Goal: Contribute content: Contribute content

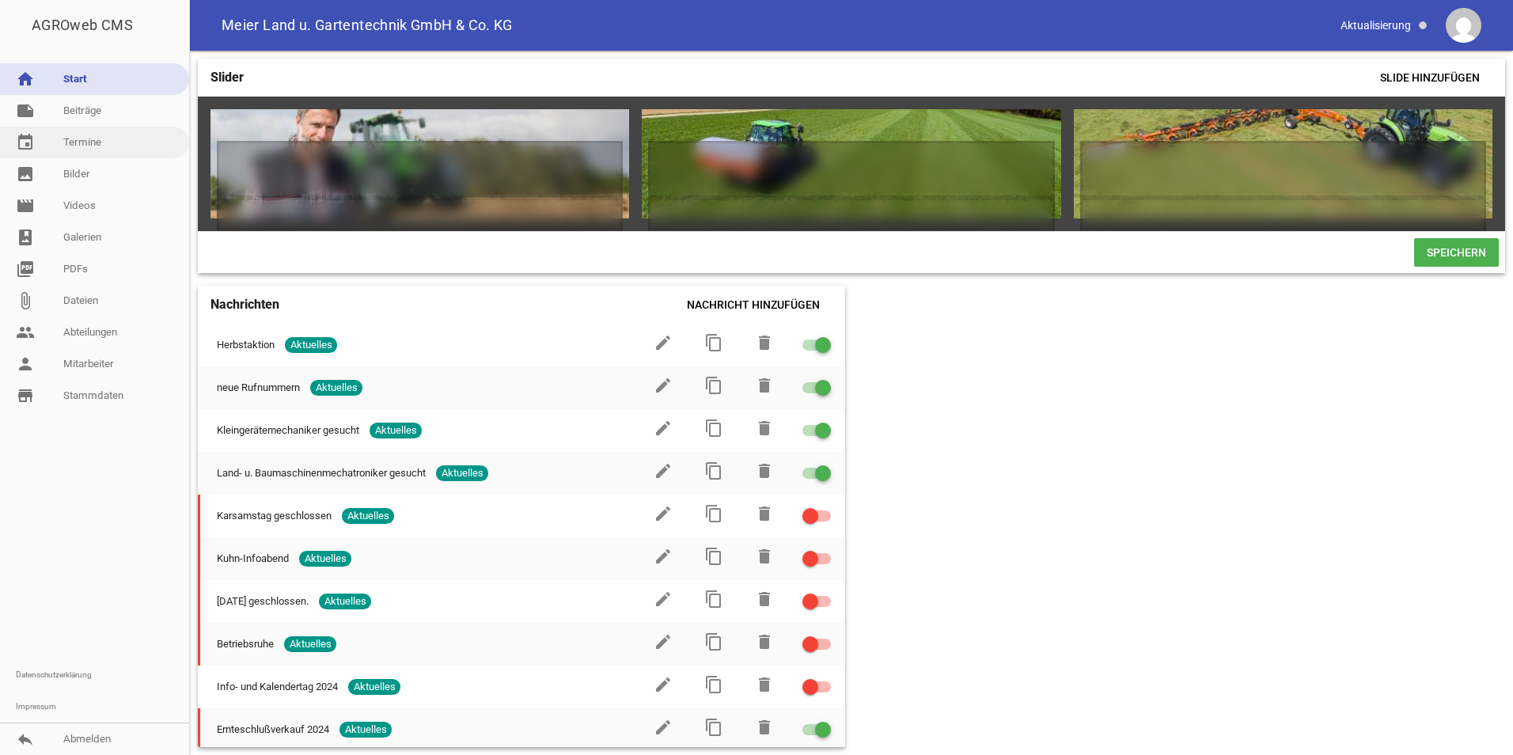
click at [72, 140] on link "event Termine" at bounding box center [94, 143] width 189 height 32
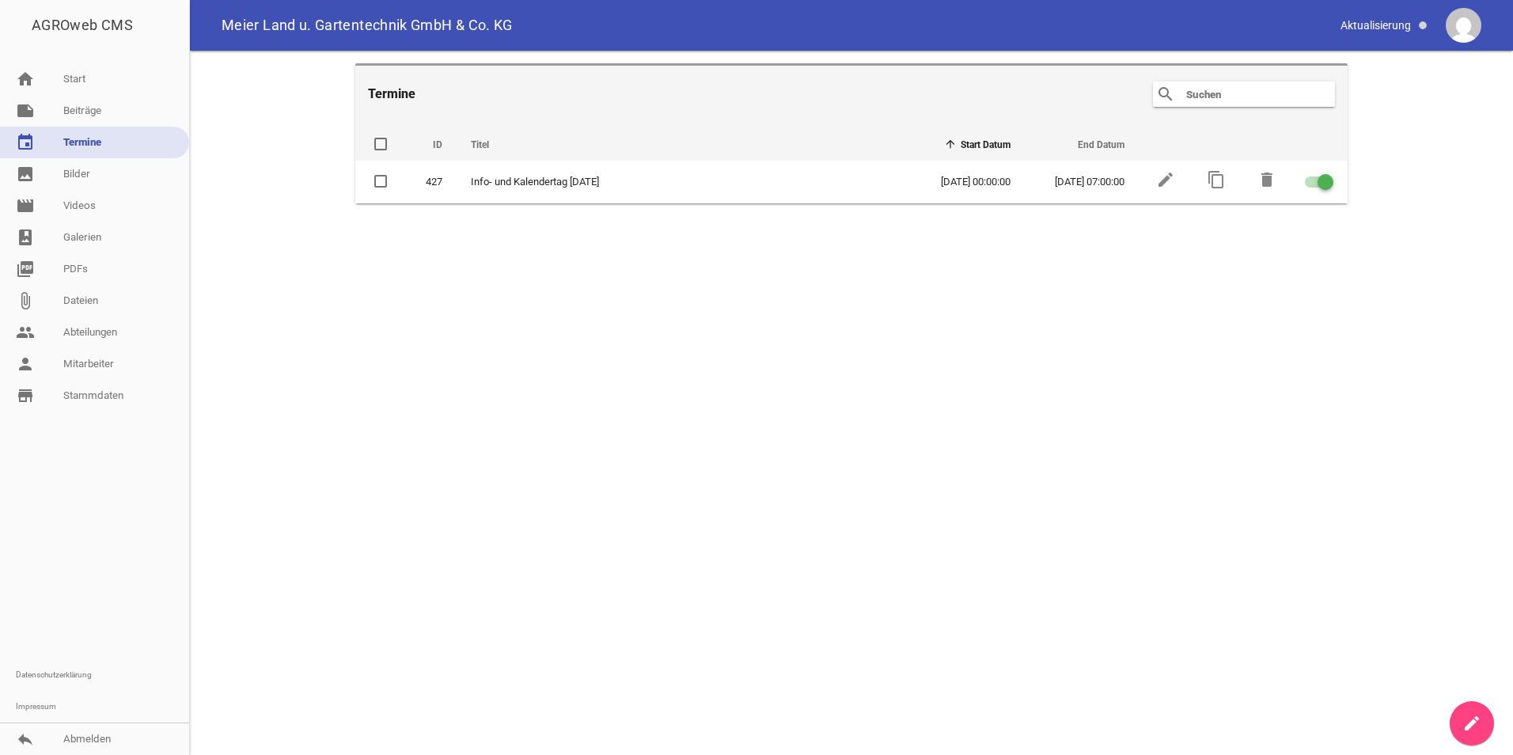
click at [1474, 715] on icon "create" at bounding box center [1472, 723] width 19 height 19
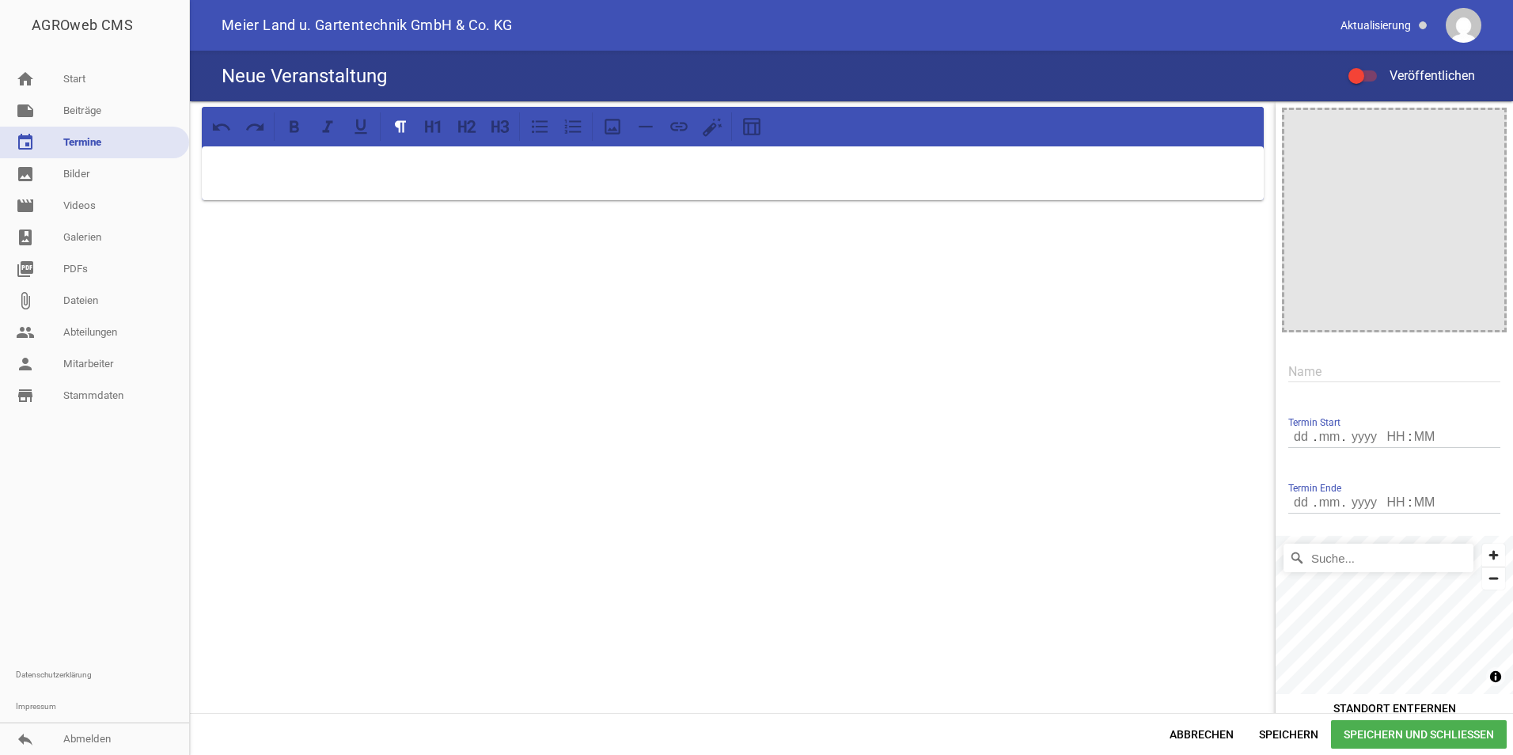
click at [1292, 434] on input "number" at bounding box center [1301, 437] width 27 height 21
type input "3"
type input "10"
type input "2025"
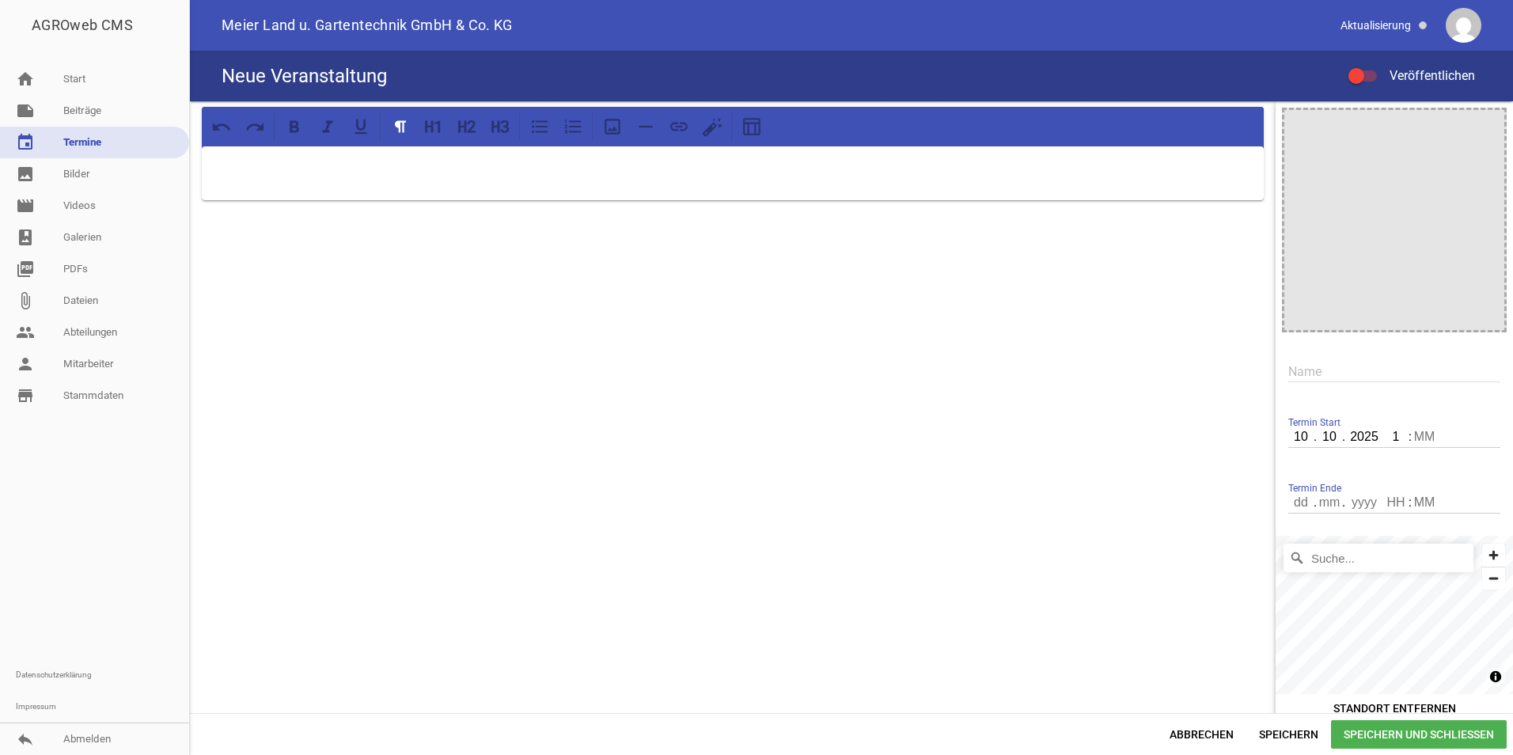
type input "16"
type input "00"
type input "10"
type input "2025"
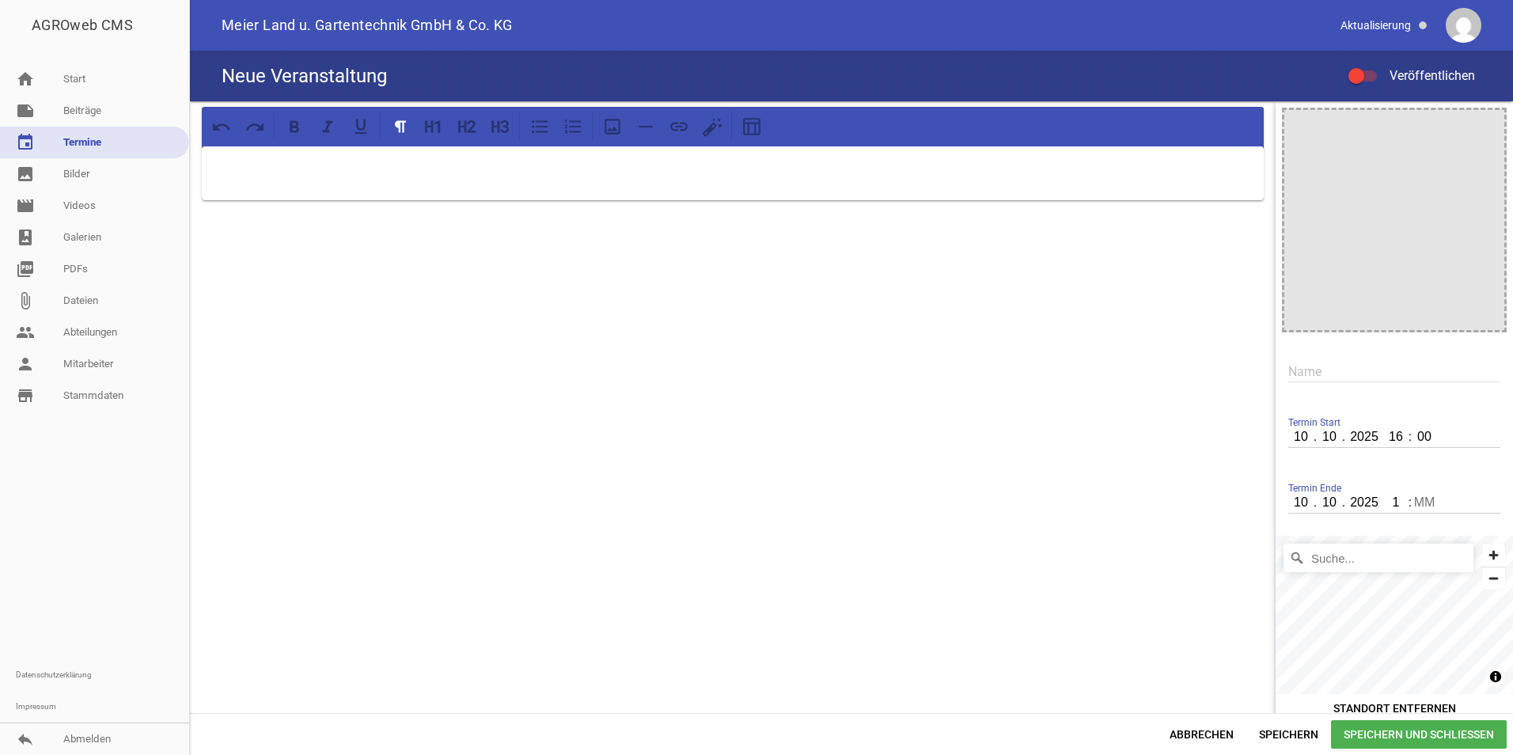
type input "19"
type input "00"
click at [1384, 204] on div at bounding box center [1395, 220] width 220 height 220
click at [1481, 127] on icon "image" at bounding box center [1487, 126] width 25 height 25
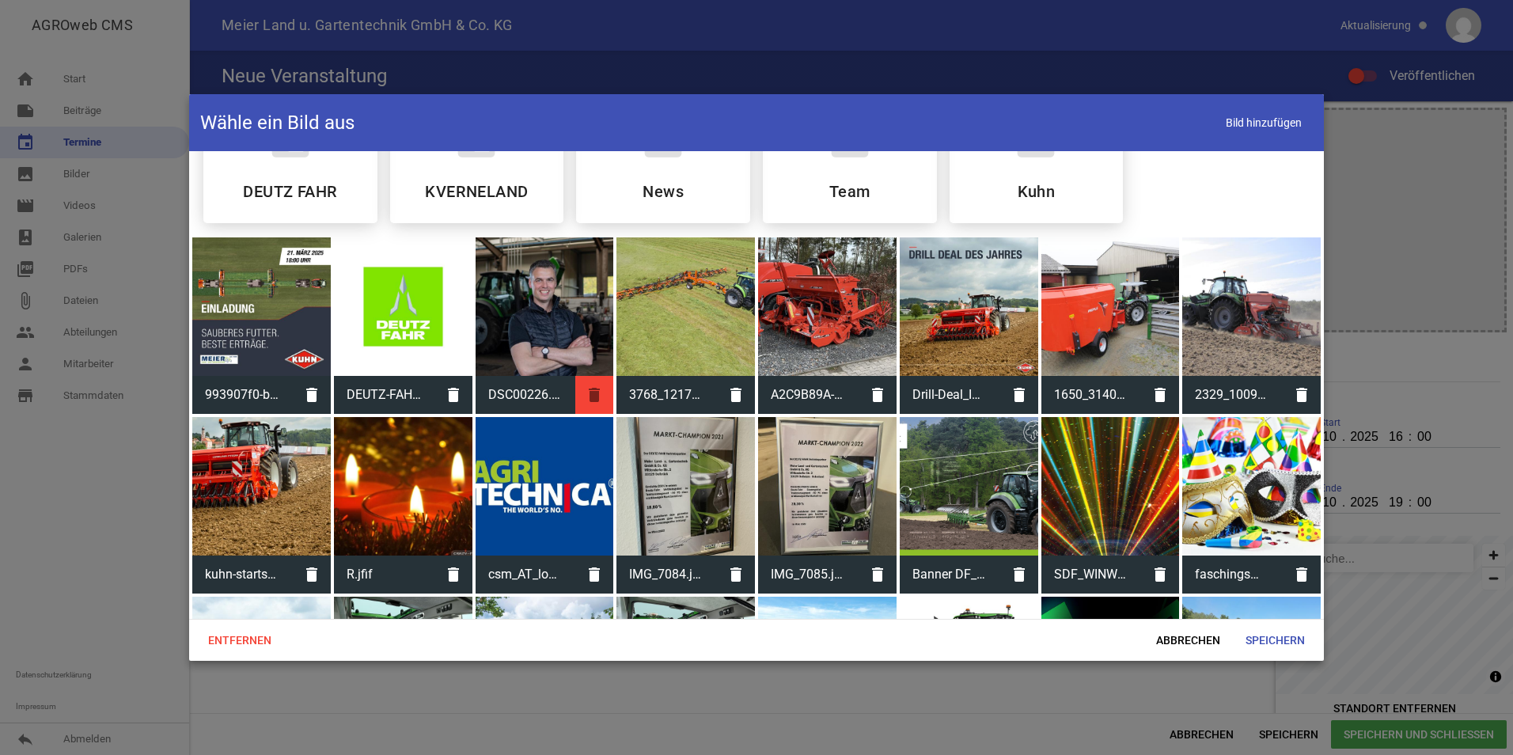
scroll to position [55, 0]
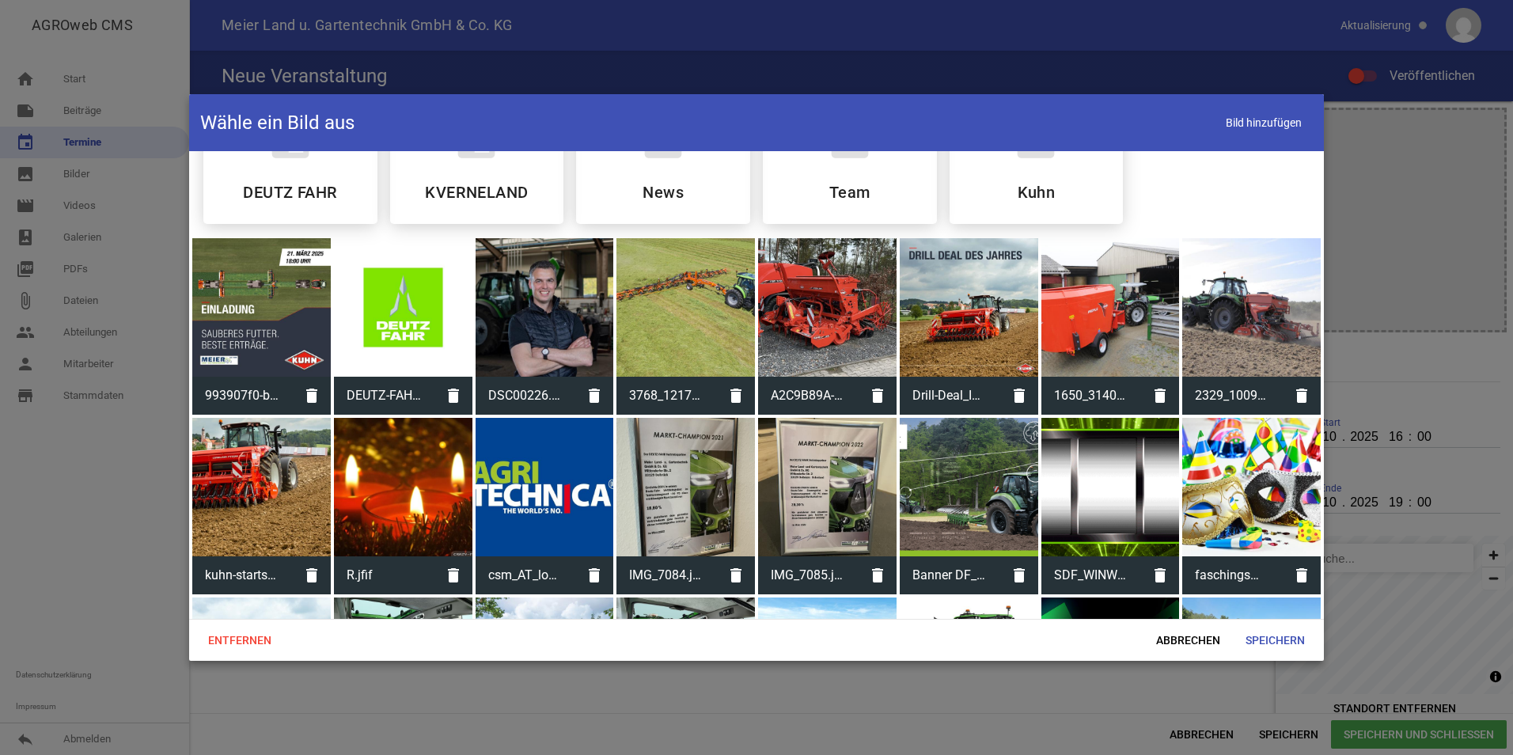
click at [1449, 242] on div at bounding box center [756, 377] width 1513 height 755
click at [1409, 279] on div at bounding box center [756, 377] width 1513 height 755
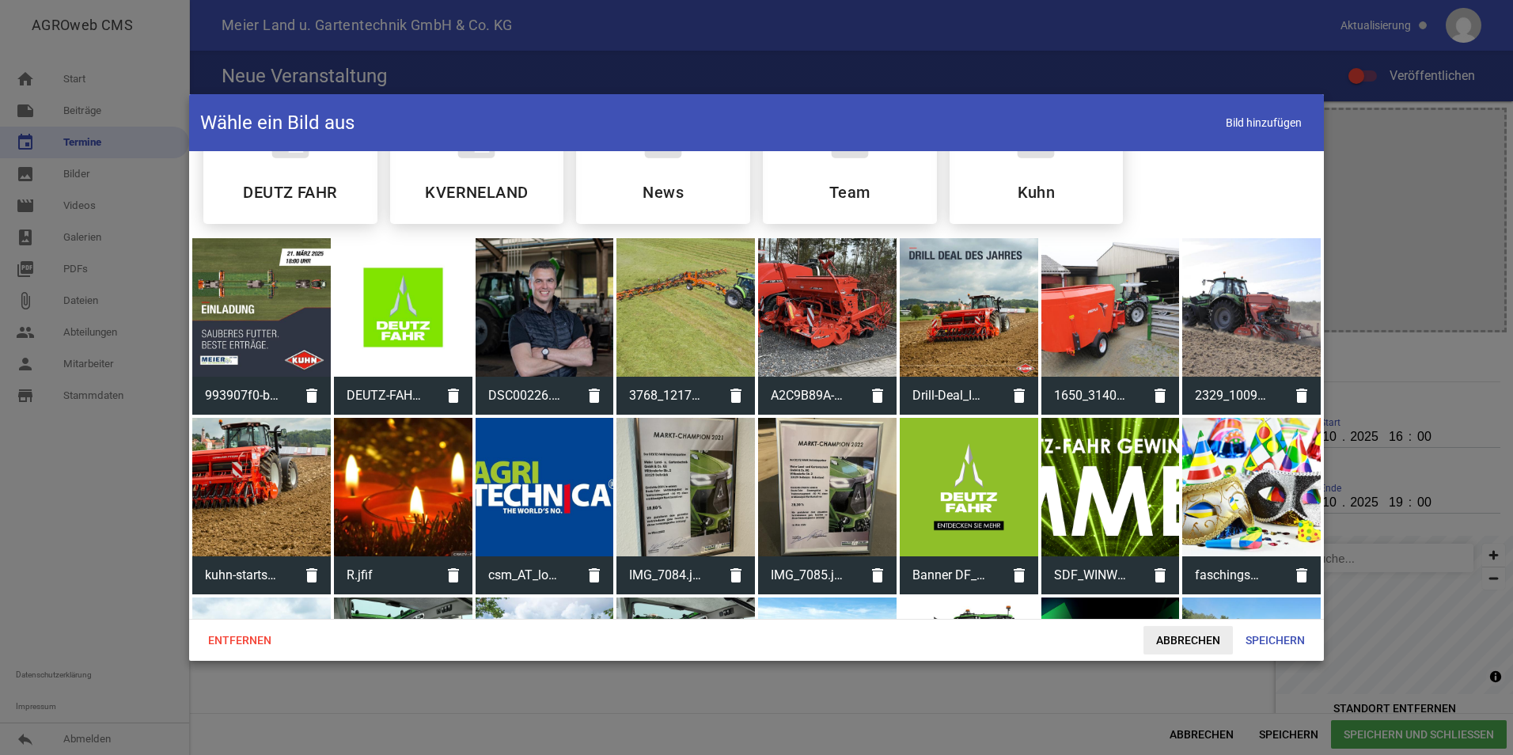
click at [1193, 636] on span "Abbrechen" at bounding box center [1188, 640] width 89 height 28
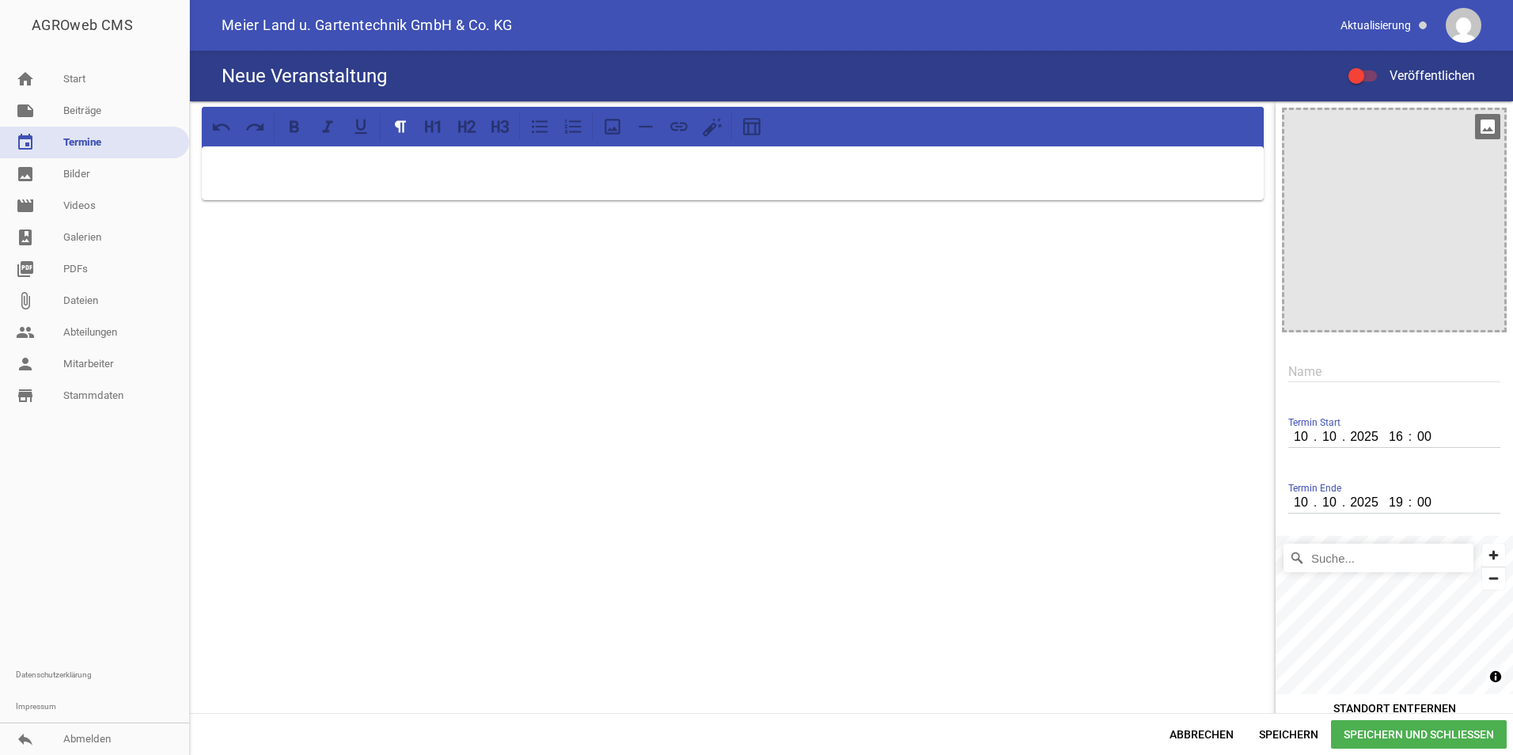
click at [1387, 203] on div at bounding box center [1395, 220] width 220 height 220
click at [497, 166] on p at bounding box center [733, 166] width 1040 height 19
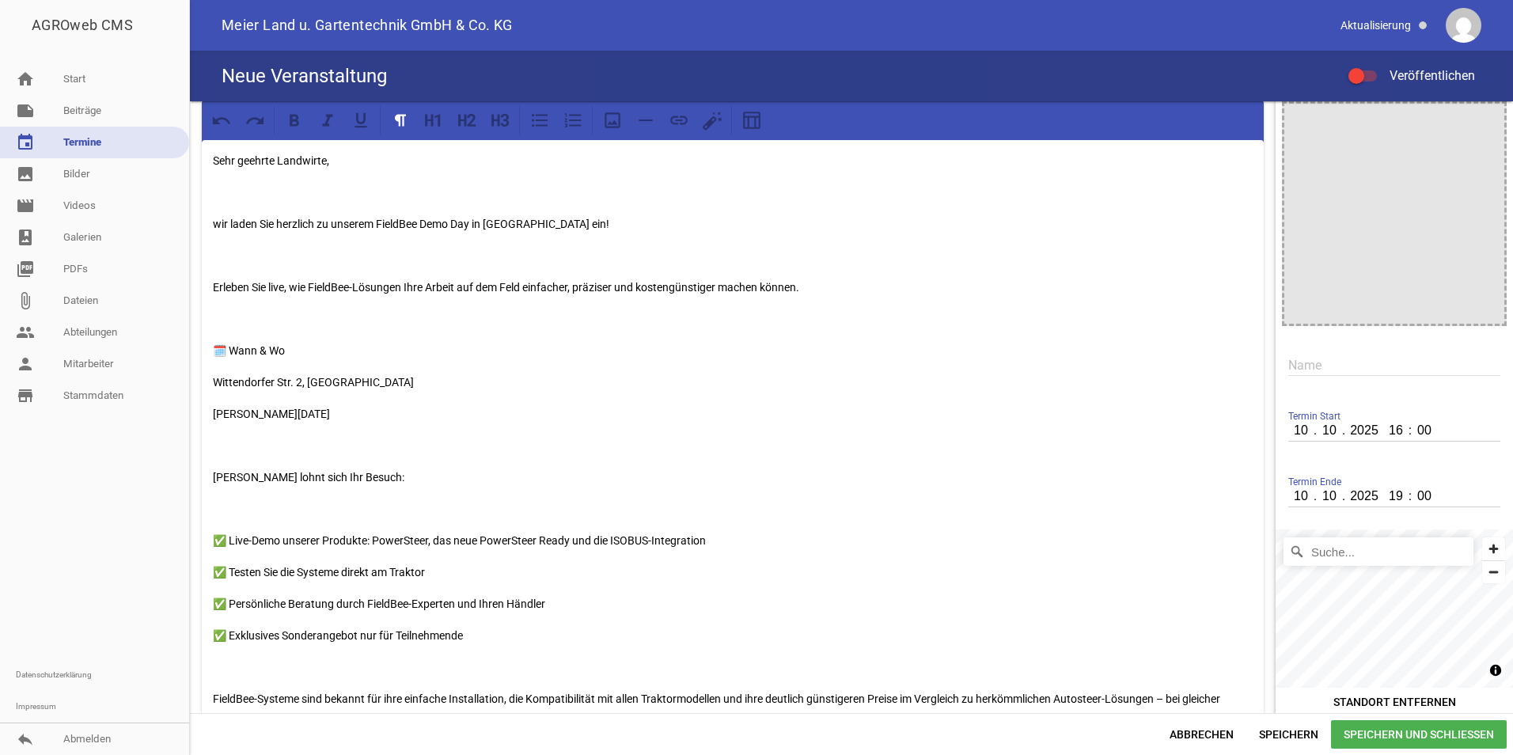
scroll to position [0, 0]
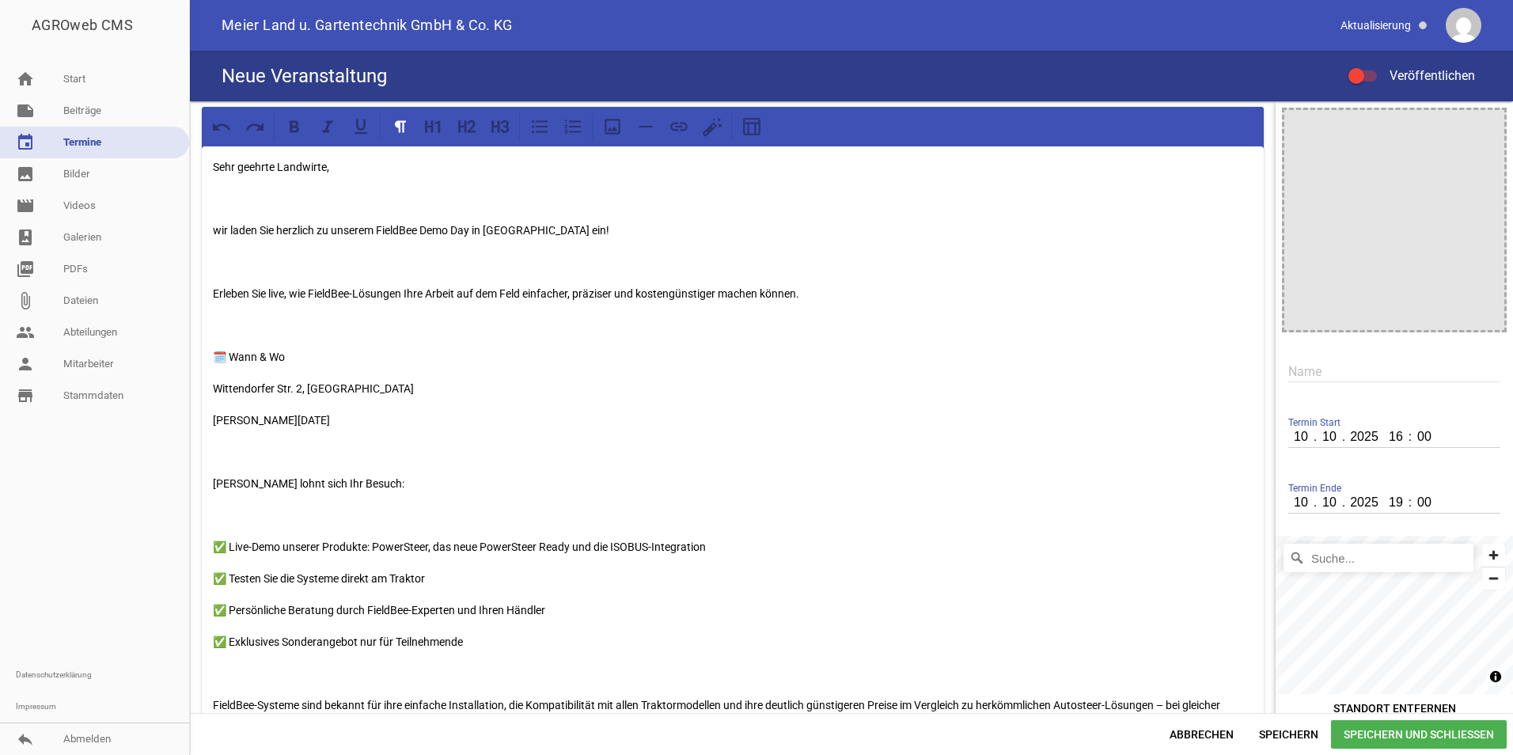
click at [225, 184] on div "Sehr geehrte Landwirte, wir laden Sie herzlich zu unserem FieldBee Demo Day in …" at bounding box center [733, 515] width 1062 height 738
click at [222, 221] on div "Sehr geehrte Landwirte, wir laden Sie herzlich zu unserem FieldBee Demo Day in …" at bounding box center [733, 515] width 1062 height 738
click at [214, 226] on p "wir laden Sie herzlich zu unserem FieldBee Demo Day in [GEOGRAPHIC_DATA] ein!" at bounding box center [733, 230] width 1040 height 19
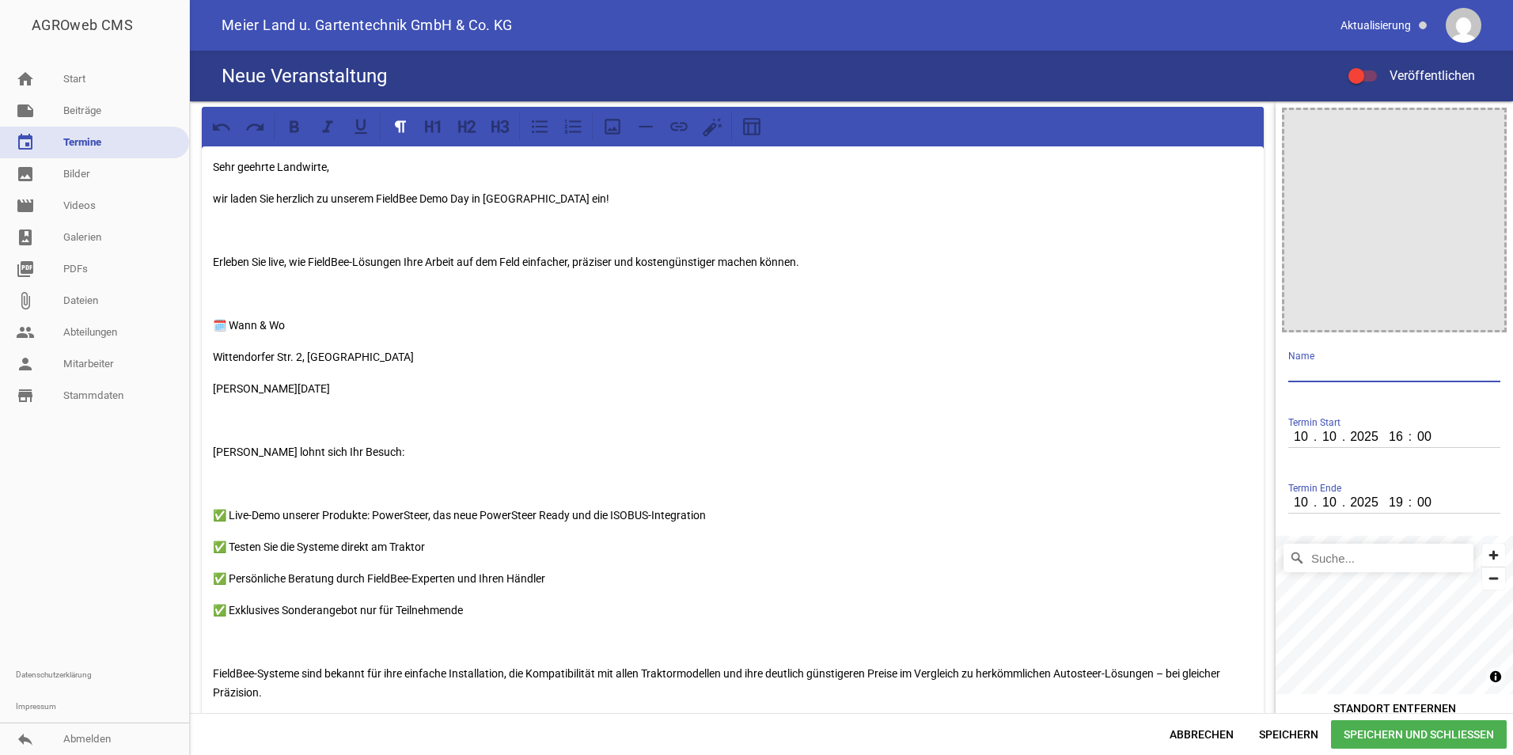
click at [1319, 367] on input "text" at bounding box center [1394, 371] width 212 height 21
type input "Fieldbee Demo-Tag"
click at [1439, 730] on span "Speichern und Schließen" at bounding box center [1419, 734] width 176 height 28
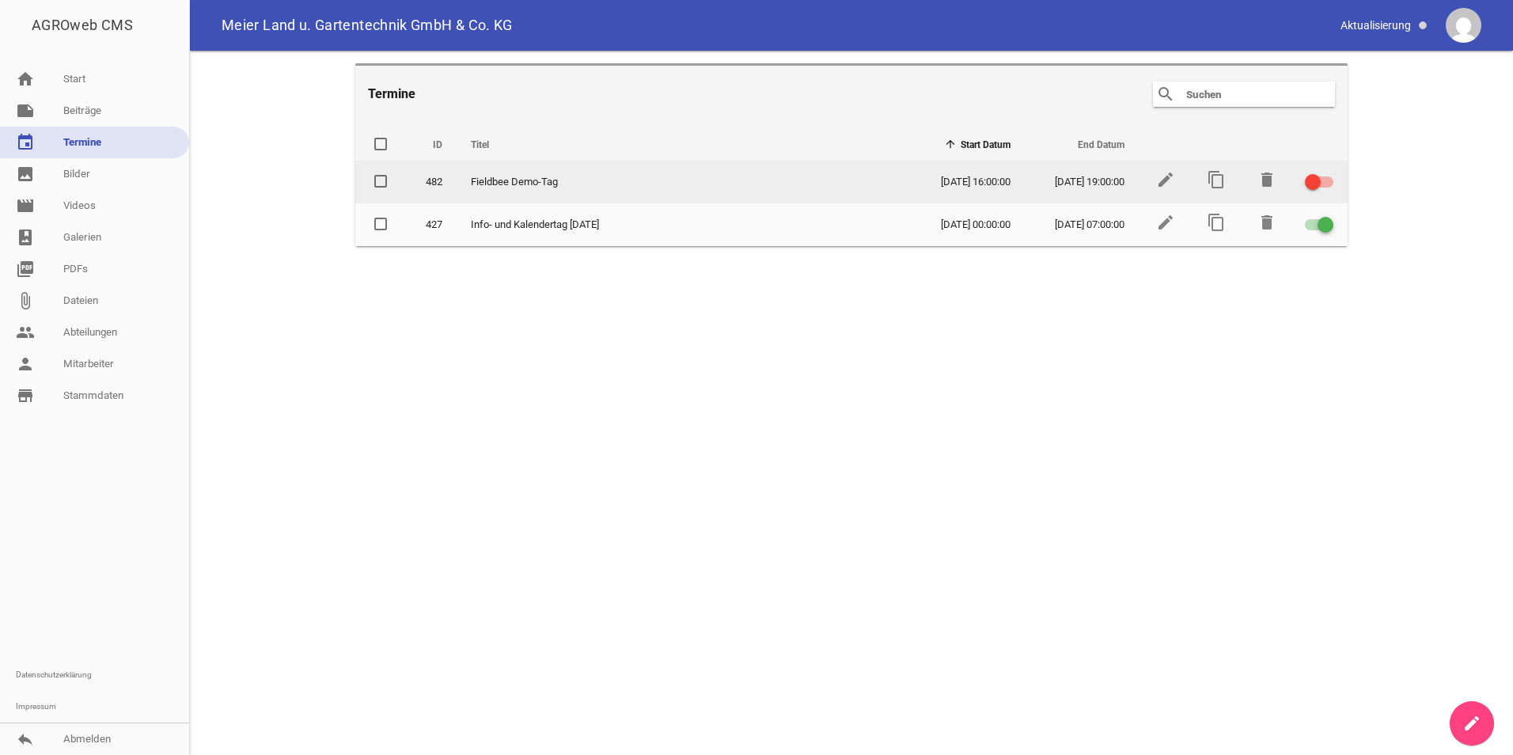
click at [1314, 173] on label at bounding box center [1317, 182] width 24 height 19
click at [1329, 173] on input "checkbox" at bounding box center [1329, 173] width 0 height 0
click at [1165, 182] on icon "edit" at bounding box center [1165, 179] width 19 height 19
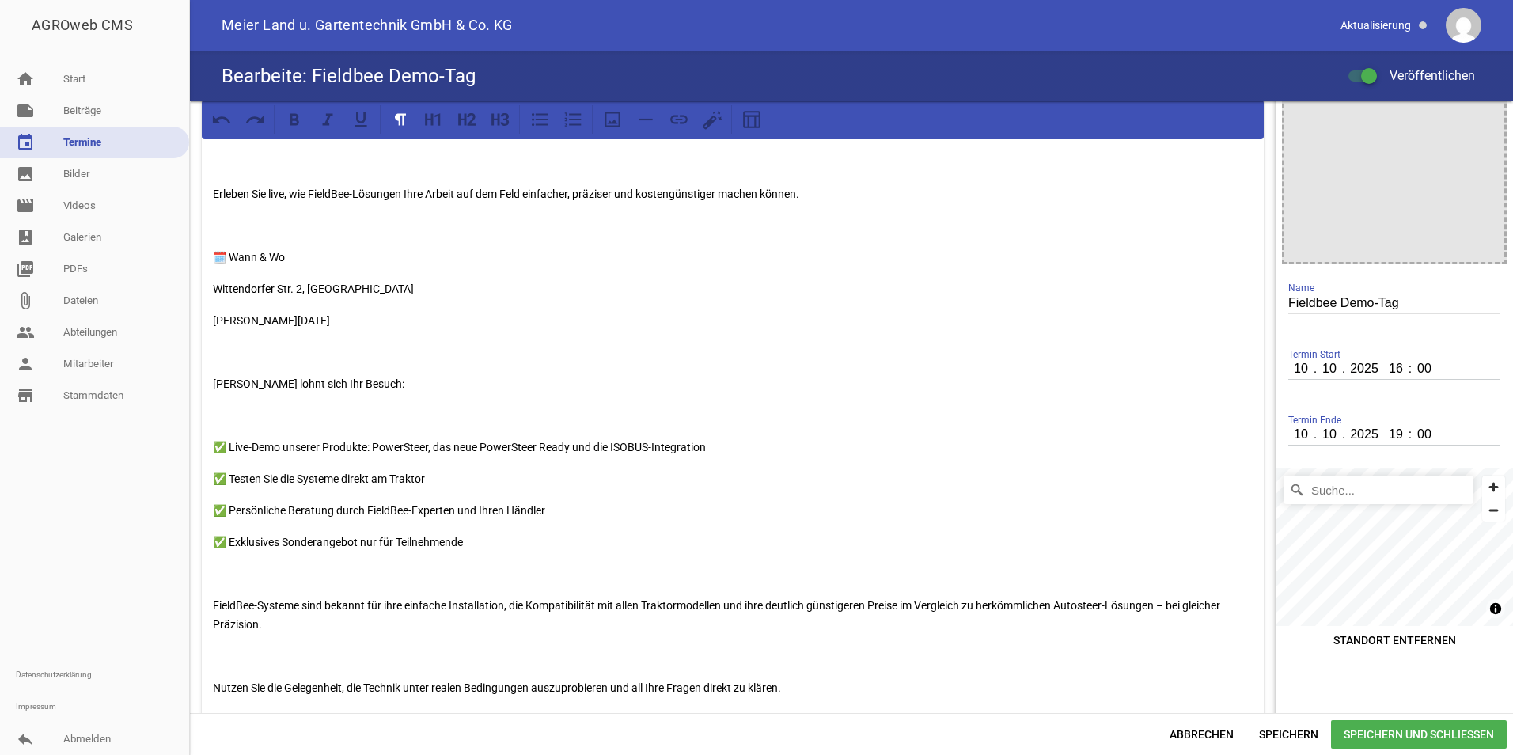
scroll to position [145, 0]
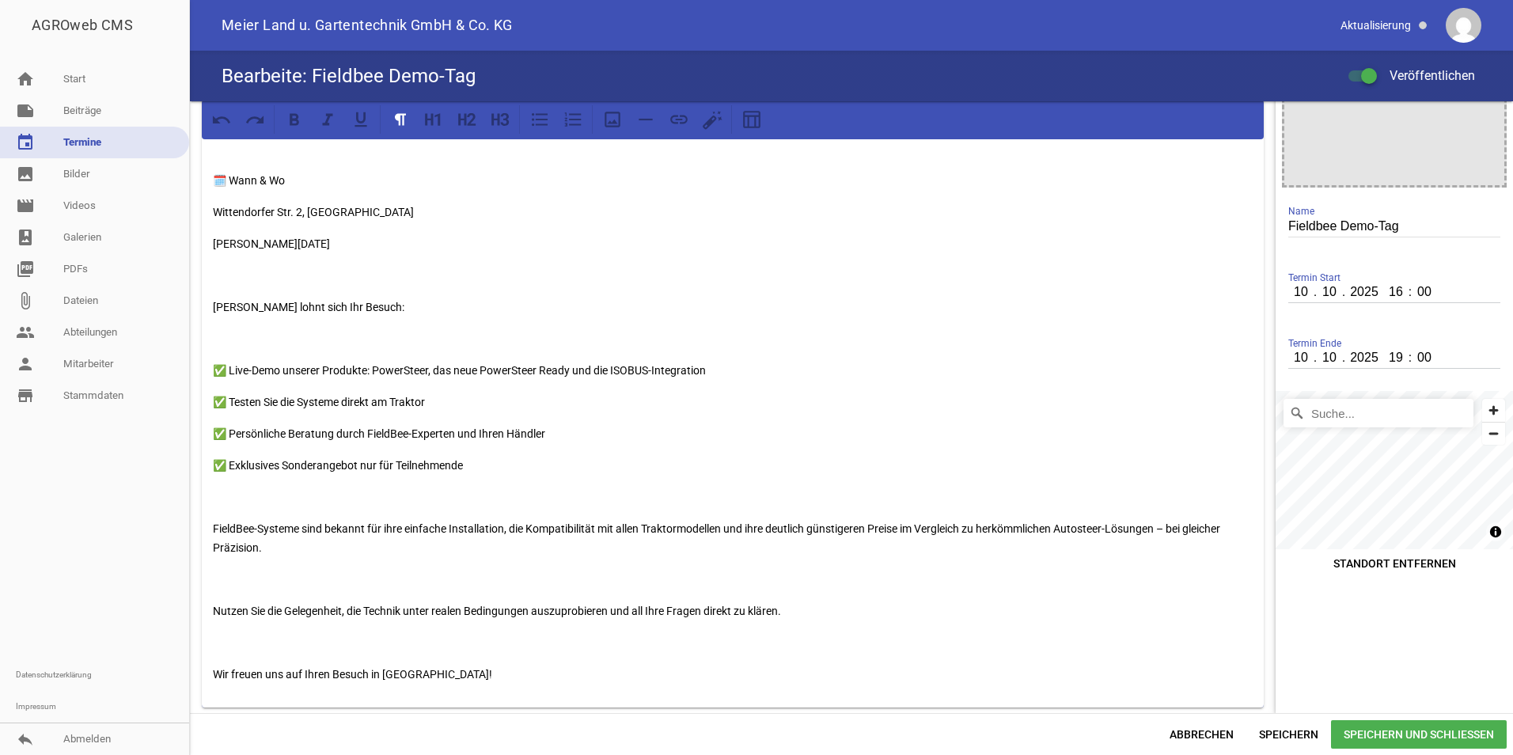
click at [428, 676] on p "Wir freuen uns auf Ihren Besuch in [GEOGRAPHIC_DATA]!" at bounding box center [733, 674] width 1040 height 19
click at [1335, 420] on input "Suche..." at bounding box center [1379, 413] width 190 height 28
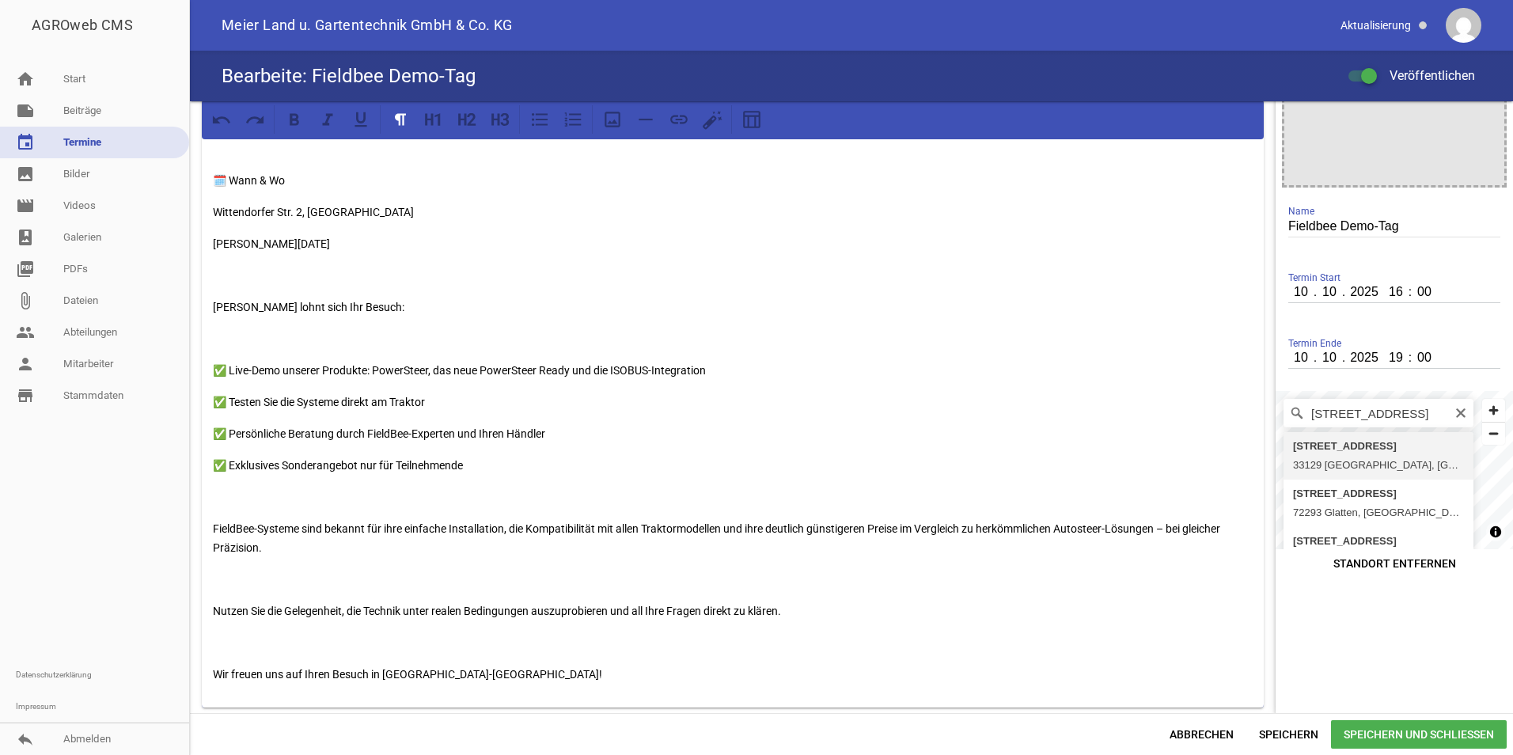
type input "[STREET_ADDRESS]"
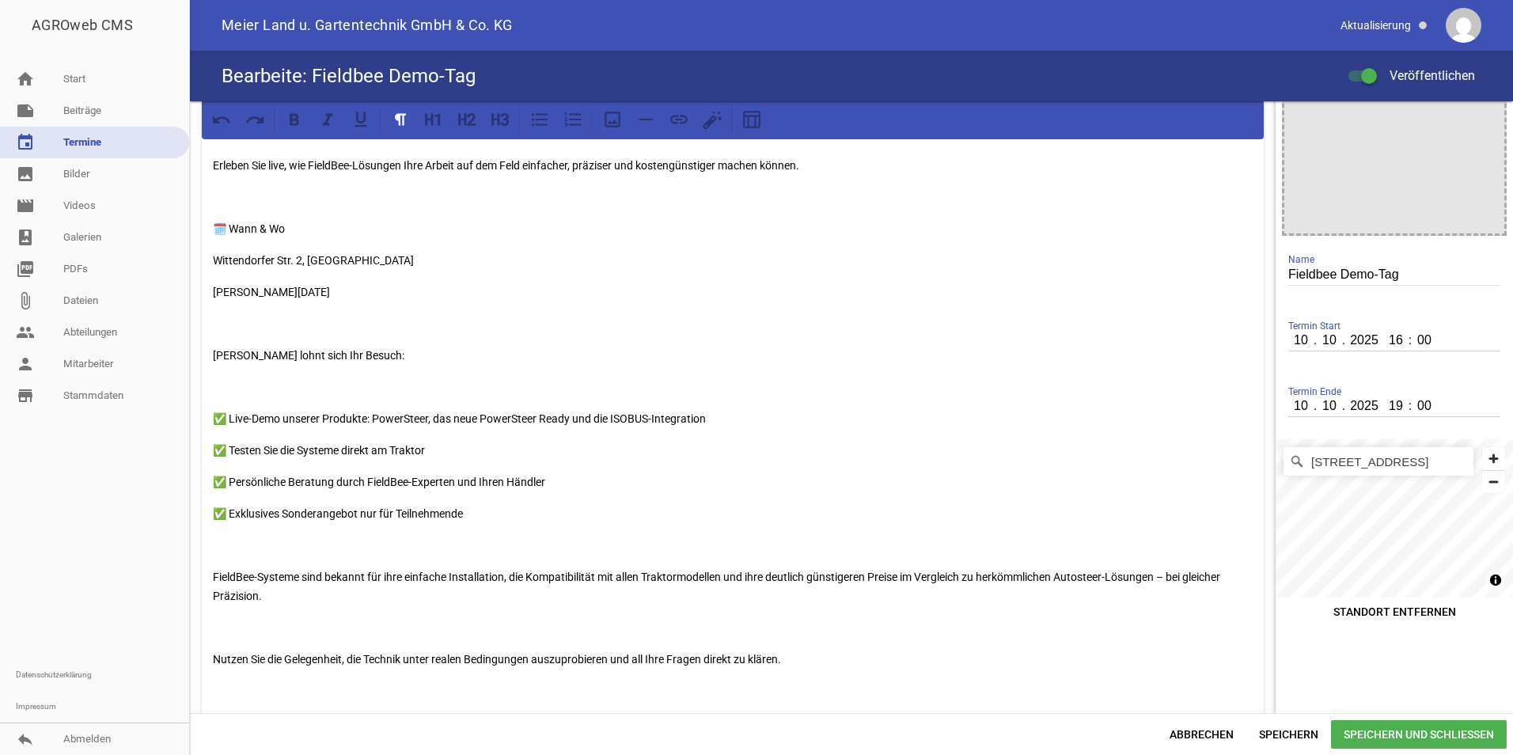
scroll to position [0, 0]
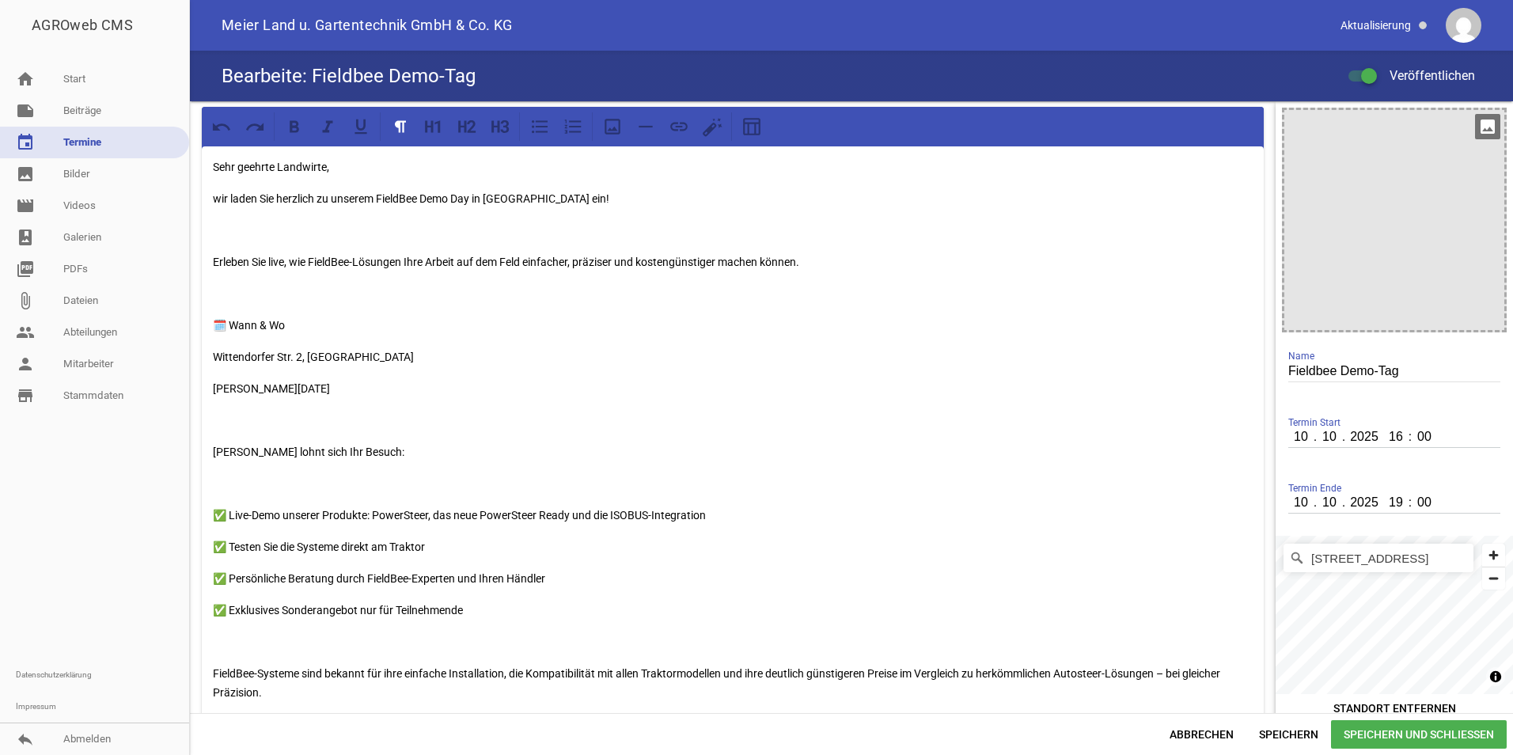
click at [1483, 121] on icon "image" at bounding box center [1487, 126] width 25 height 25
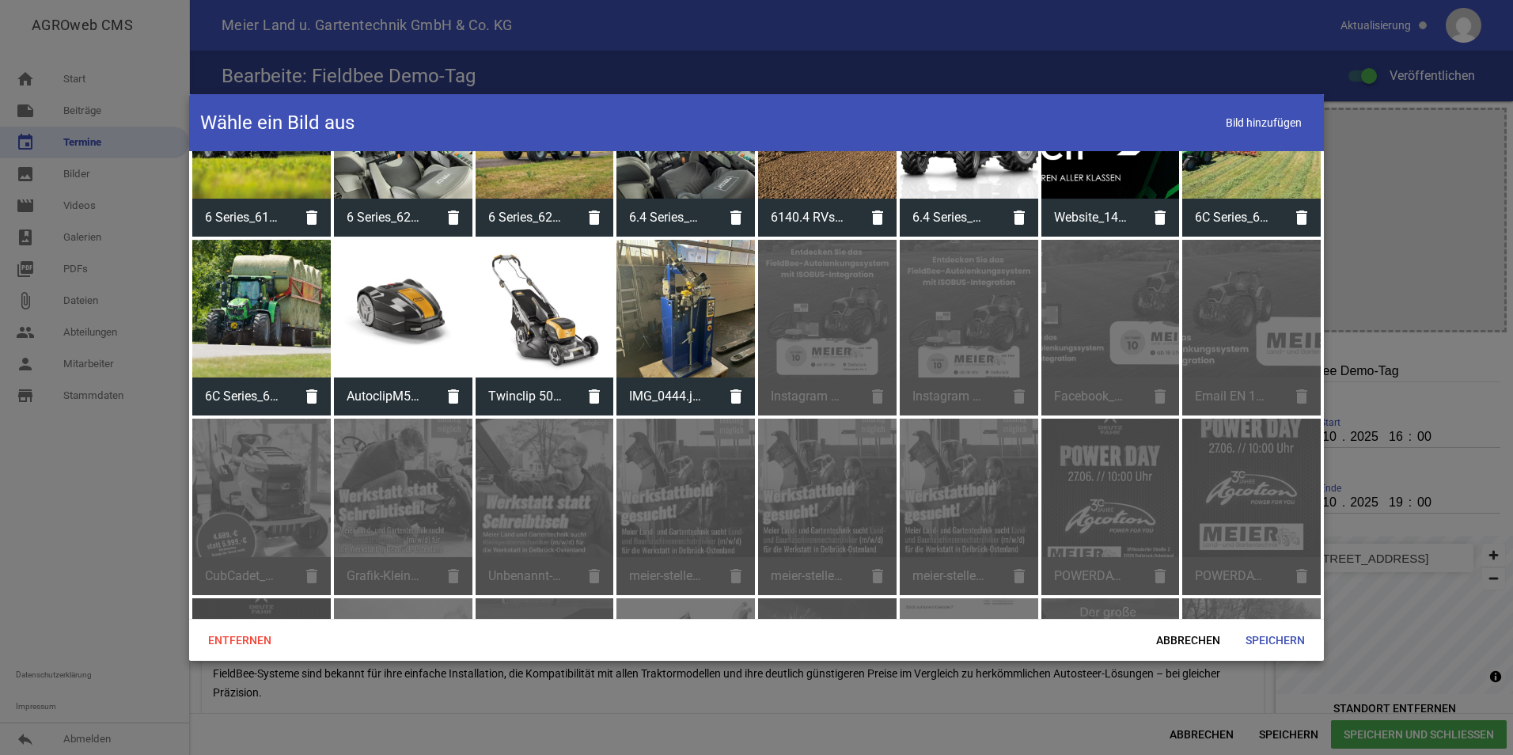
scroll to position [633, 0]
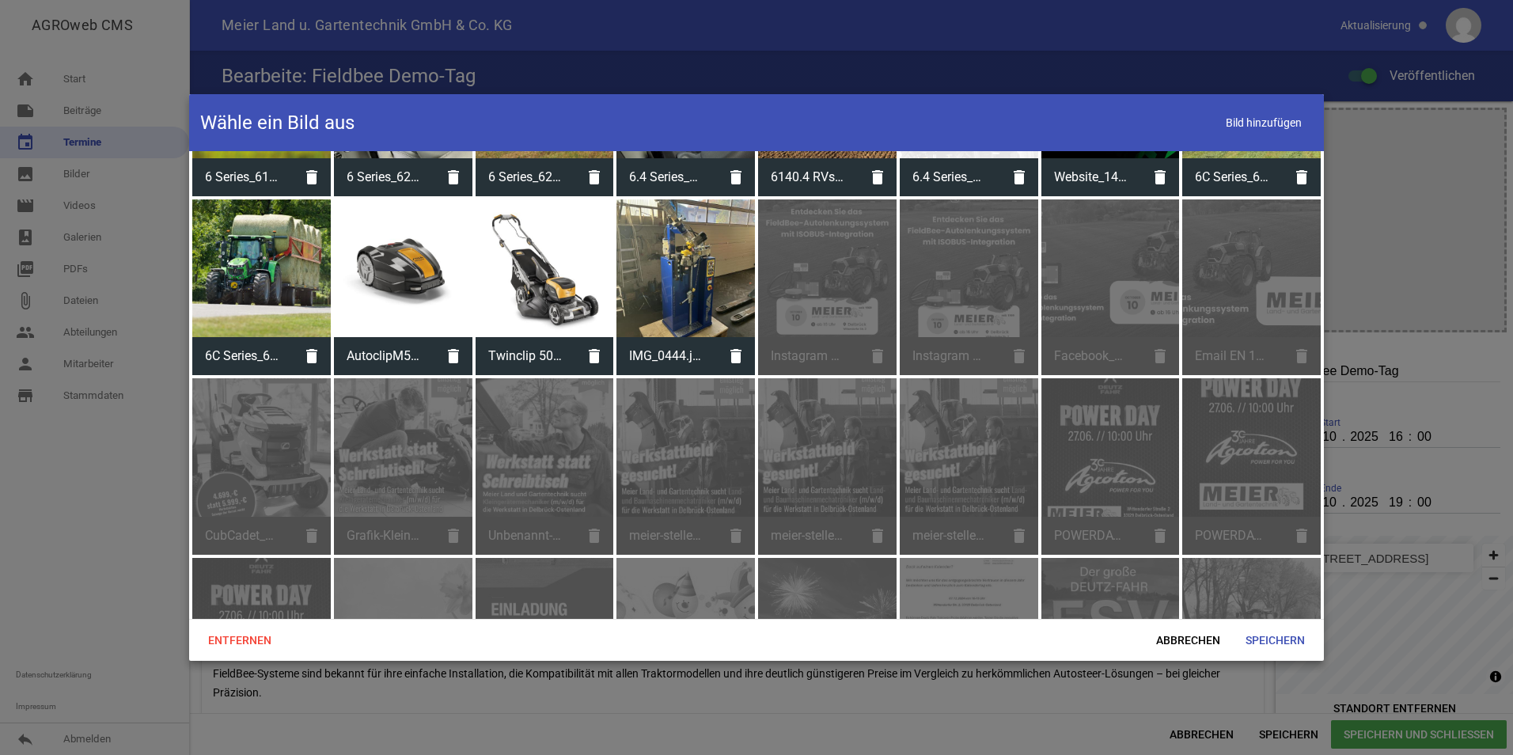
click at [820, 297] on div "Instagram story.png delete" at bounding box center [827, 287] width 139 height 176
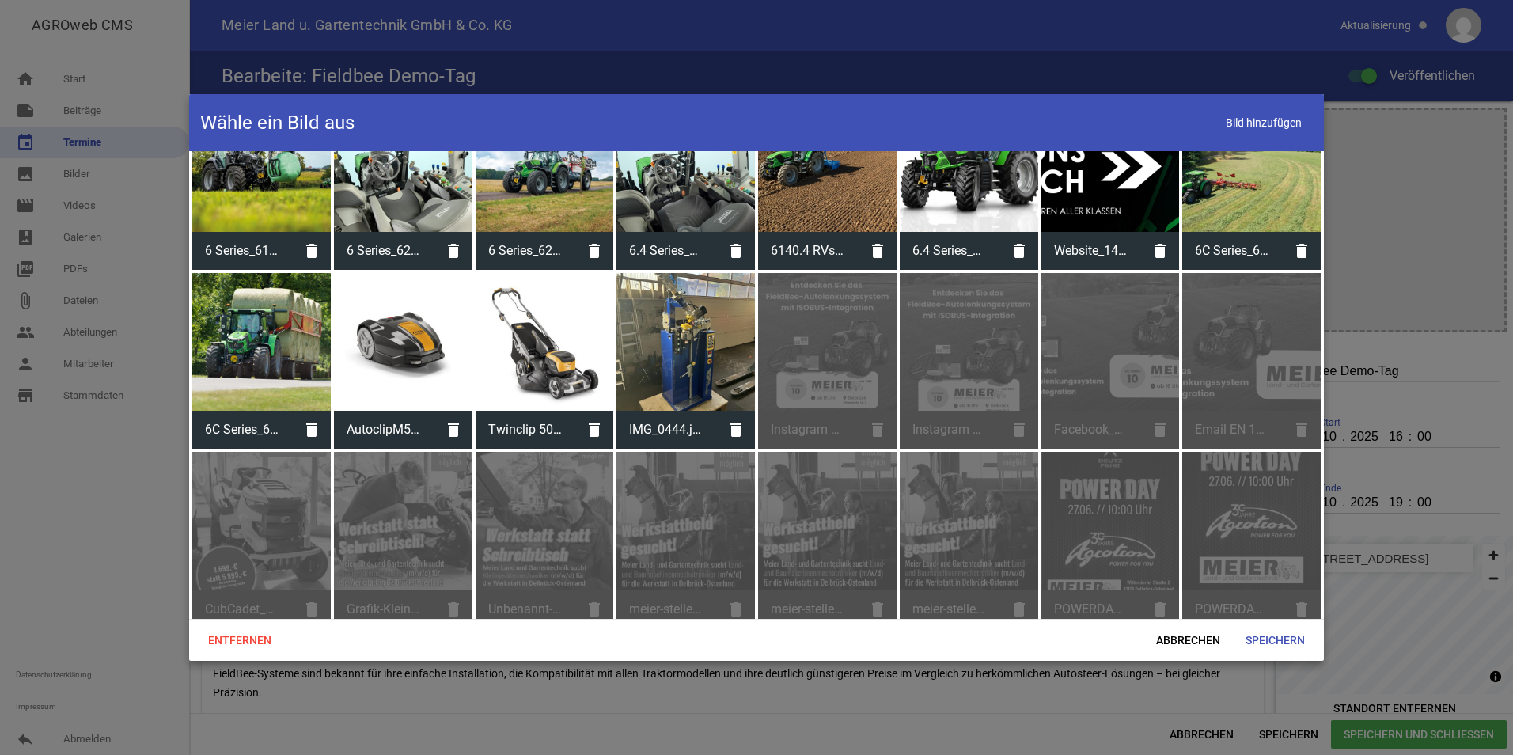
scroll to position [554, 0]
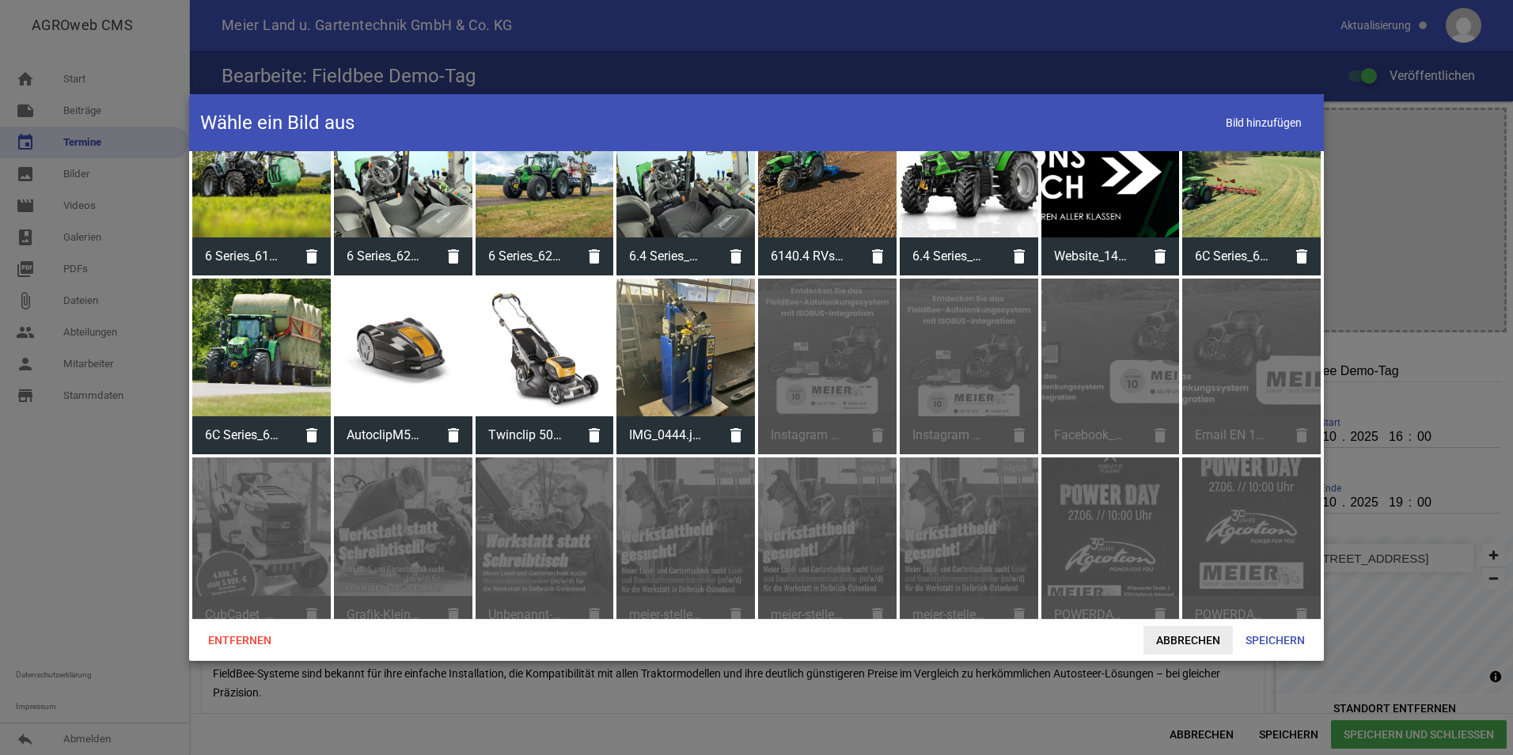
click at [1200, 633] on span "Abbrechen" at bounding box center [1188, 640] width 89 height 28
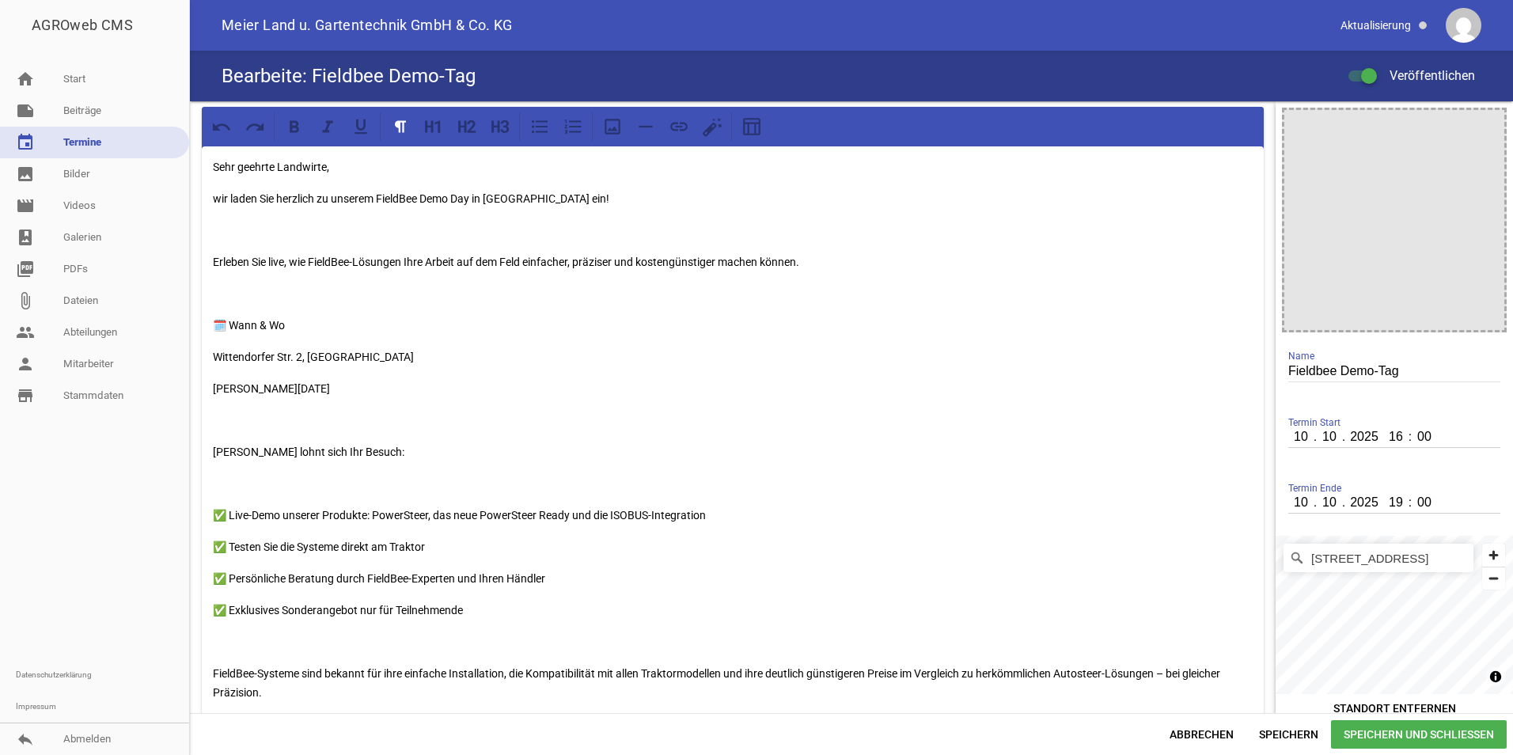
click at [1382, 739] on span "Speichern und Schließen" at bounding box center [1419, 734] width 176 height 28
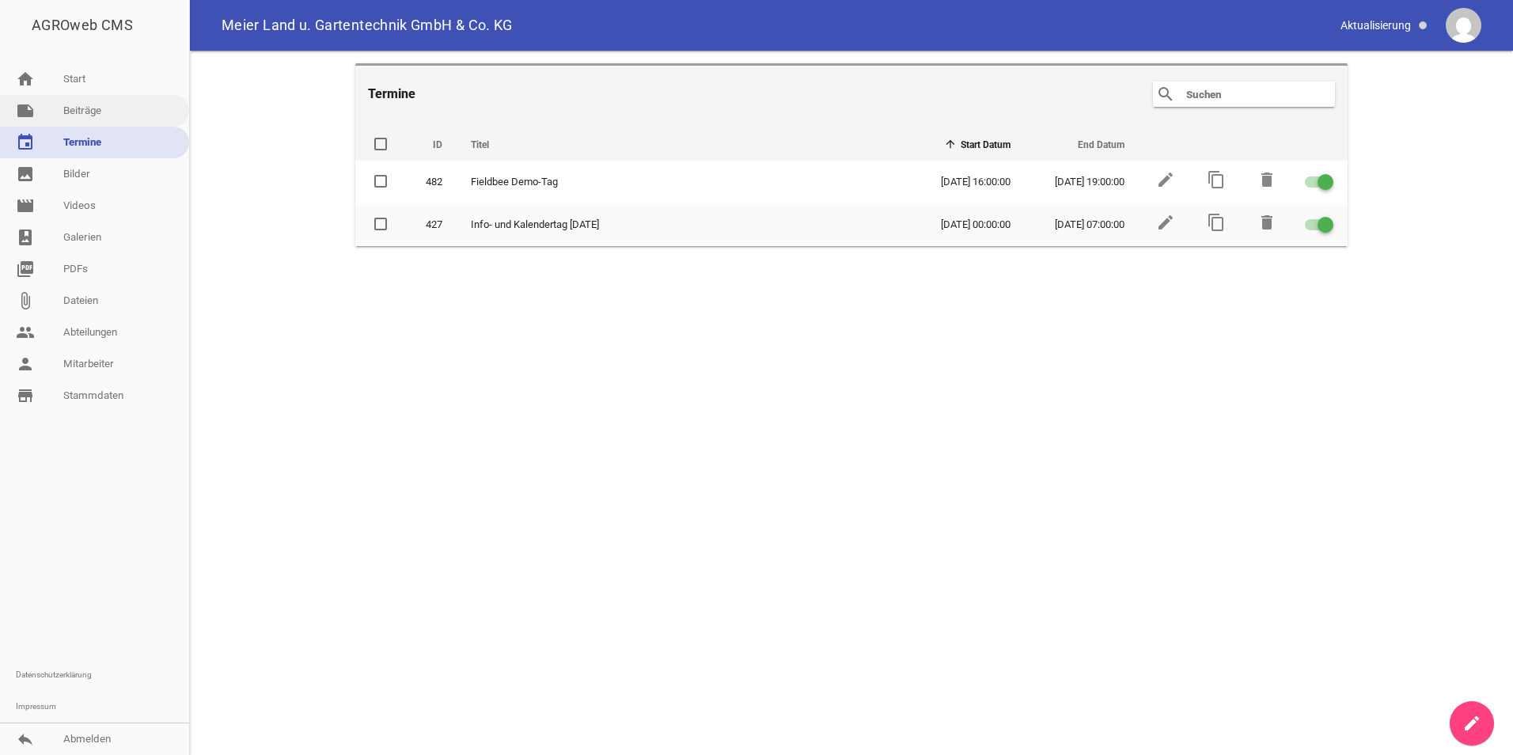
click at [74, 116] on link "note Beiträge" at bounding box center [94, 111] width 189 height 32
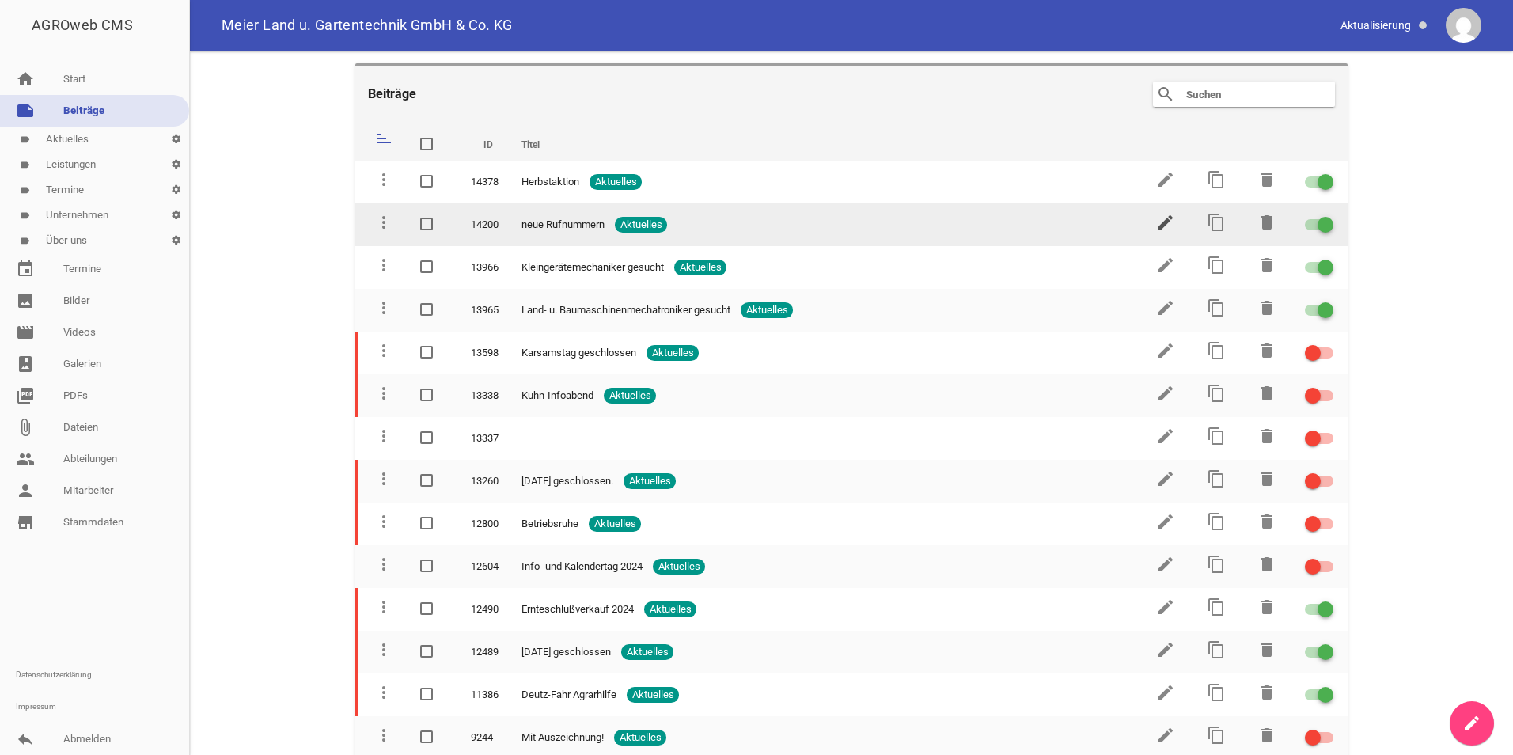
click at [1156, 229] on icon "edit" at bounding box center [1165, 222] width 19 height 19
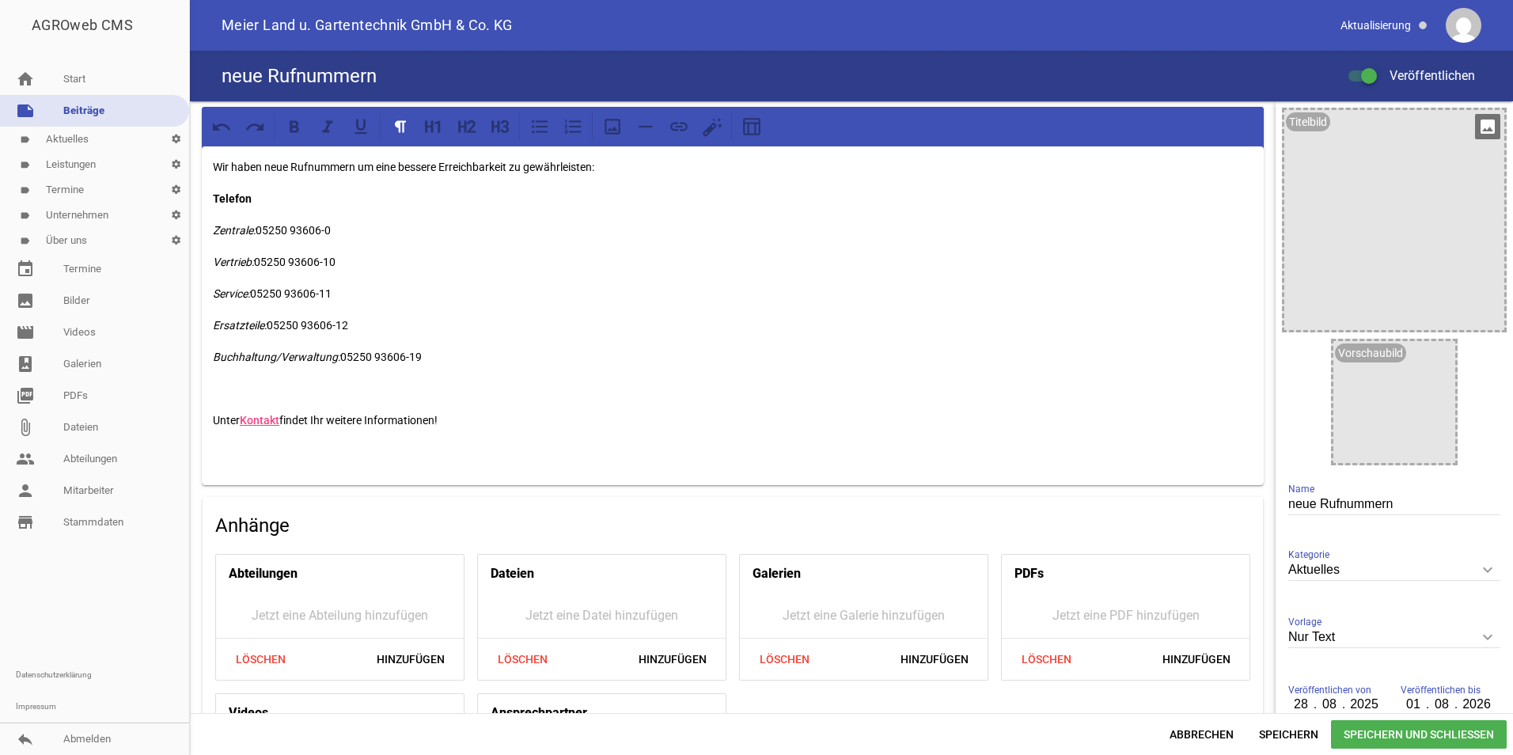
click at [1429, 225] on div at bounding box center [1395, 220] width 220 height 220
click at [1475, 122] on icon "image" at bounding box center [1487, 126] width 25 height 25
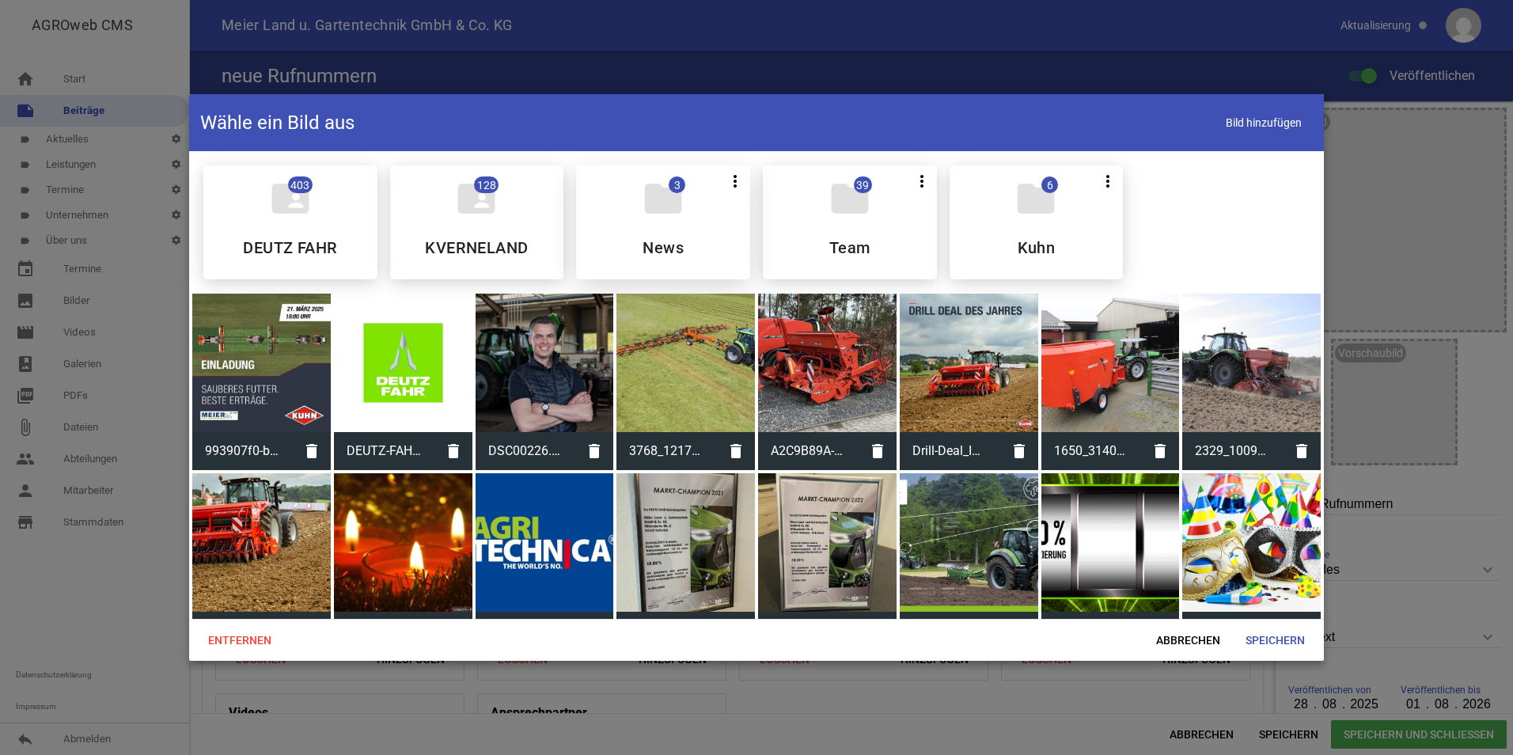
click at [655, 240] on h5 "News" at bounding box center [663, 248] width 41 height 16
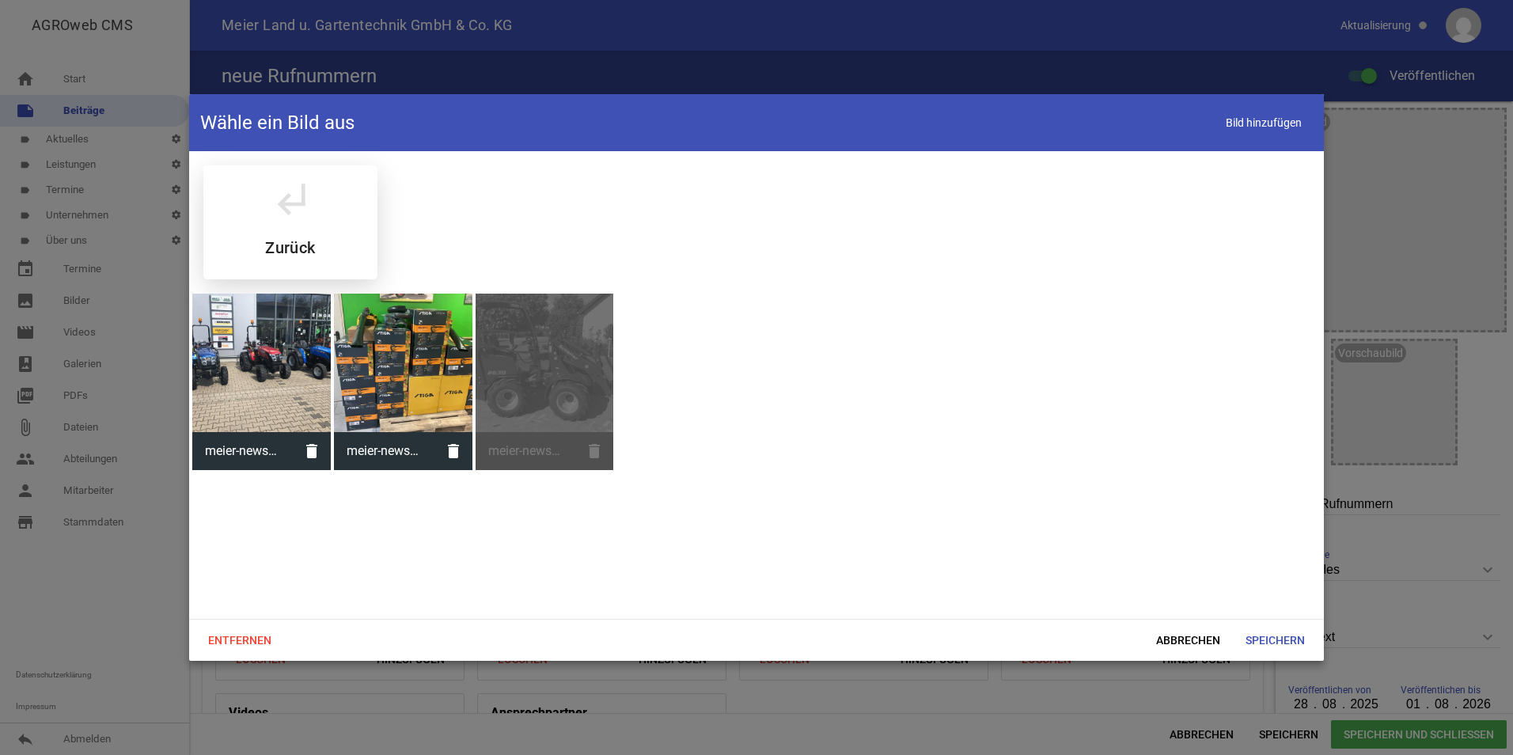
click at [317, 238] on div "subdirectory_arrow_left Zurück" at bounding box center [290, 222] width 174 height 114
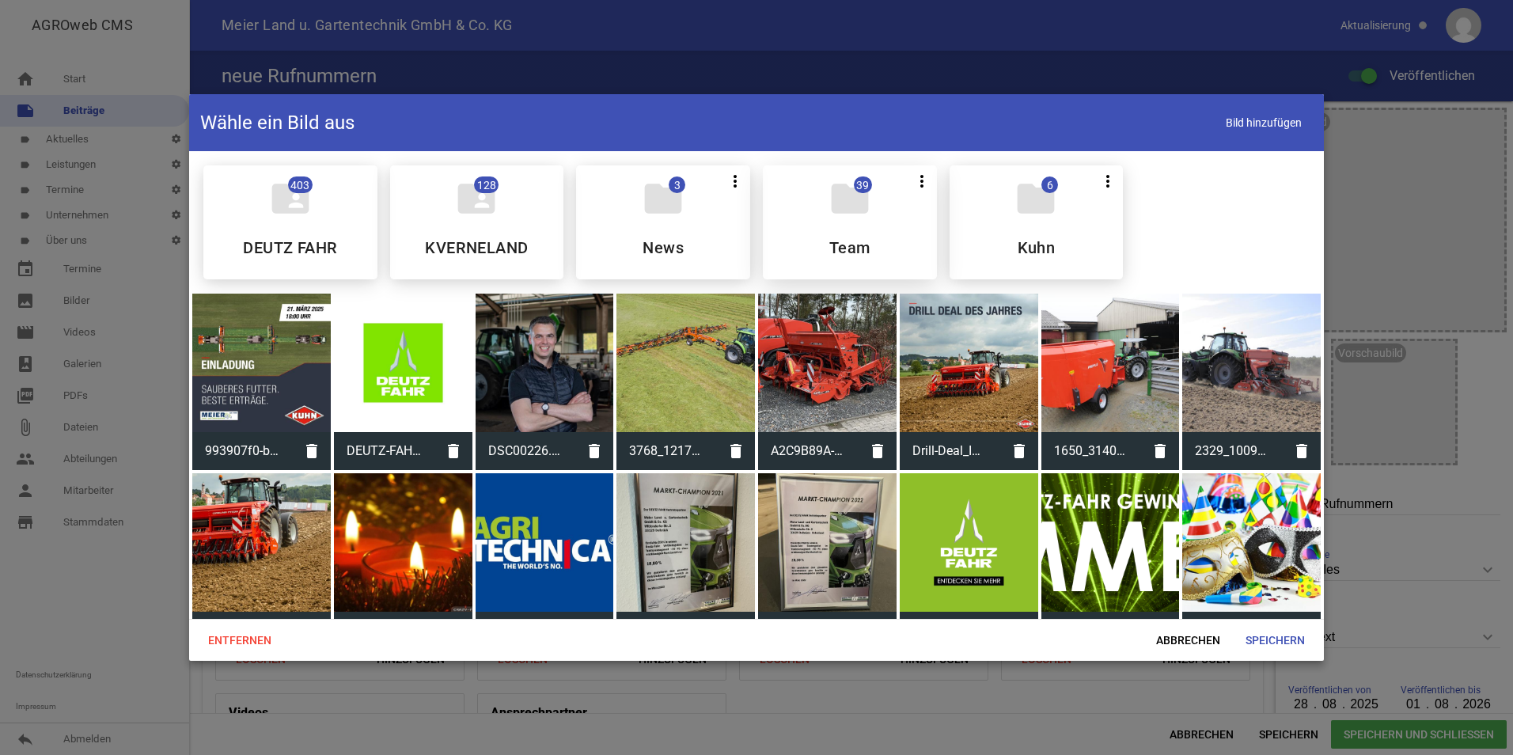
click at [817, 231] on div "folder 39 more_vert Teilen Bearbeiten Löschen Team" at bounding box center [850, 222] width 174 height 114
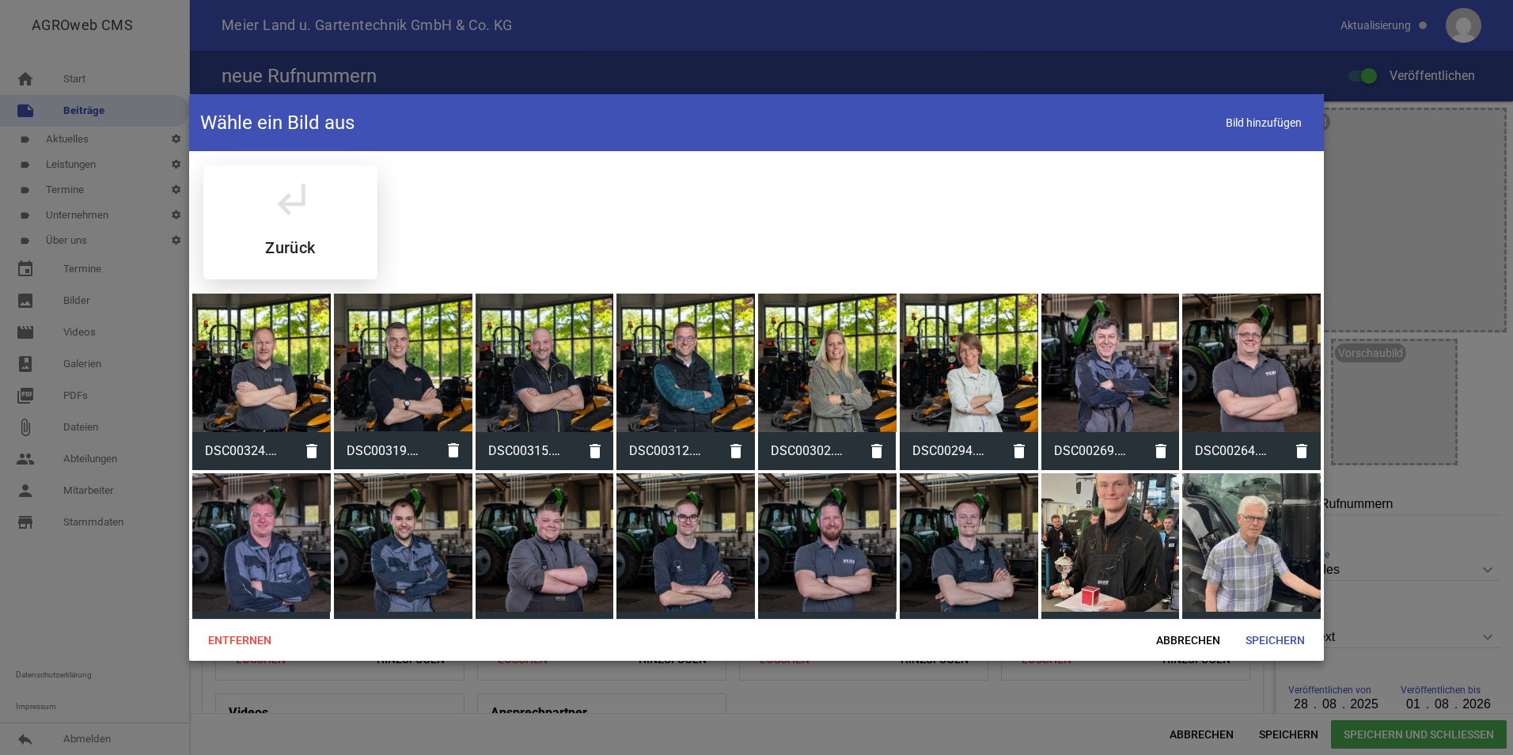
click at [310, 231] on div "subdirectory_arrow_left Zurück" at bounding box center [290, 222] width 174 height 114
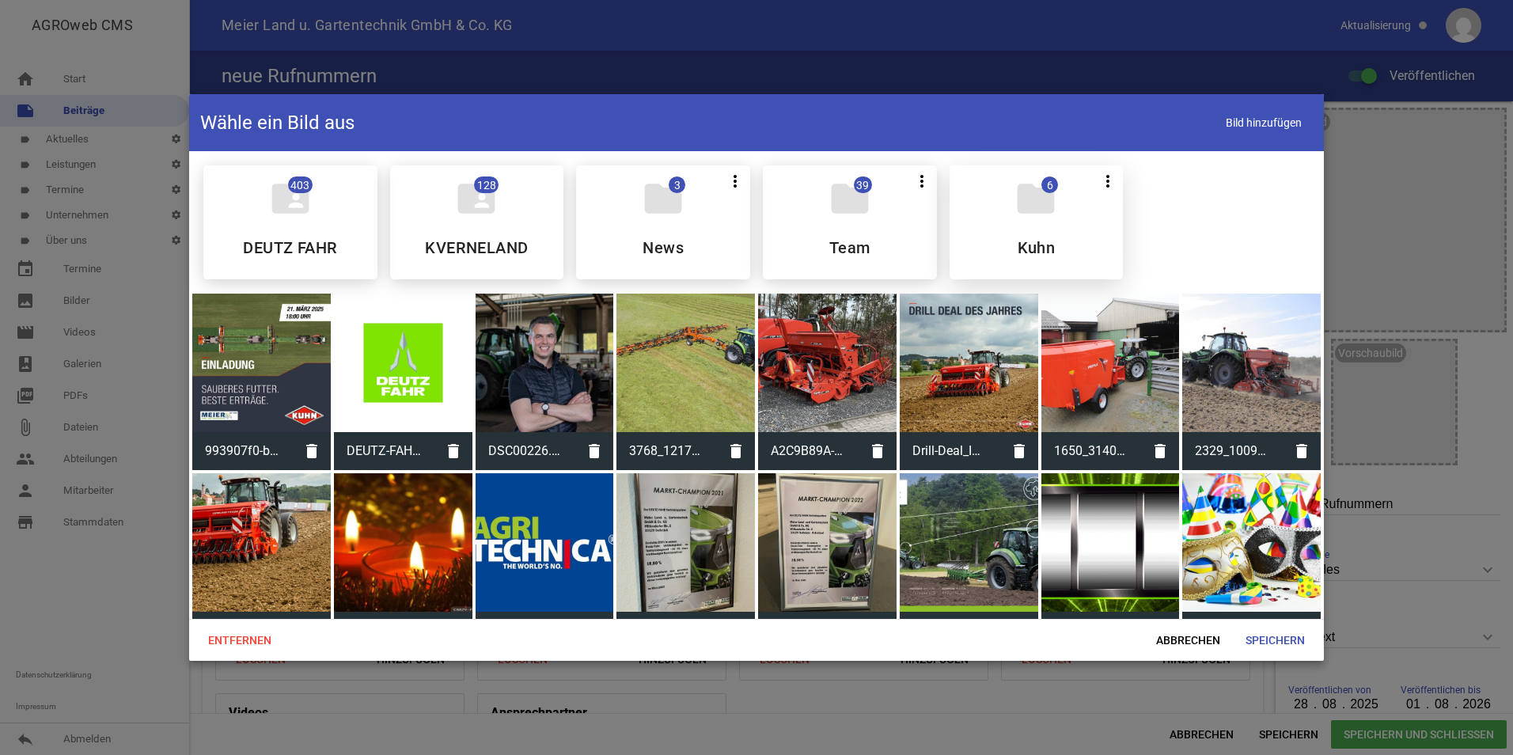
click at [1020, 227] on div "folder 6 more_vert Teilen Bearbeiten Löschen Kuhn" at bounding box center [1037, 222] width 174 height 114
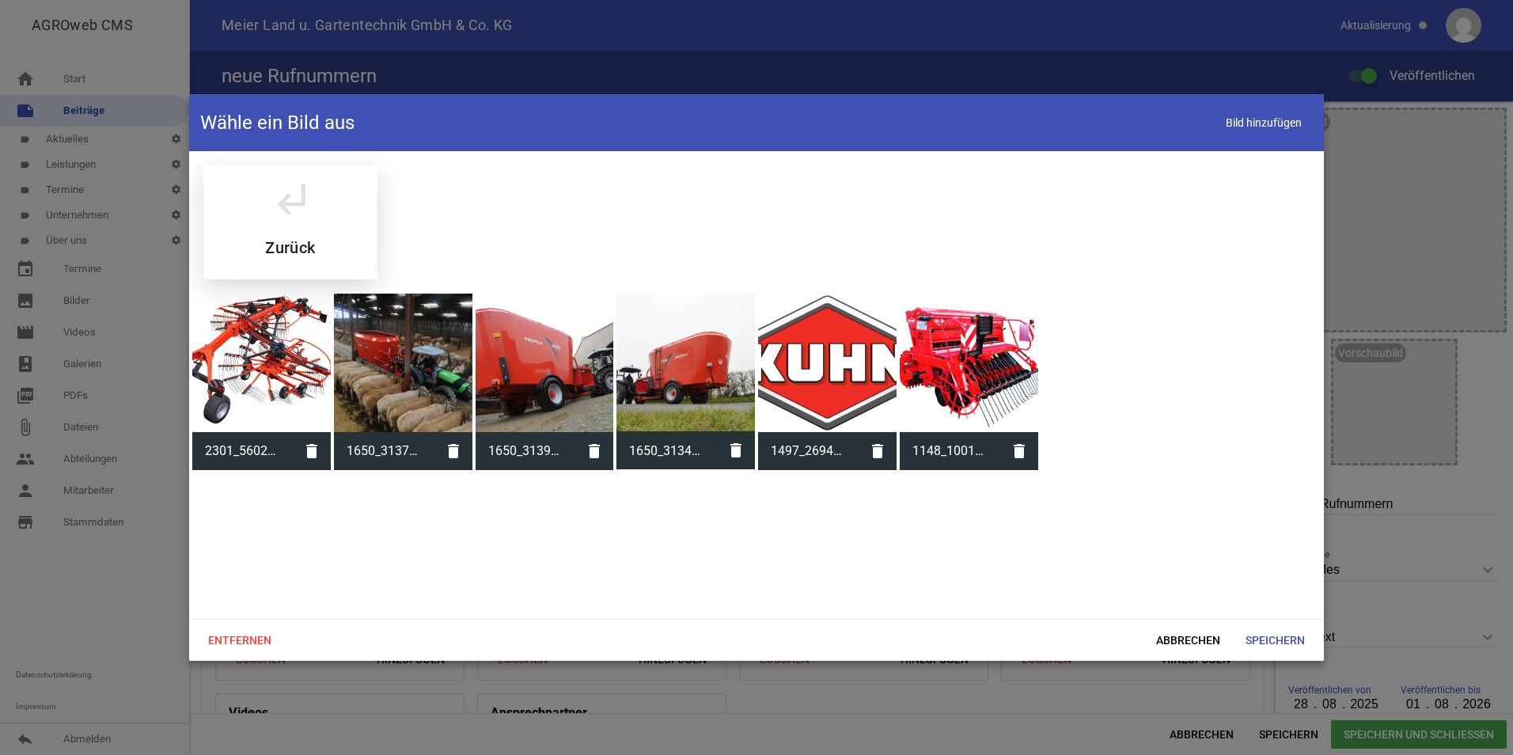
click at [300, 226] on div "subdirectory_arrow_left Zurück" at bounding box center [290, 222] width 174 height 114
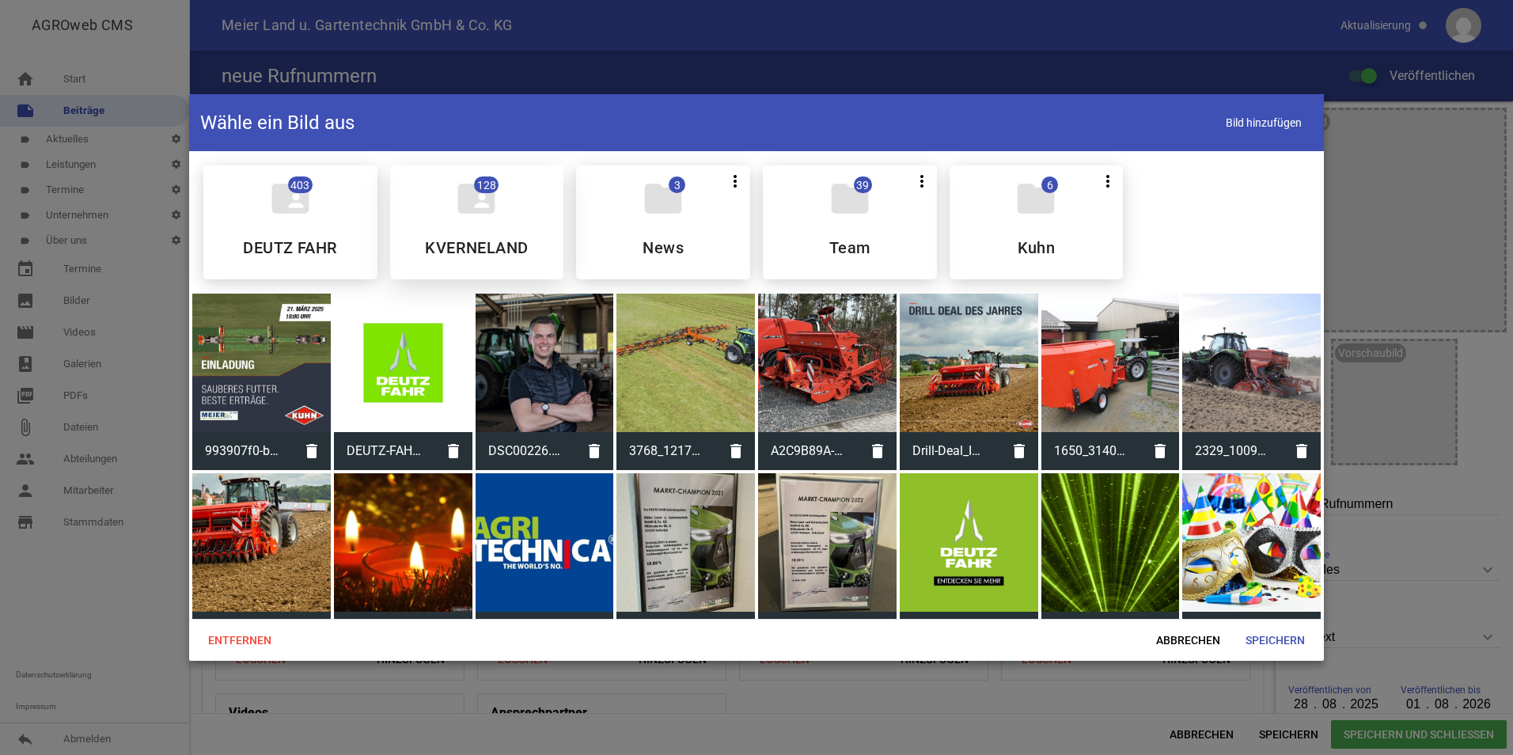
click at [494, 230] on div "folder_shared 128 KVERNELAND" at bounding box center [477, 222] width 174 height 114
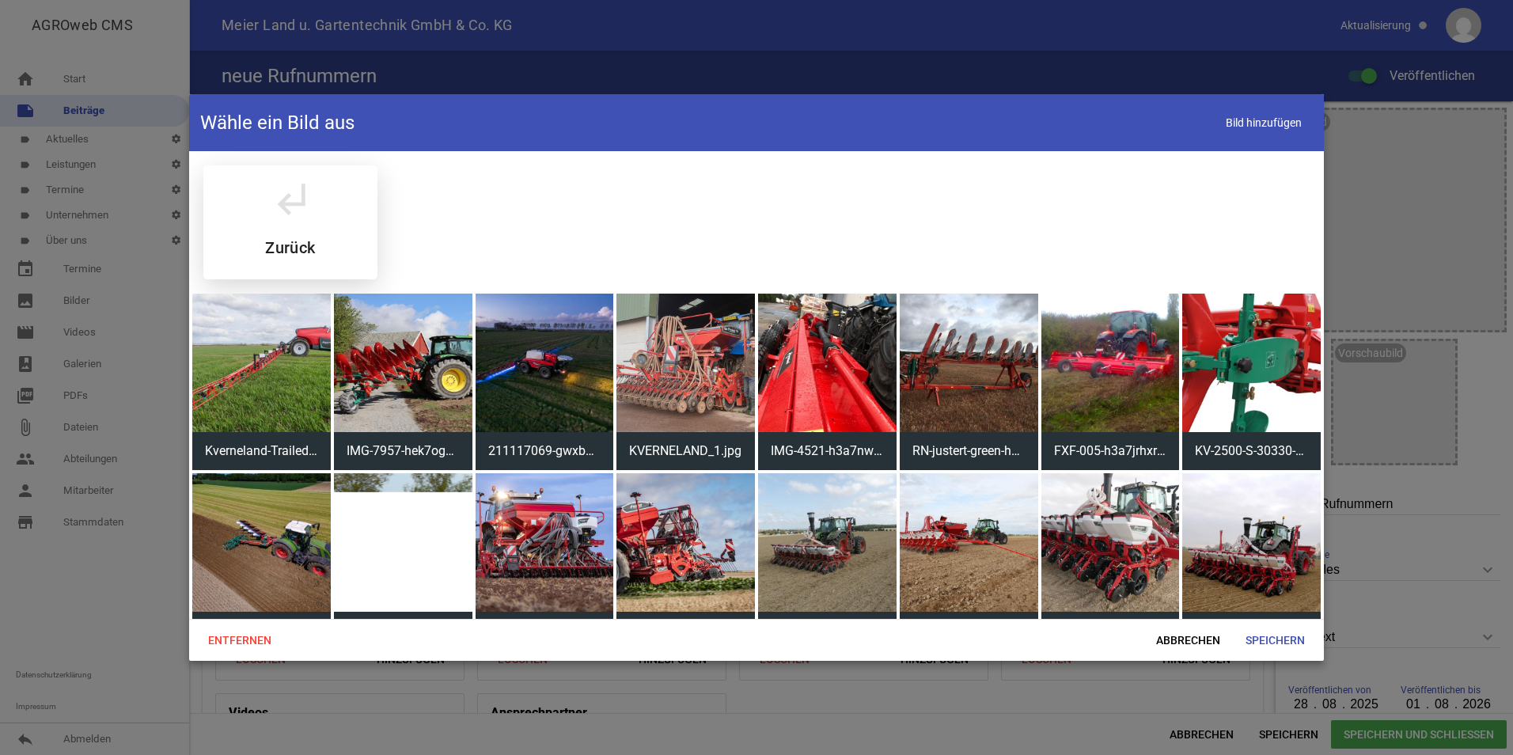
scroll to position [79, 0]
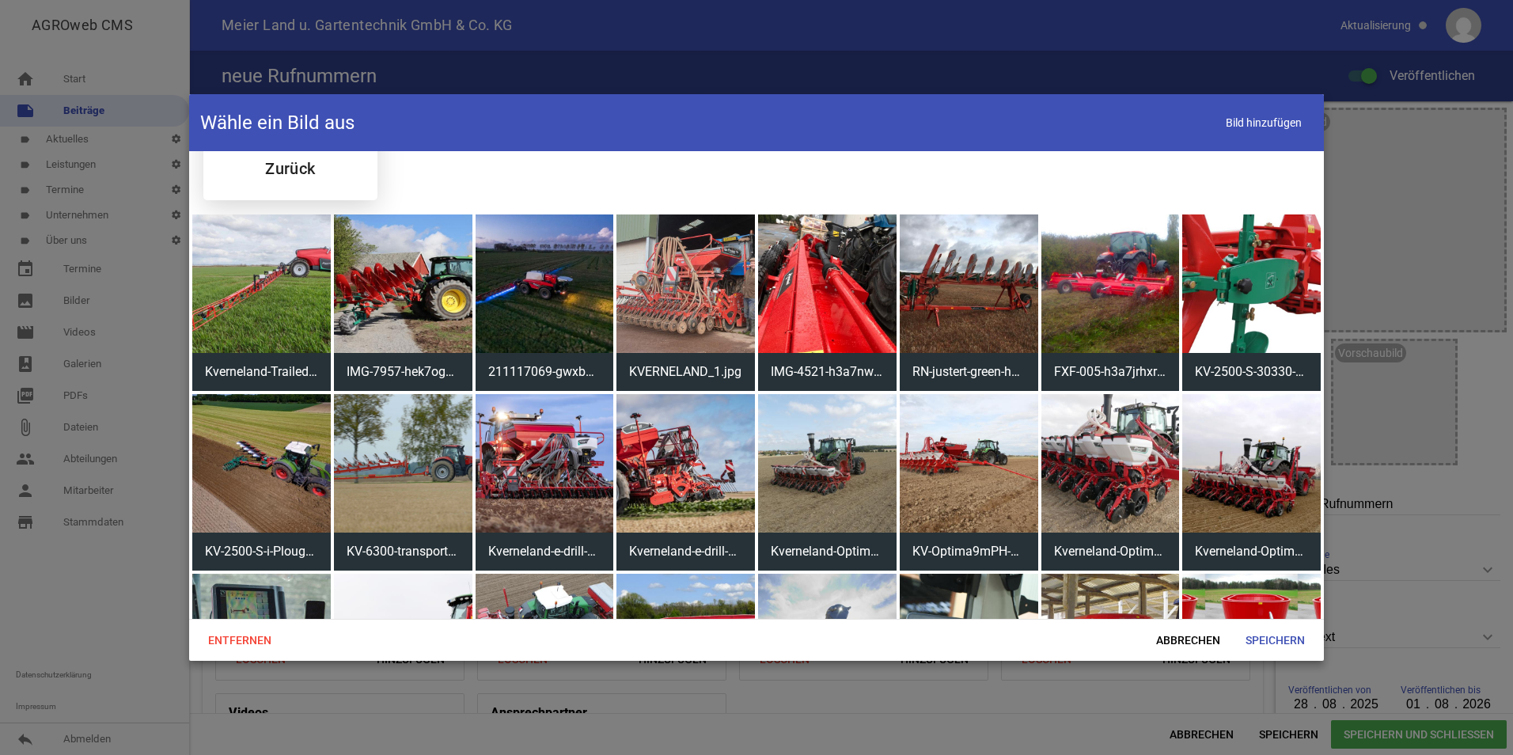
click at [283, 183] on div "subdirectory_arrow_left Zurück" at bounding box center [290, 143] width 174 height 114
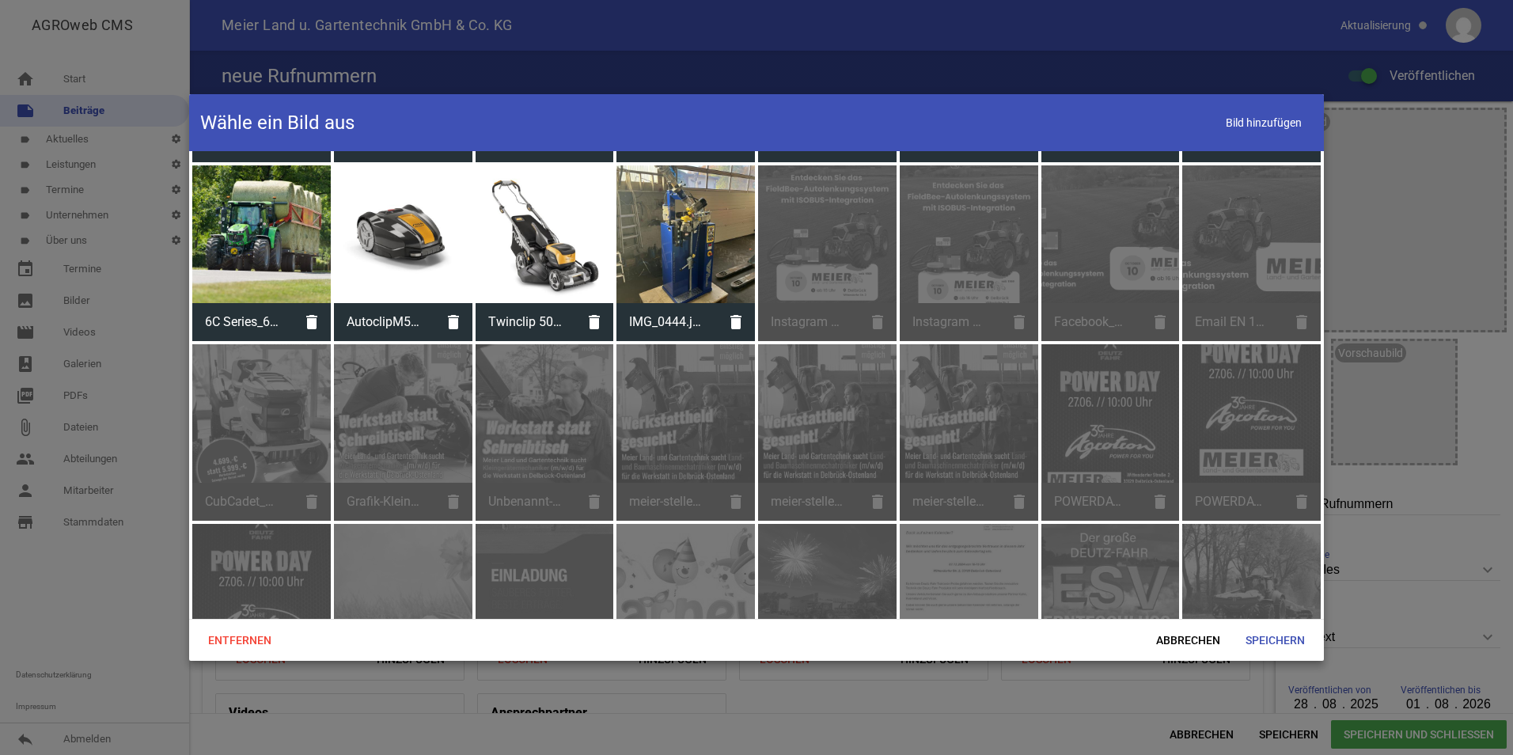
scroll to position [396, 0]
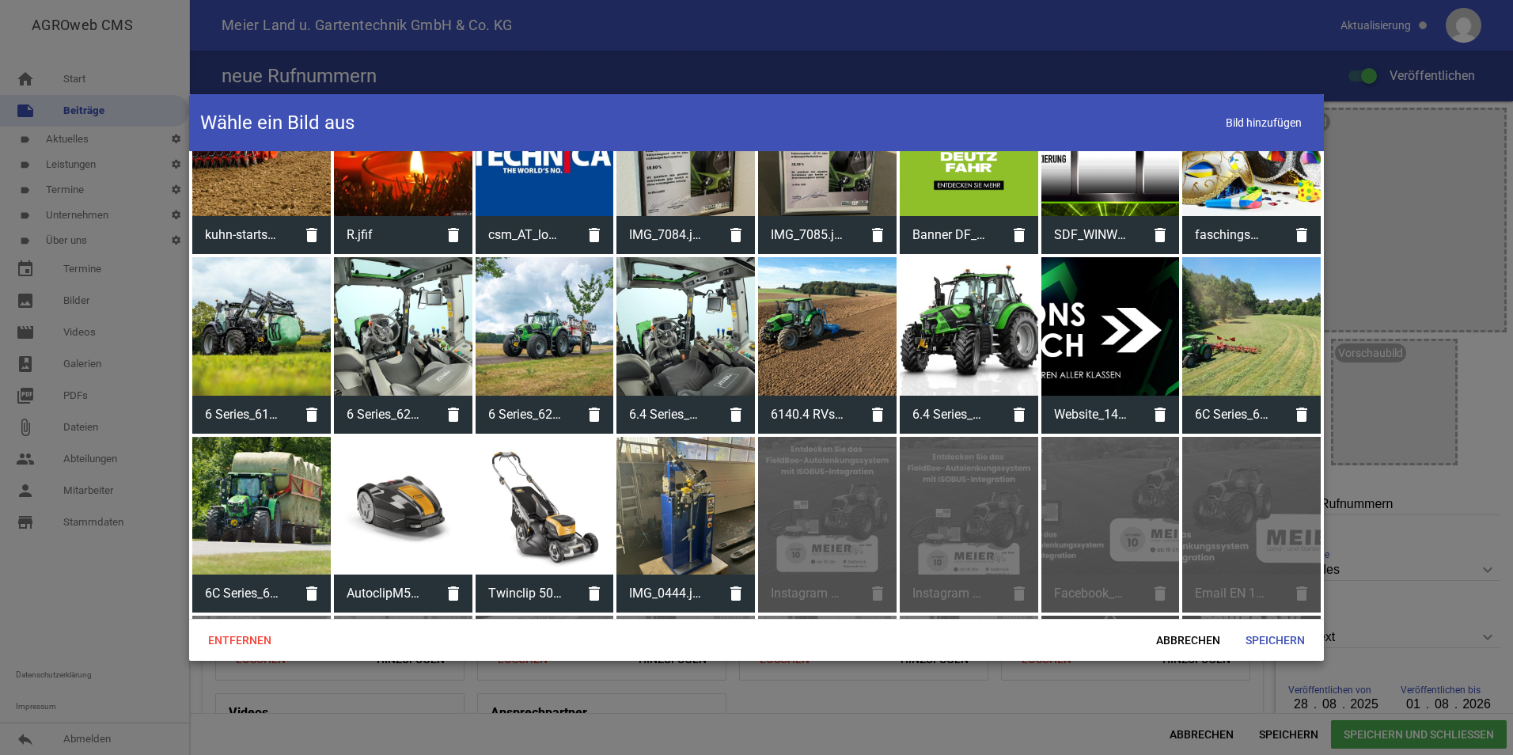
click at [833, 510] on div "Instagram story.png delete" at bounding box center [827, 525] width 139 height 176
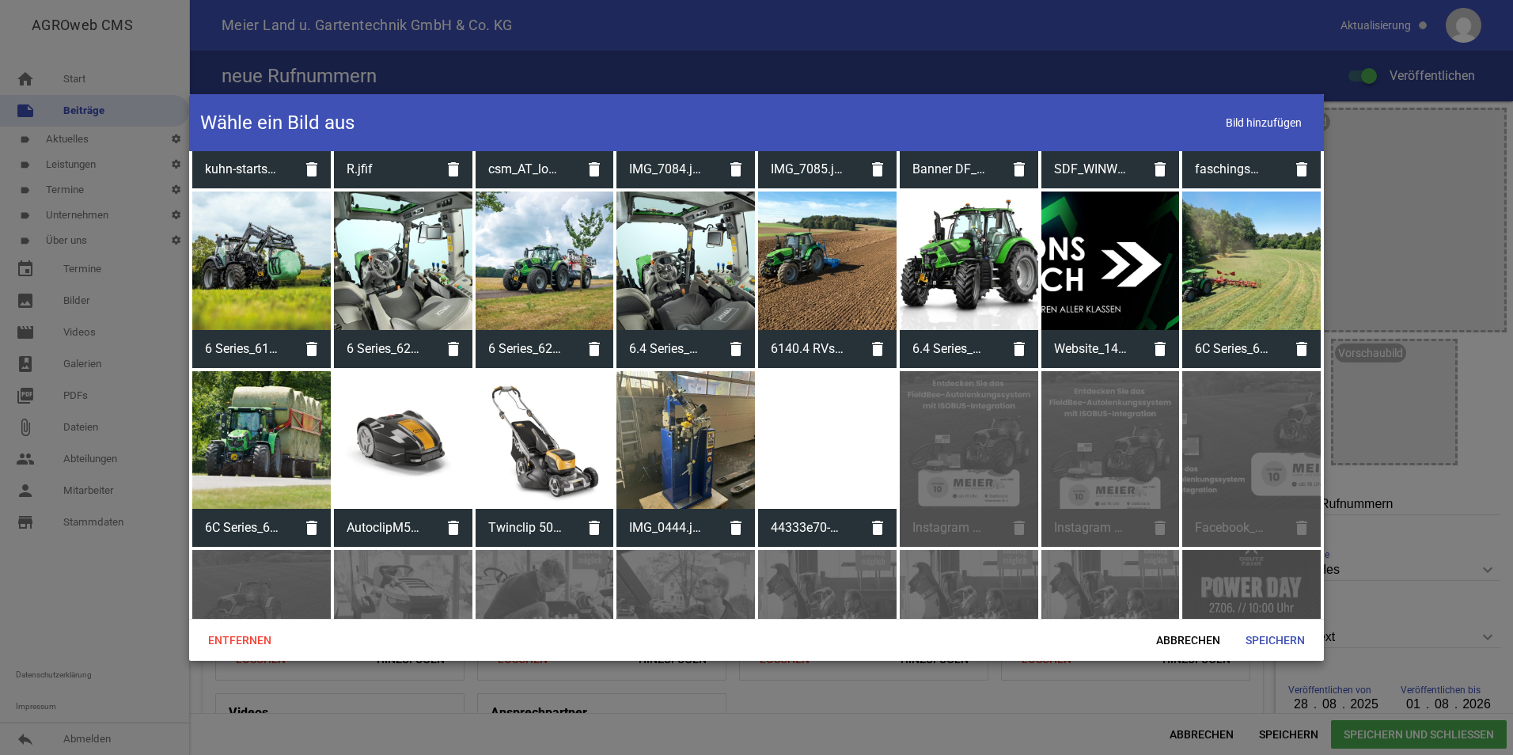
scroll to position [451, 0]
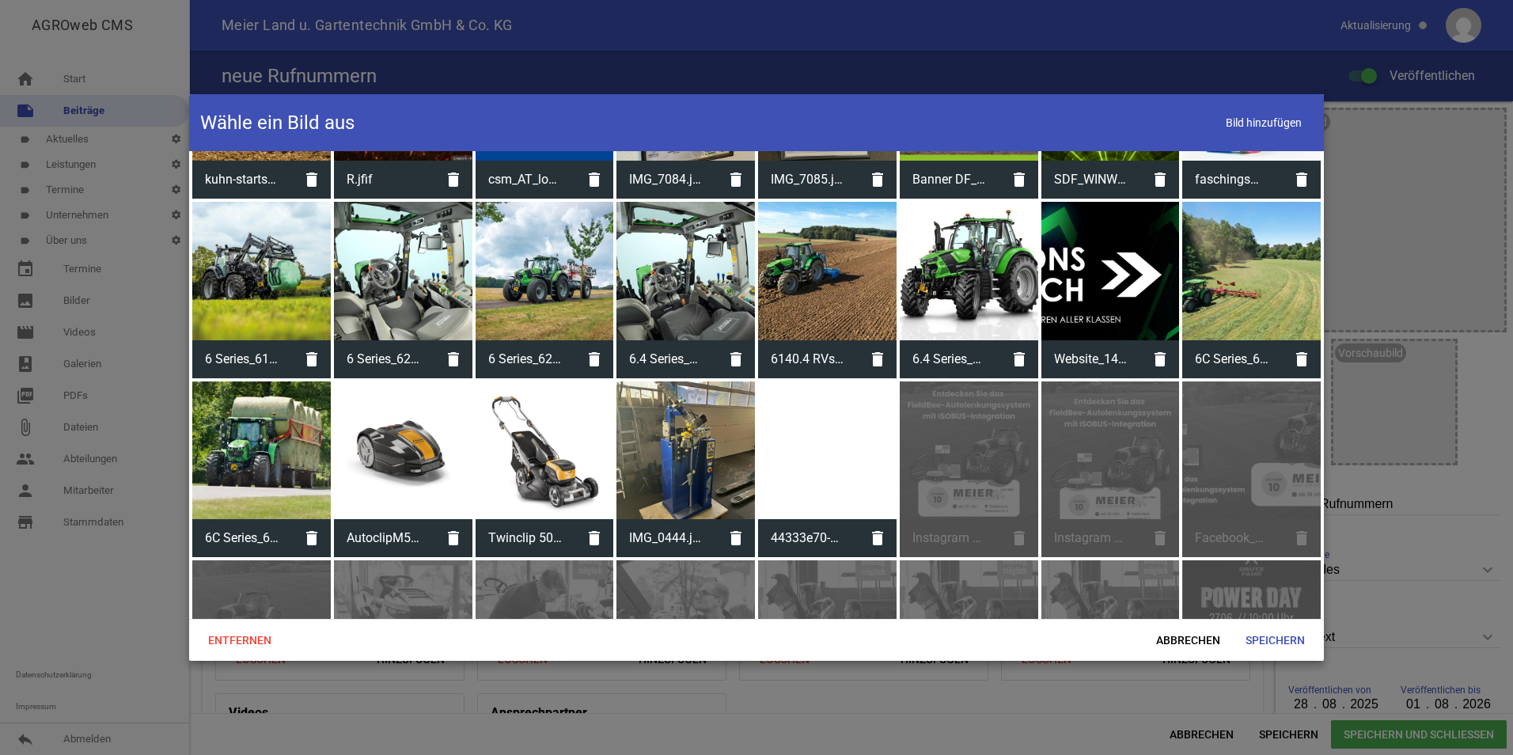
click at [814, 453] on div at bounding box center [827, 450] width 139 height 139
click at [815, 451] on div at bounding box center [827, 450] width 139 height 139
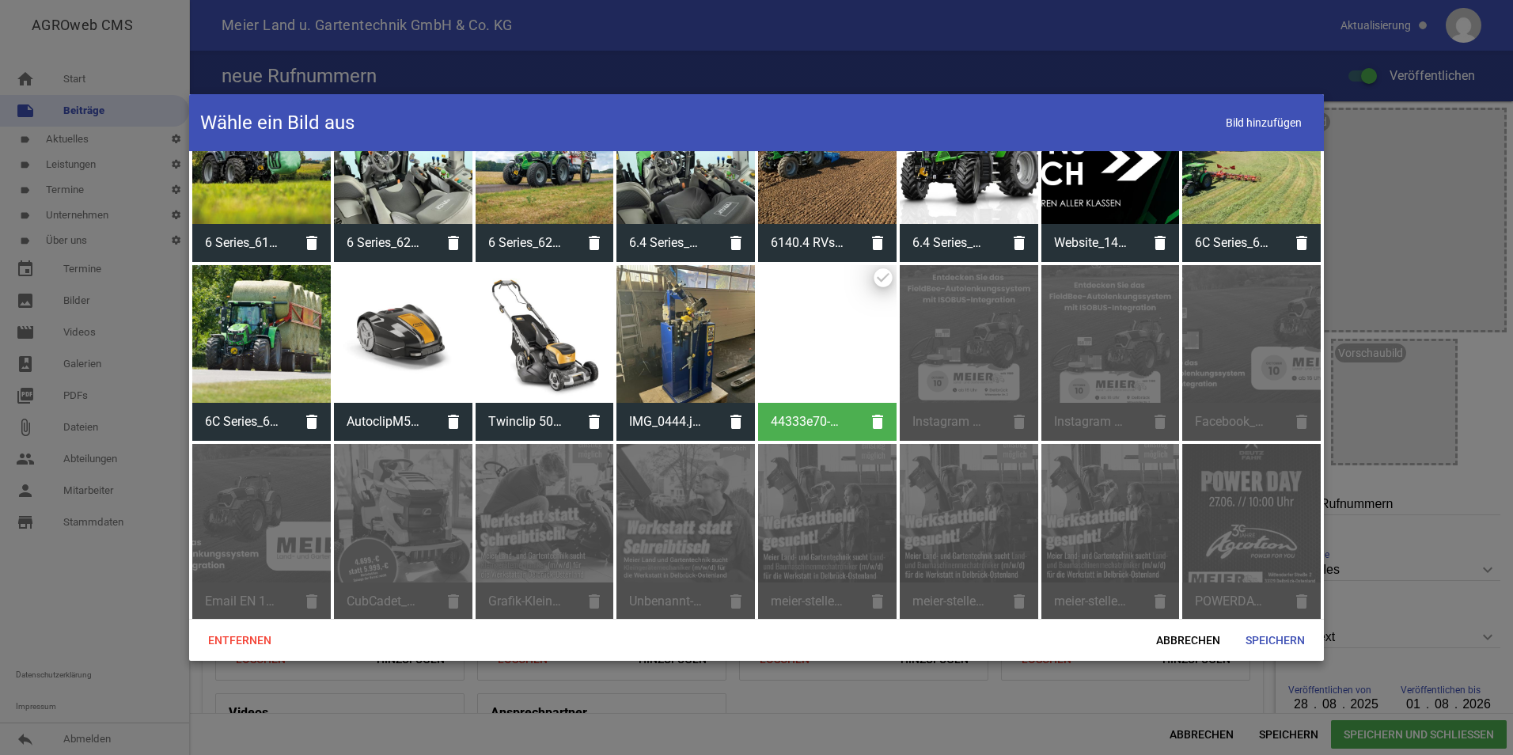
scroll to position [609, 0]
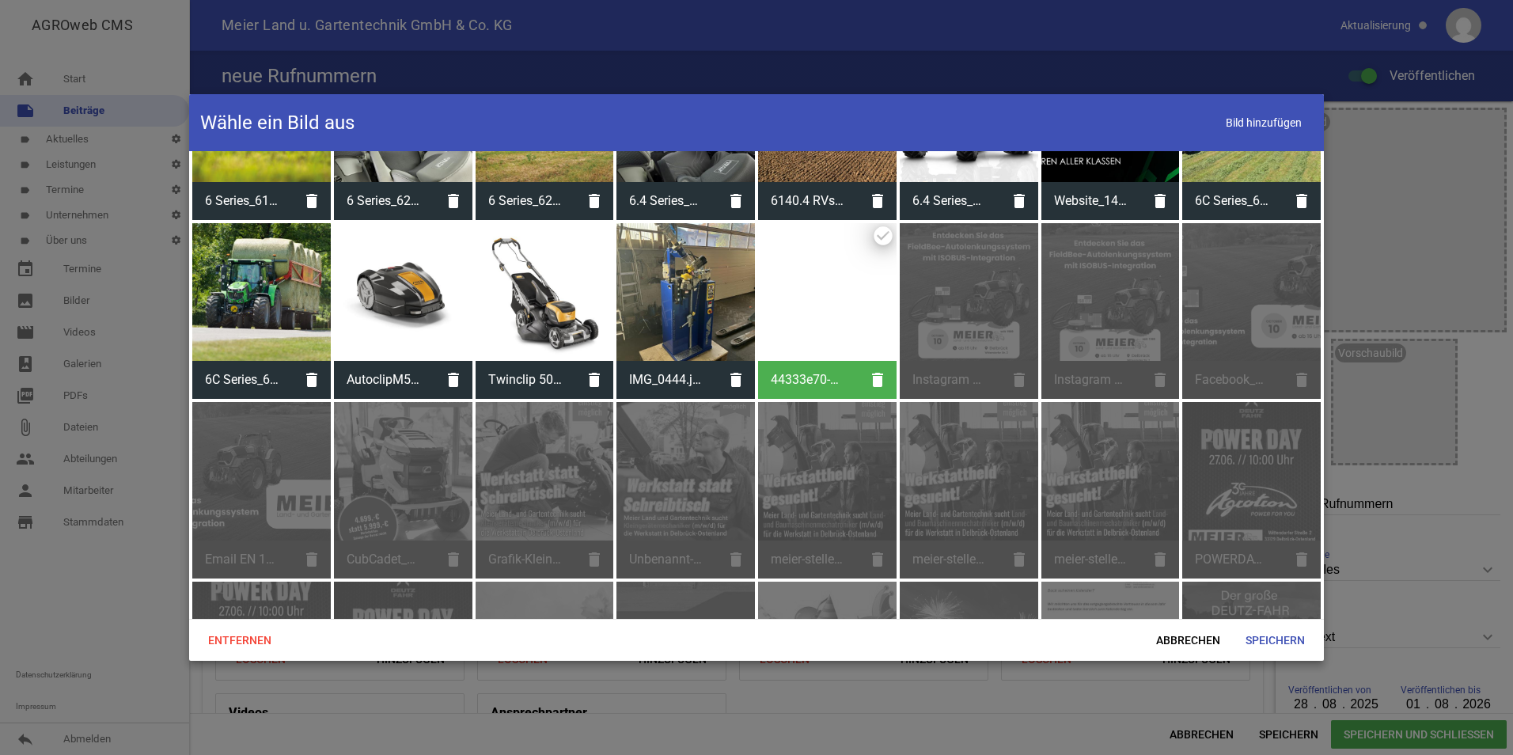
click at [852, 321] on div at bounding box center [827, 292] width 139 height 139
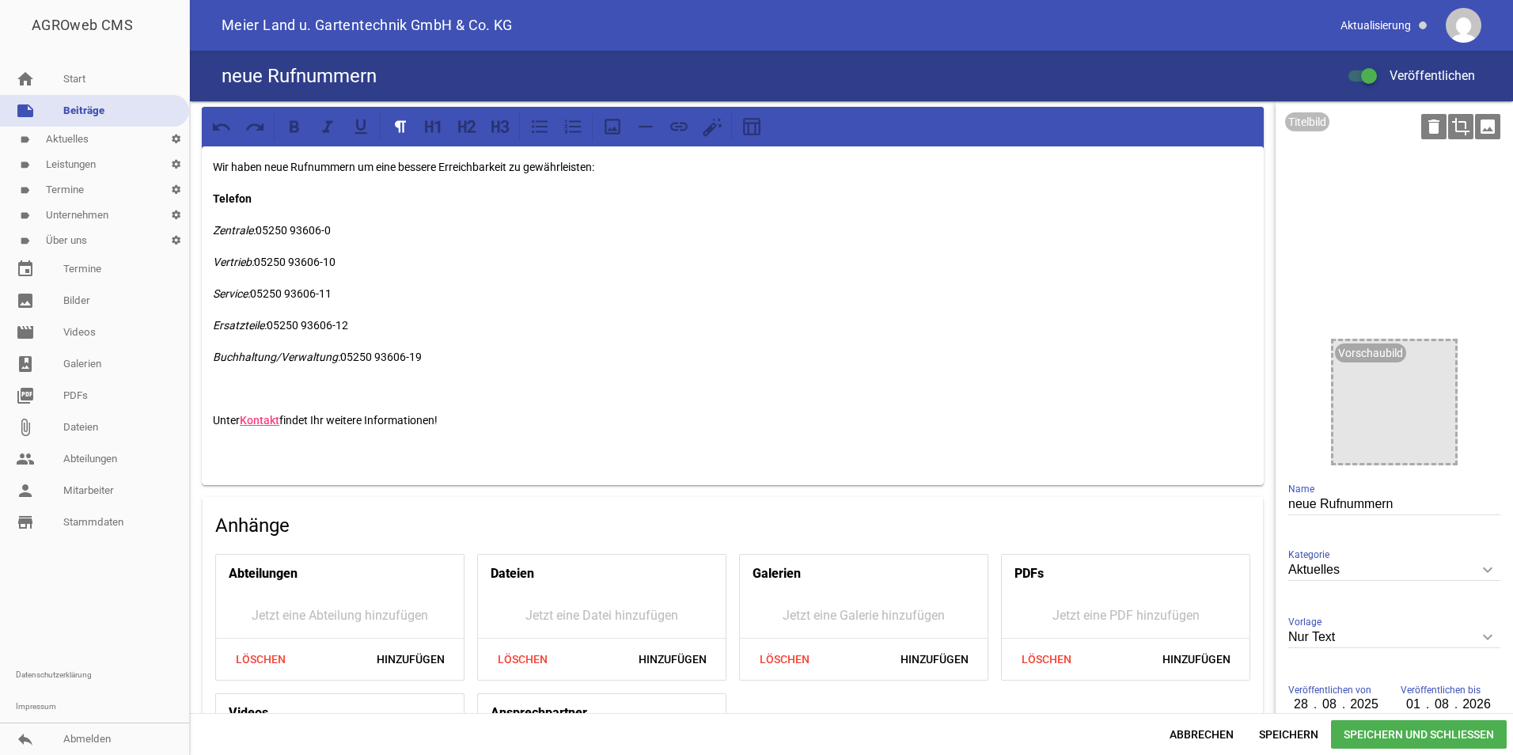
click at [1482, 125] on icon "image" at bounding box center [1487, 126] width 25 height 25
click at [1482, 129] on icon "image" at bounding box center [1487, 126] width 25 height 25
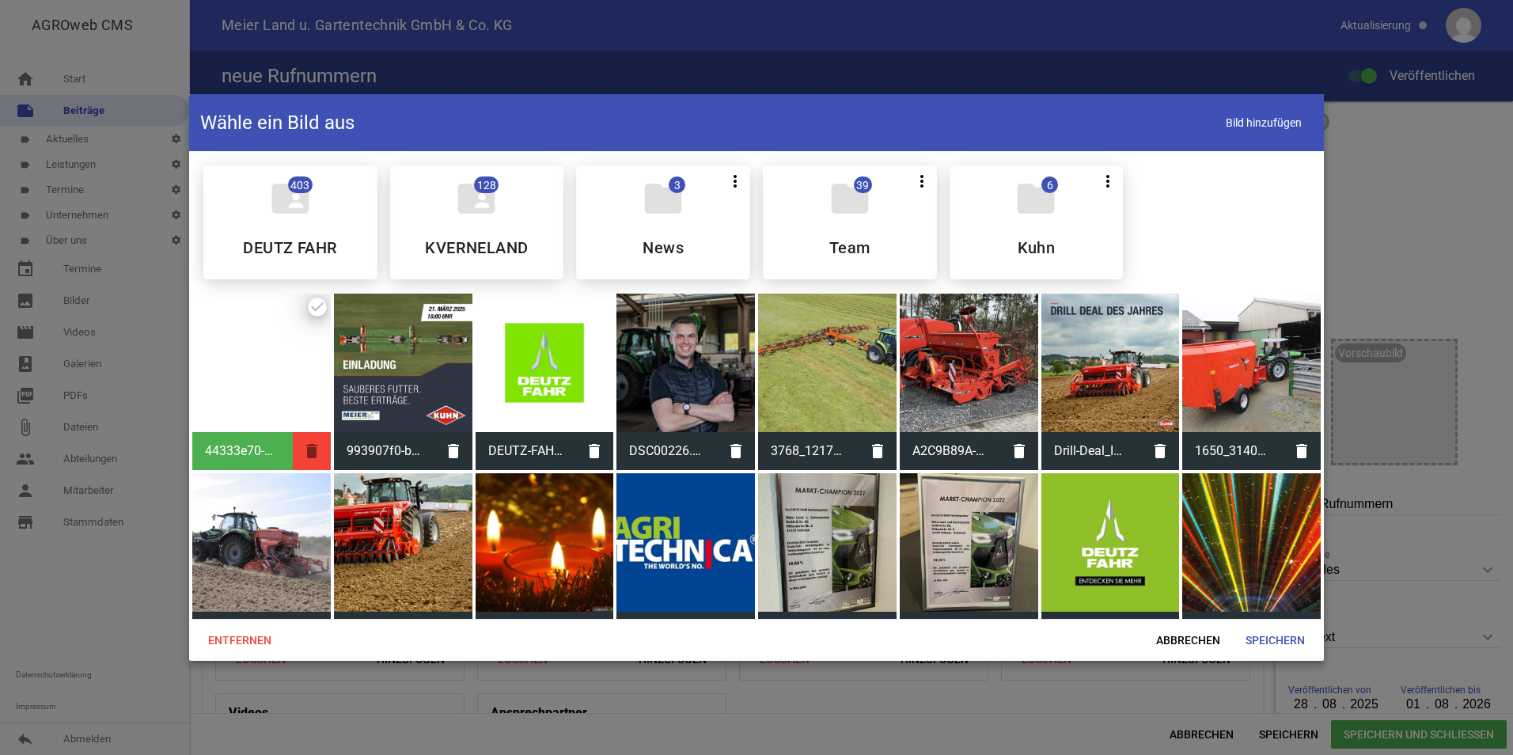
click at [306, 448] on icon "delete" at bounding box center [312, 451] width 38 height 38
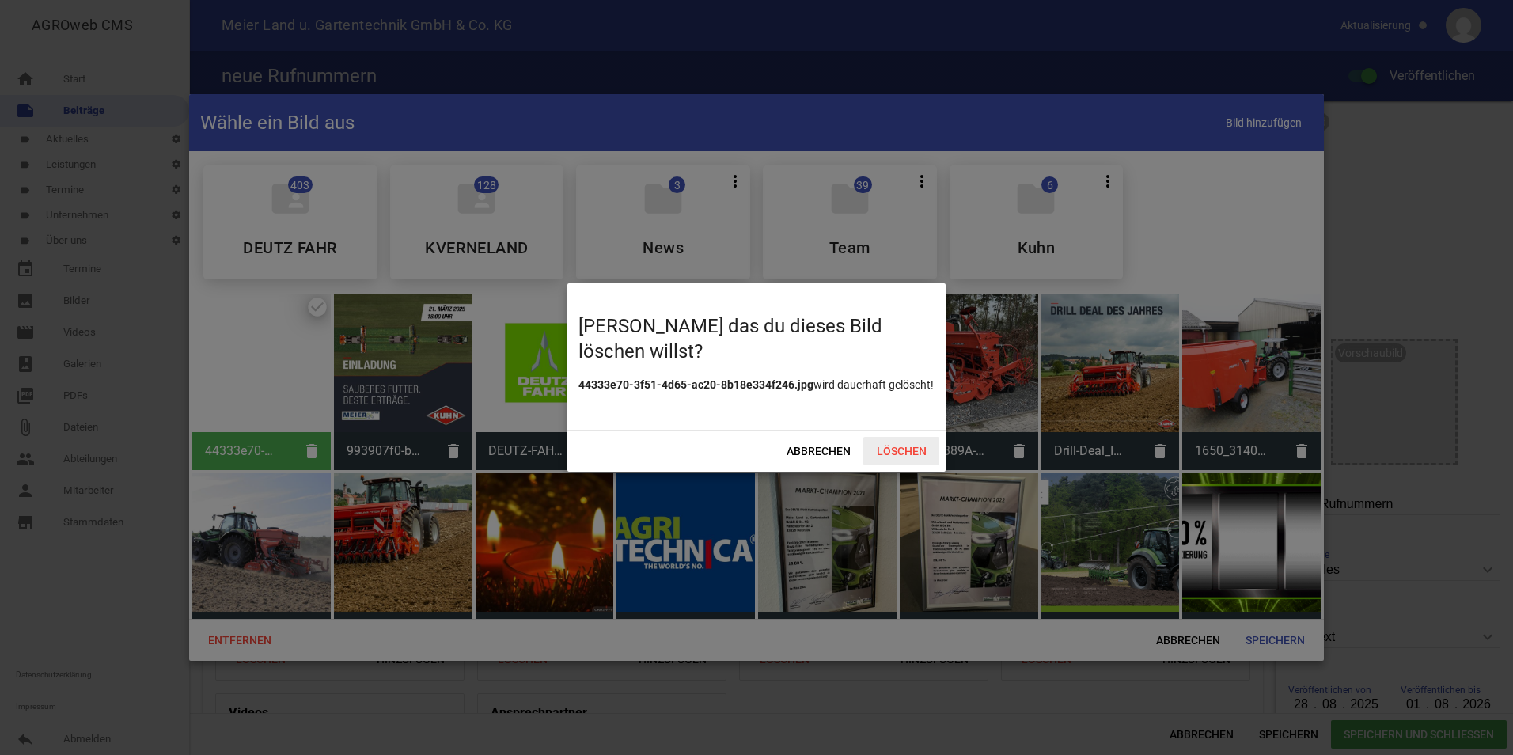
click at [886, 446] on span "Löschen" at bounding box center [901, 451] width 76 height 28
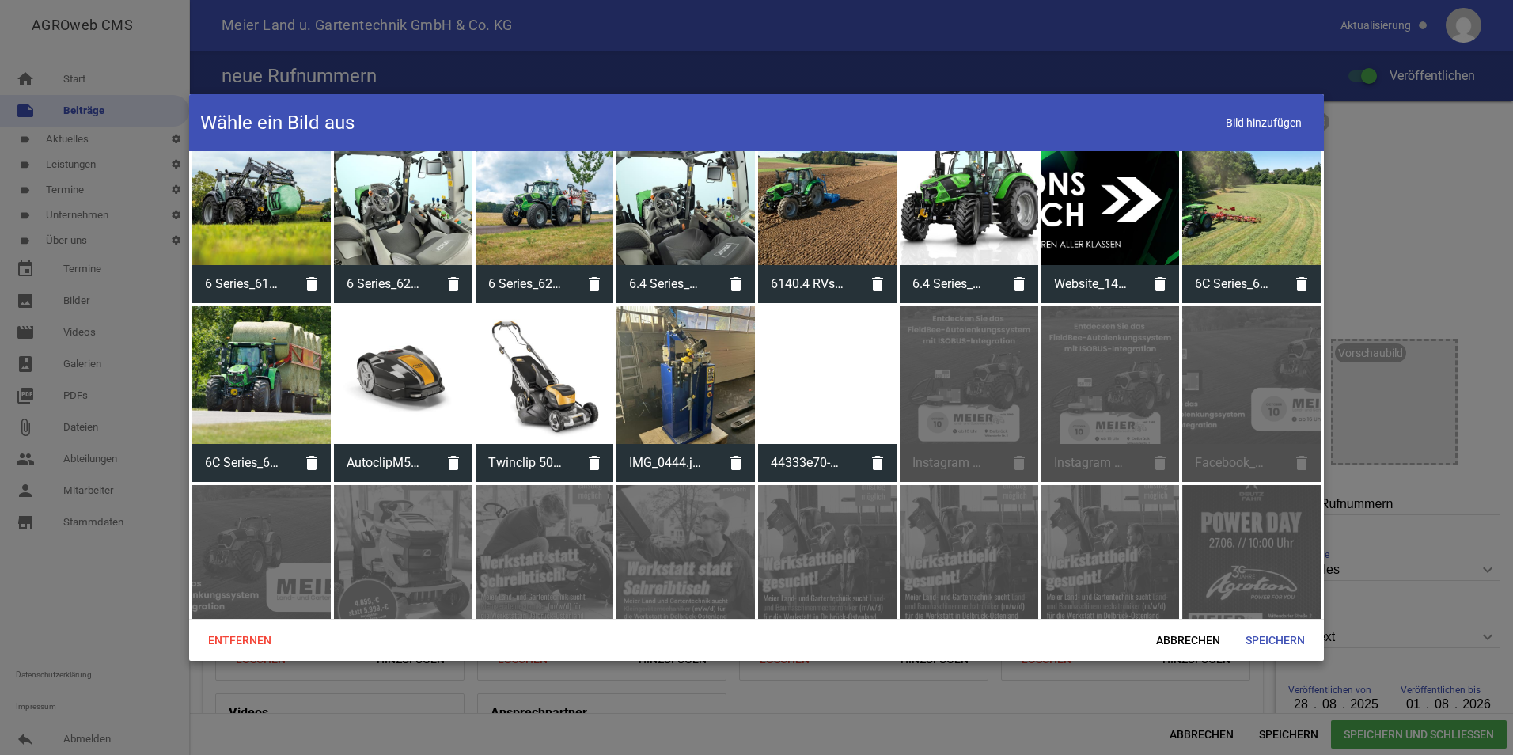
scroll to position [554, 0]
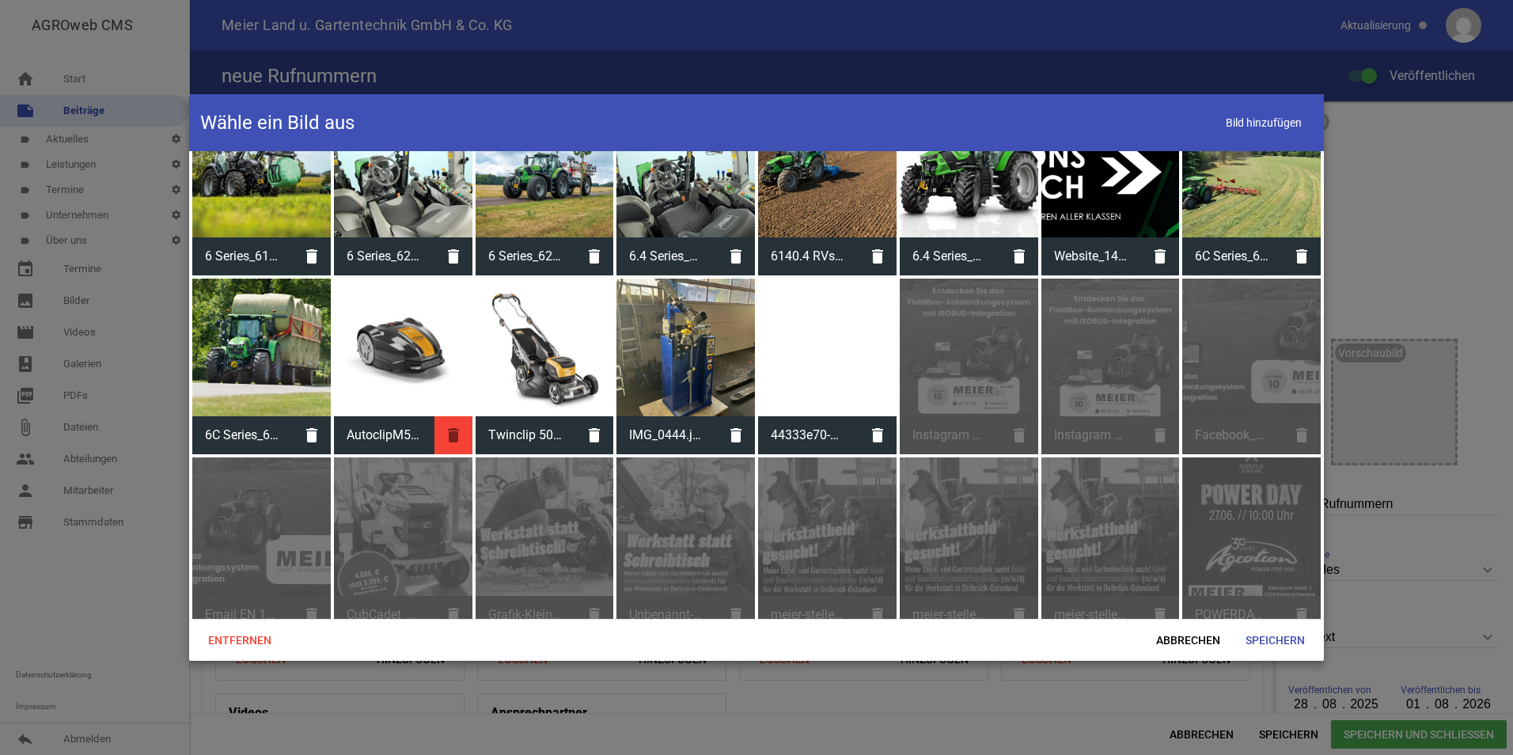
click at [452, 431] on icon "delete" at bounding box center [454, 435] width 38 height 38
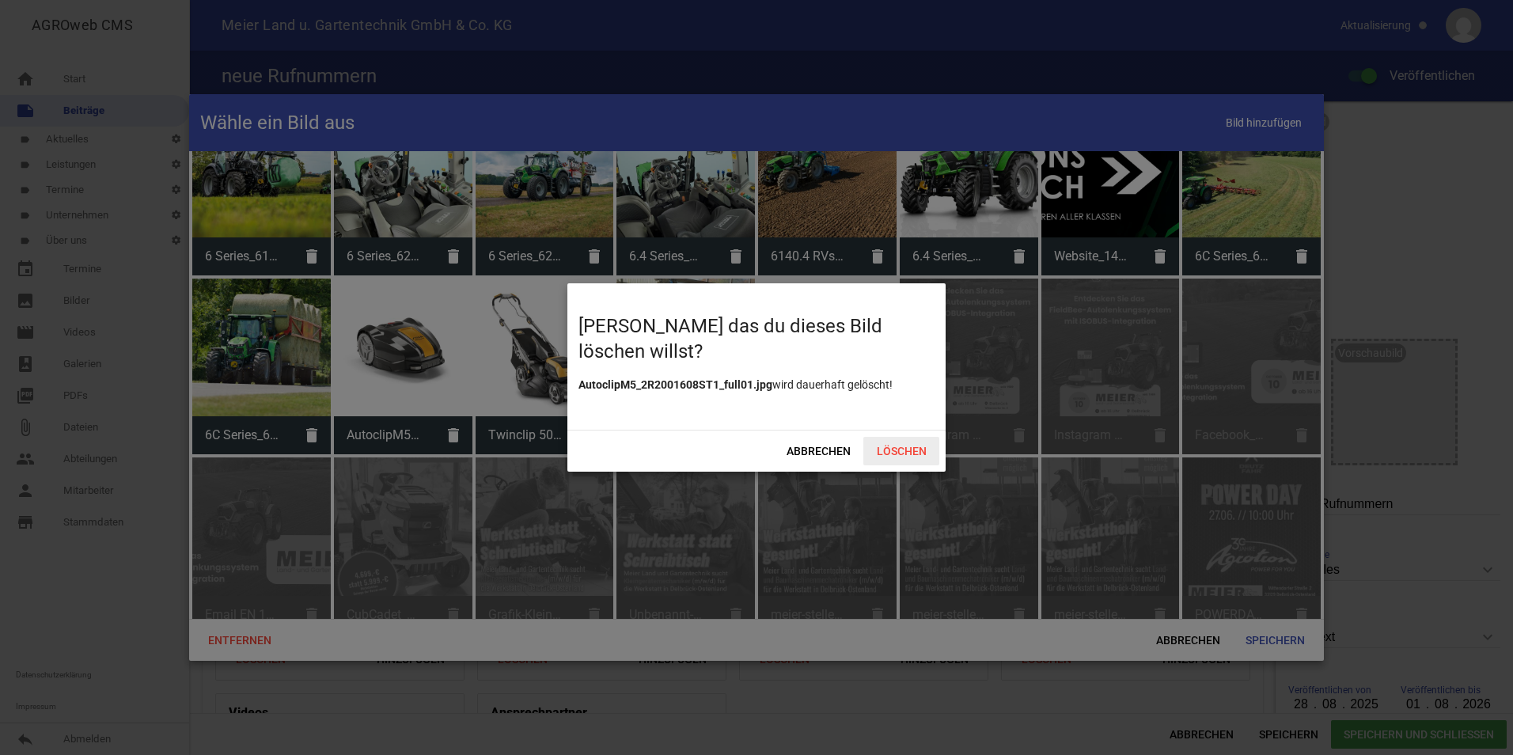
click at [883, 443] on span "Löschen" at bounding box center [901, 451] width 76 height 28
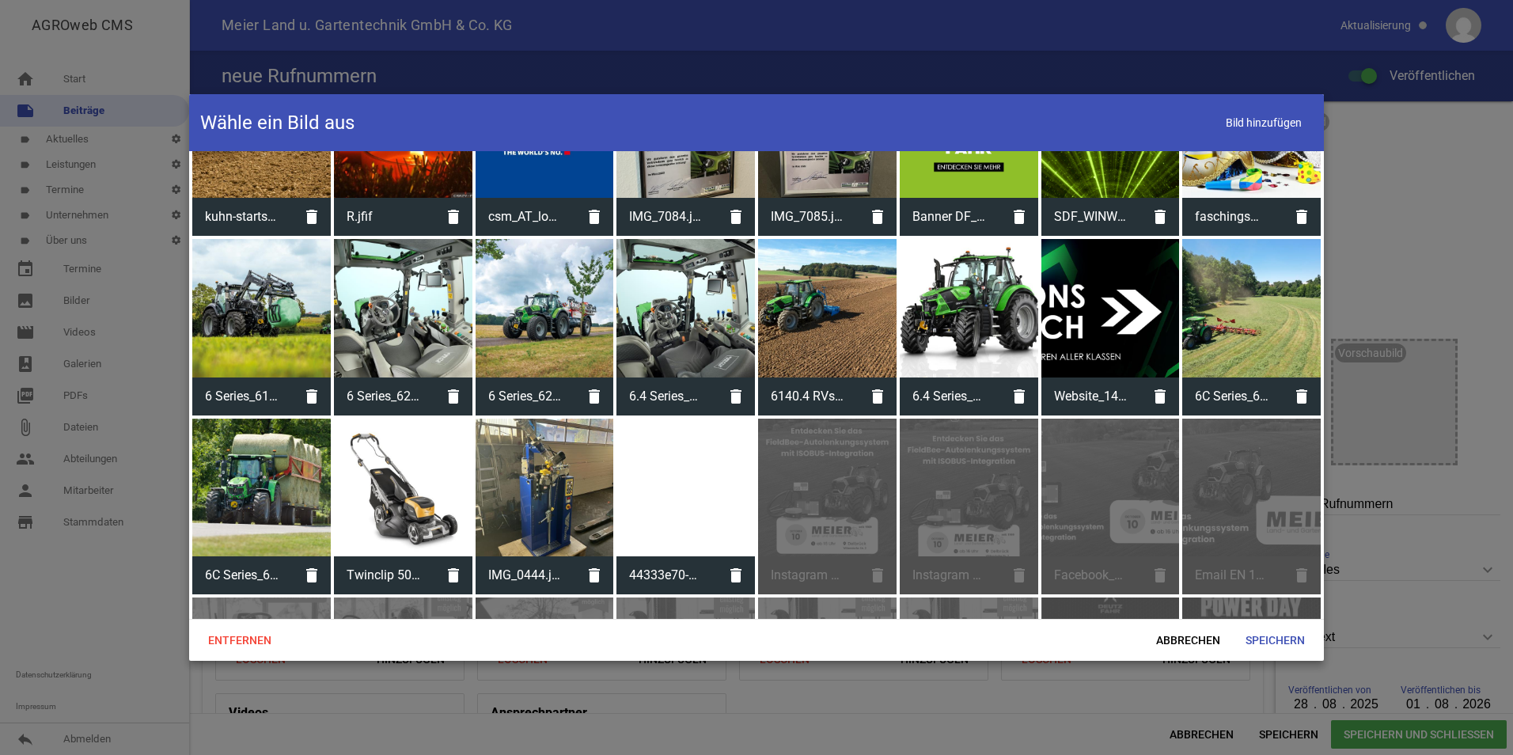
scroll to position [396, 0]
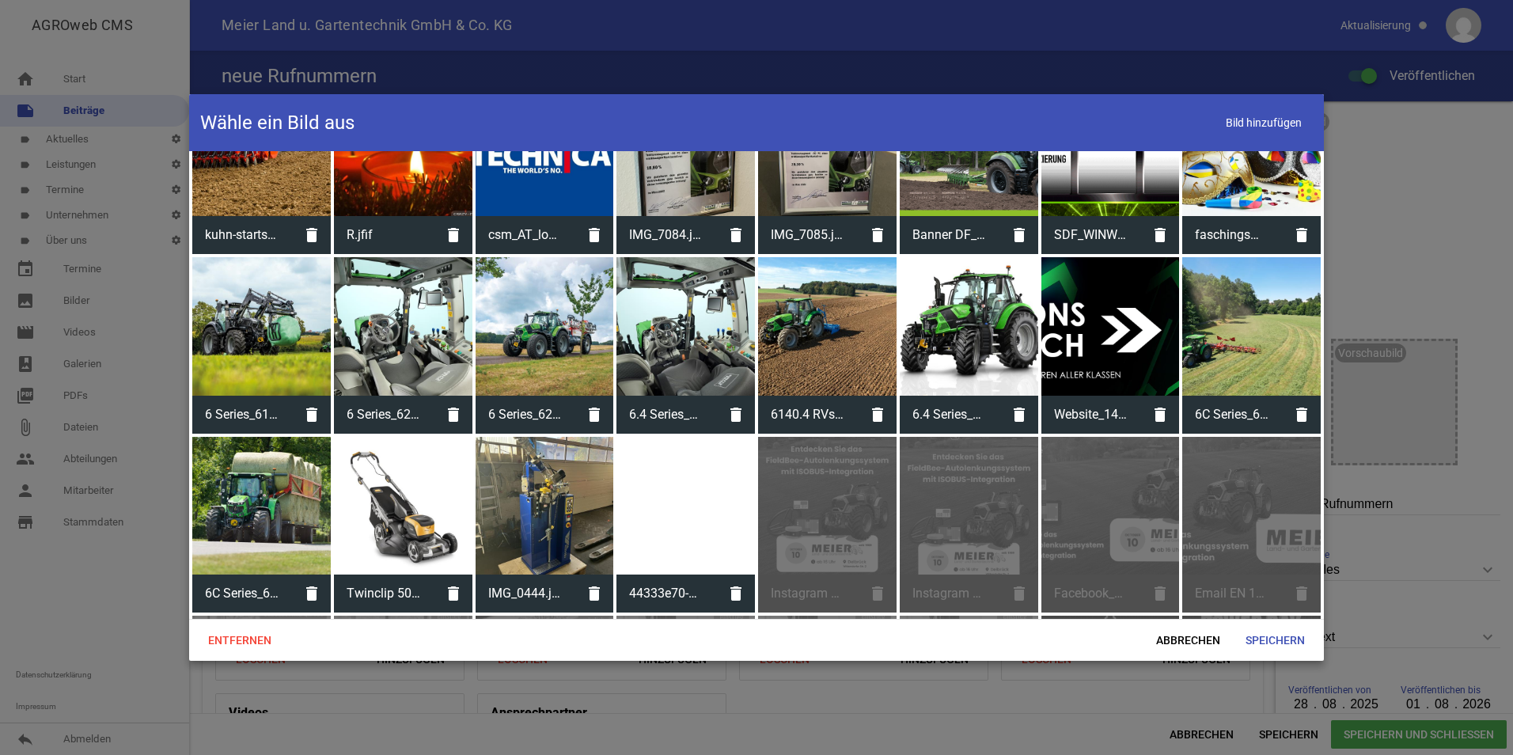
click at [1100, 332] on div at bounding box center [1111, 326] width 139 height 139
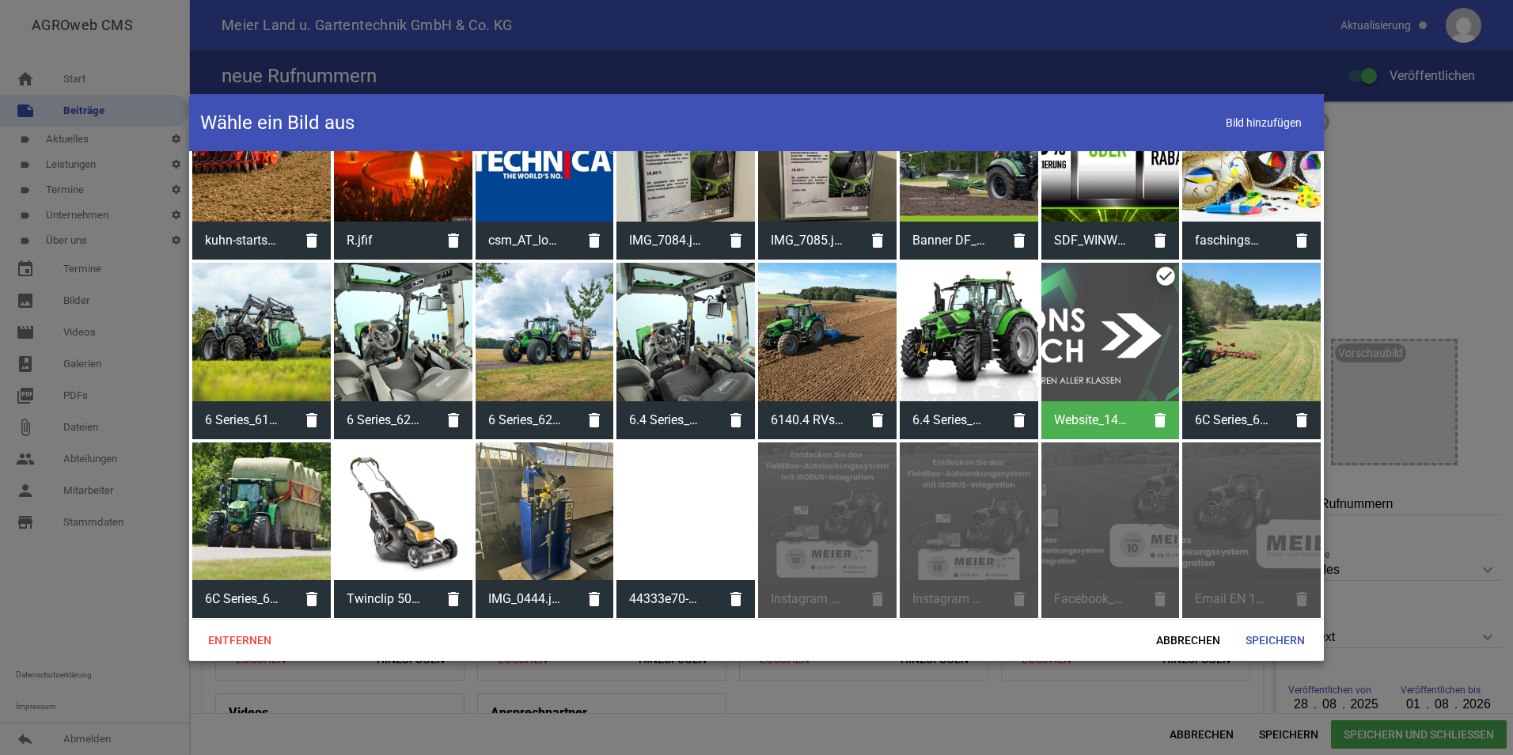
scroll to position [475, 0]
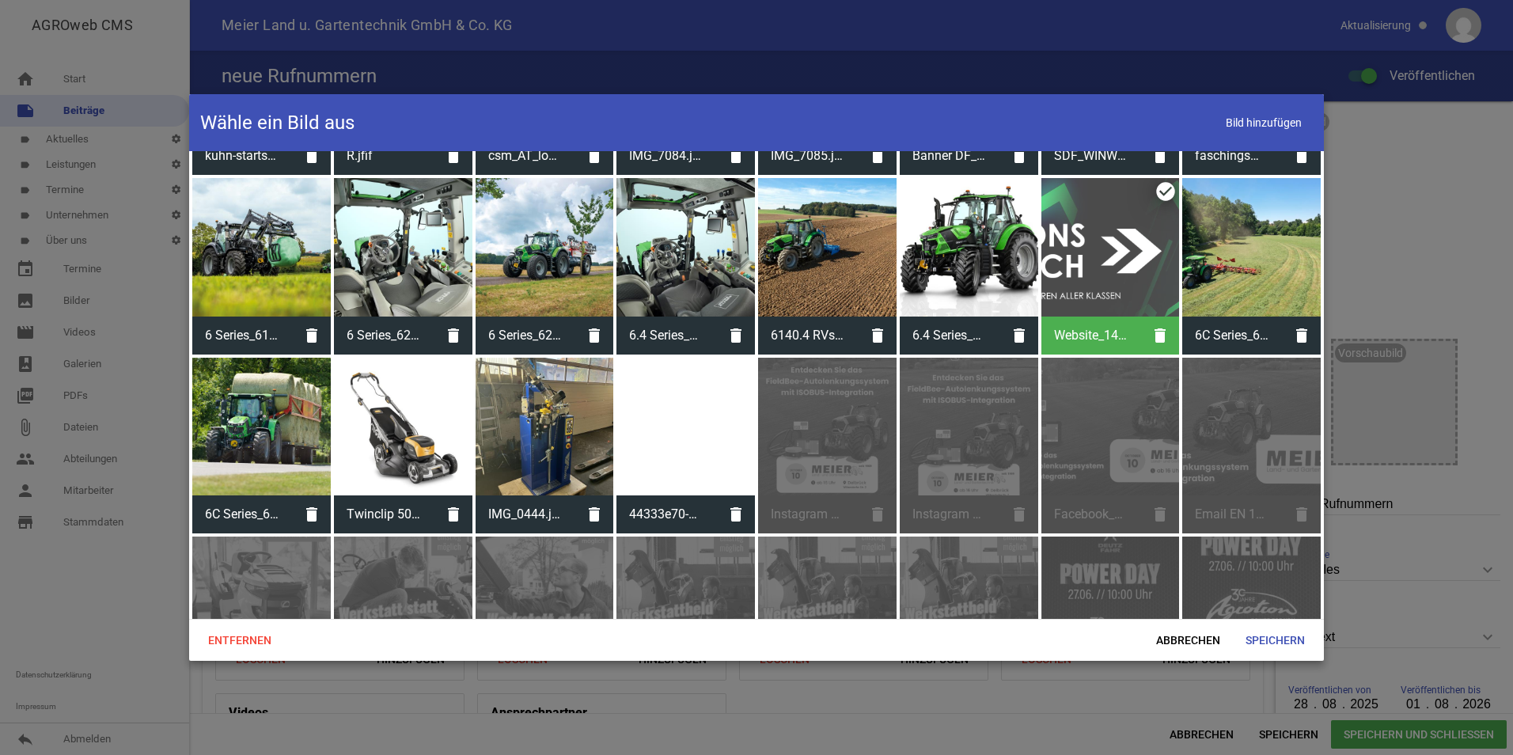
click at [709, 453] on div at bounding box center [686, 427] width 139 height 139
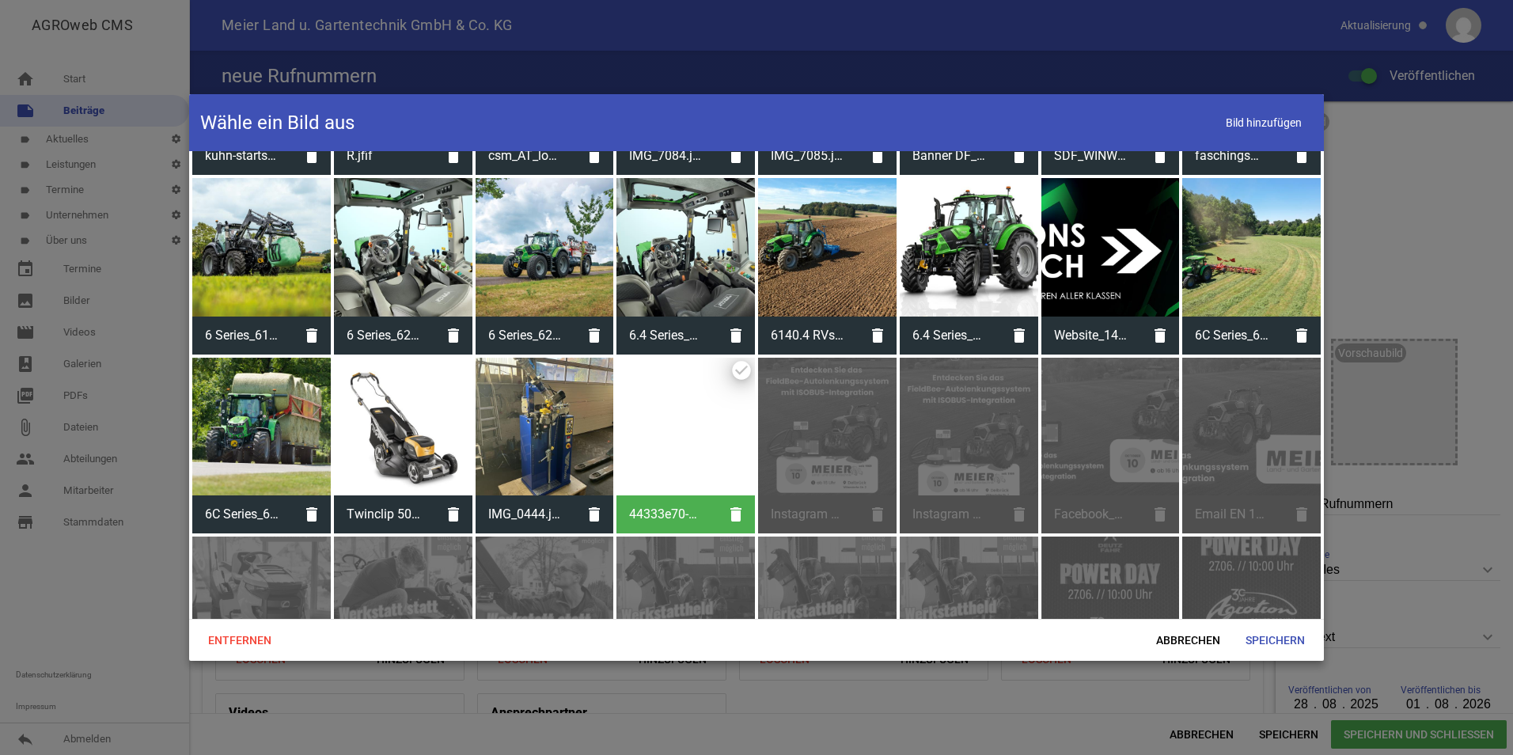
click at [713, 425] on div at bounding box center [686, 427] width 139 height 139
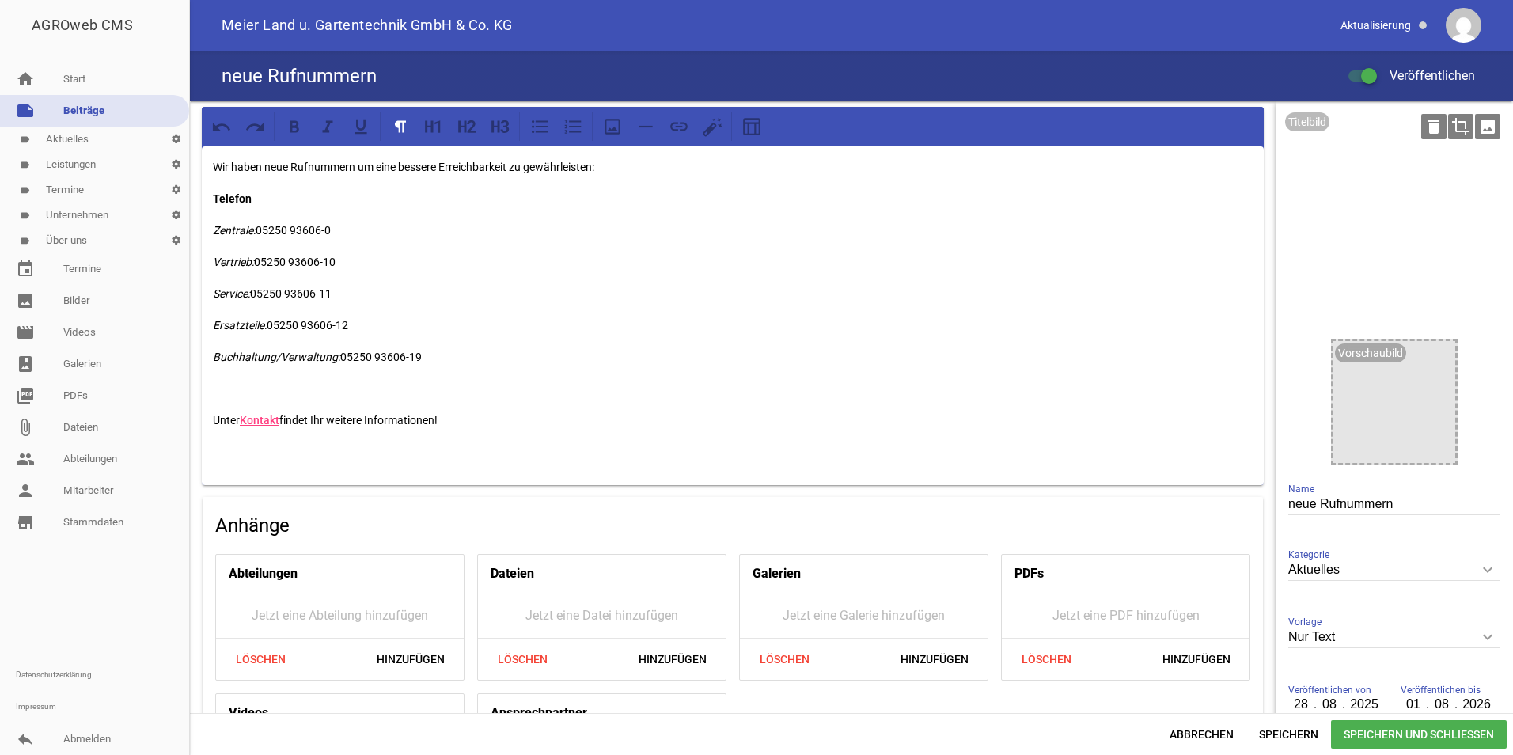
click at [1458, 122] on icon "crop" at bounding box center [1460, 126] width 25 height 25
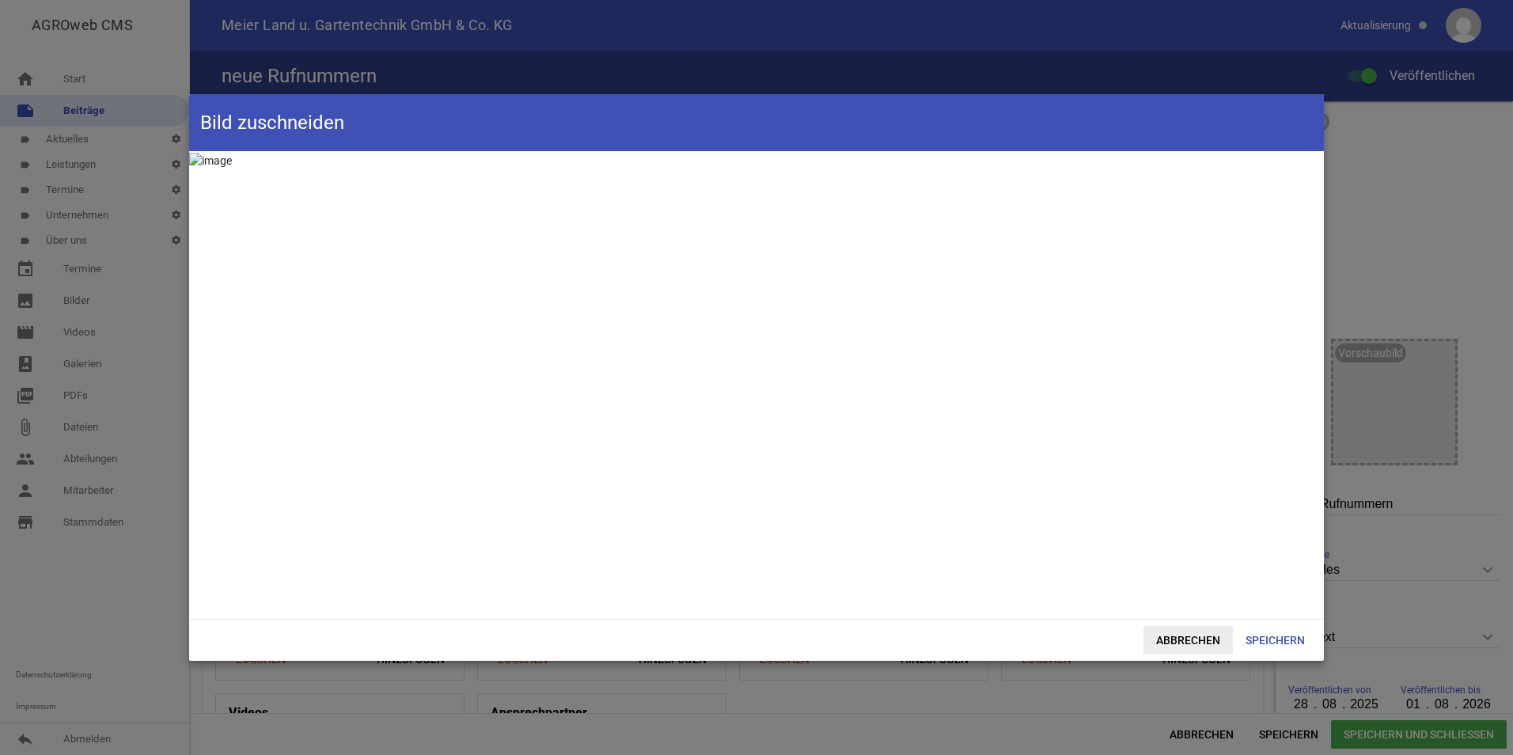
click at [1179, 636] on span "Abbrechen" at bounding box center [1188, 640] width 89 height 28
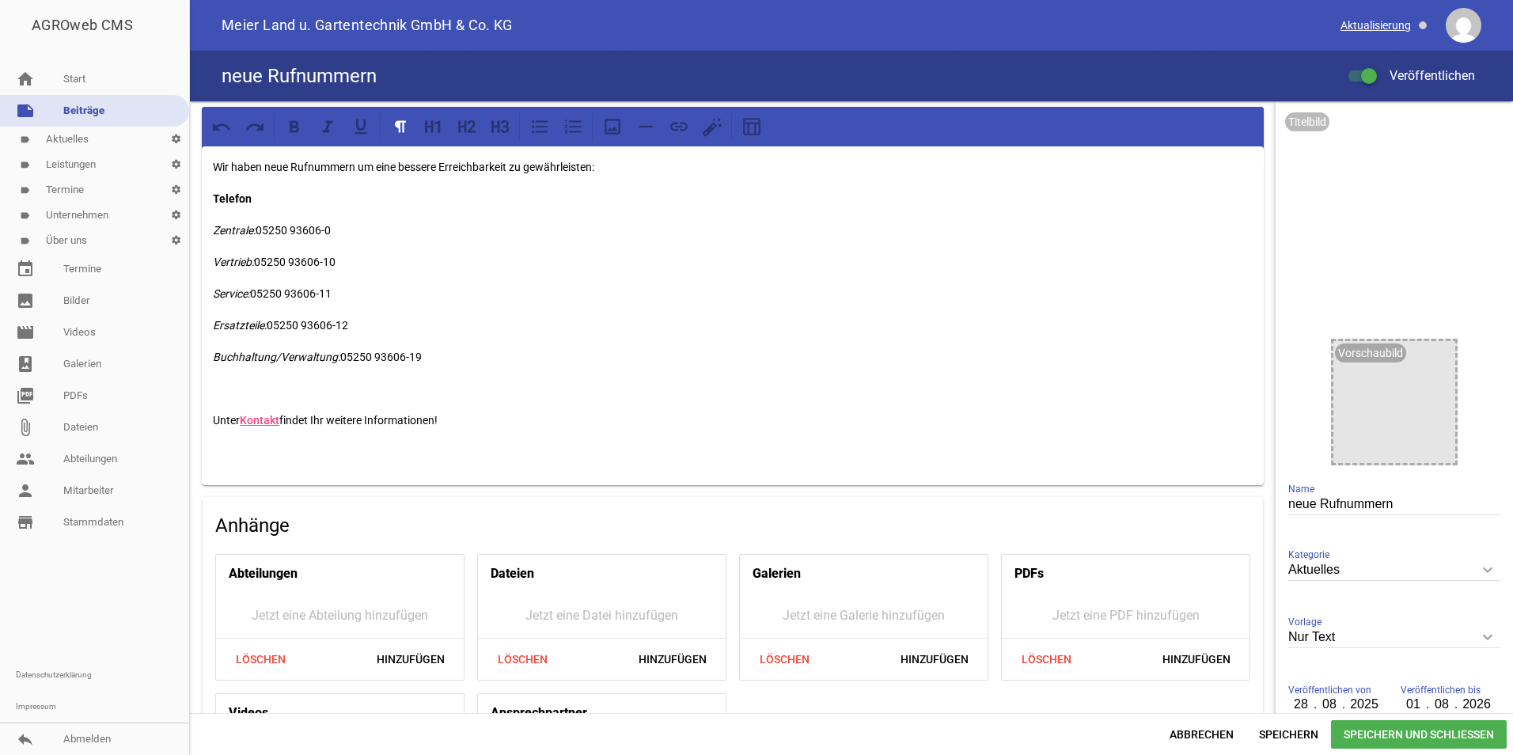
click at [1373, 25] on span at bounding box center [1385, 25] width 100 height 27
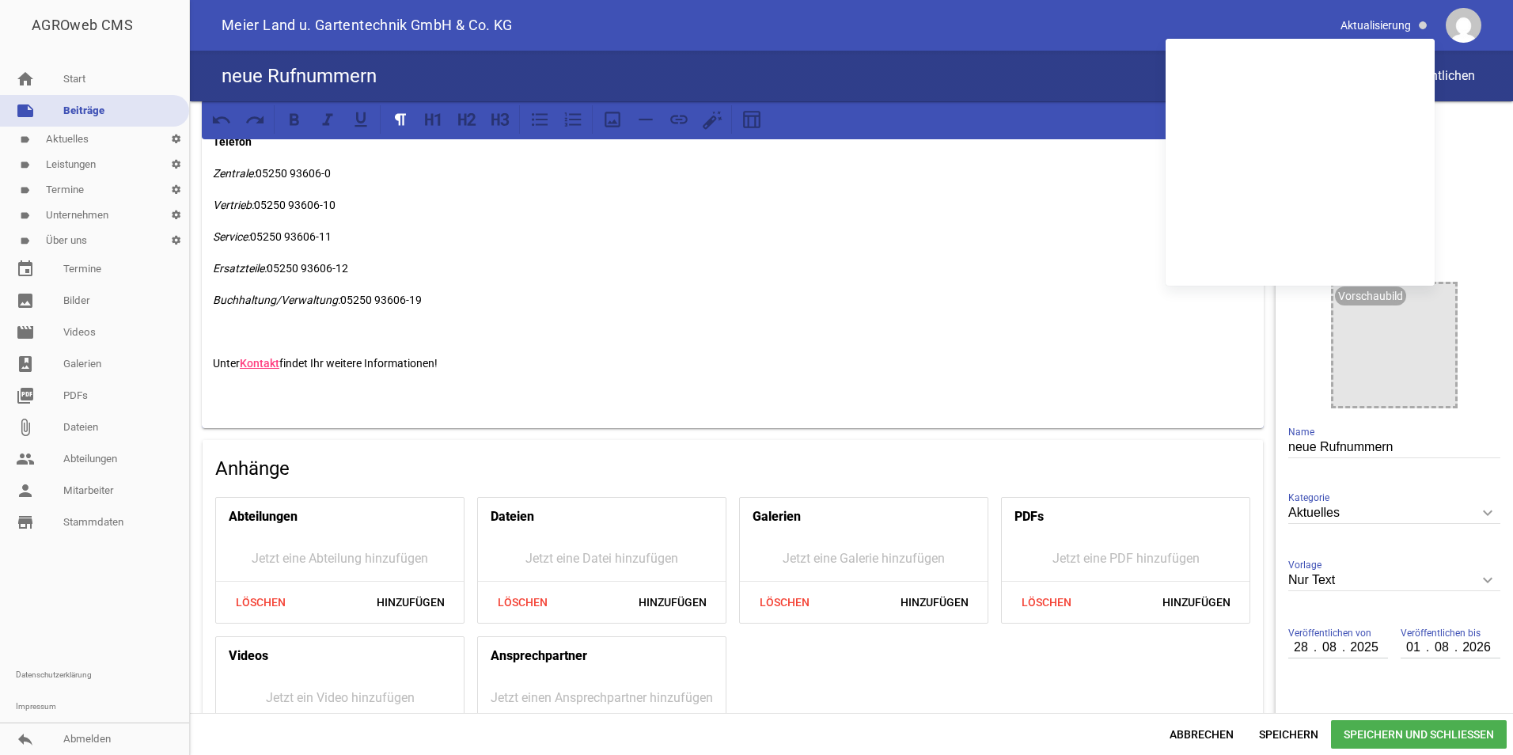
scroll to position [126, 0]
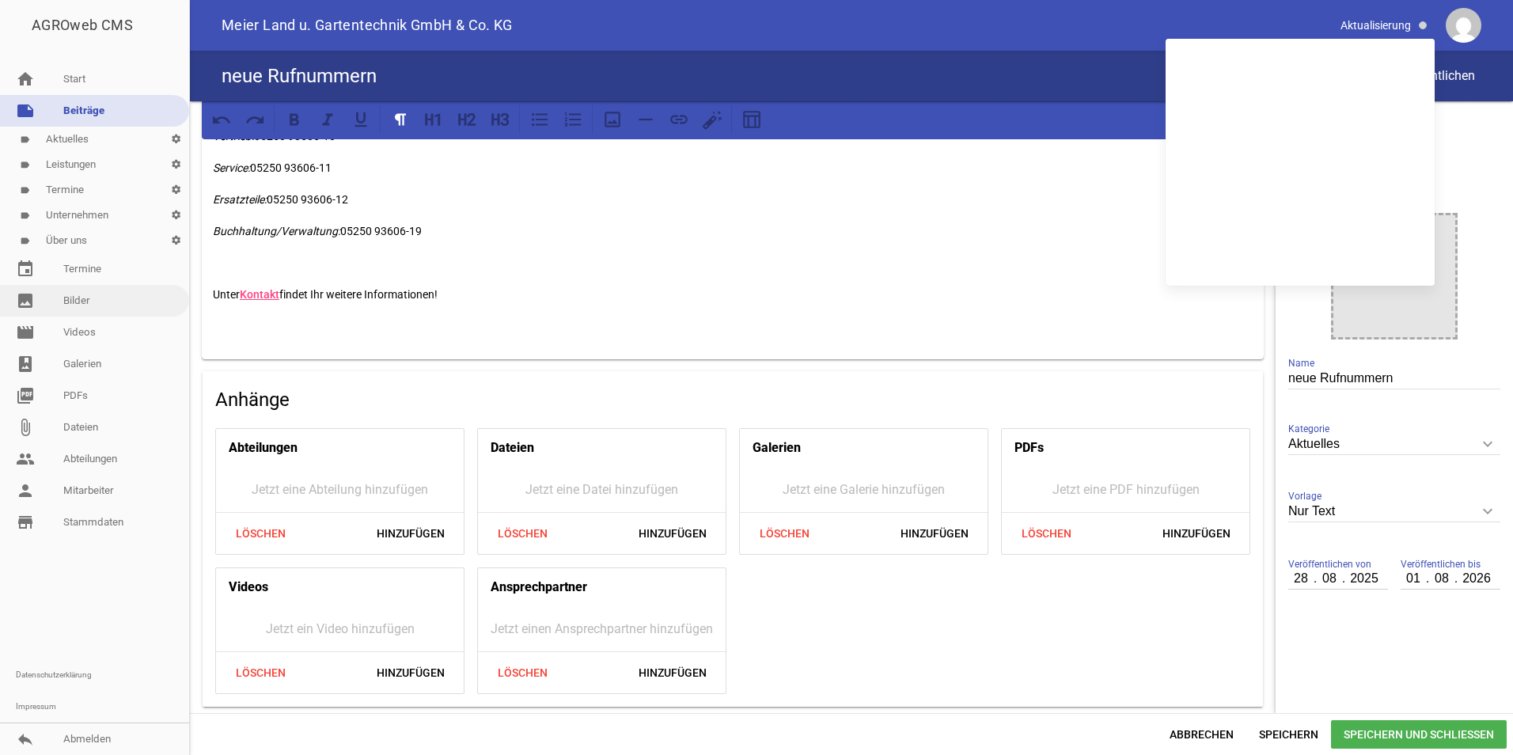
click at [68, 294] on link "image Bilder" at bounding box center [94, 301] width 189 height 32
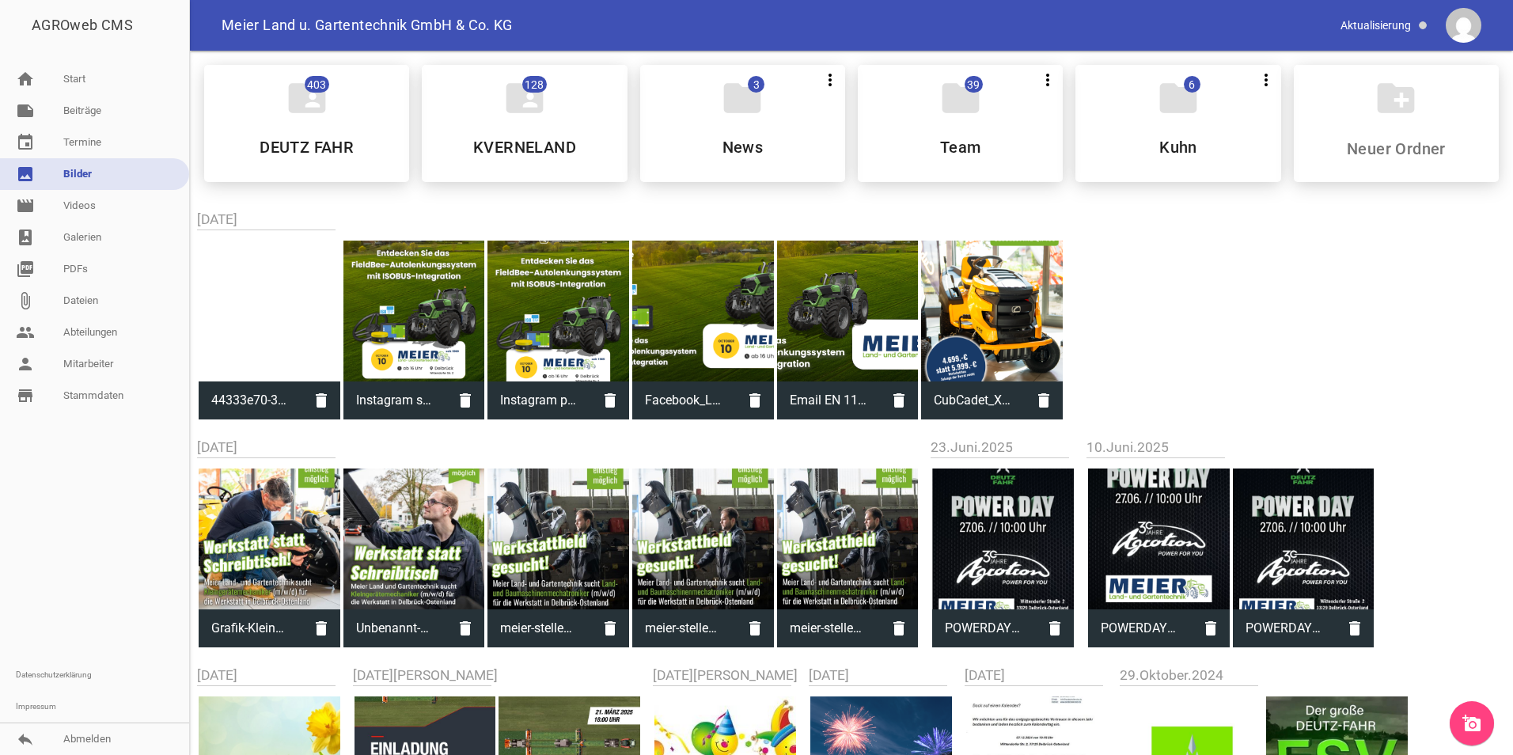
click at [268, 290] on div at bounding box center [270, 312] width 142 height 142
type input "44333e70-3f51-4d65-ac20-8b18e334f246.jpg"
type input "8000"
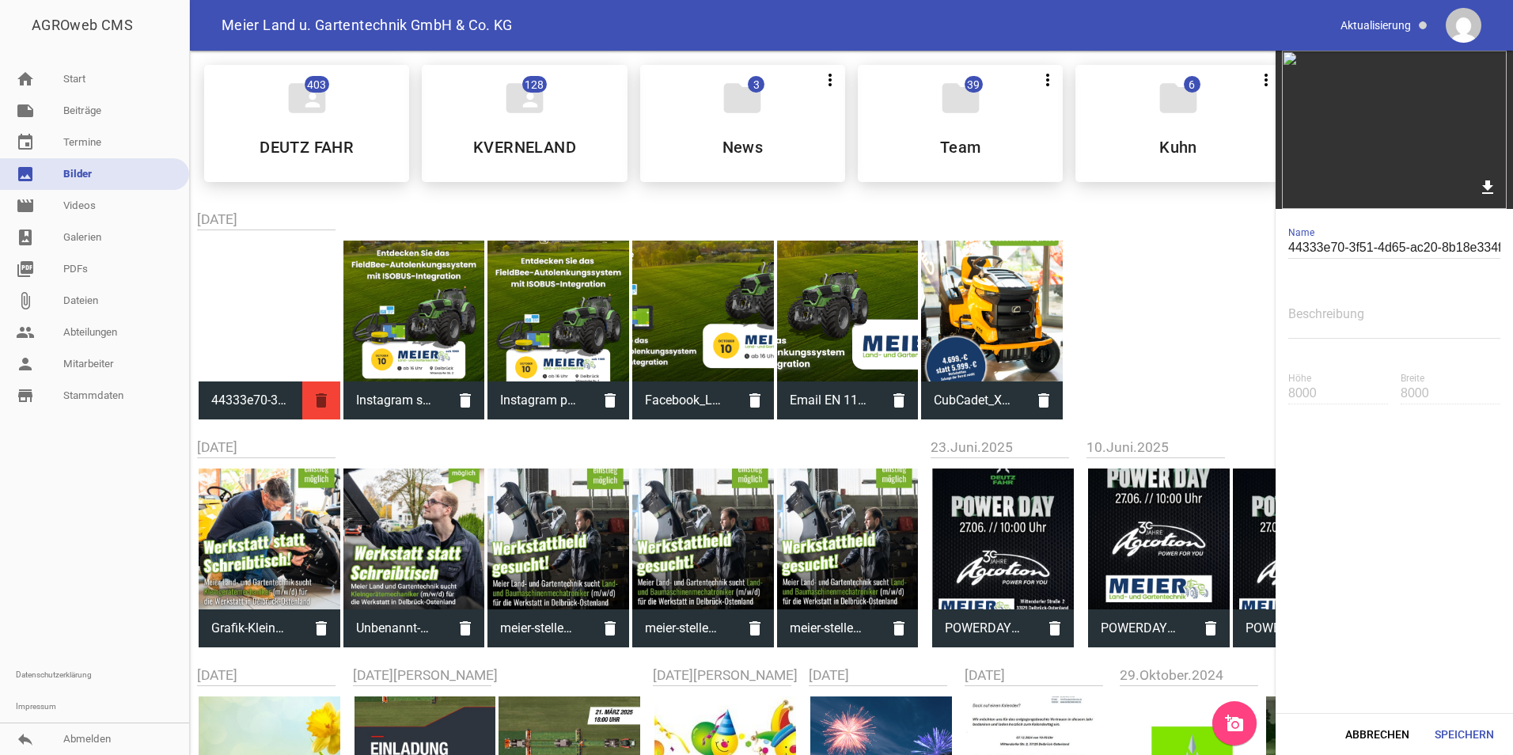
click at [321, 399] on icon "delete" at bounding box center [321, 400] width 38 height 38
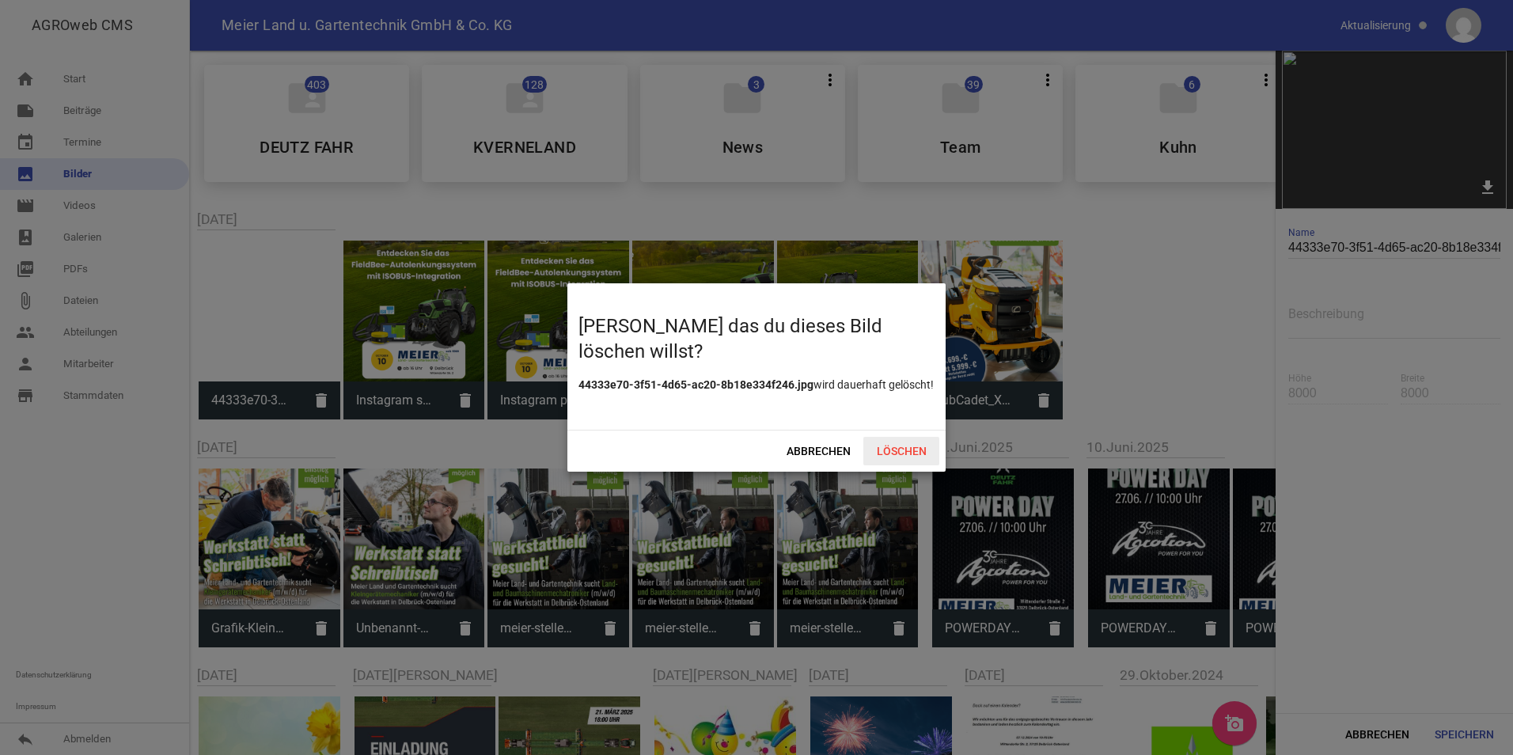
click at [915, 446] on span "Löschen" at bounding box center [901, 451] width 76 height 28
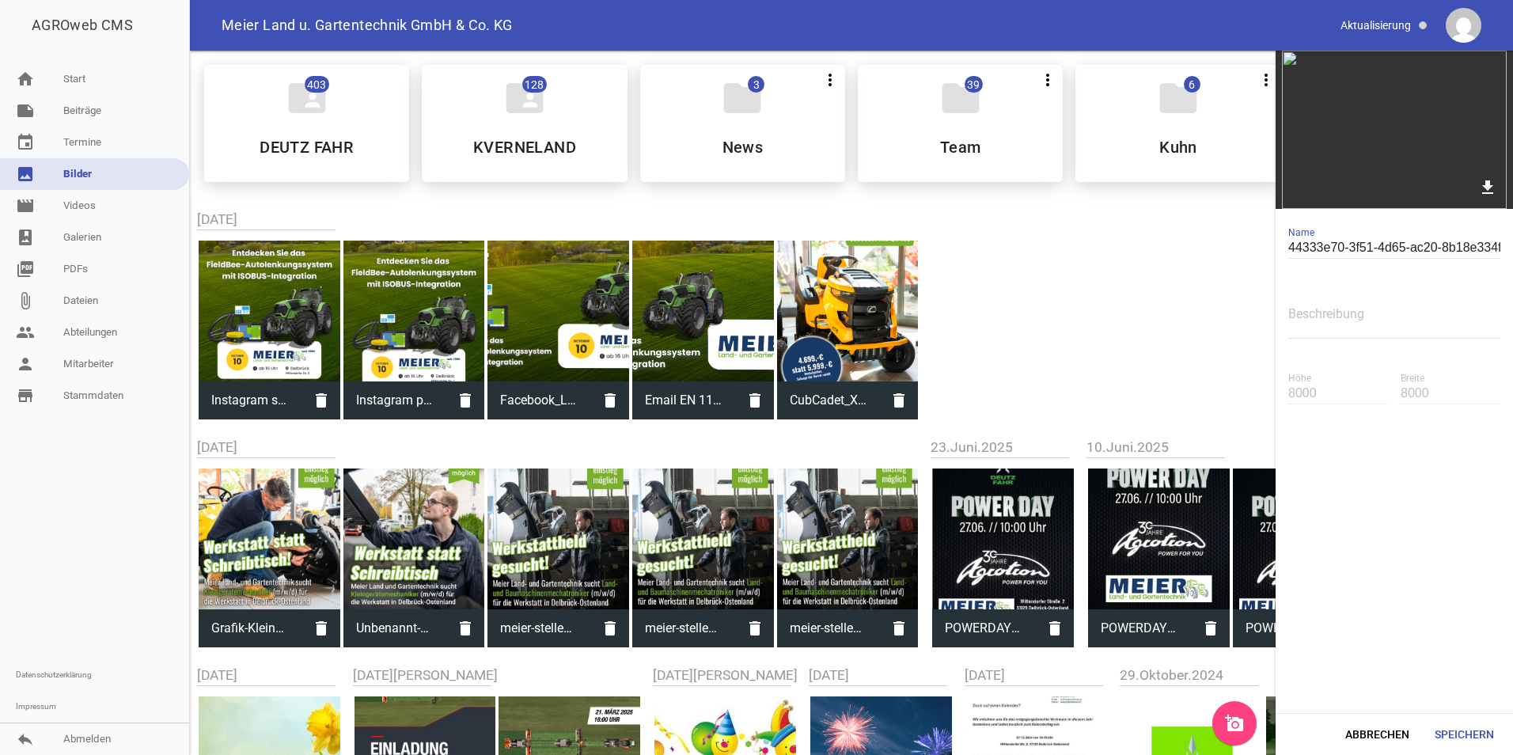
click at [300, 302] on div at bounding box center [270, 312] width 142 height 142
type input "Instagram story.png"
type input "1920"
type input "1080"
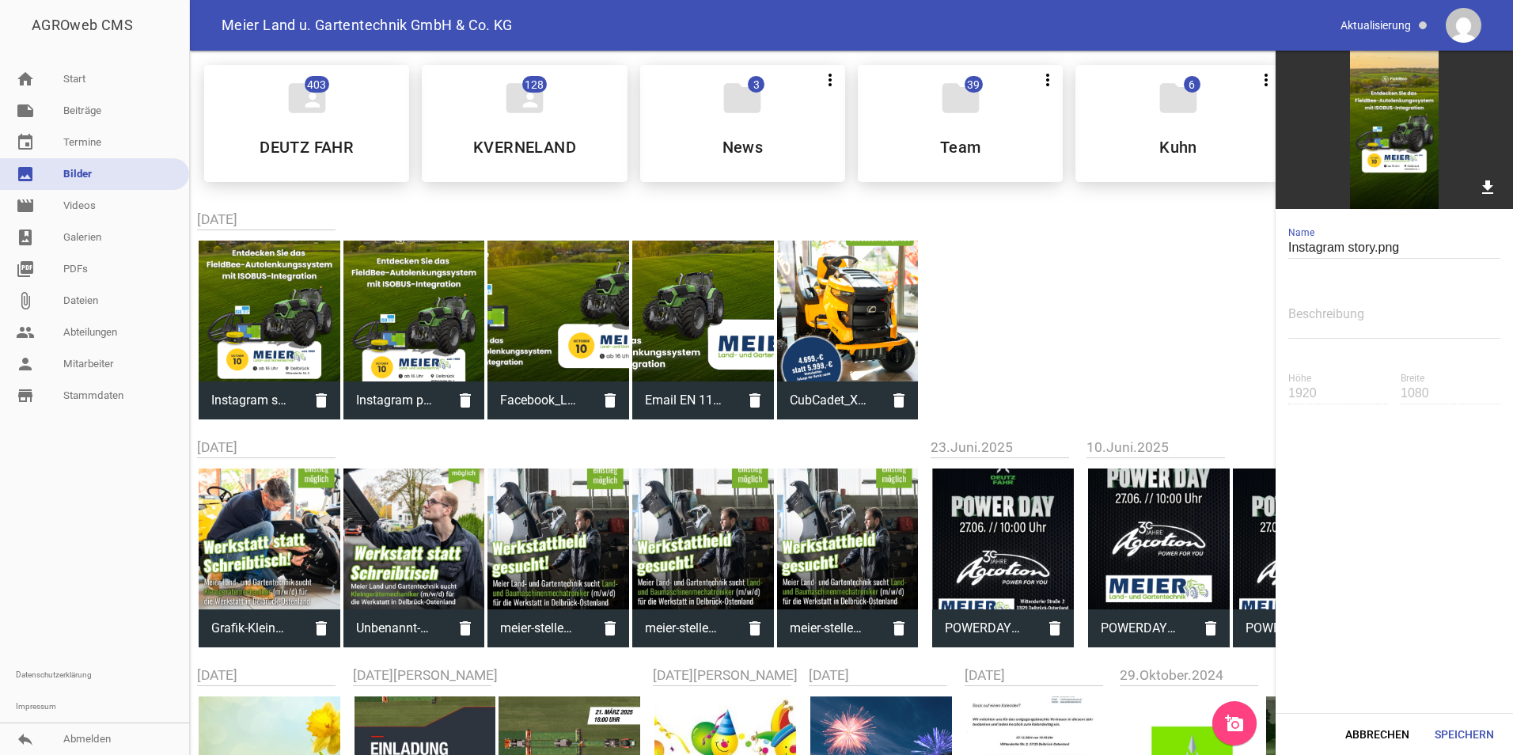
click at [302, 303] on div at bounding box center [270, 312] width 142 height 142
click at [415, 336] on div at bounding box center [414, 312] width 142 height 142
type input "Instagram post.png"
type input "1350"
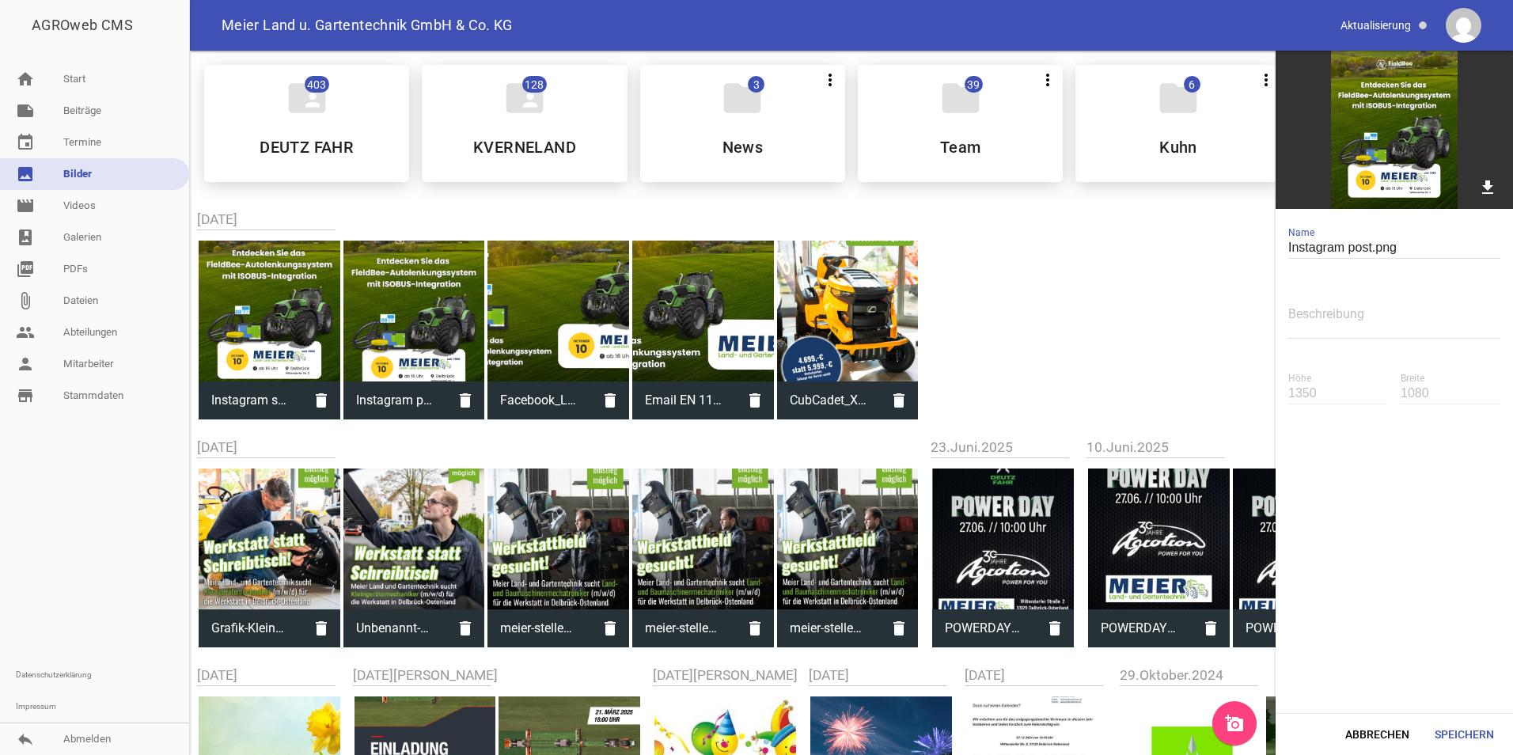
click at [550, 314] on div at bounding box center [559, 312] width 142 height 142
type input "Facebook_LinkedIn.png"
type input "628"
type input "1200"
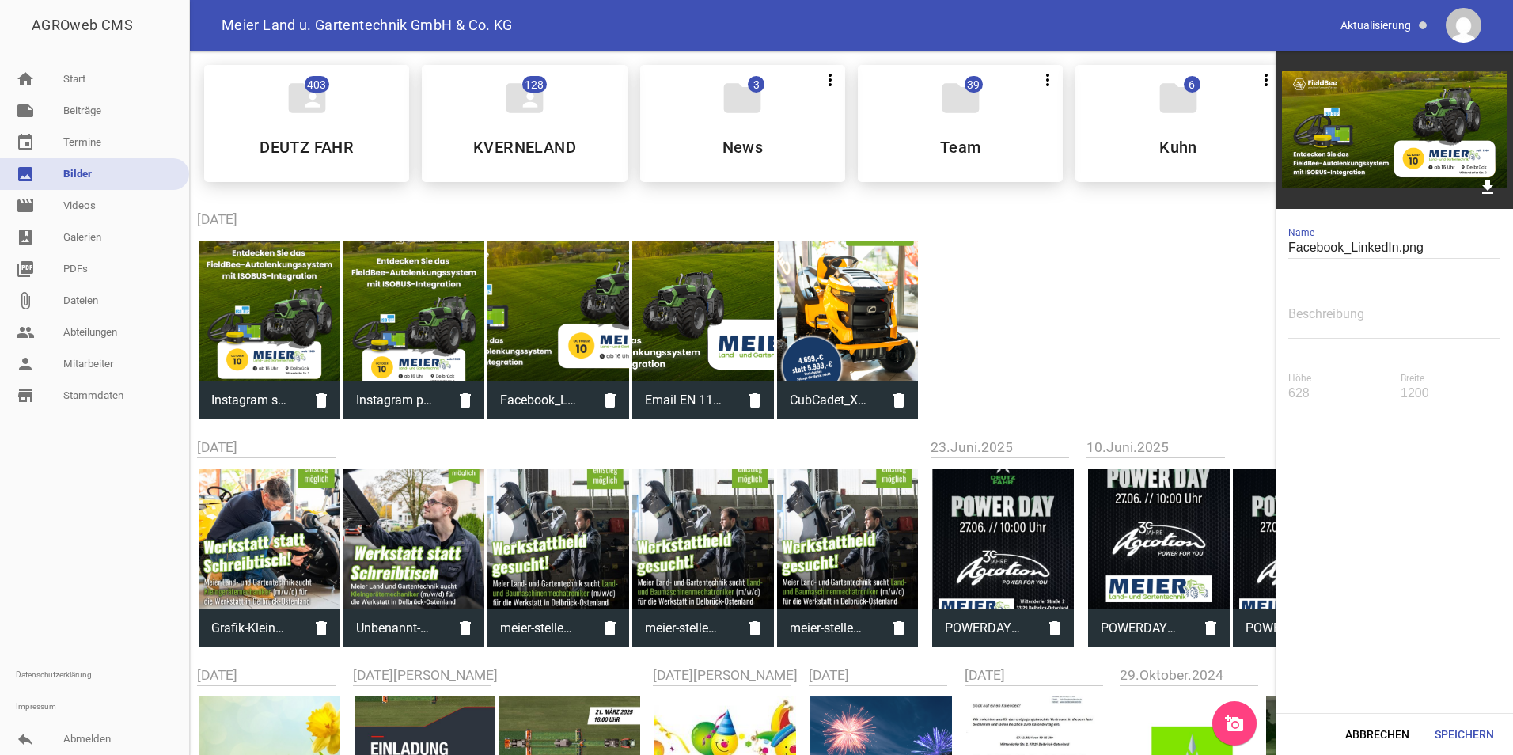
click at [393, 313] on div at bounding box center [414, 312] width 142 height 142
type input "Instagram post.png"
type input "1350"
type input "1080"
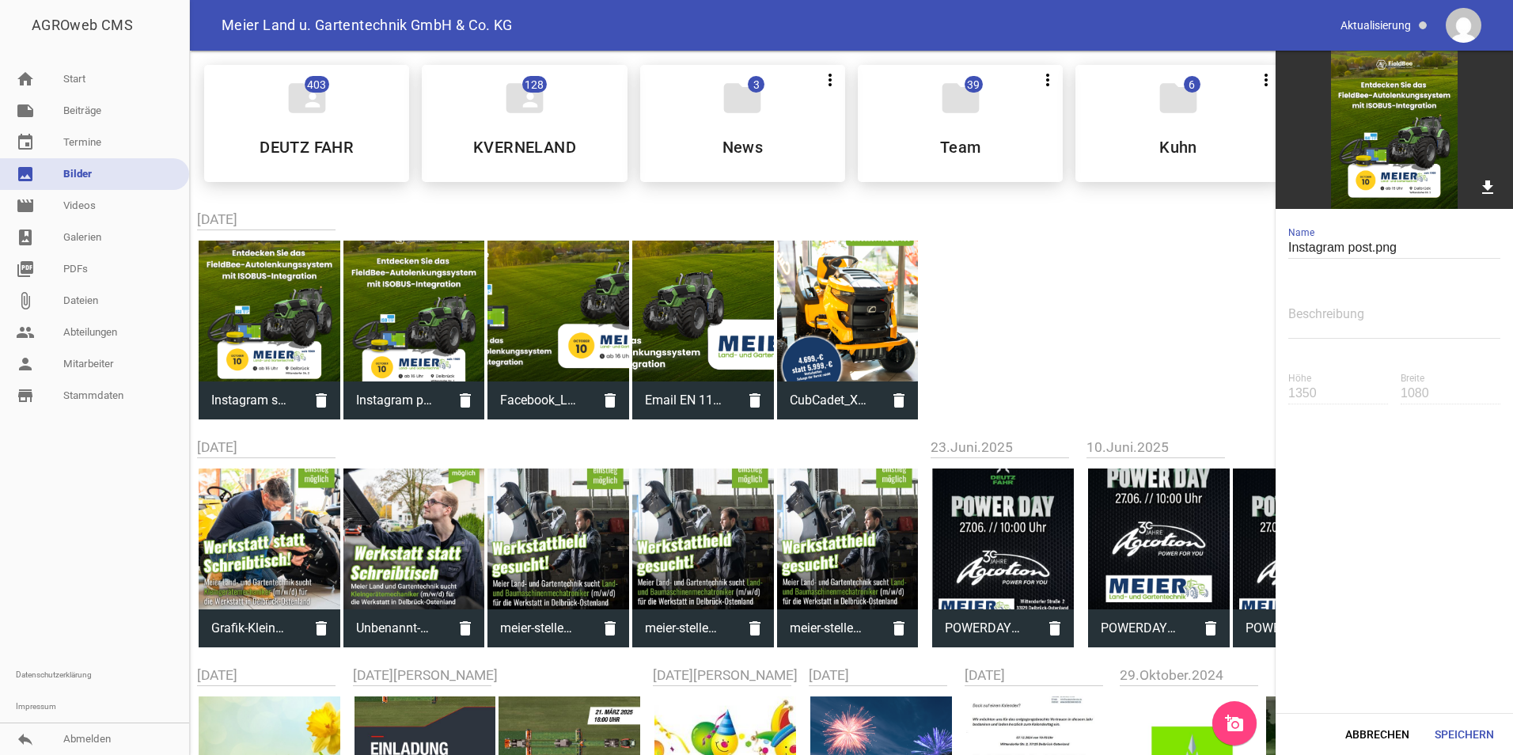
click at [292, 322] on div at bounding box center [270, 312] width 142 height 142
type input "Instagram story.png"
type input "1920"
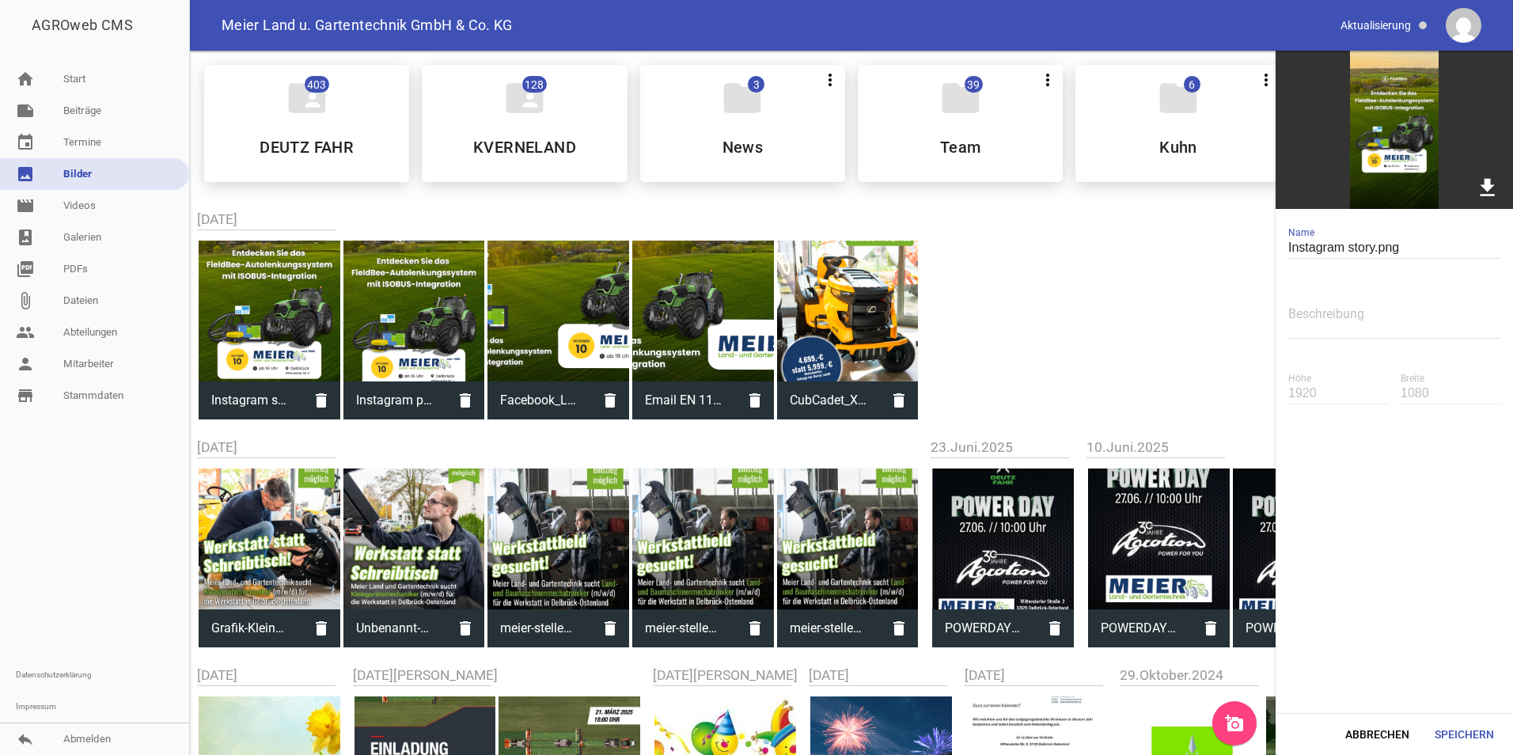
click at [1482, 182] on icon "download" at bounding box center [1487, 187] width 25 height 25
click at [718, 128] on div "folder 3 more_vert Teilen Bearbeiten Löschen News" at bounding box center [742, 123] width 205 height 117
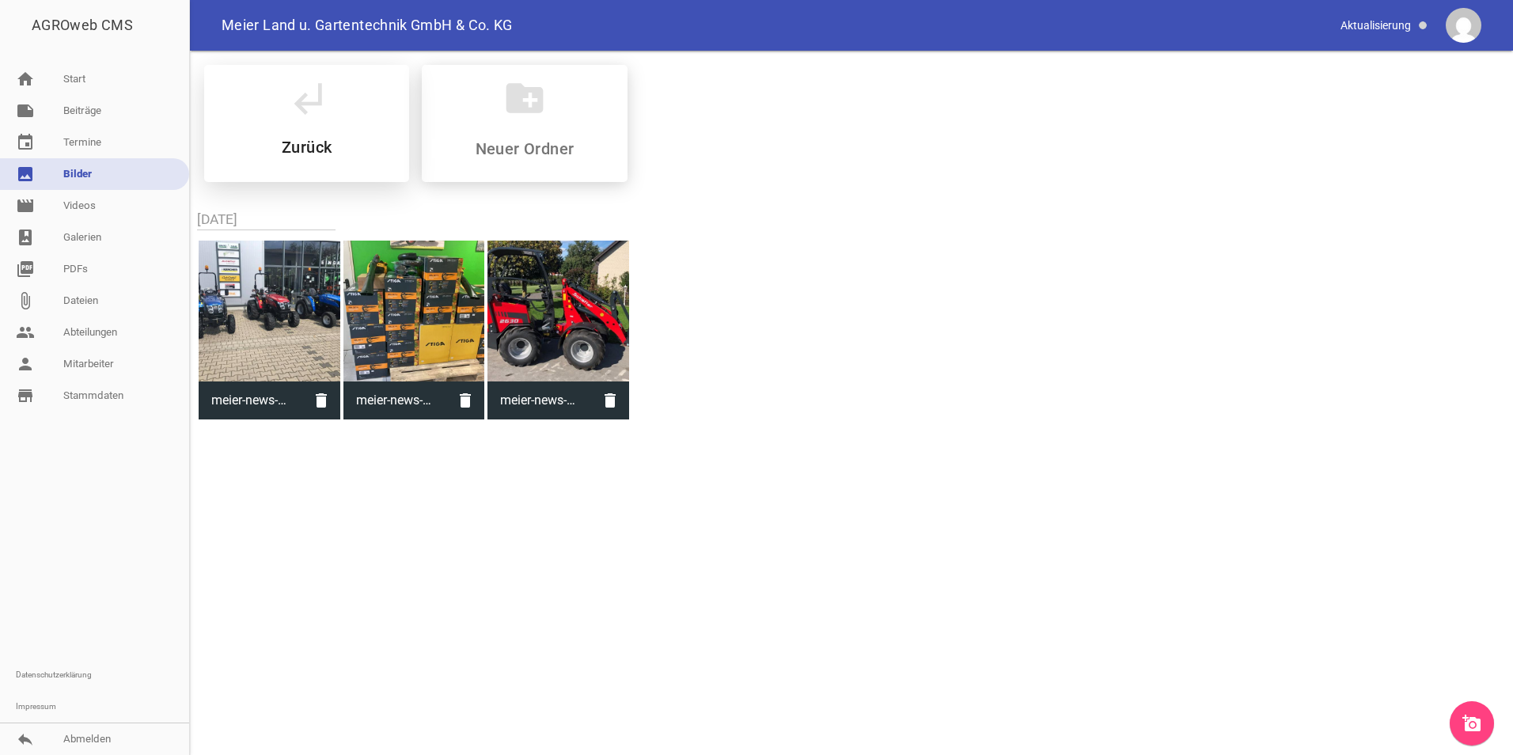
click at [303, 117] on icon "subdirectory_arrow_left" at bounding box center [307, 98] width 44 height 44
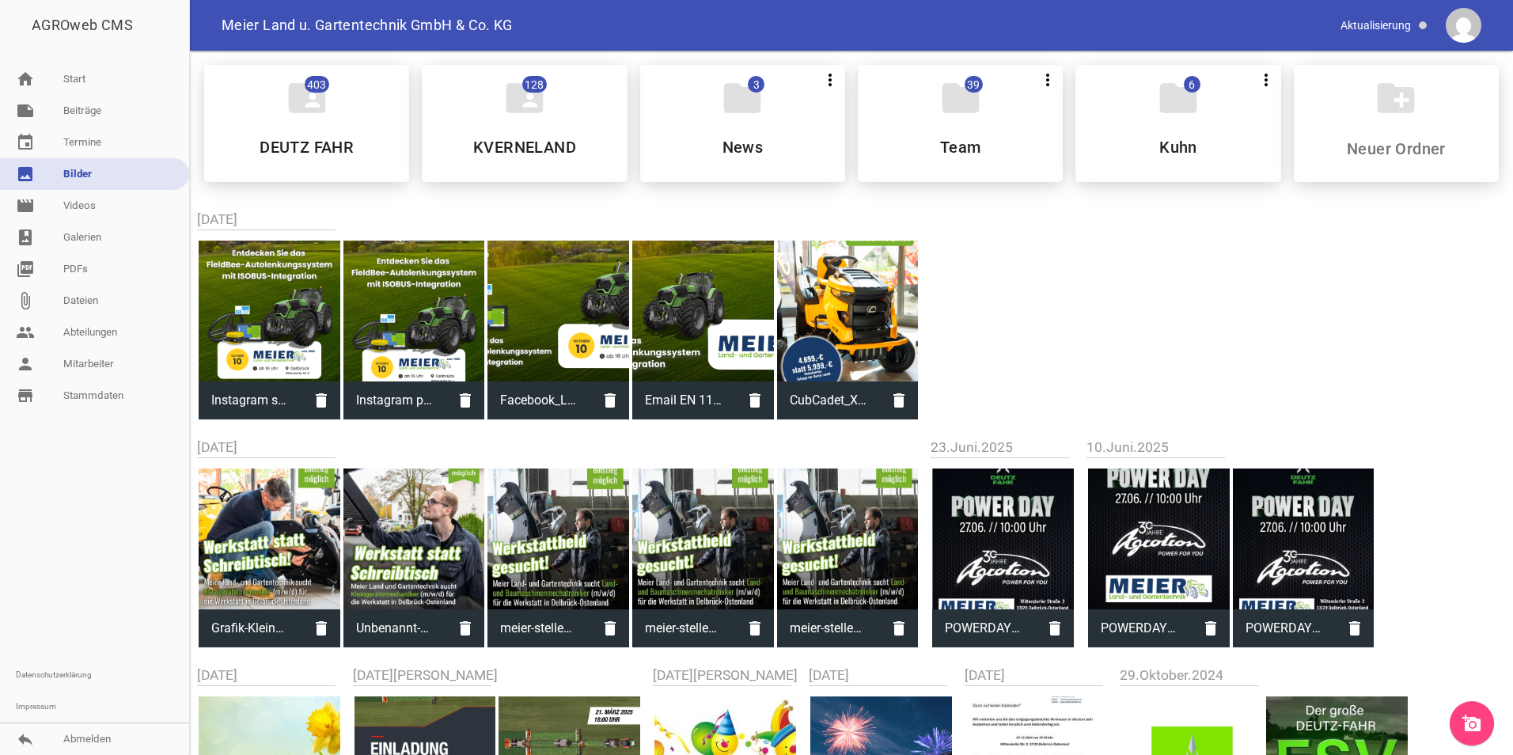
click at [271, 321] on div at bounding box center [270, 312] width 142 height 142
type input "Instagram story.png"
type input "1920"
type input "1080"
click at [70, 142] on link "event Termine" at bounding box center [94, 143] width 189 height 32
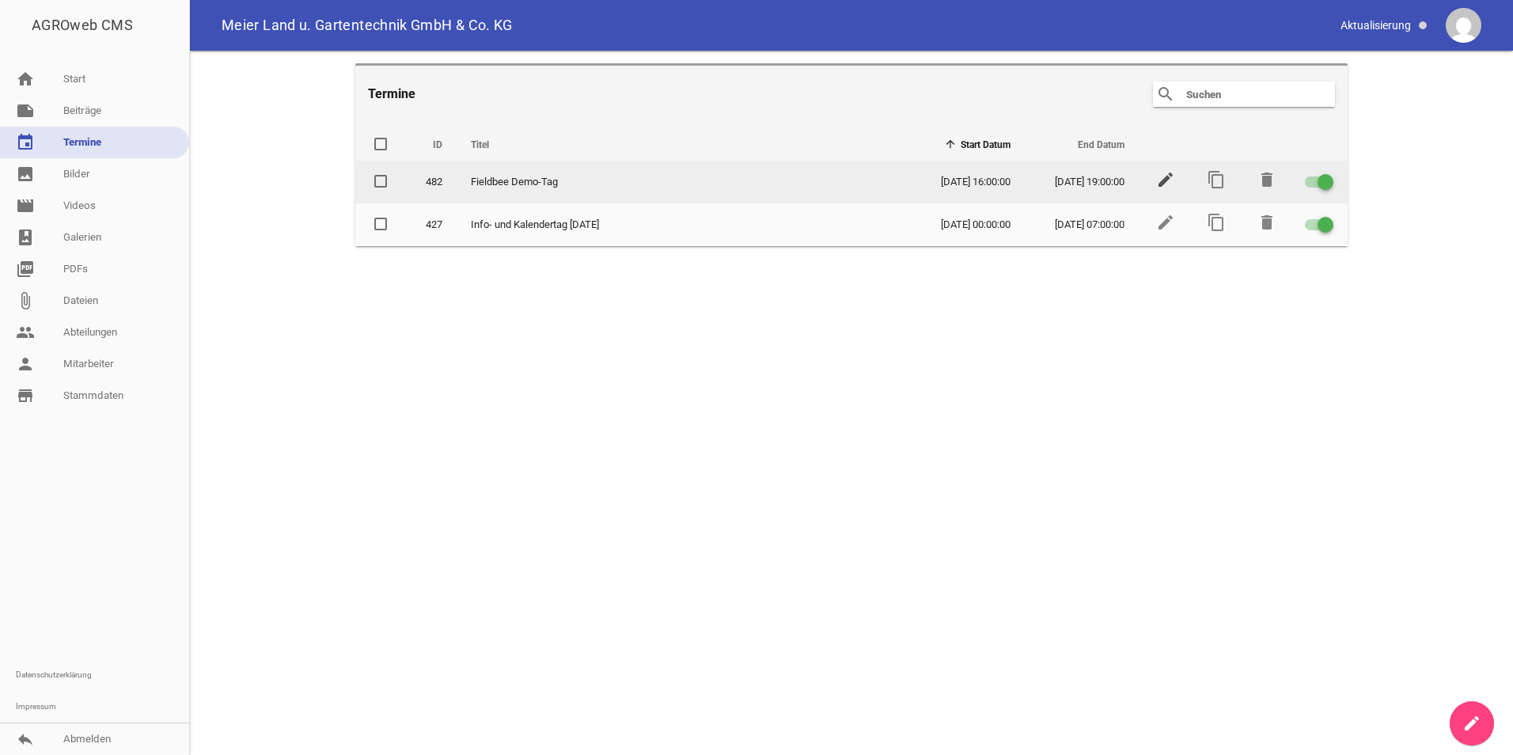
click at [1166, 181] on icon "edit" at bounding box center [1165, 179] width 19 height 19
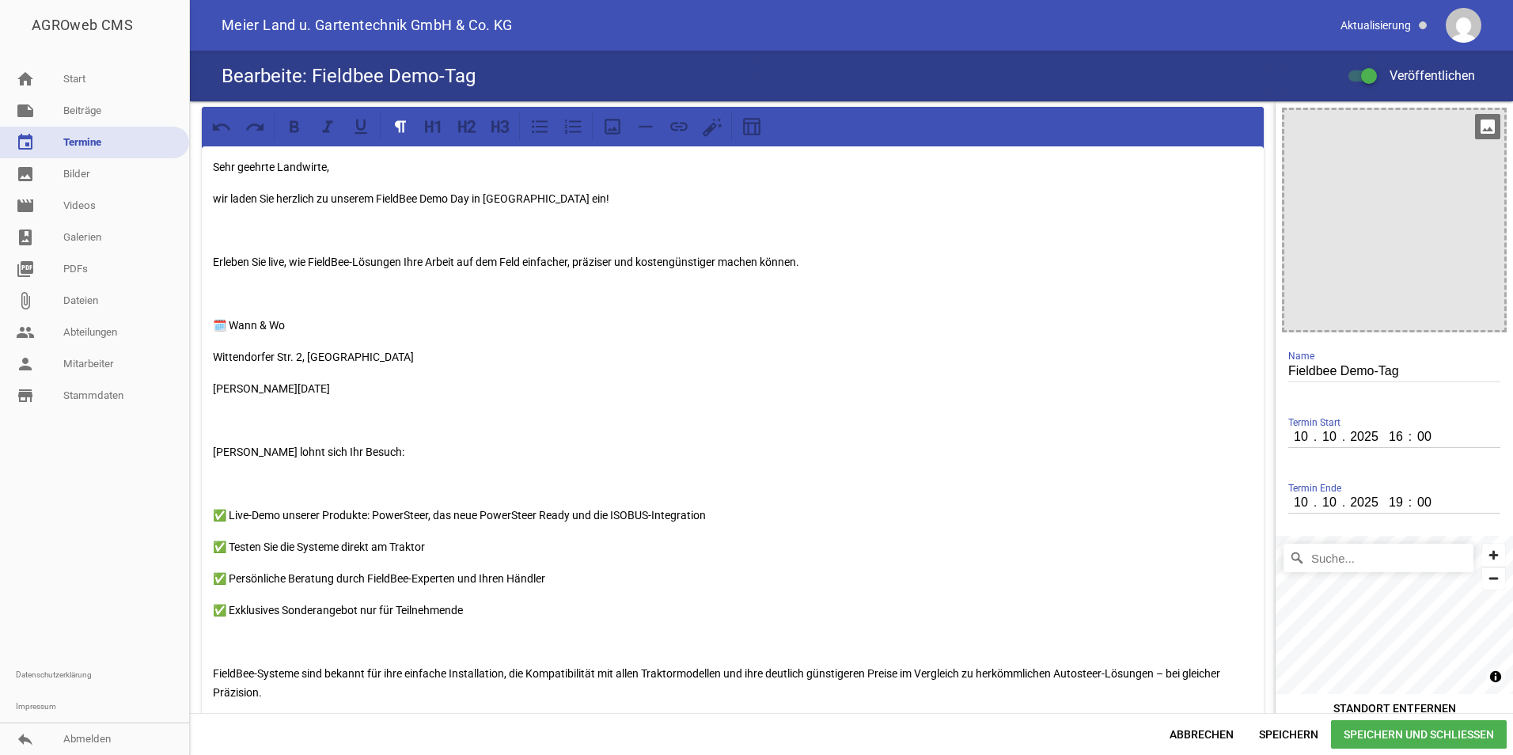
click at [1475, 135] on icon "image" at bounding box center [1487, 126] width 25 height 25
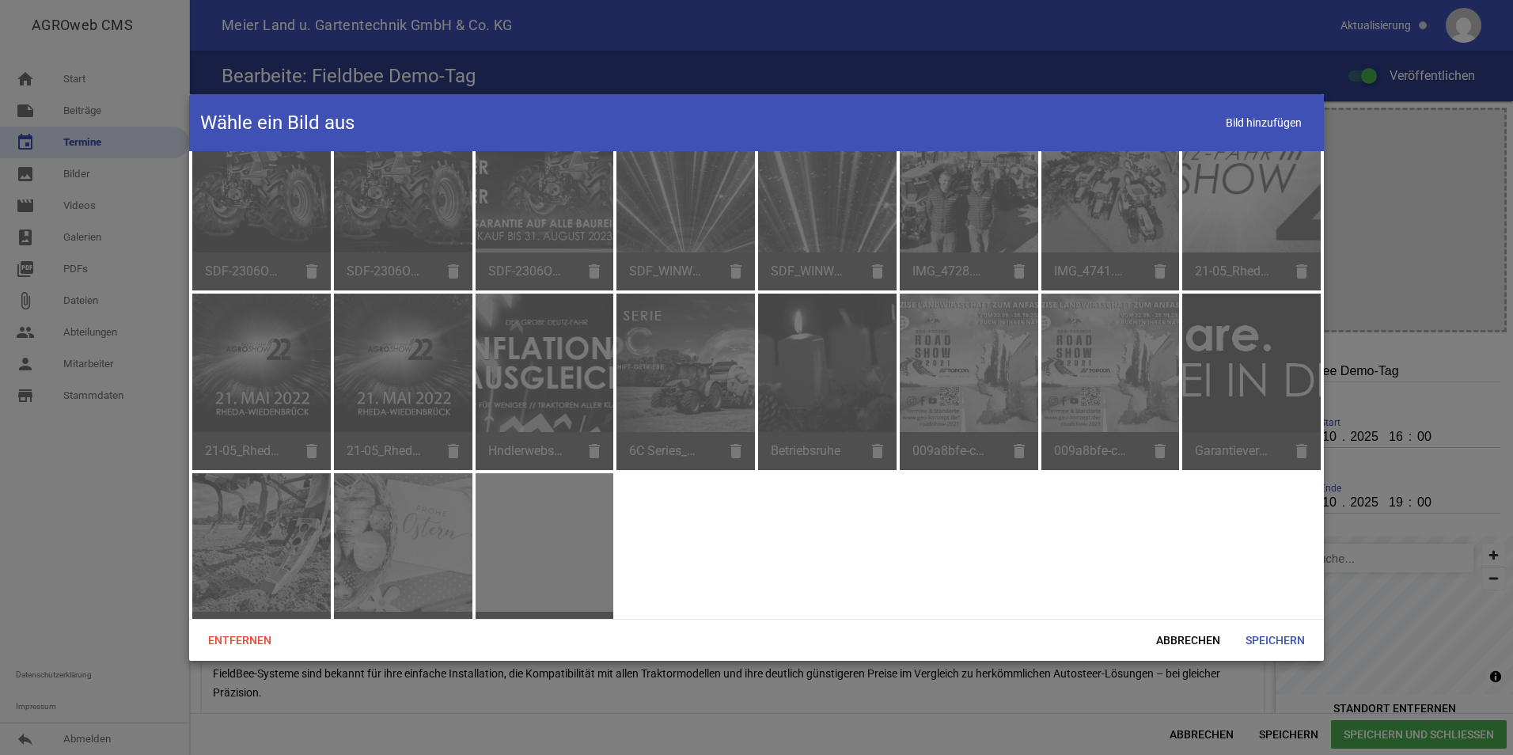
scroll to position [1638, 0]
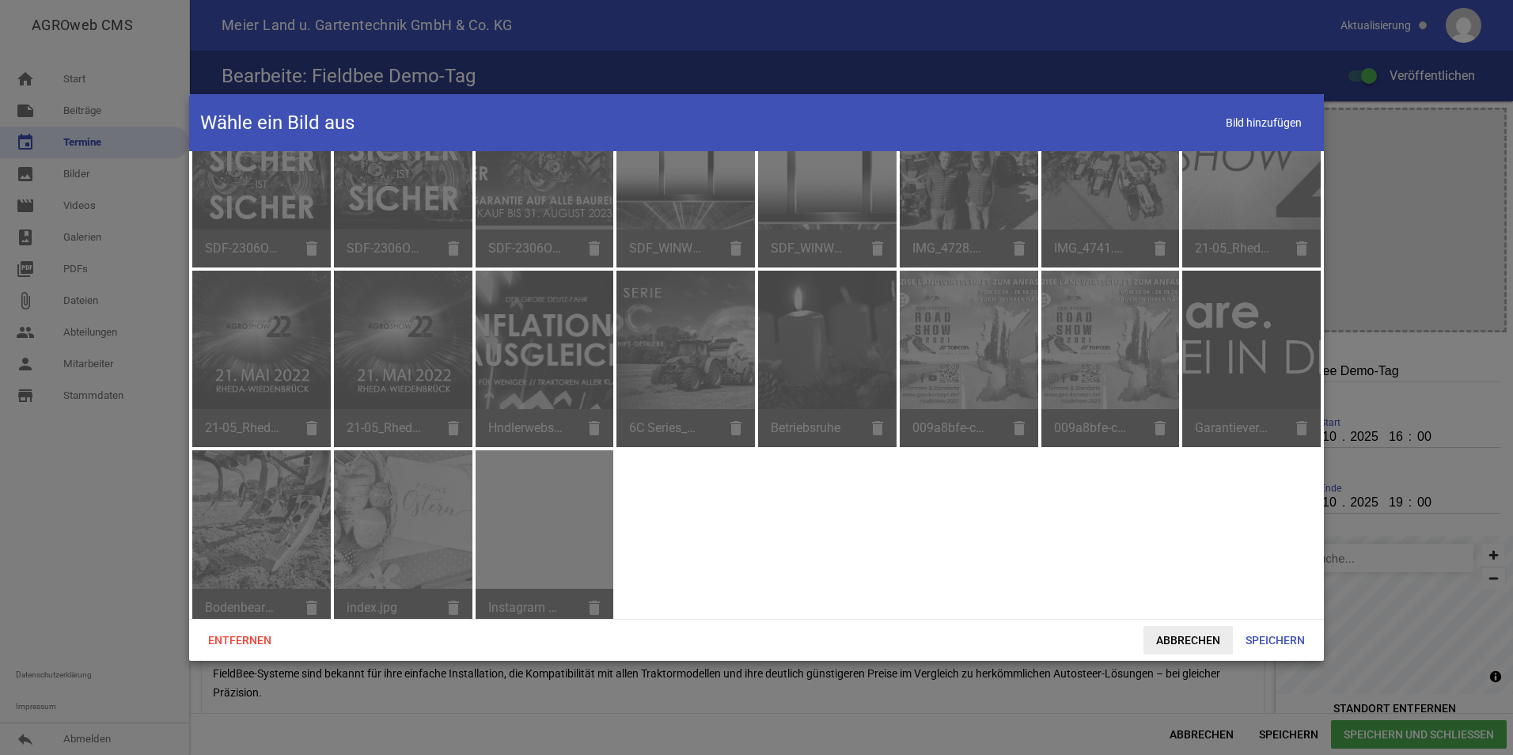
click at [1197, 636] on span "Abbrechen" at bounding box center [1188, 640] width 89 height 28
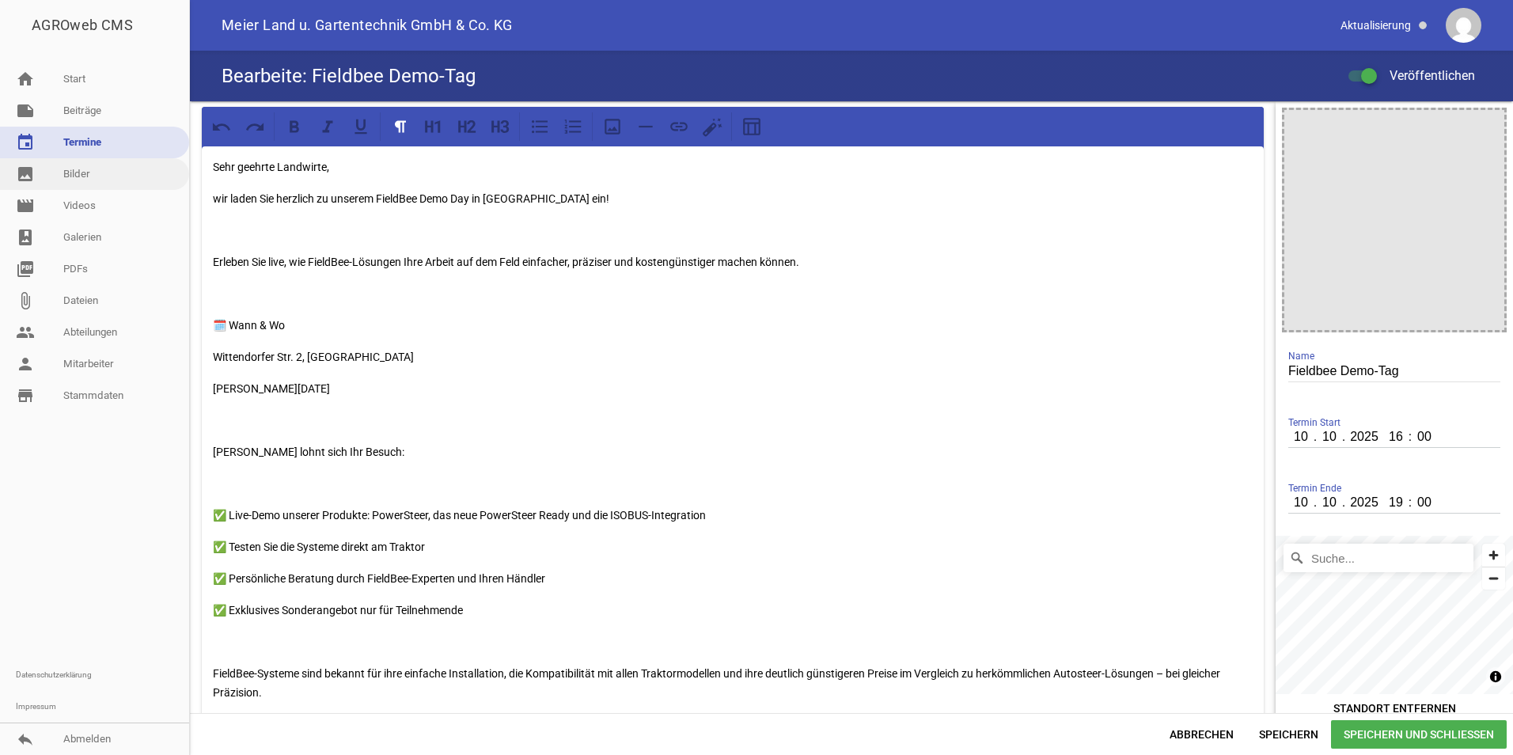
click at [78, 181] on link "image Bilder" at bounding box center [94, 174] width 189 height 32
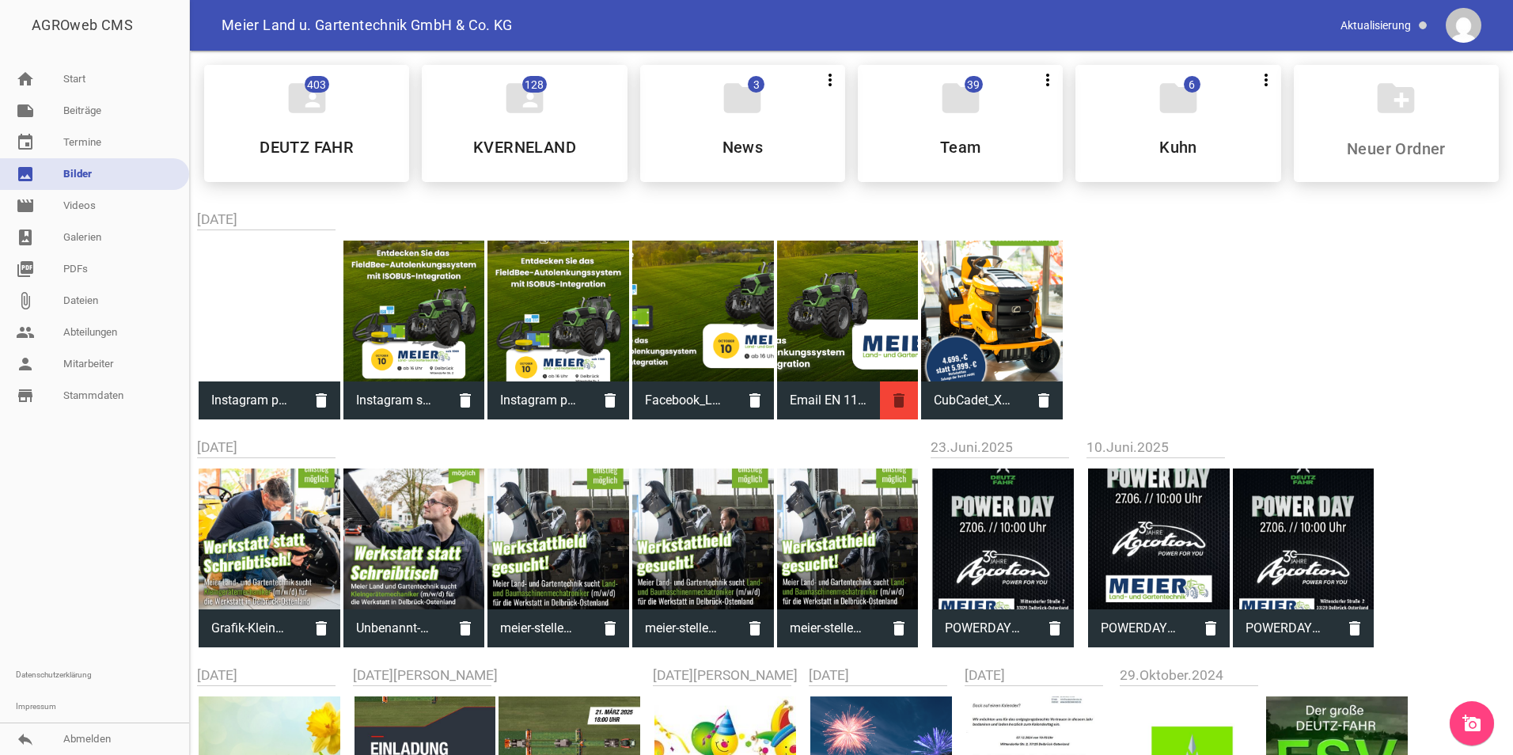
click at [892, 397] on icon "delete" at bounding box center [899, 400] width 38 height 38
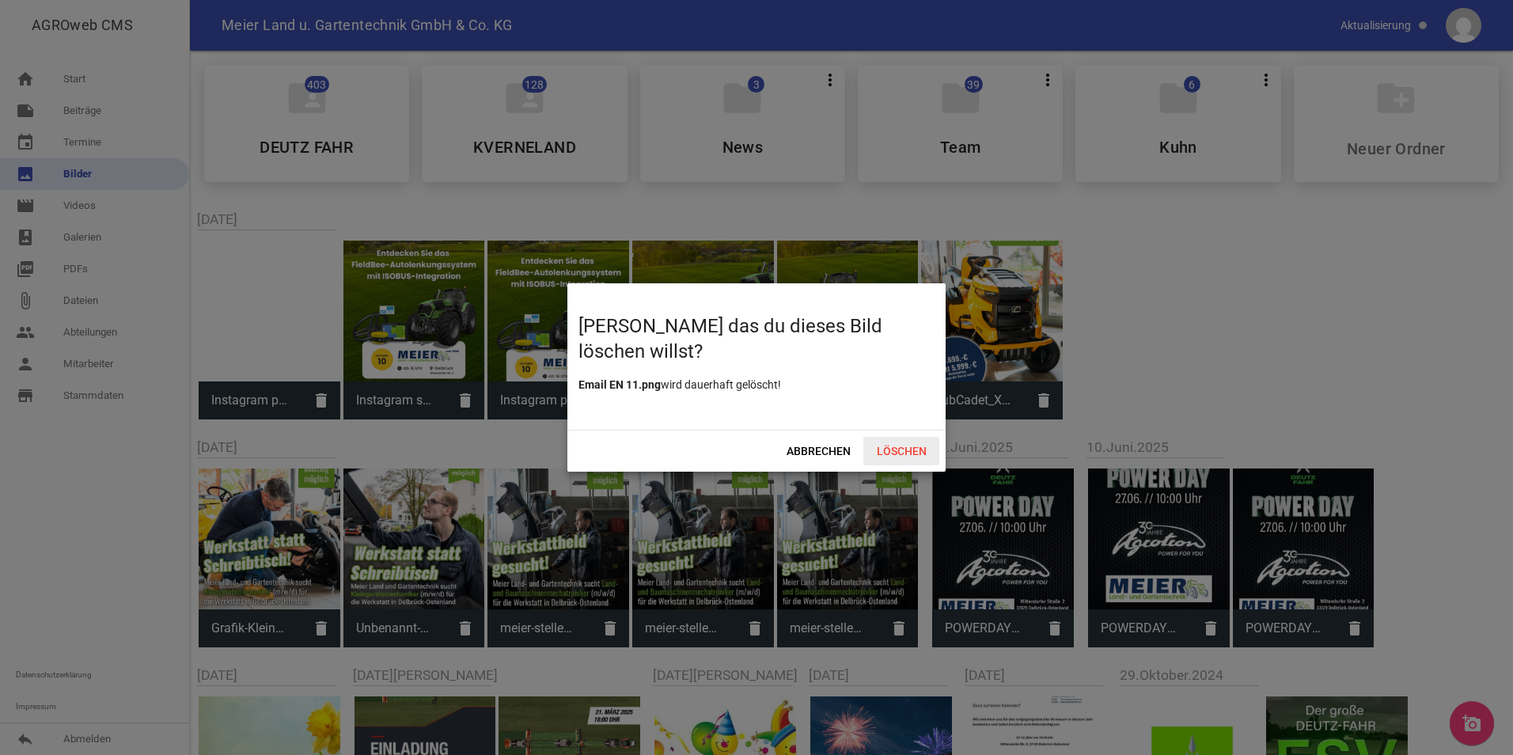
click at [901, 451] on span "Löschen" at bounding box center [901, 451] width 76 height 28
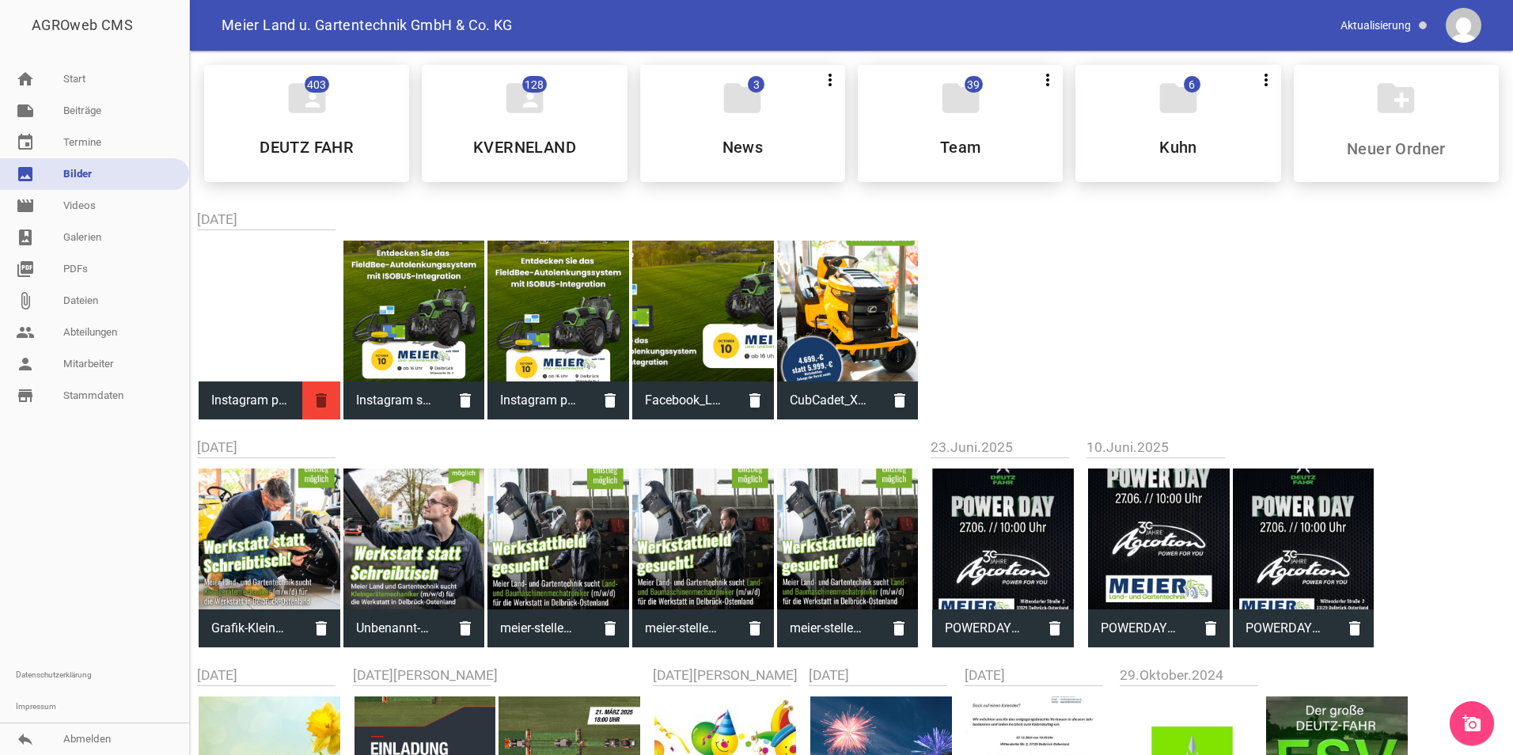
click at [321, 400] on icon "delete" at bounding box center [321, 400] width 38 height 38
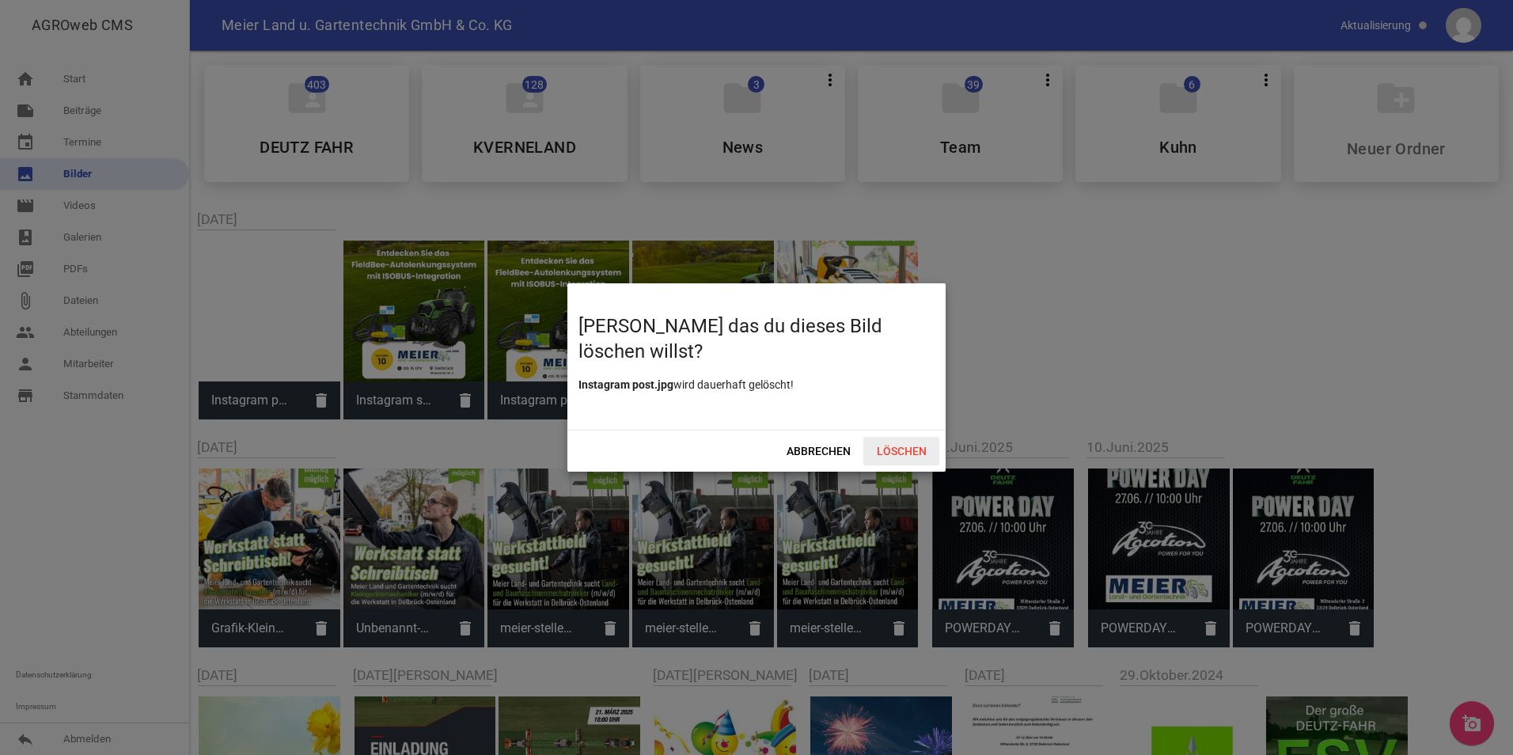
click at [935, 448] on span "Löschen" at bounding box center [901, 451] width 76 height 28
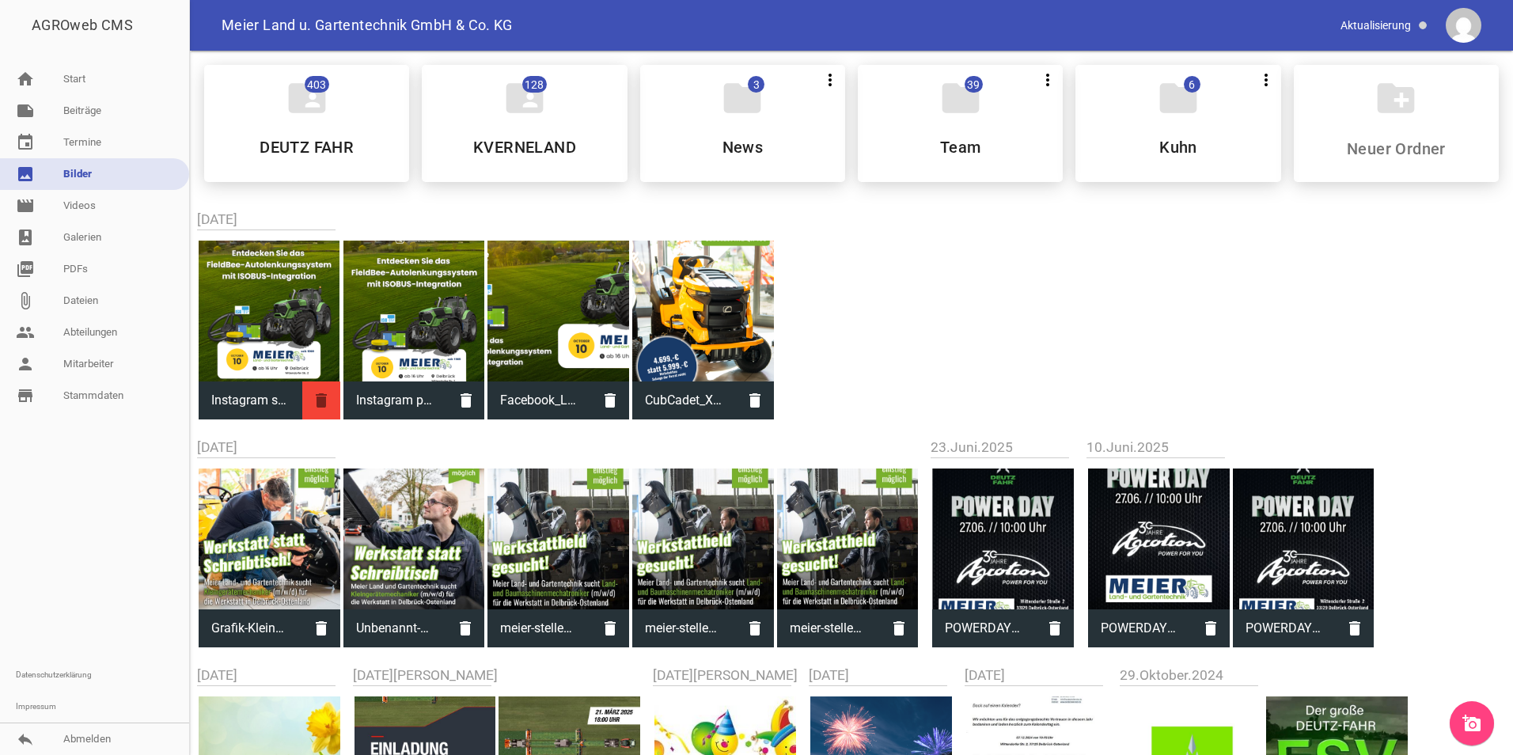
click at [340, 397] on icon "delete" at bounding box center [321, 400] width 38 height 38
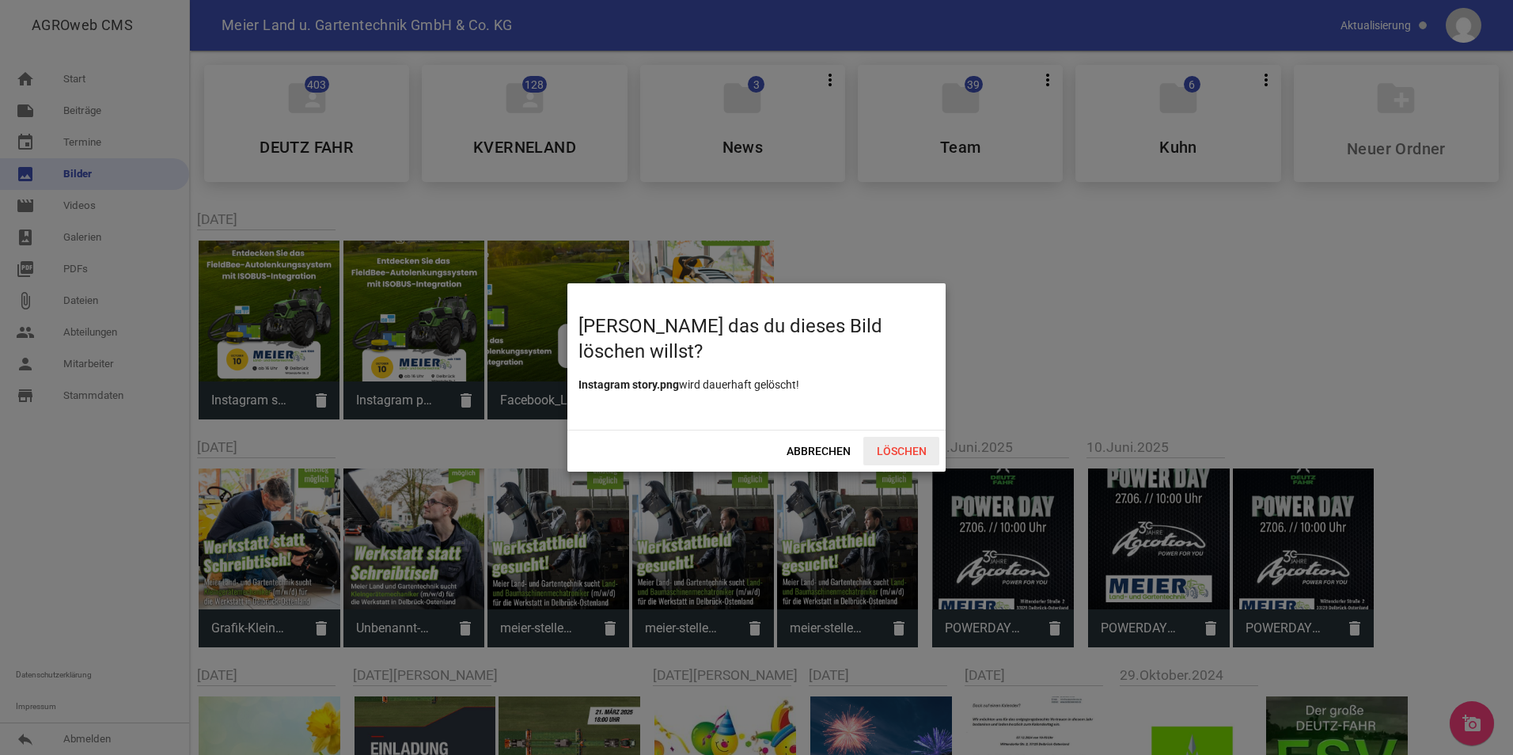
click at [910, 450] on span "Löschen" at bounding box center [901, 451] width 76 height 28
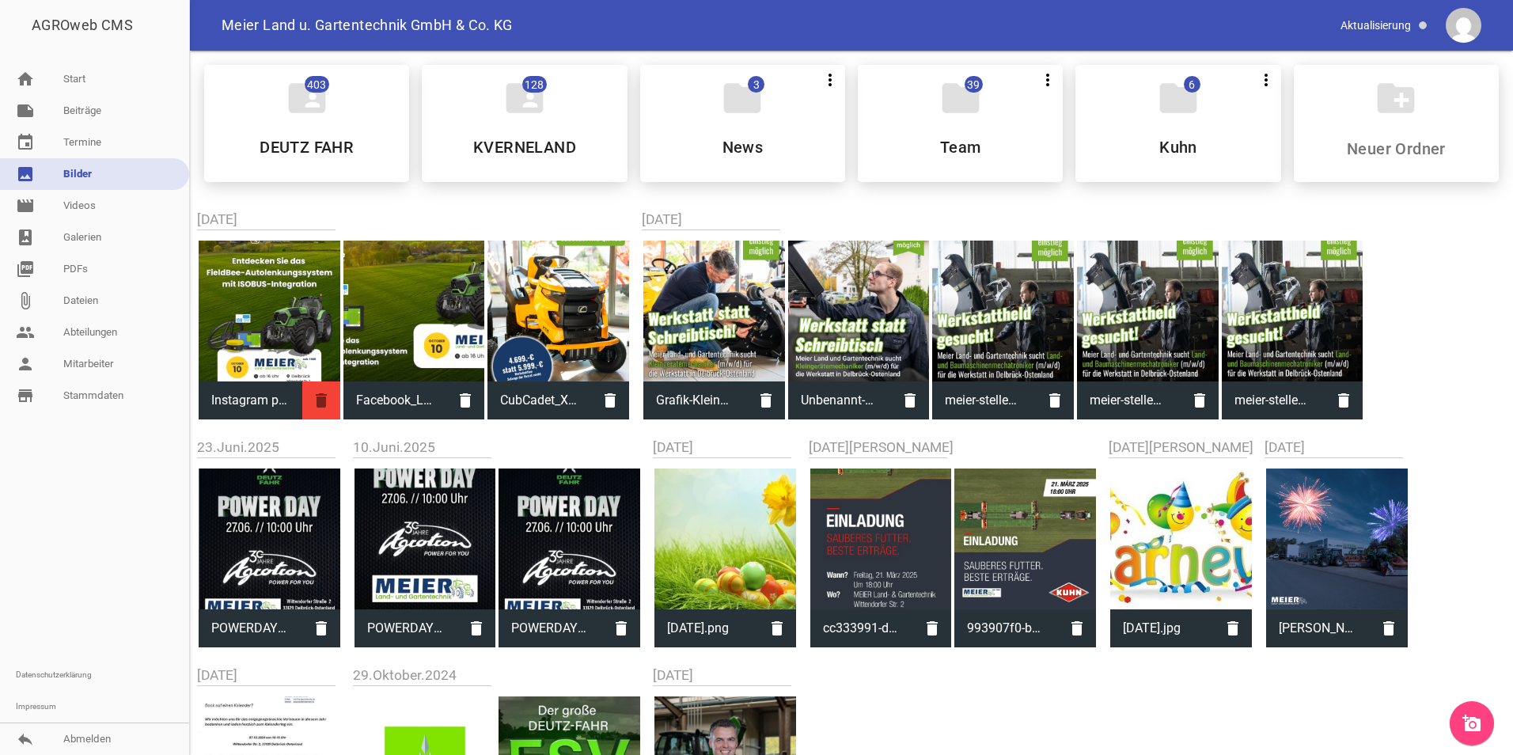
click at [313, 394] on icon "delete" at bounding box center [321, 400] width 38 height 38
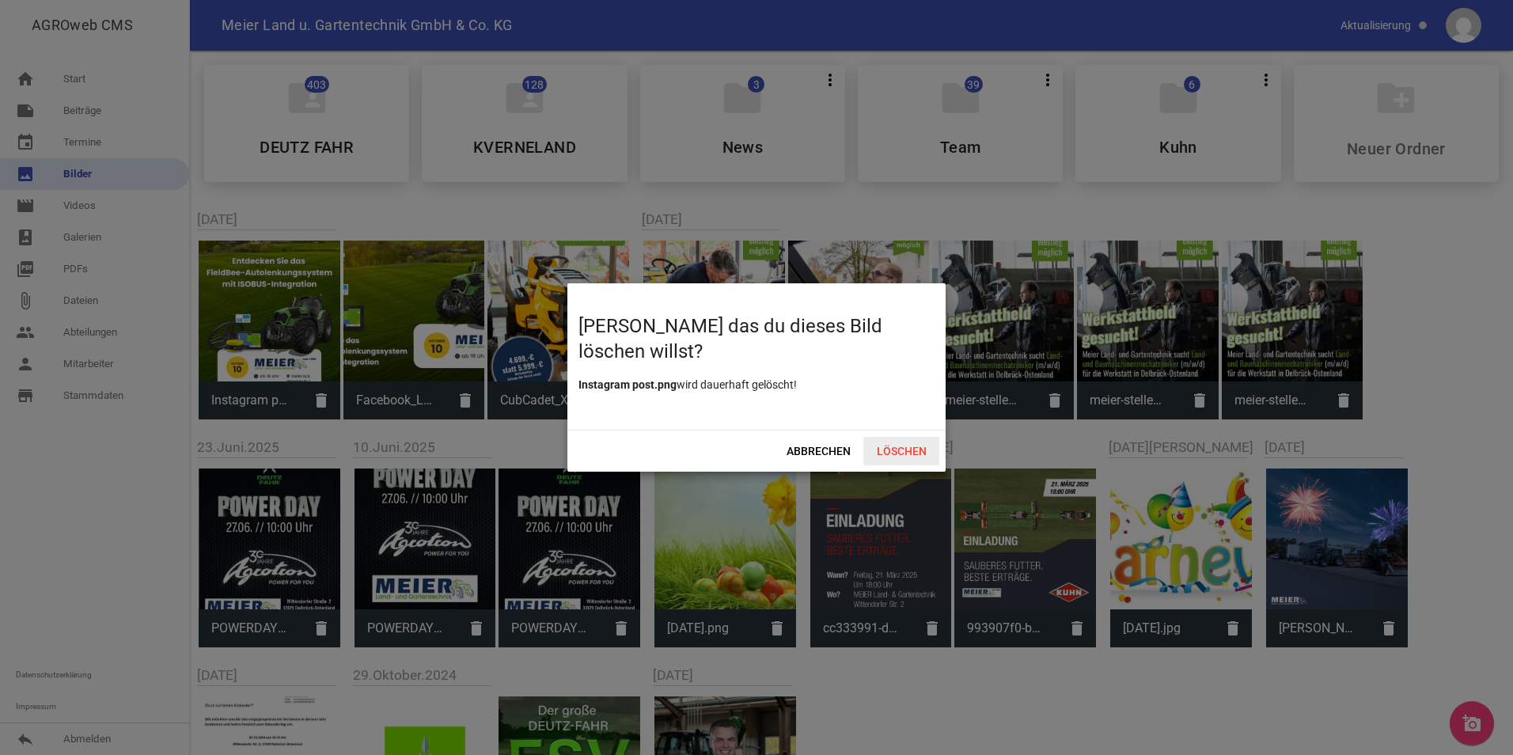
click at [902, 442] on span "Löschen" at bounding box center [901, 451] width 76 height 28
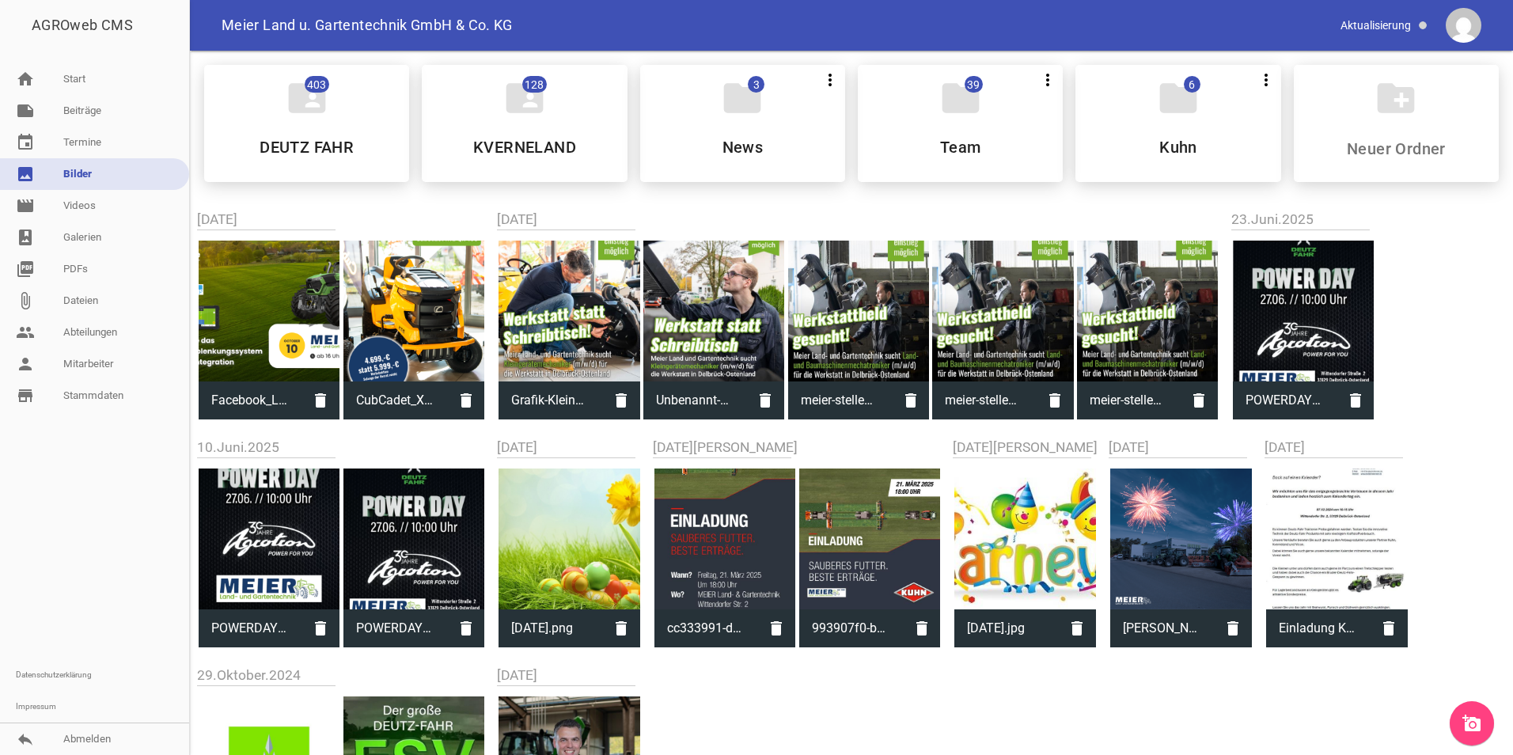
click at [301, 399] on span "Facebook_LinkedIn.png" at bounding box center [251, 400] width 104 height 41
type input "Facebook_LinkedIn.png"
type input "628"
type input "1200"
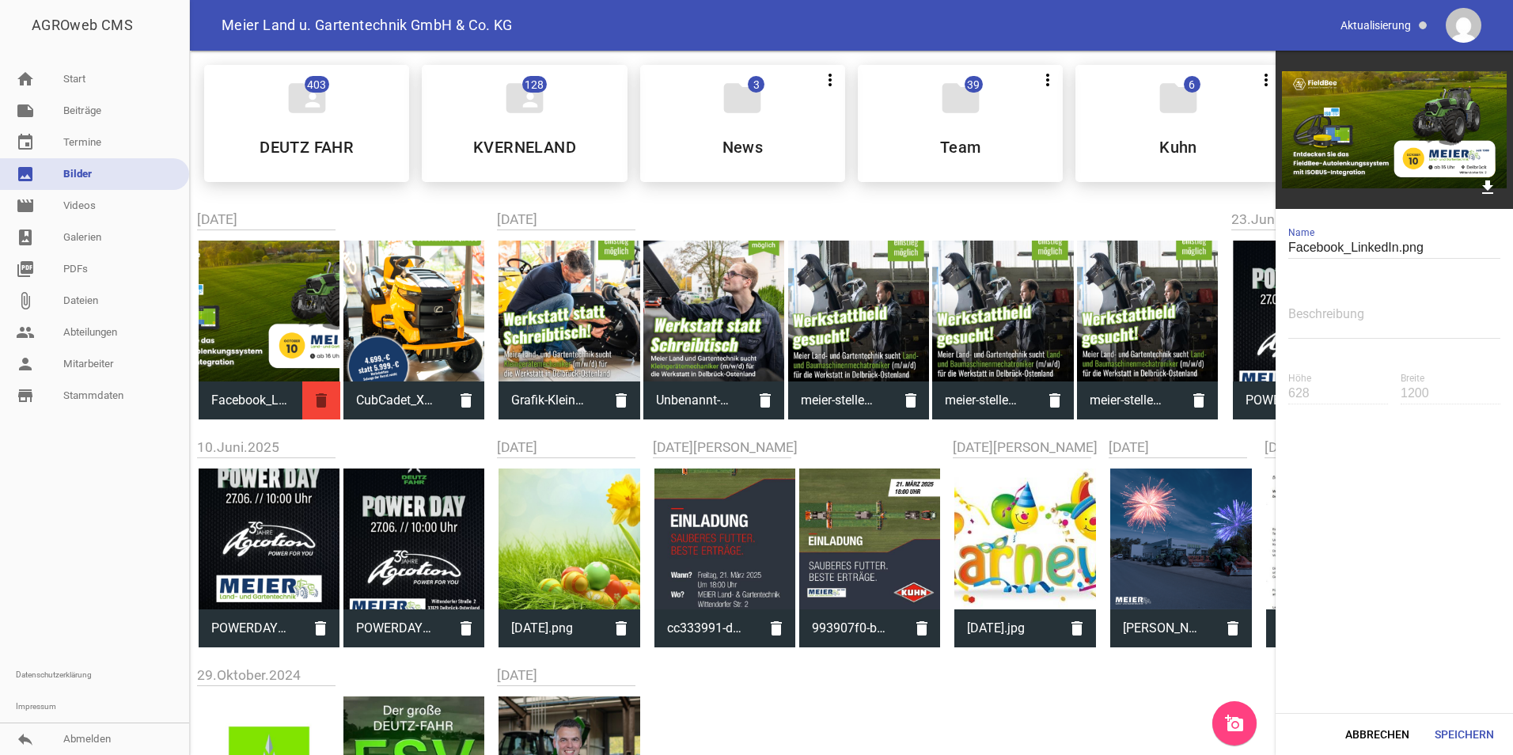
click at [311, 399] on icon "delete" at bounding box center [321, 400] width 38 height 38
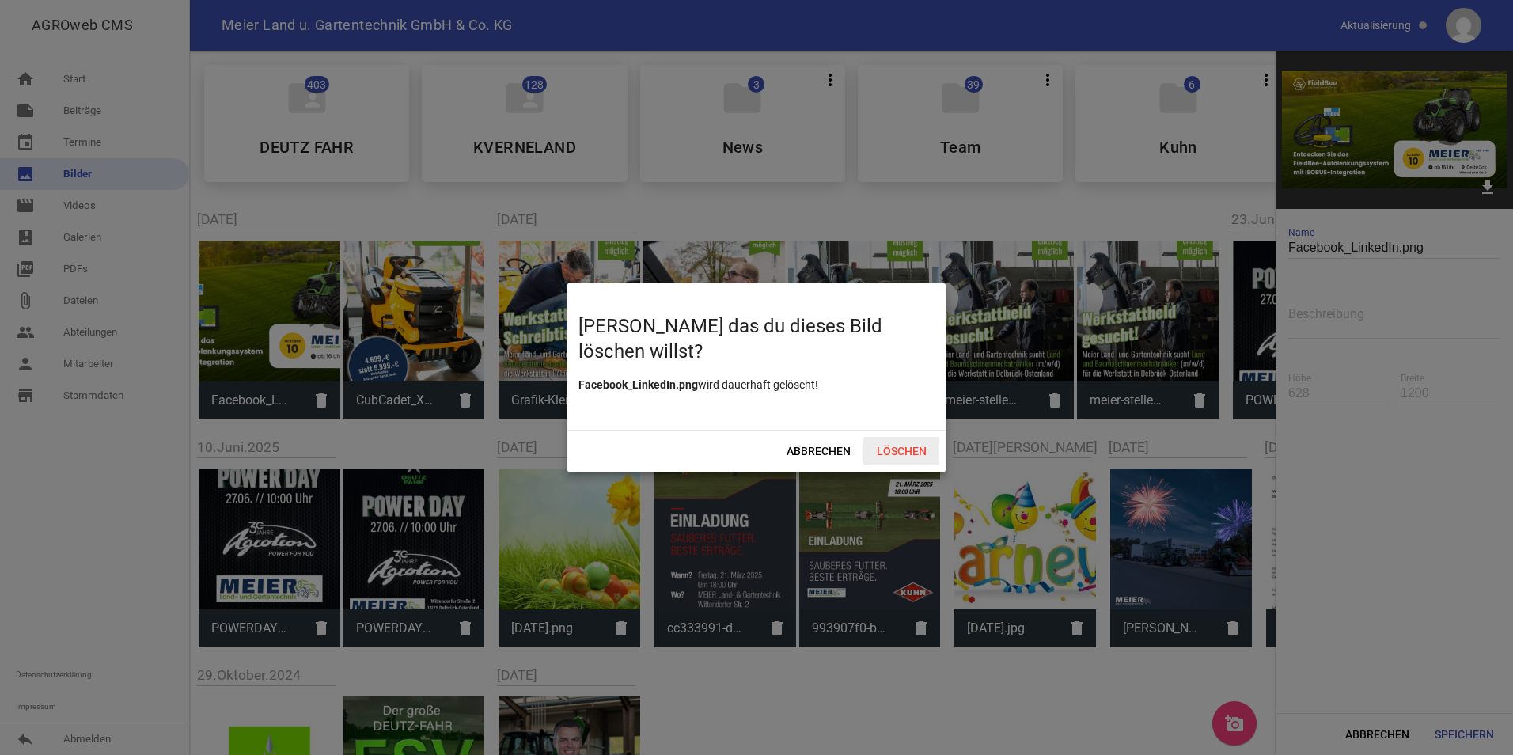
click at [904, 446] on span "Löschen" at bounding box center [901, 451] width 76 height 28
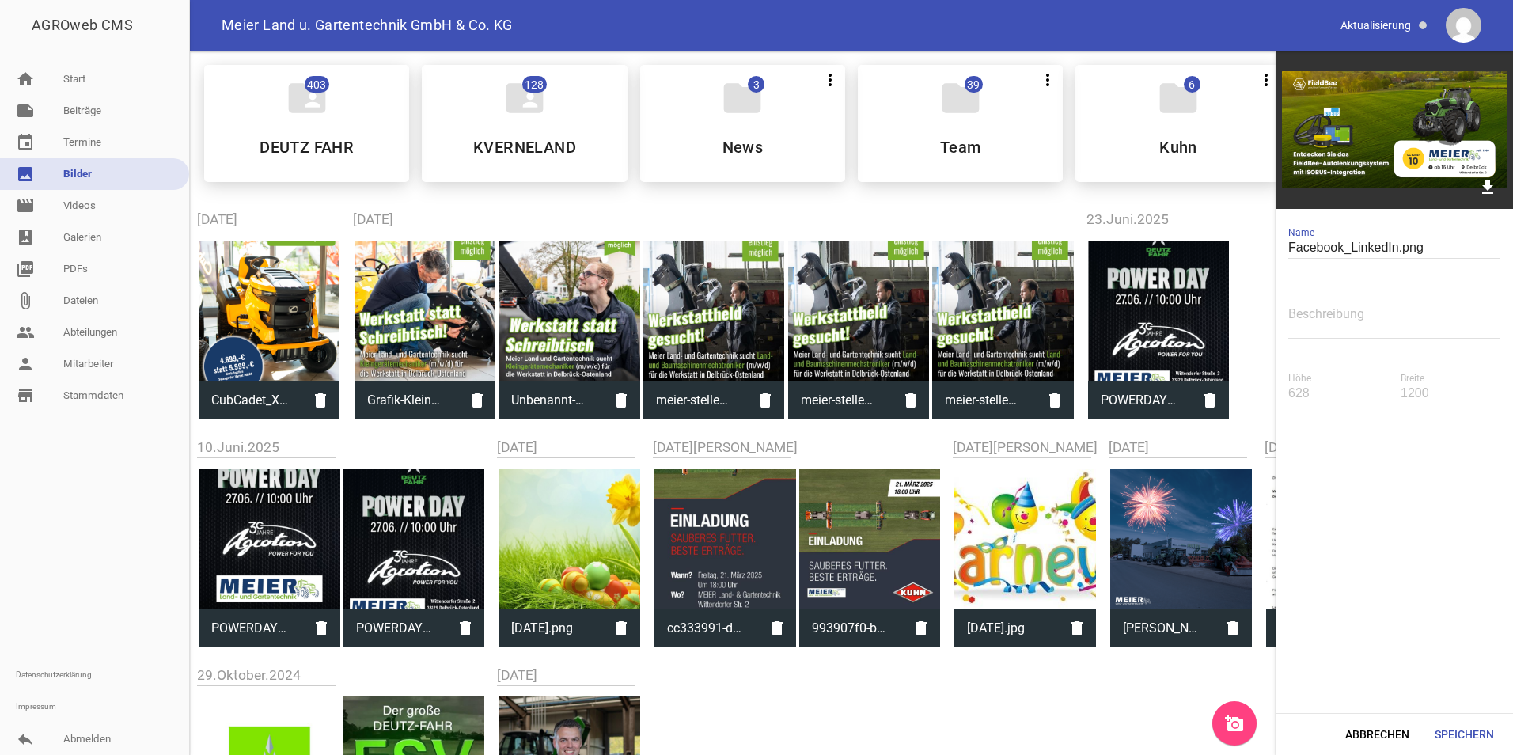
click at [306, 341] on div at bounding box center [270, 312] width 142 height 142
type input "CubCadet_XT2.png"
type input "1350"
type input "1080"
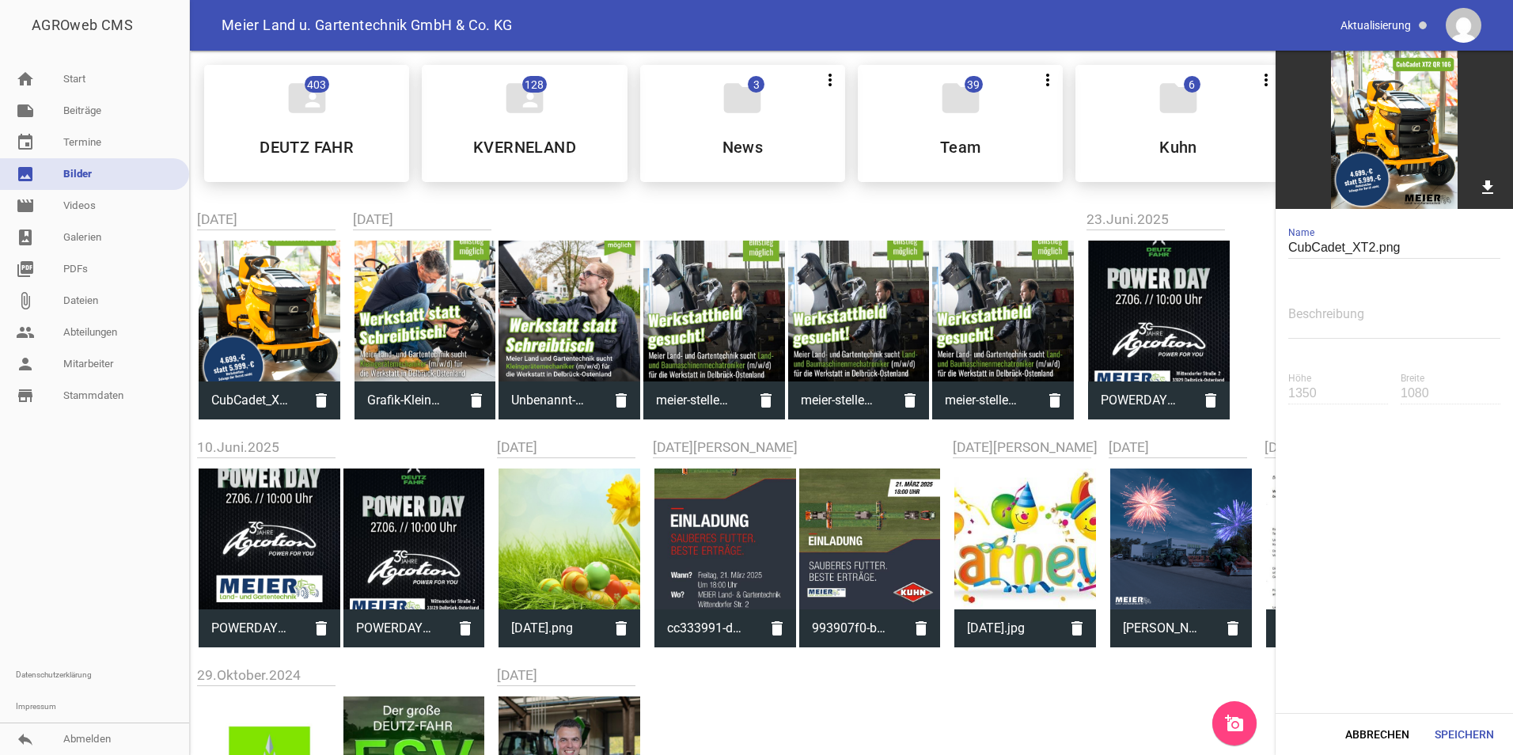
click at [442, 340] on div at bounding box center [426, 312] width 142 height 142
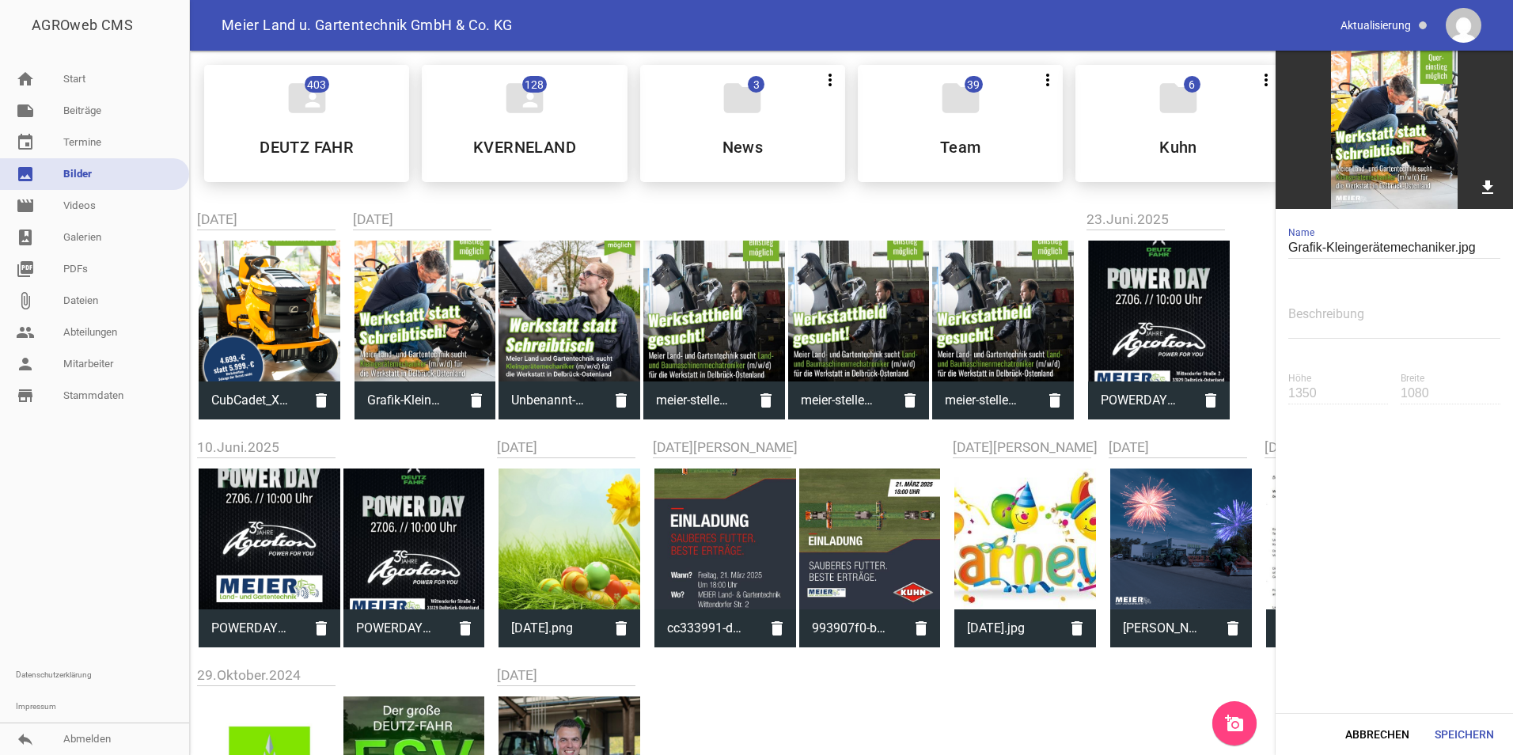
click at [558, 328] on div at bounding box center [570, 312] width 142 height 142
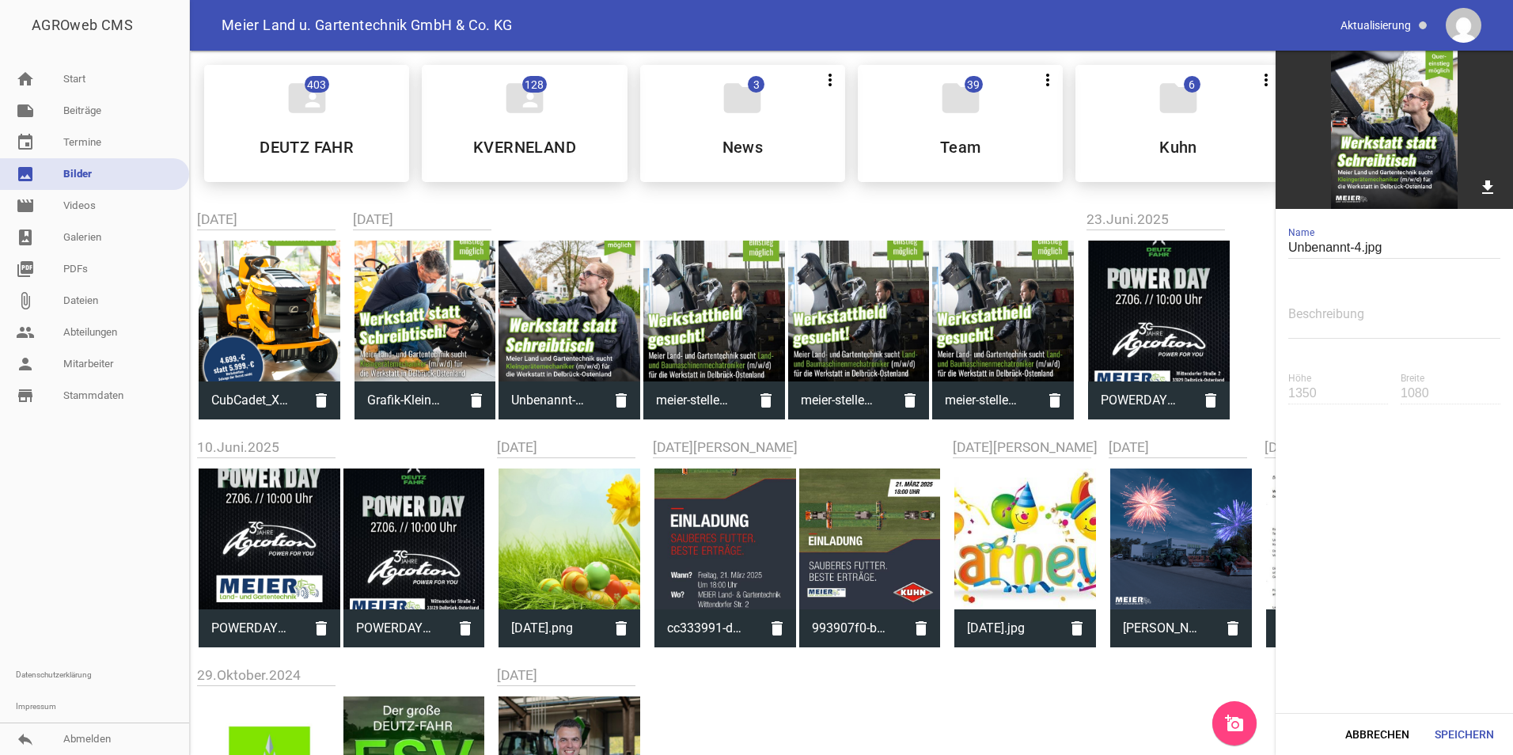
click at [698, 328] on div at bounding box center [714, 312] width 142 height 142
type input "meier-stellenanzeige.jpg"
type input "1302"
type input "1079"
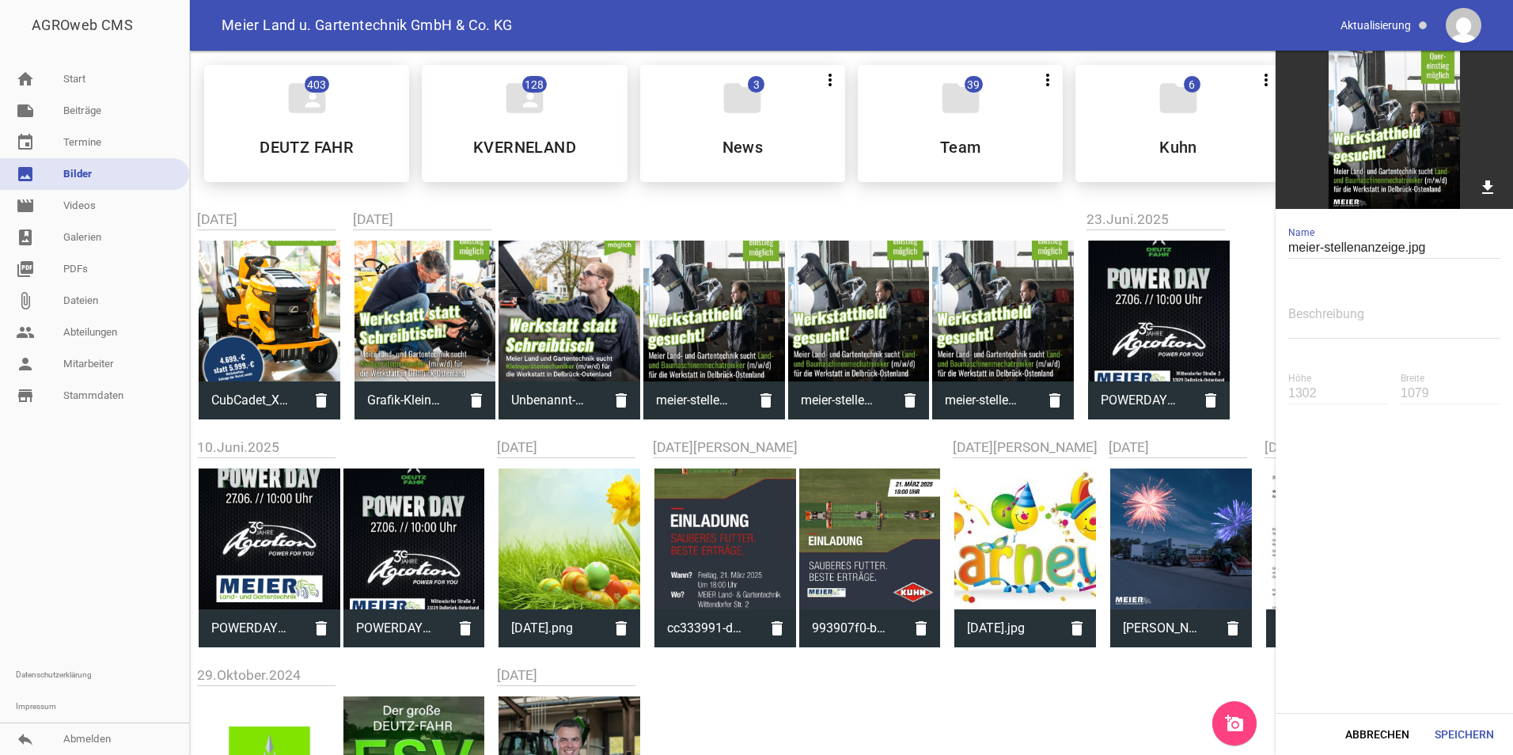
click at [319, 315] on div at bounding box center [270, 312] width 142 height 142
type input "CubCadet_XT2.png"
type input "1350"
type input "1080"
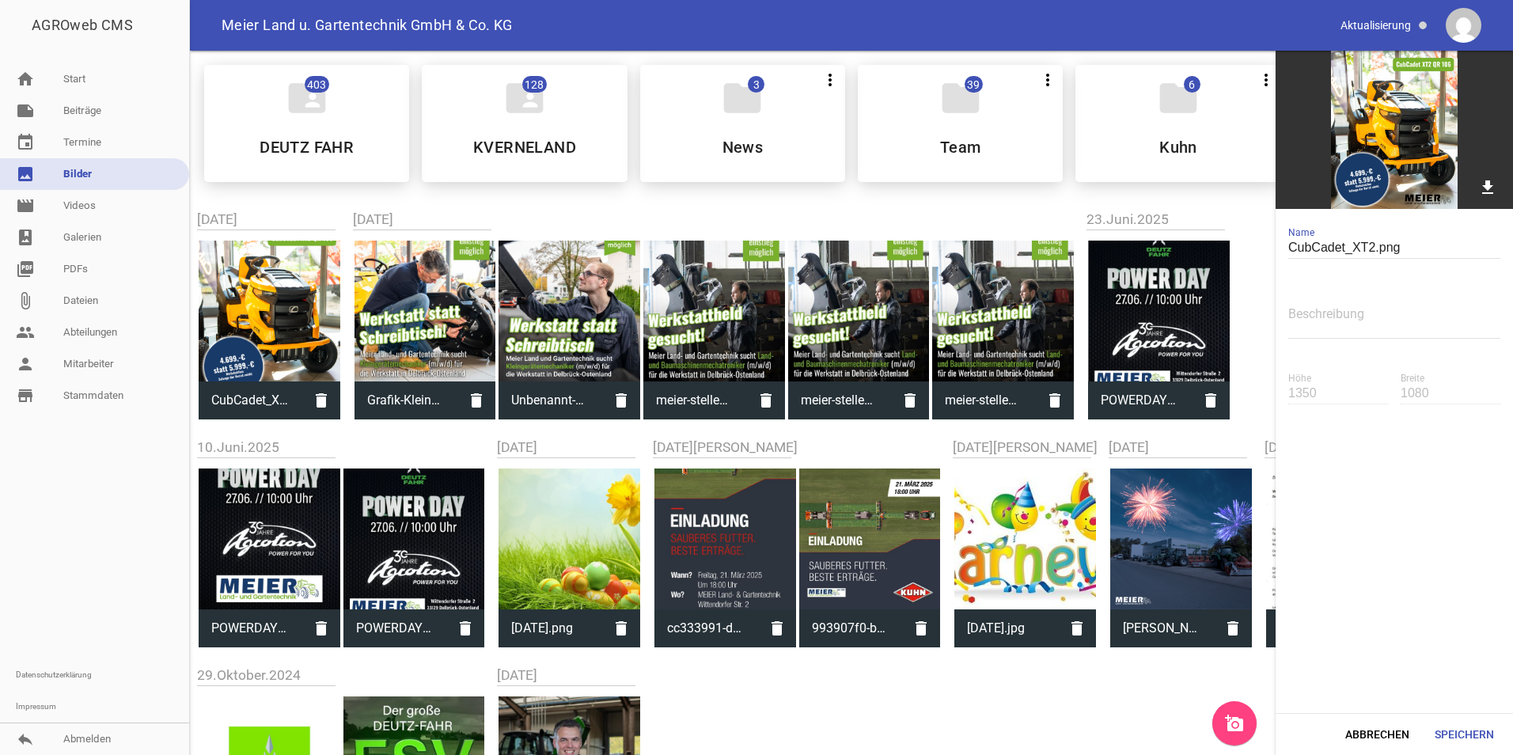
click at [444, 338] on div at bounding box center [426, 312] width 142 height 142
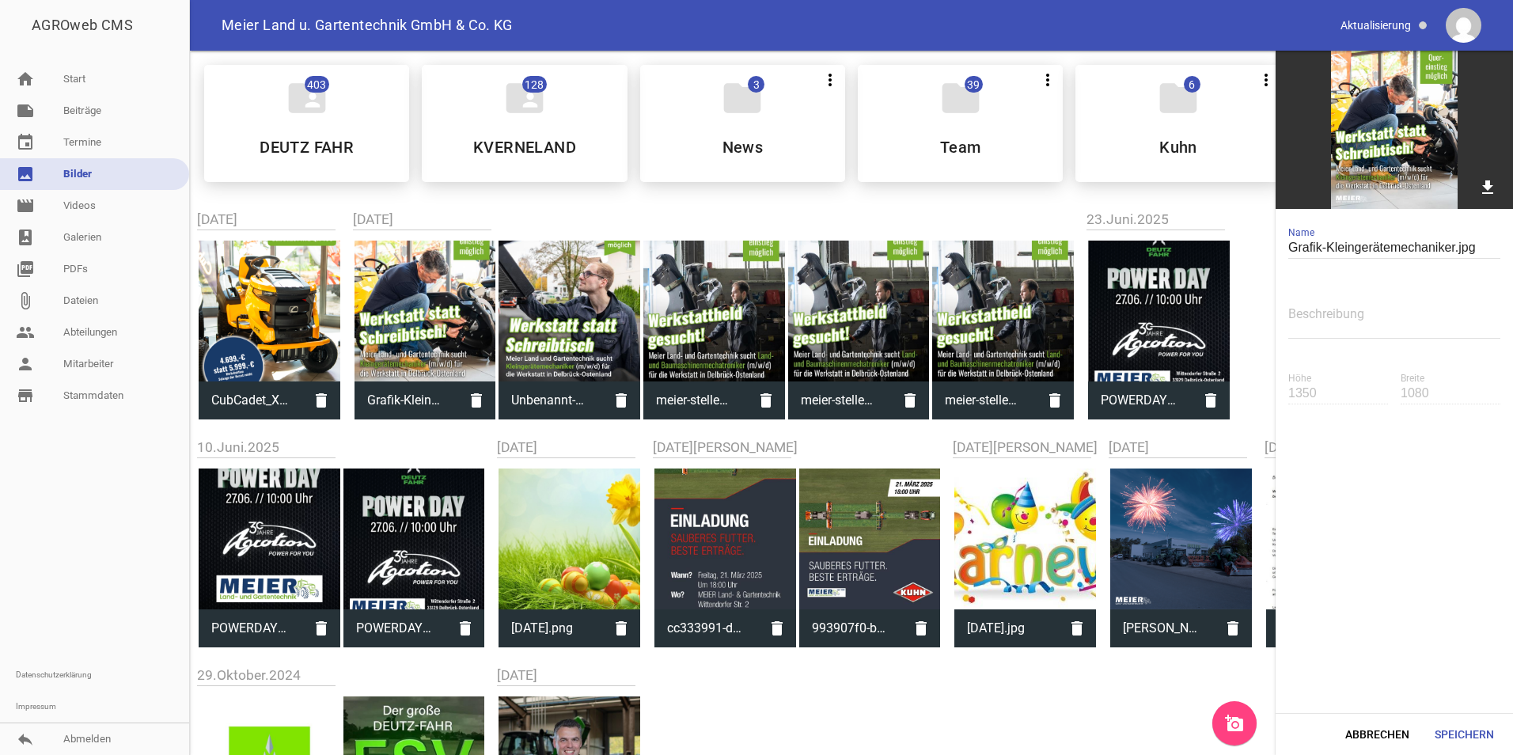
click at [306, 306] on div at bounding box center [270, 312] width 142 height 142
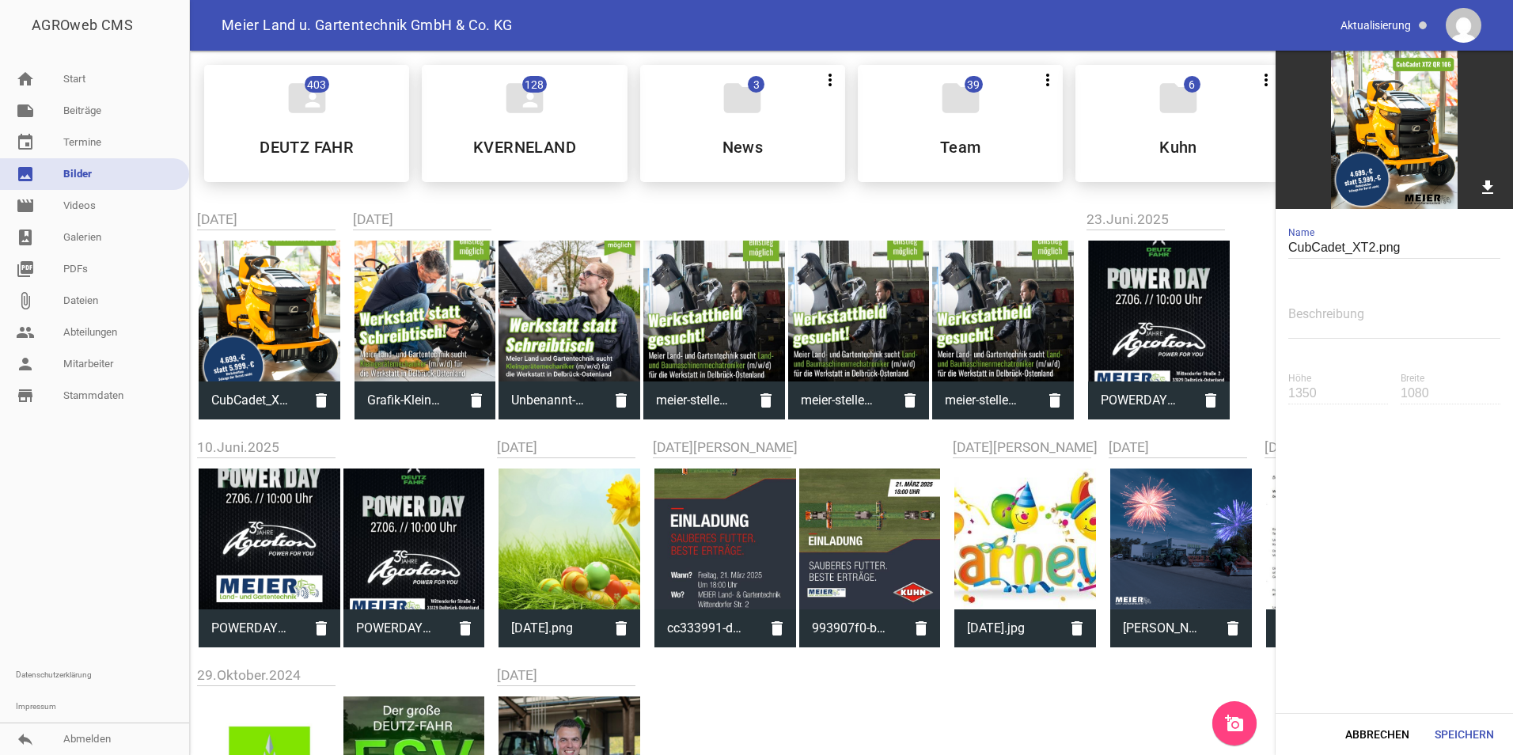
click at [413, 307] on div at bounding box center [426, 312] width 142 height 142
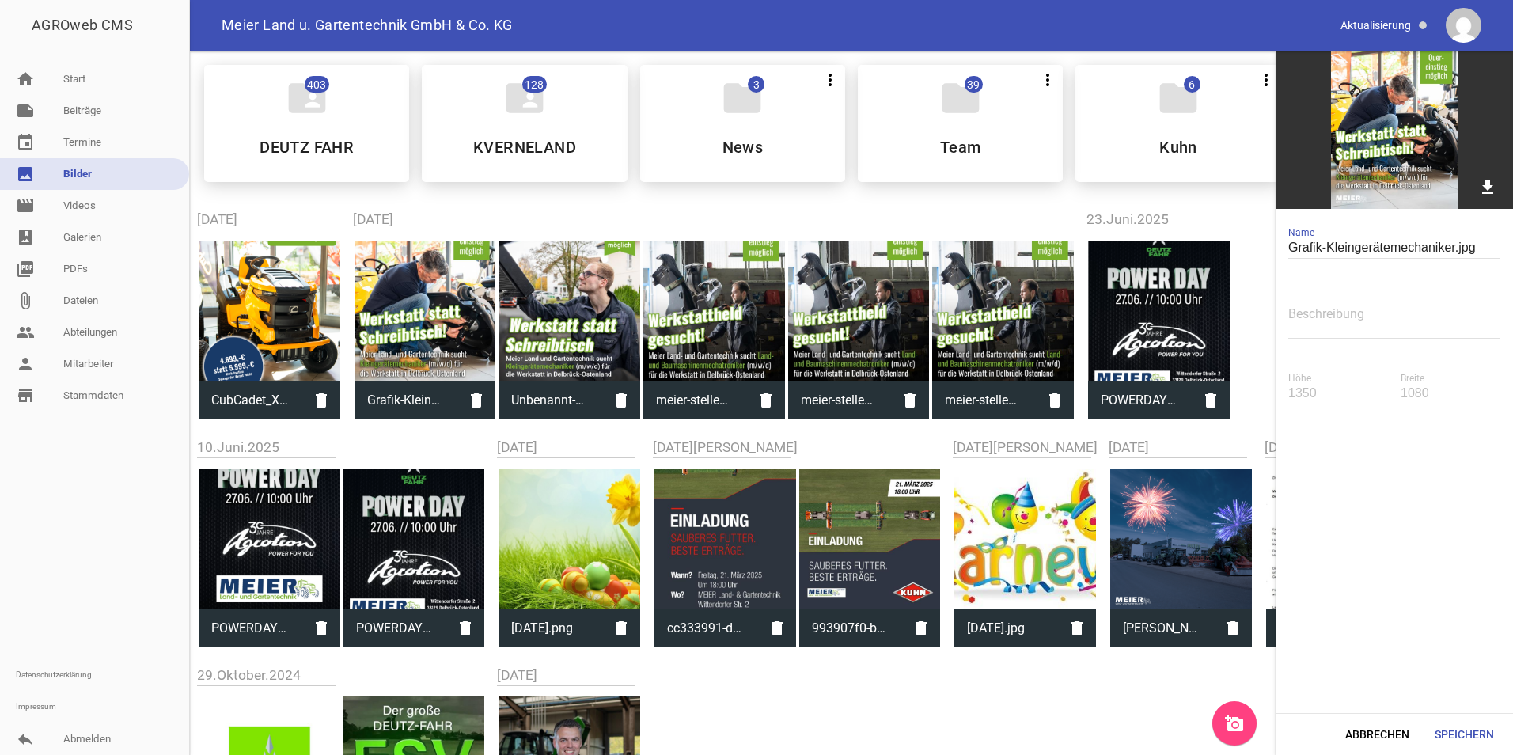
click at [556, 304] on div at bounding box center [570, 312] width 142 height 142
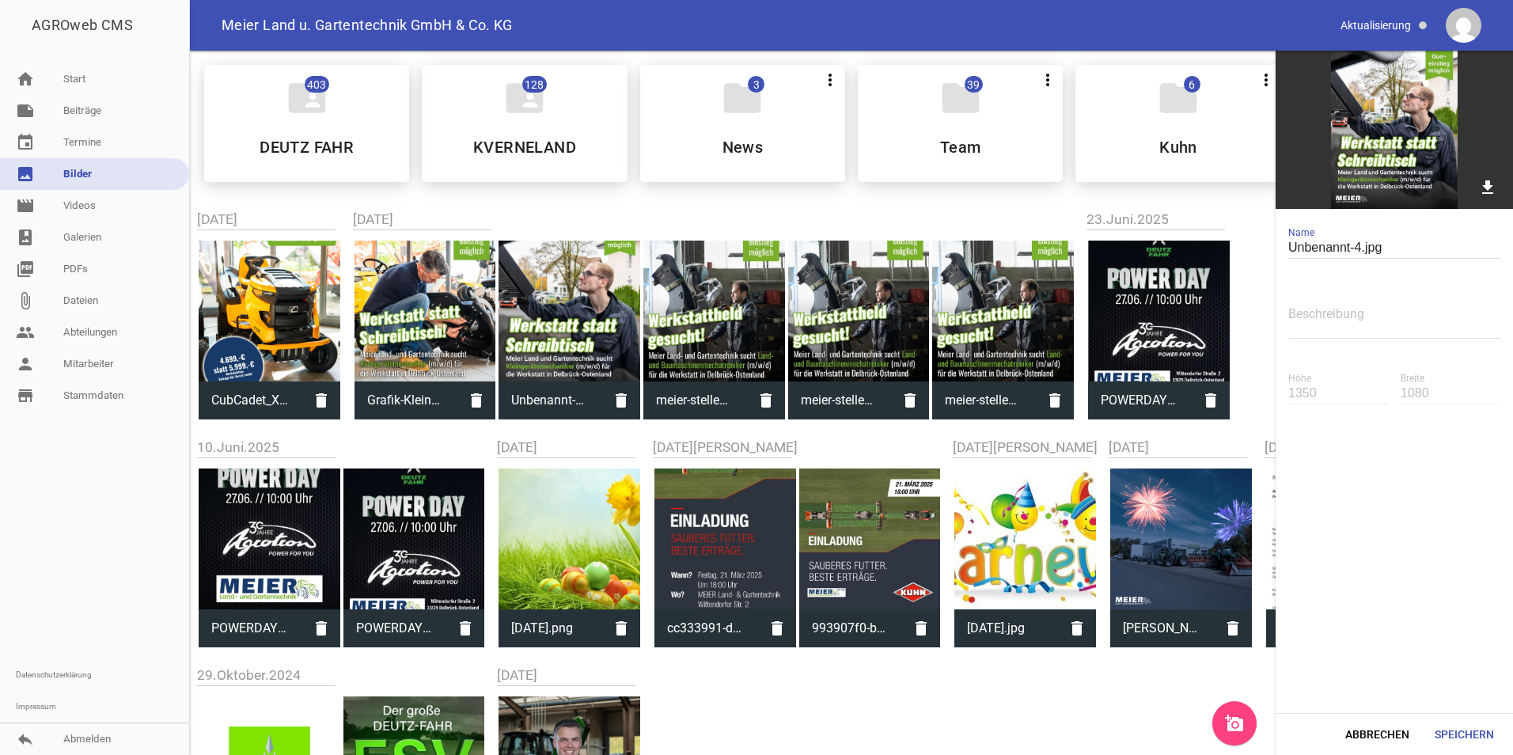
click at [777, 314] on div at bounding box center [714, 312] width 142 height 142
type input "meier-stellenanzeige.jpg"
type input "1302"
type input "1079"
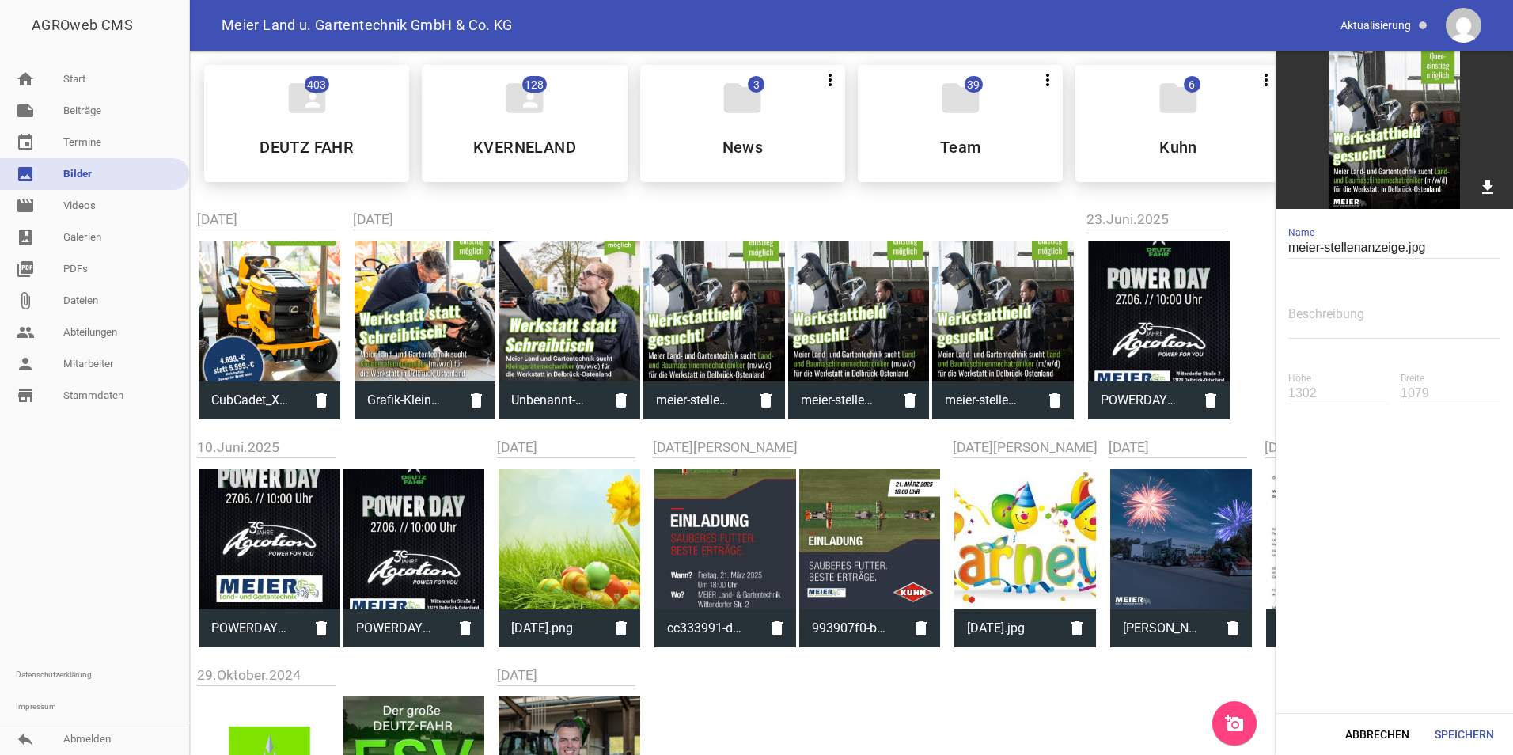
click at [723, 314] on div at bounding box center [714, 312] width 142 height 142
click at [420, 313] on div at bounding box center [426, 312] width 142 height 142
type input "Grafik-Kleingerätemechaniker.jpg"
type input "1350"
type input "1080"
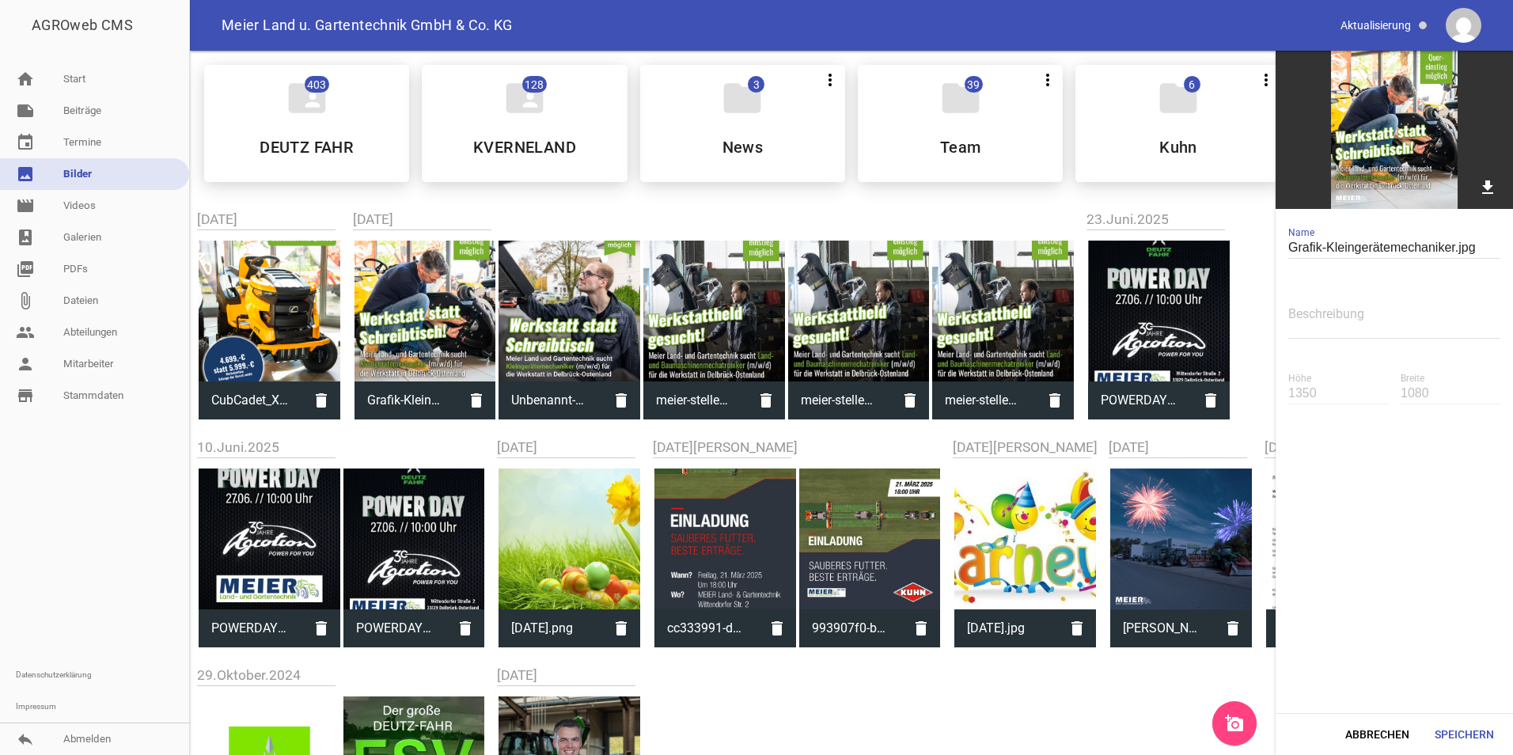
click at [1254, 726] on link "add_a_photo" at bounding box center [1234, 723] width 44 height 44
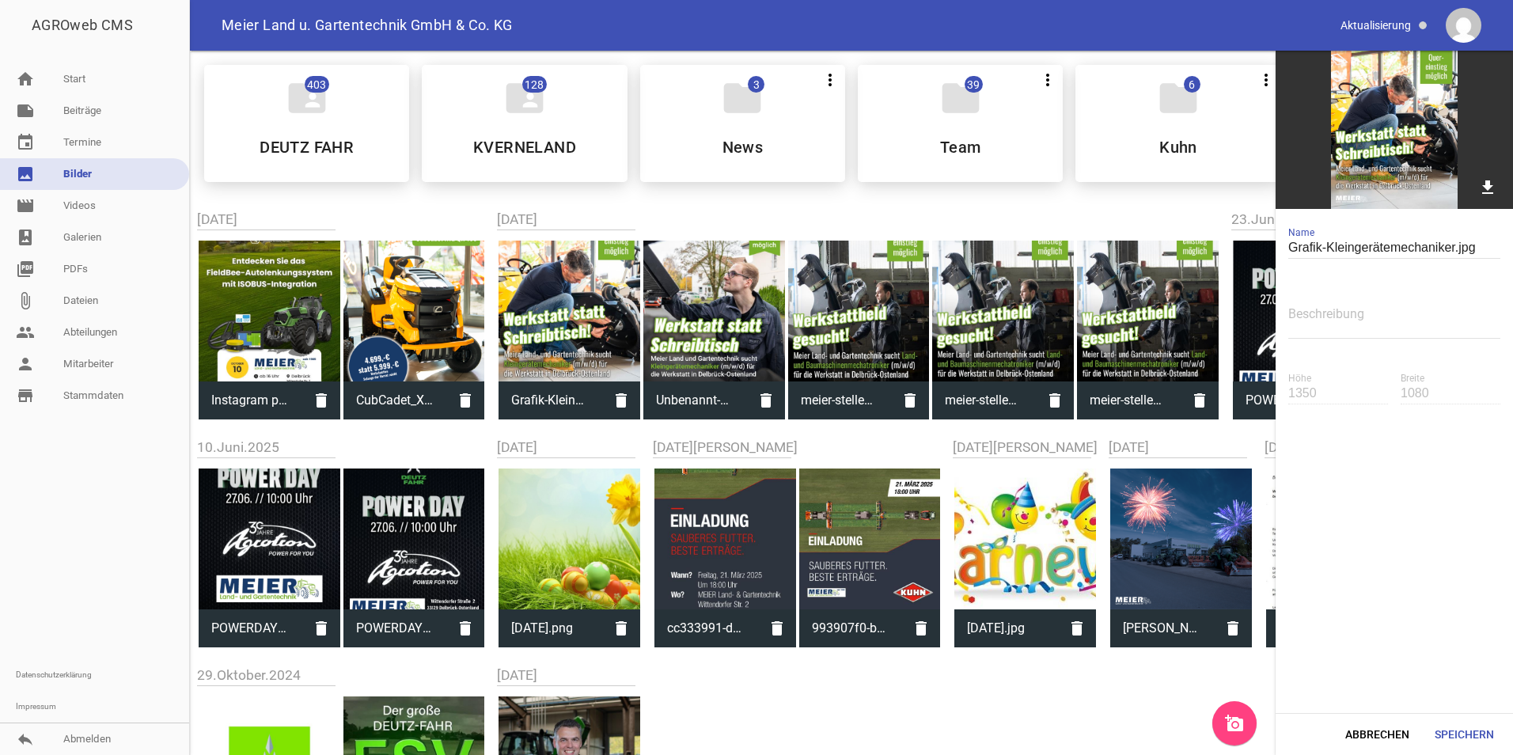
click at [290, 317] on div at bounding box center [270, 312] width 142 height 142
type input "Instagram post.jpg"
type input "1250"
type input "1000"
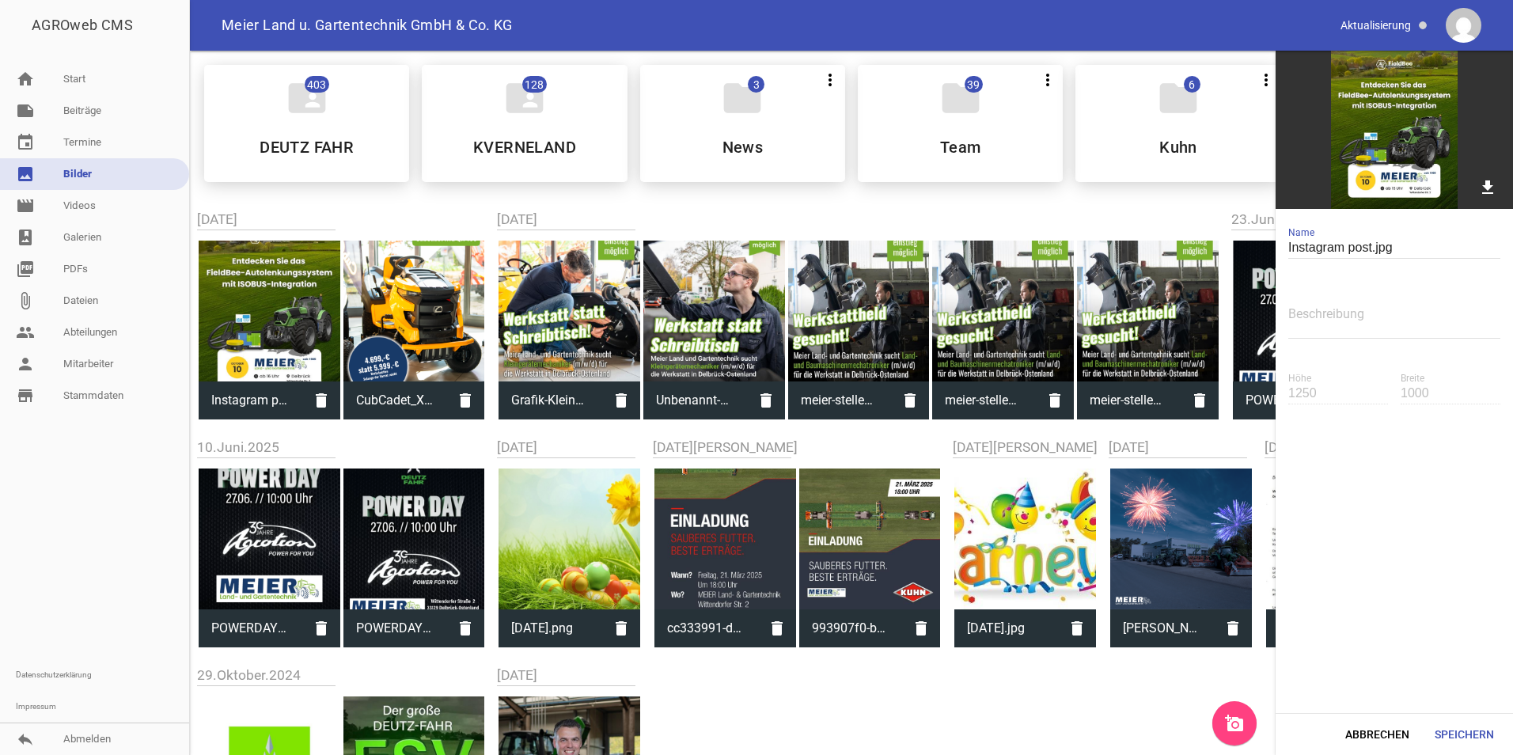
click at [420, 303] on div at bounding box center [414, 312] width 142 height 142
type input "CubCadet_XT2.png"
type input "1350"
type input "1080"
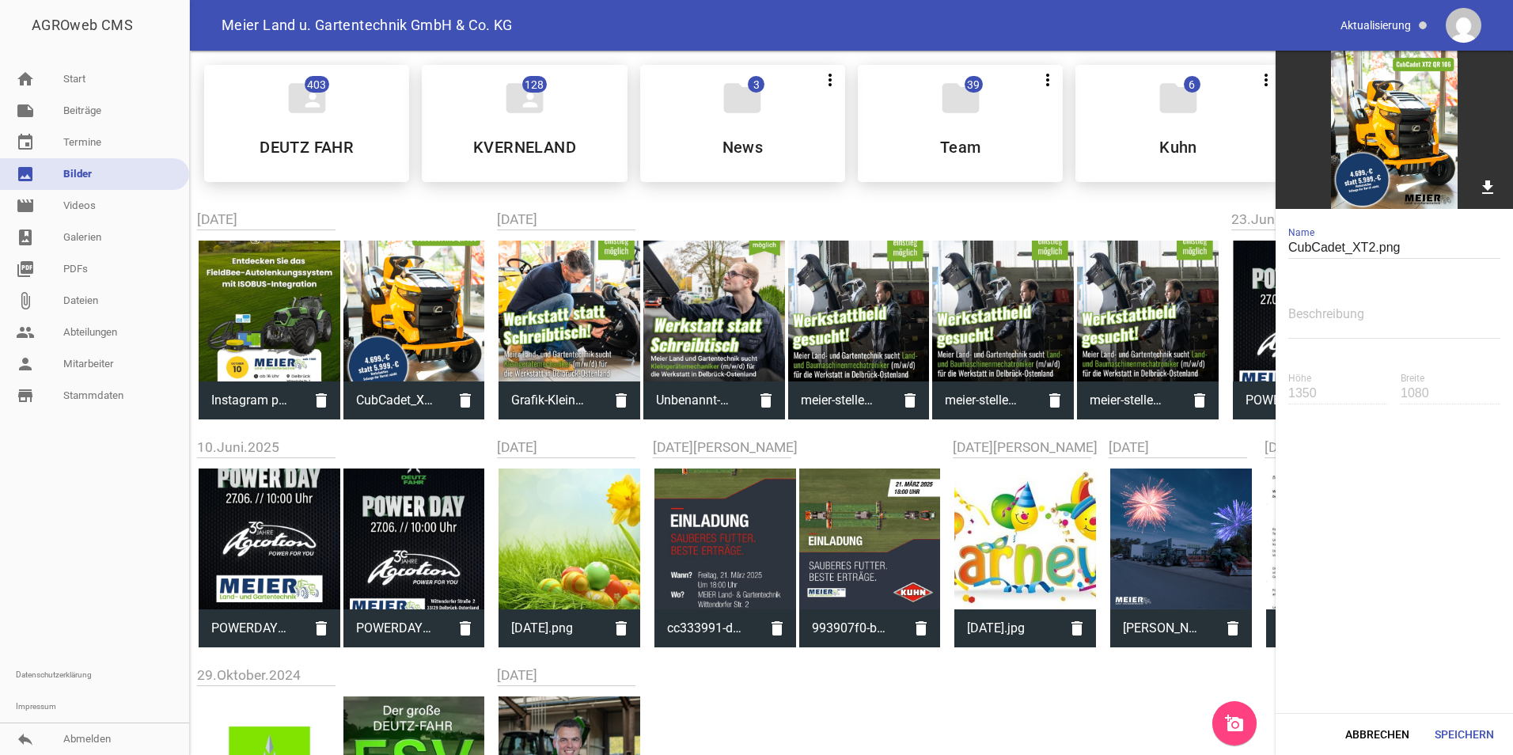
click at [316, 289] on div at bounding box center [270, 312] width 142 height 142
type input "Instagram post.jpg"
type input "1250"
type input "1000"
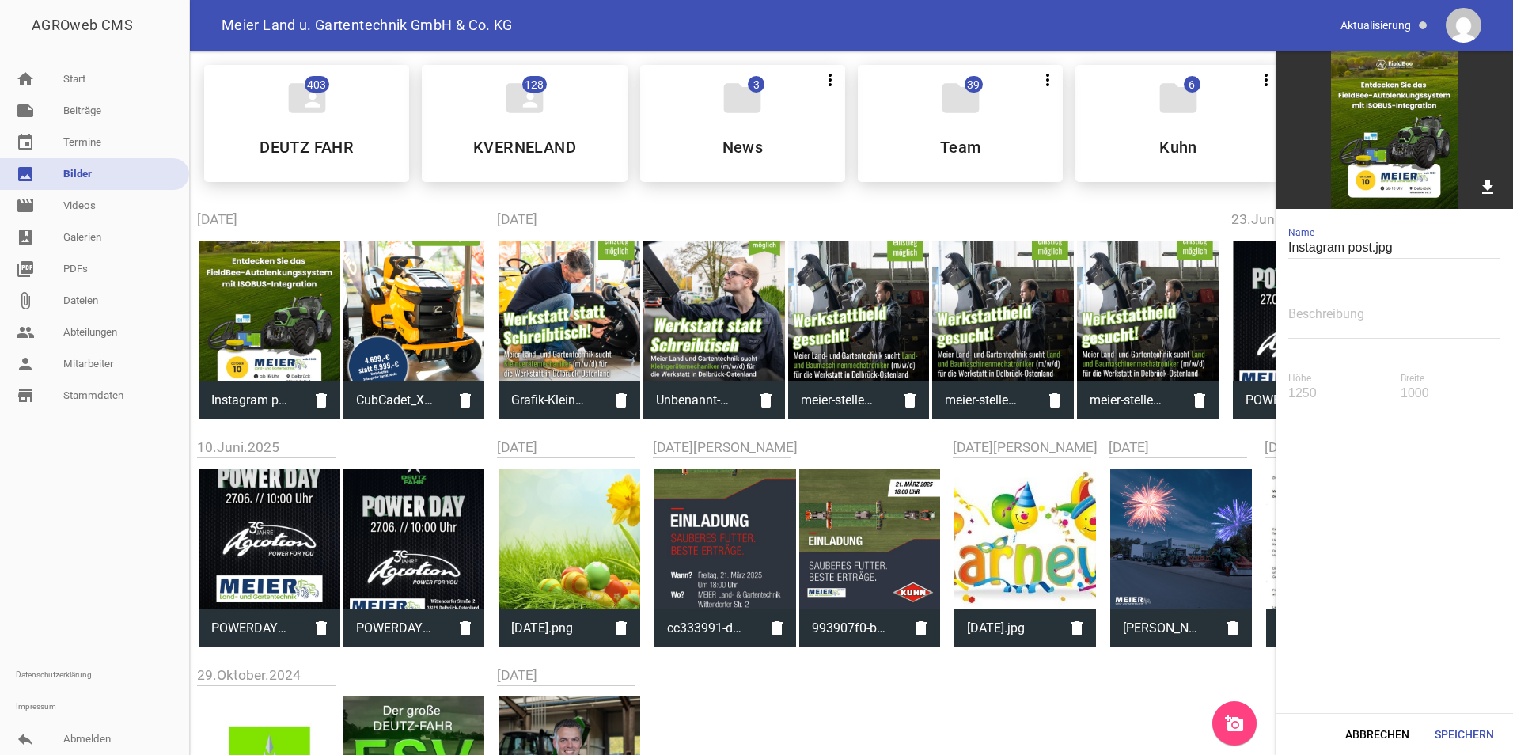
click at [448, 295] on div at bounding box center [414, 312] width 142 height 142
type input "CubCadet_XT2.png"
type input "1350"
type input "1080"
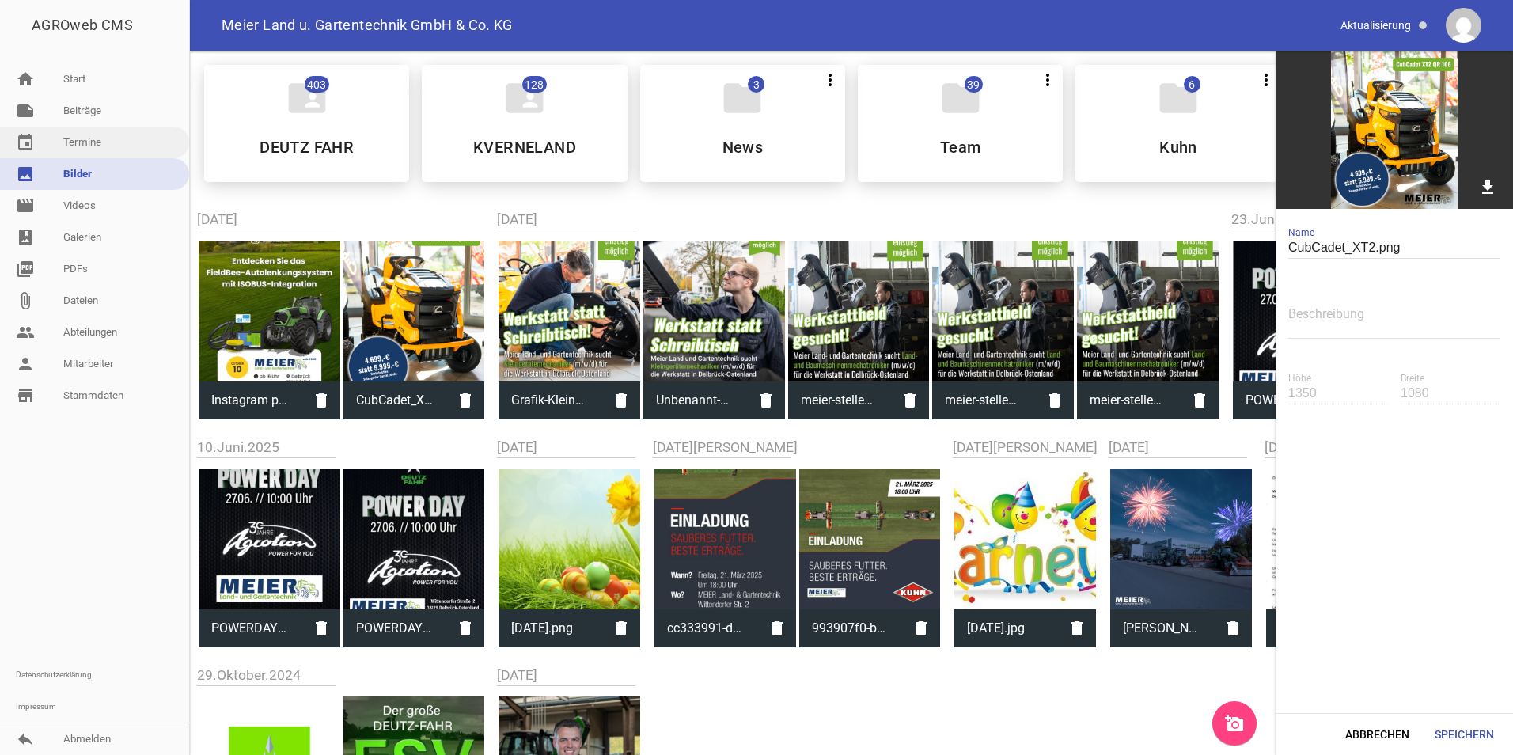
click at [85, 141] on link "event Termine" at bounding box center [94, 143] width 189 height 32
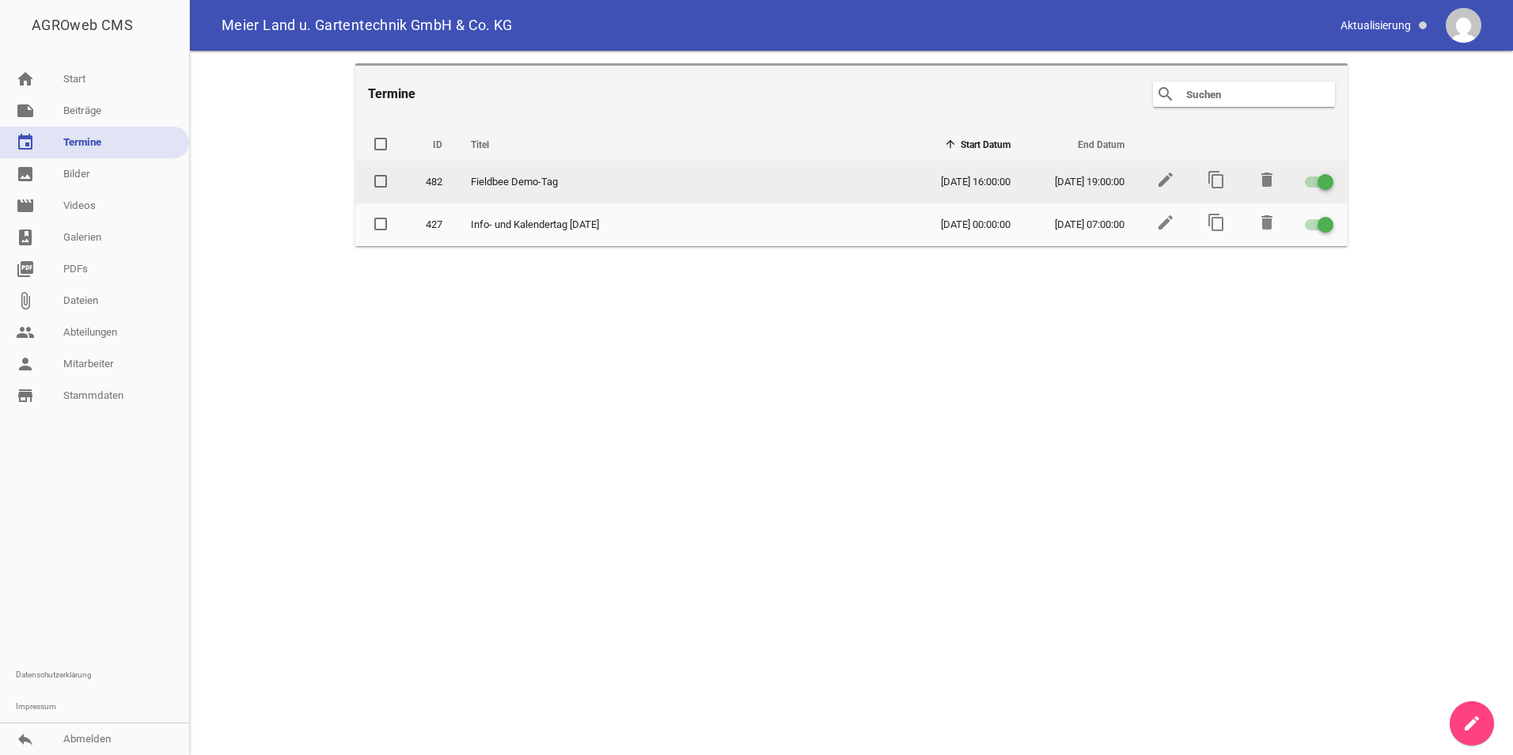
click at [1155, 188] on td "edit" at bounding box center [1164, 182] width 51 height 43
click at [1163, 186] on icon "edit" at bounding box center [1165, 179] width 19 height 19
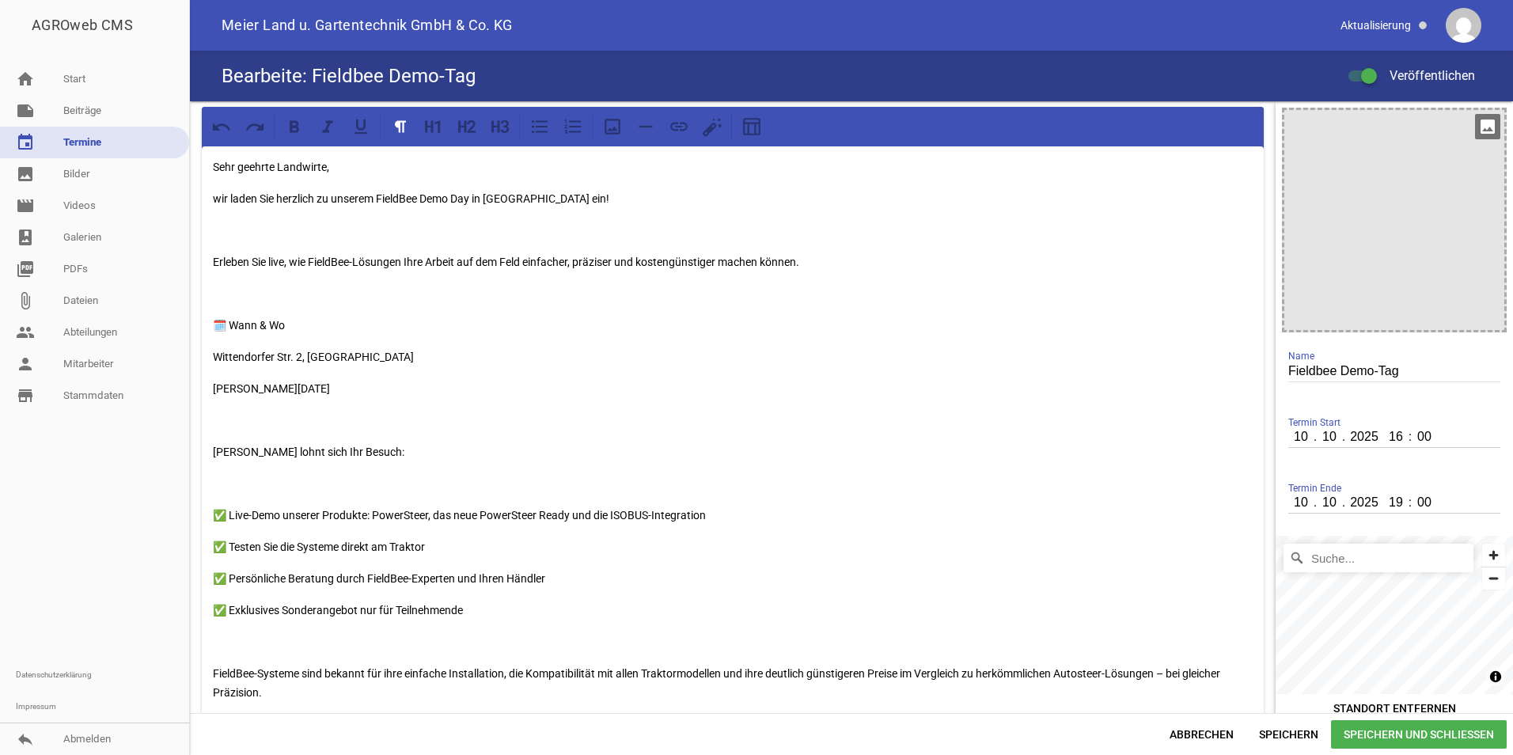
click at [1482, 137] on icon "image" at bounding box center [1487, 126] width 25 height 25
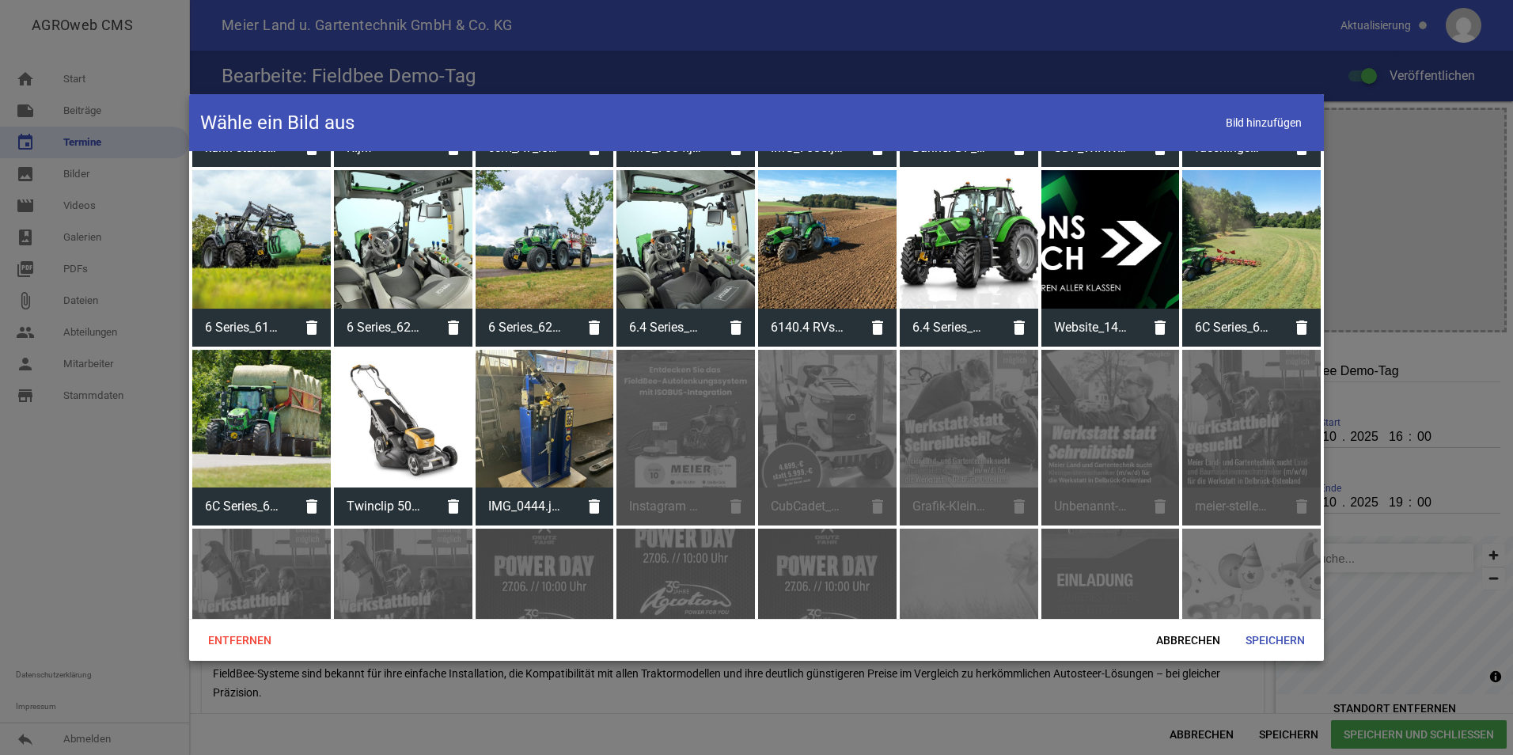
scroll to position [668, 0]
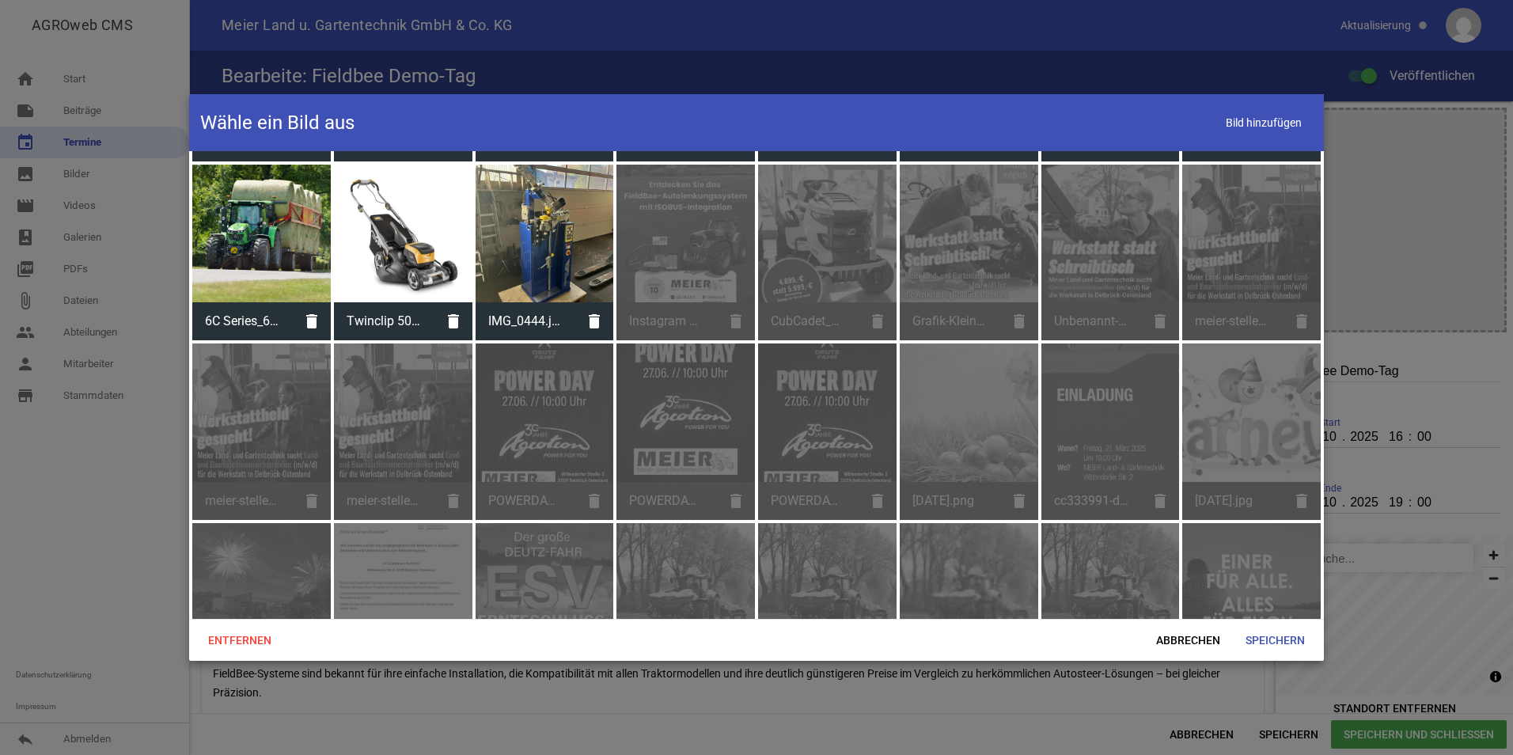
click at [688, 290] on div "Instagram post.jpg delete" at bounding box center [686, 253] width 139 height 176
click at [566, 284] on div at bounding box center [545, 234] width 139 height 139
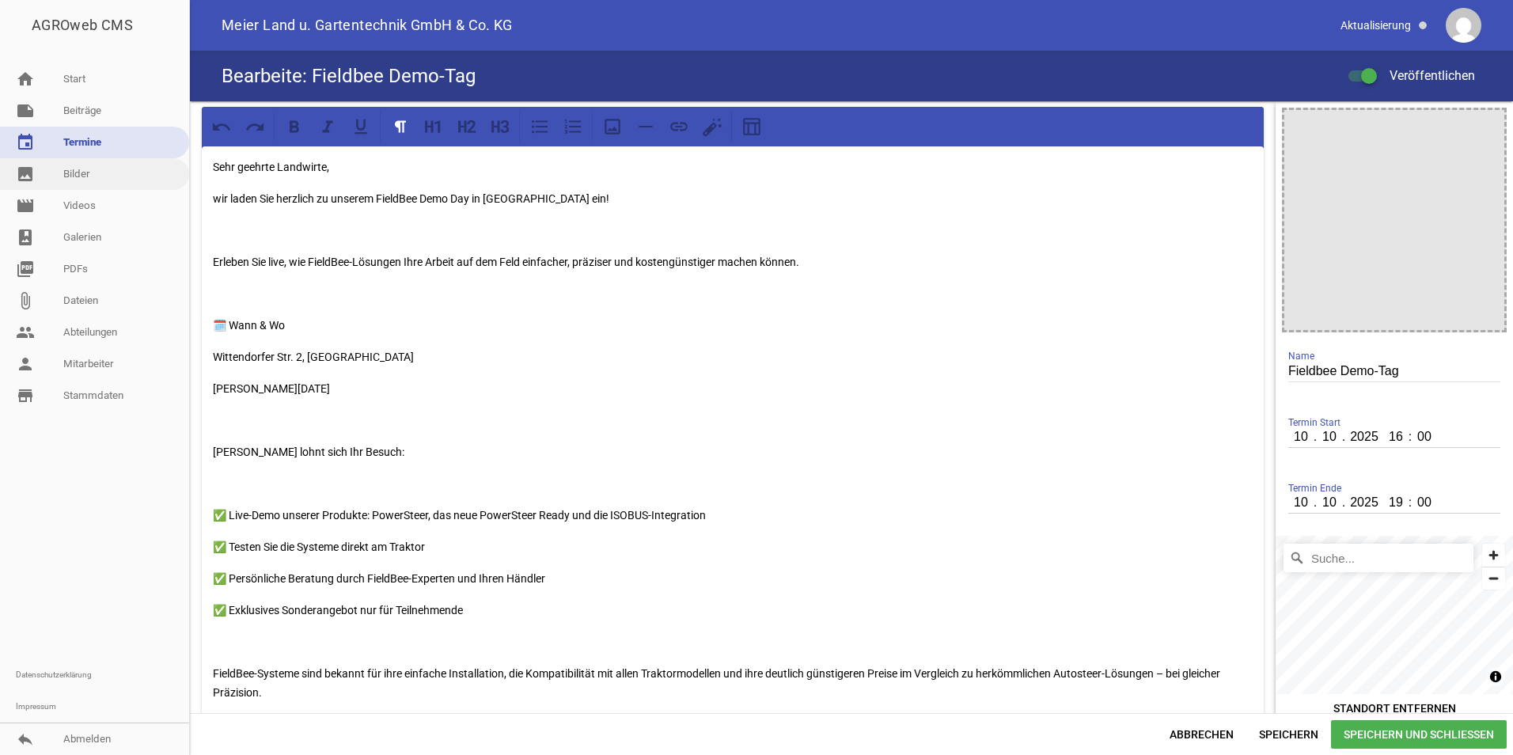
click at [47, 181] on link "image Bilder" at bounding box center [94, 174] width 189 height 32
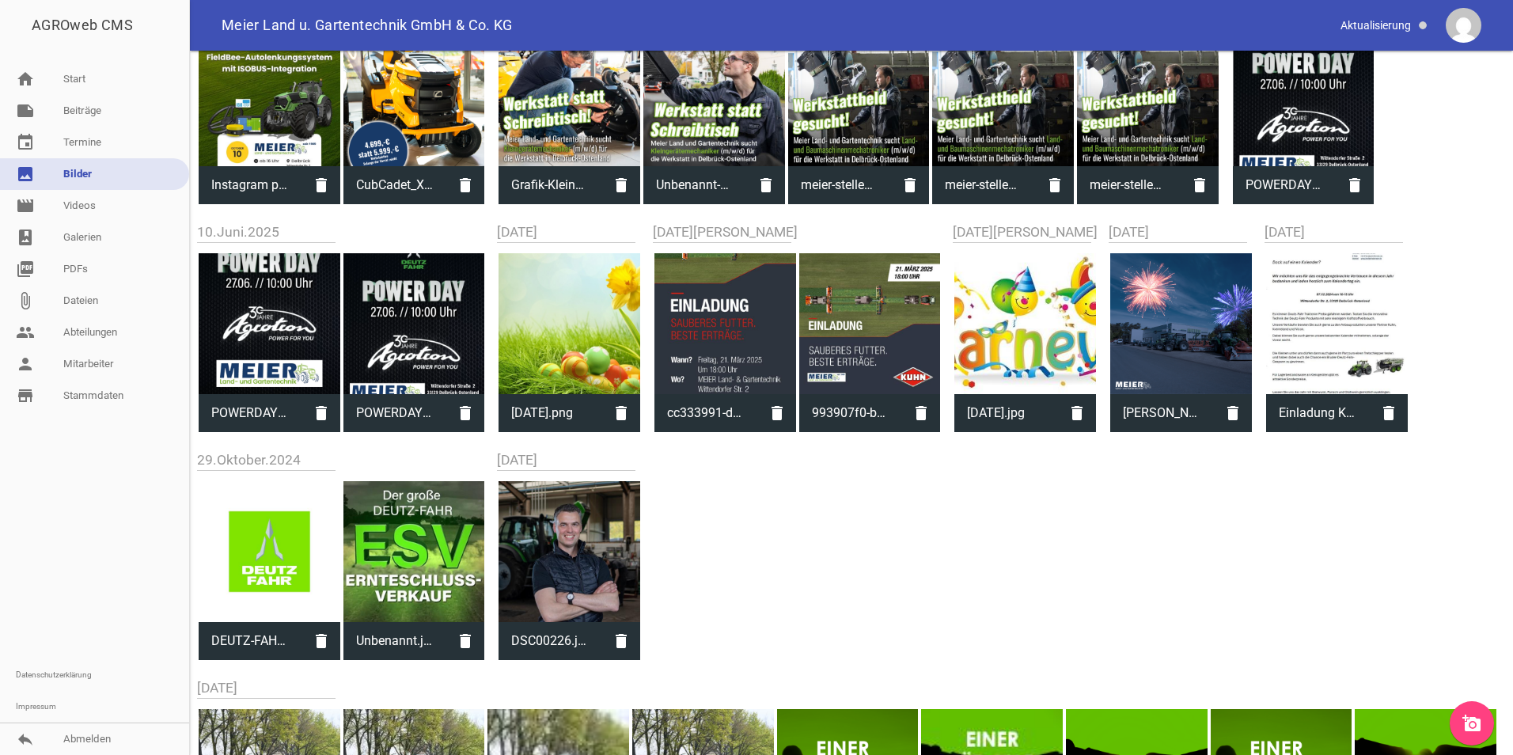
scroll to position [197, 0]
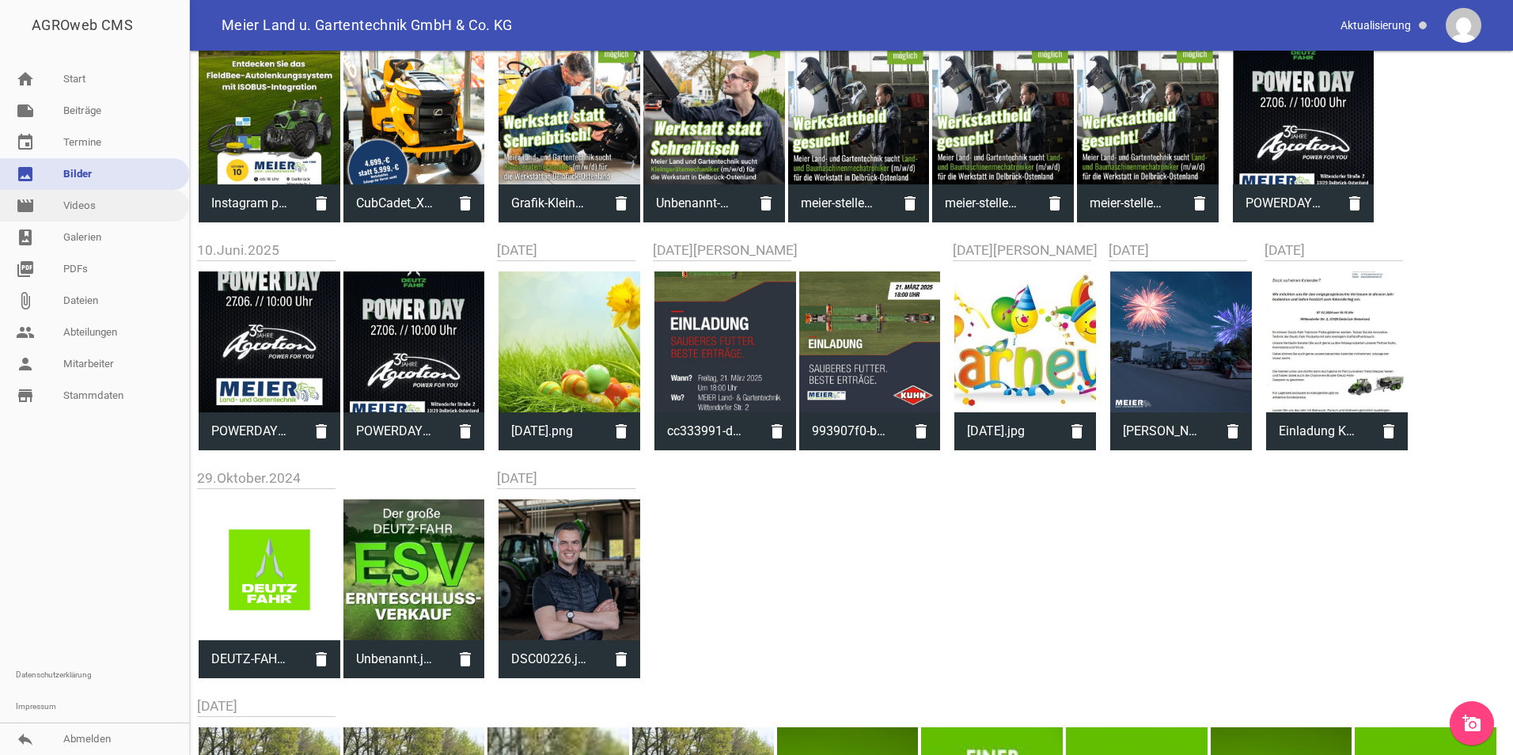
click at [65, 211] on link "movie Videos" at bounding box center [94, 206] width 189 height 32
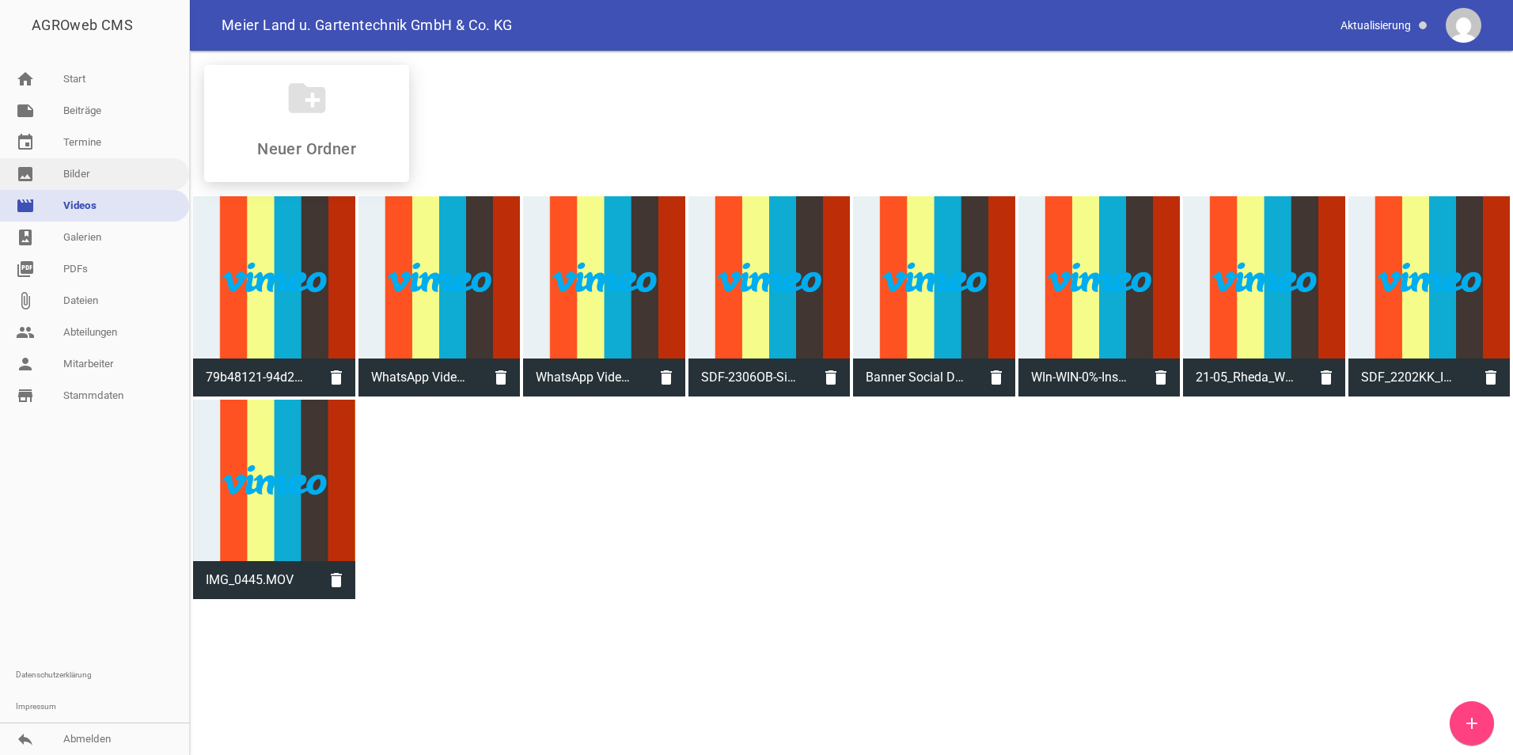
click at [62, 184] on link "image Bilder" at bounding box center [94, 174] width 189 height 32
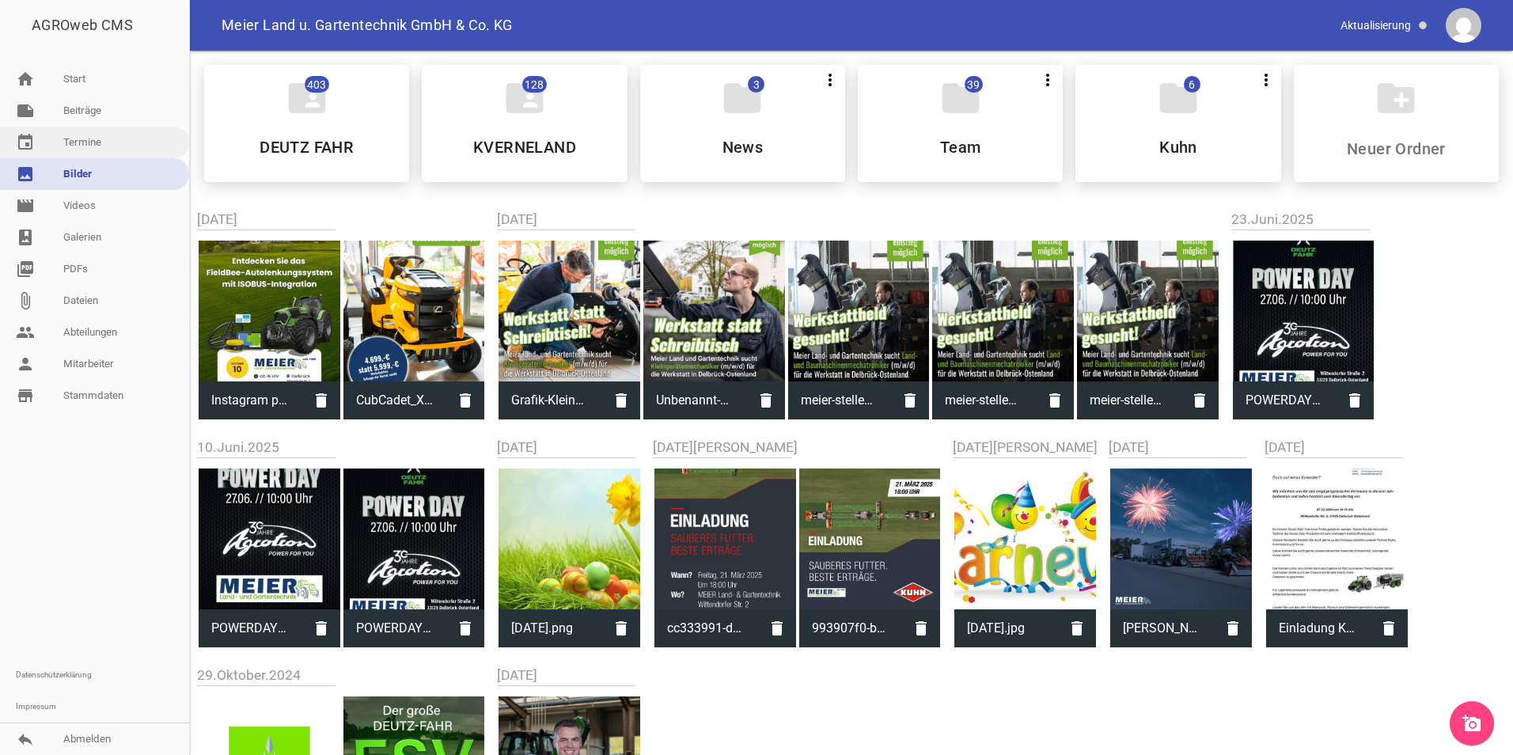
click at [59, 150] on link "event Termine" at bounding box center [94, 143] width 189 height 32
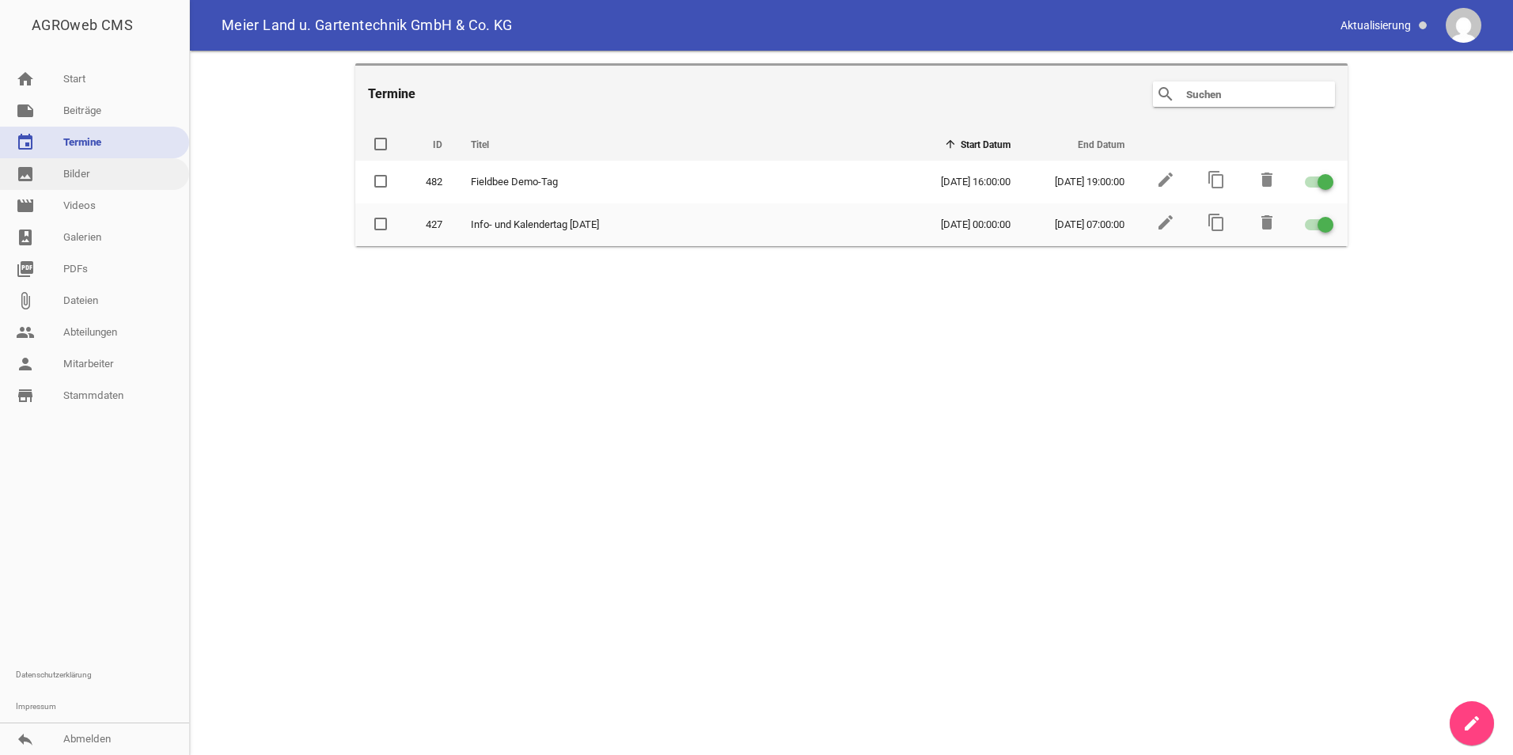
click at [82, 175] on link "image Bilder" at bounding box center [94, 174] width 189 height 32
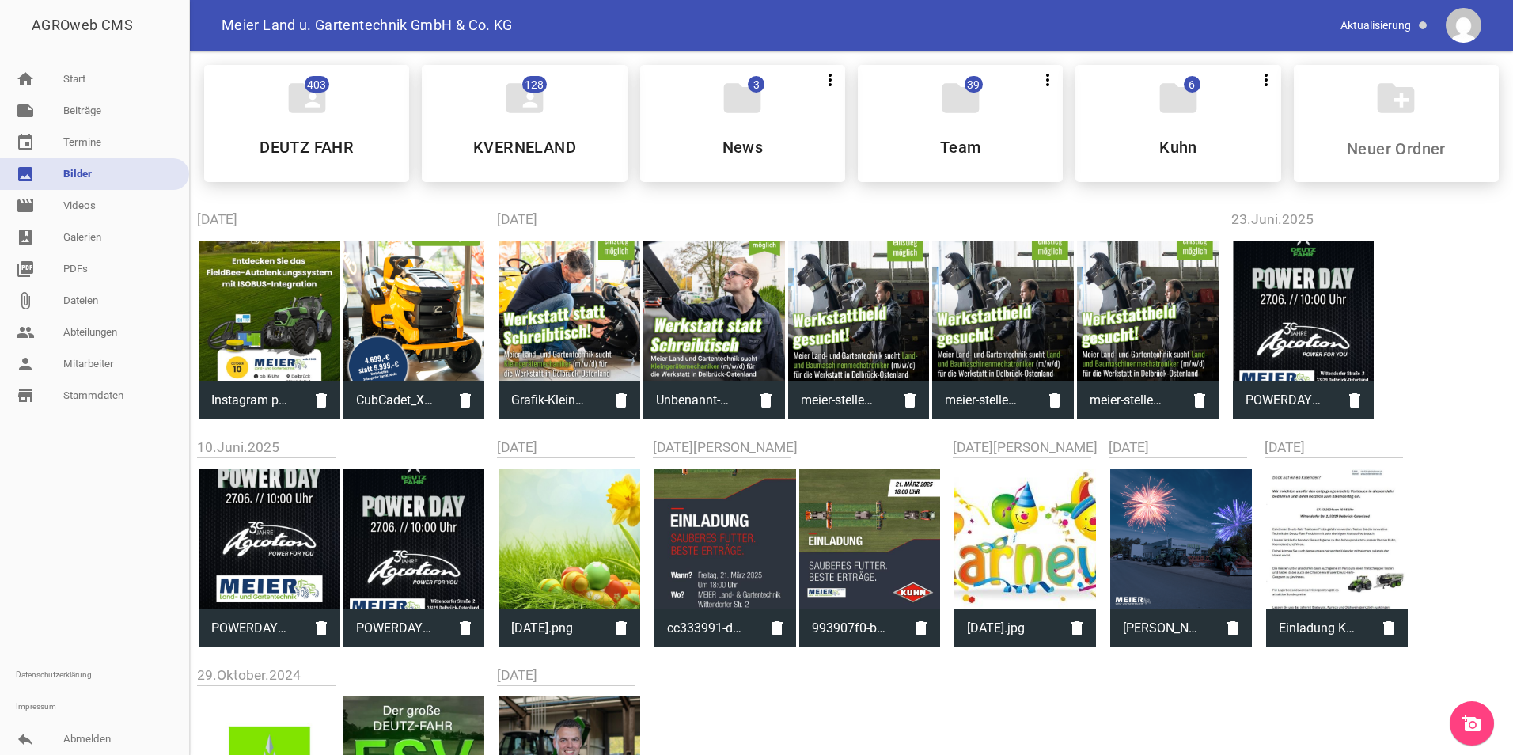
click at [1481, 712] on link "add_a_photo" at bounding box center [1472, 723] width 44 height 44
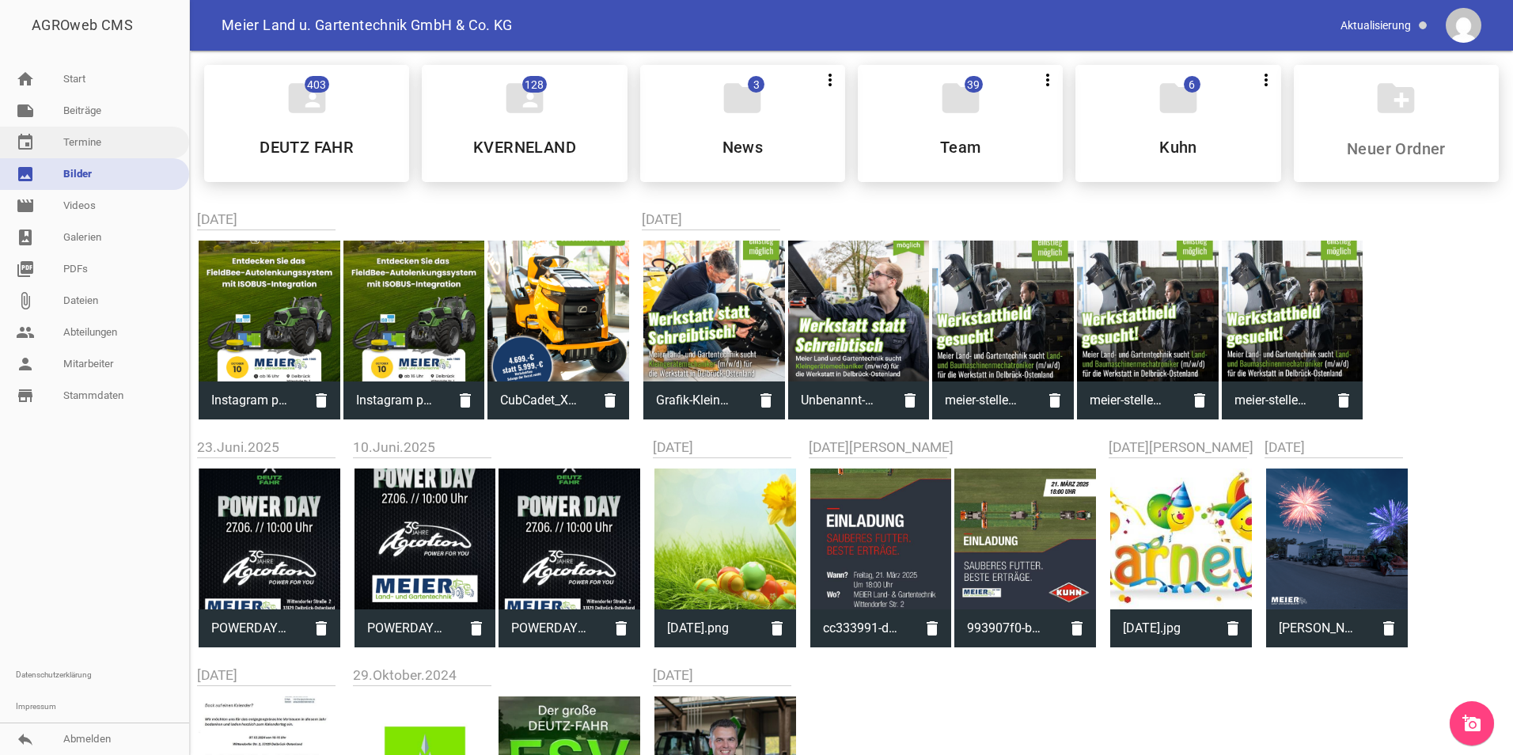
click at [83, 143] on link "event Termine" at bounding box center [94, 143] width 189 height 32
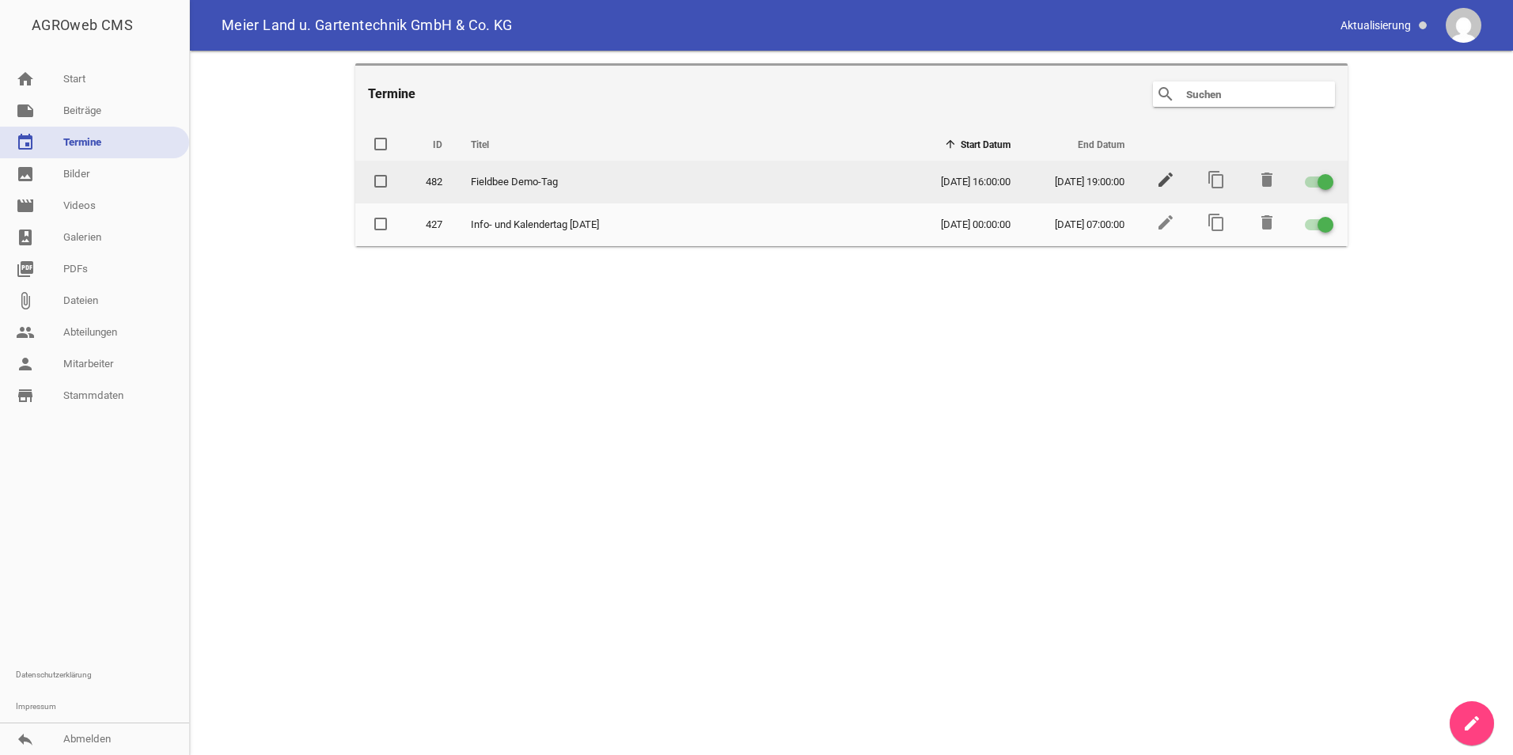
click at [1167, 181] on icon "edit" at bounding box center [1165, 179] width 19 height 19
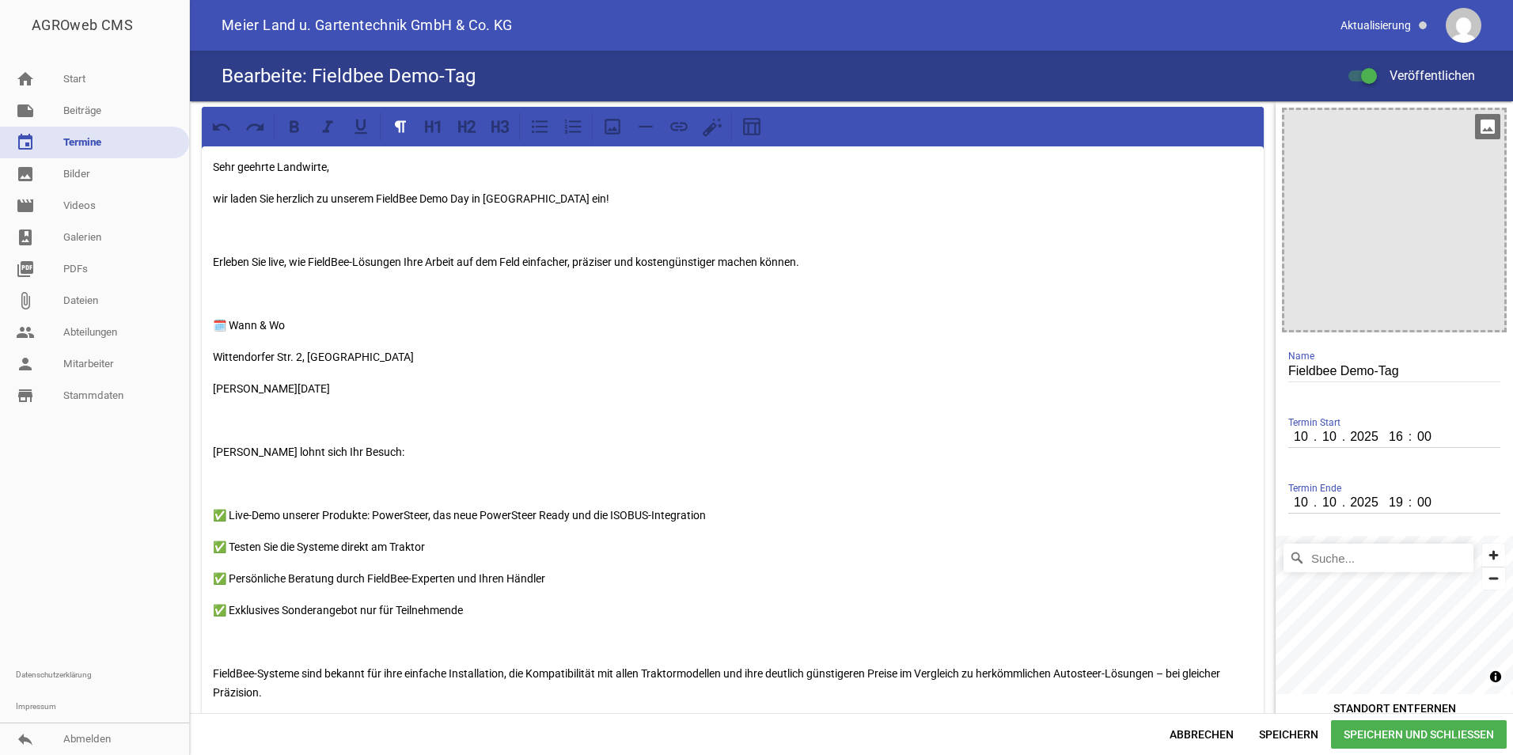
click at [1478, 134] on icon "image" at bounding box center [1487, 126] width 25 height 25
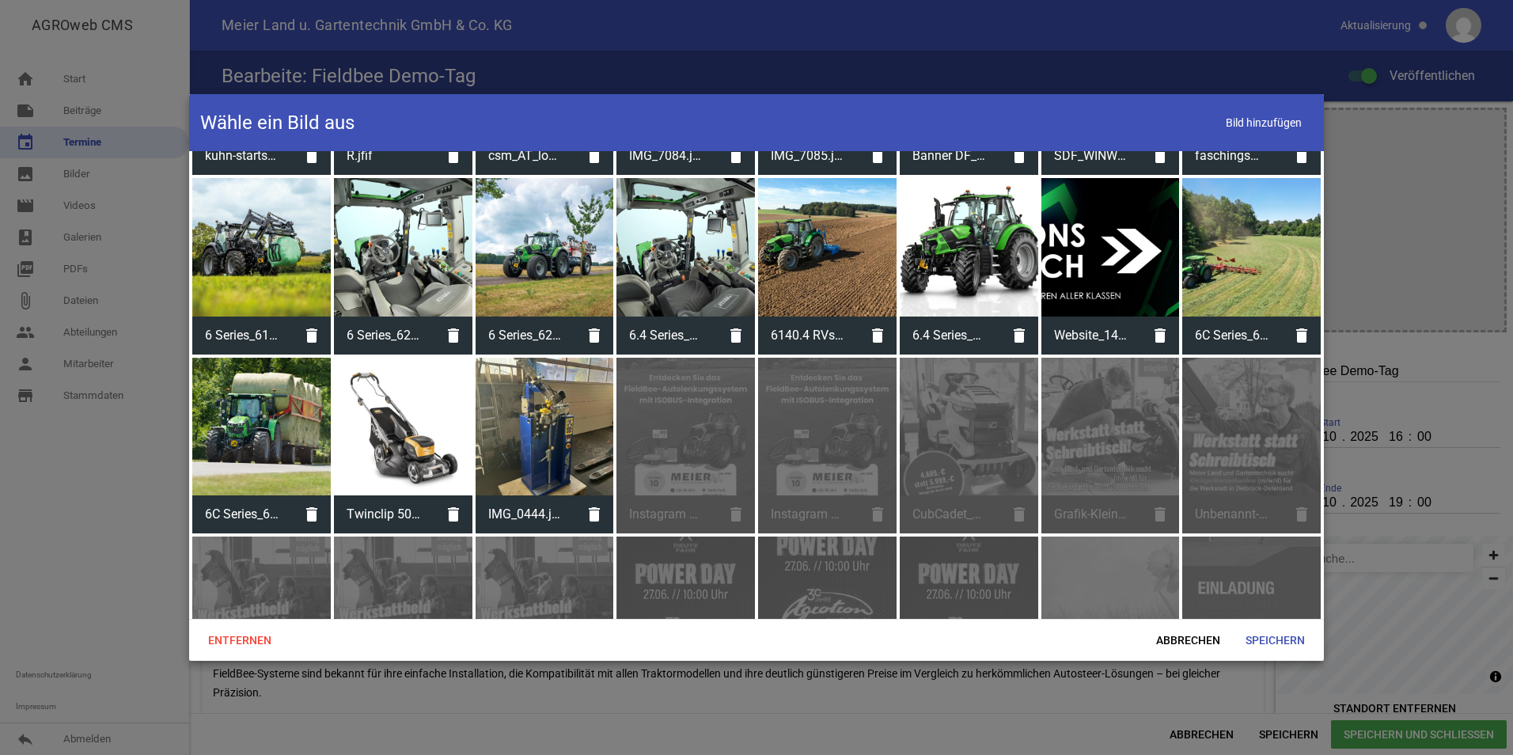
scroll to position [554, 0]
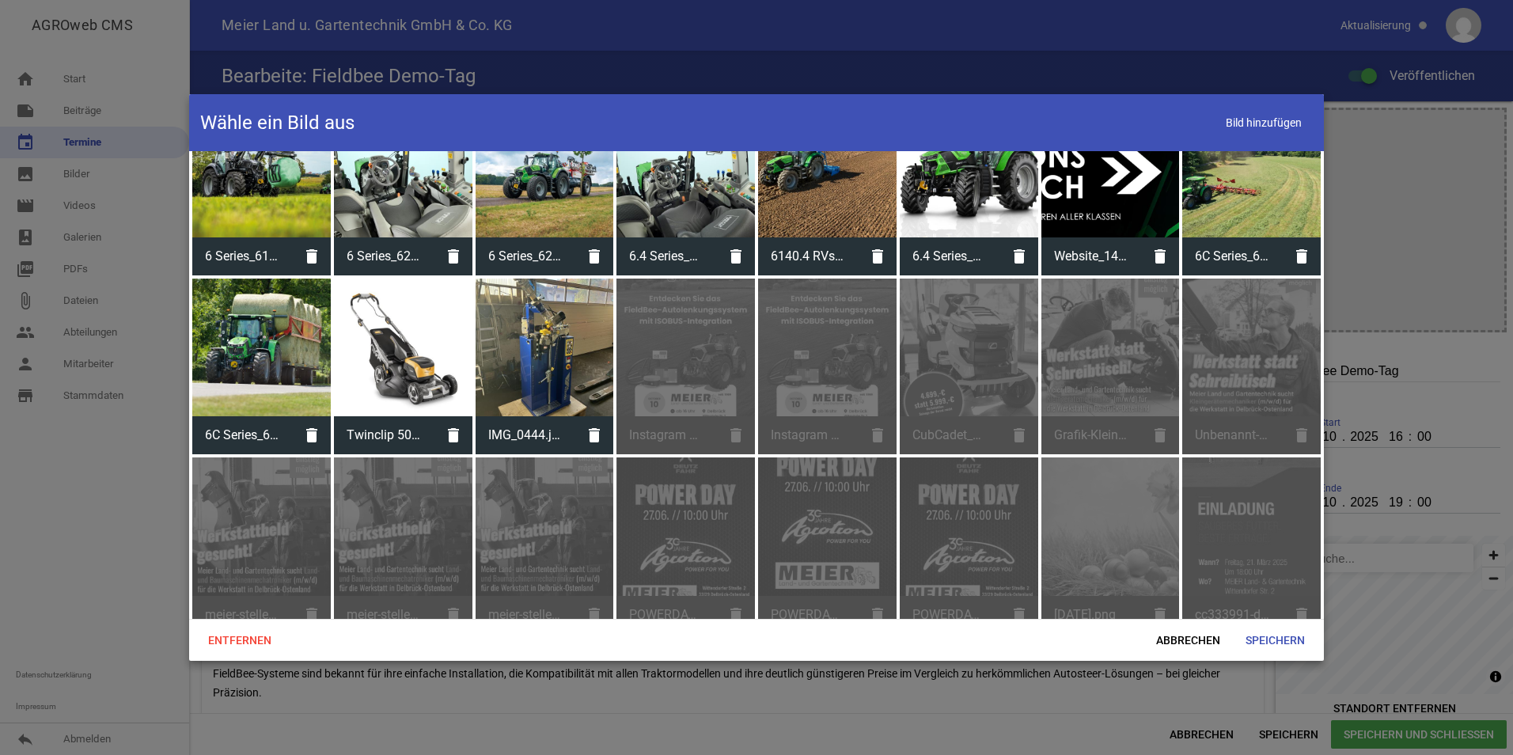
click at [685, 387] on div "Instagram post.png delete" at bounding box center [686, 367] width 139 height 176
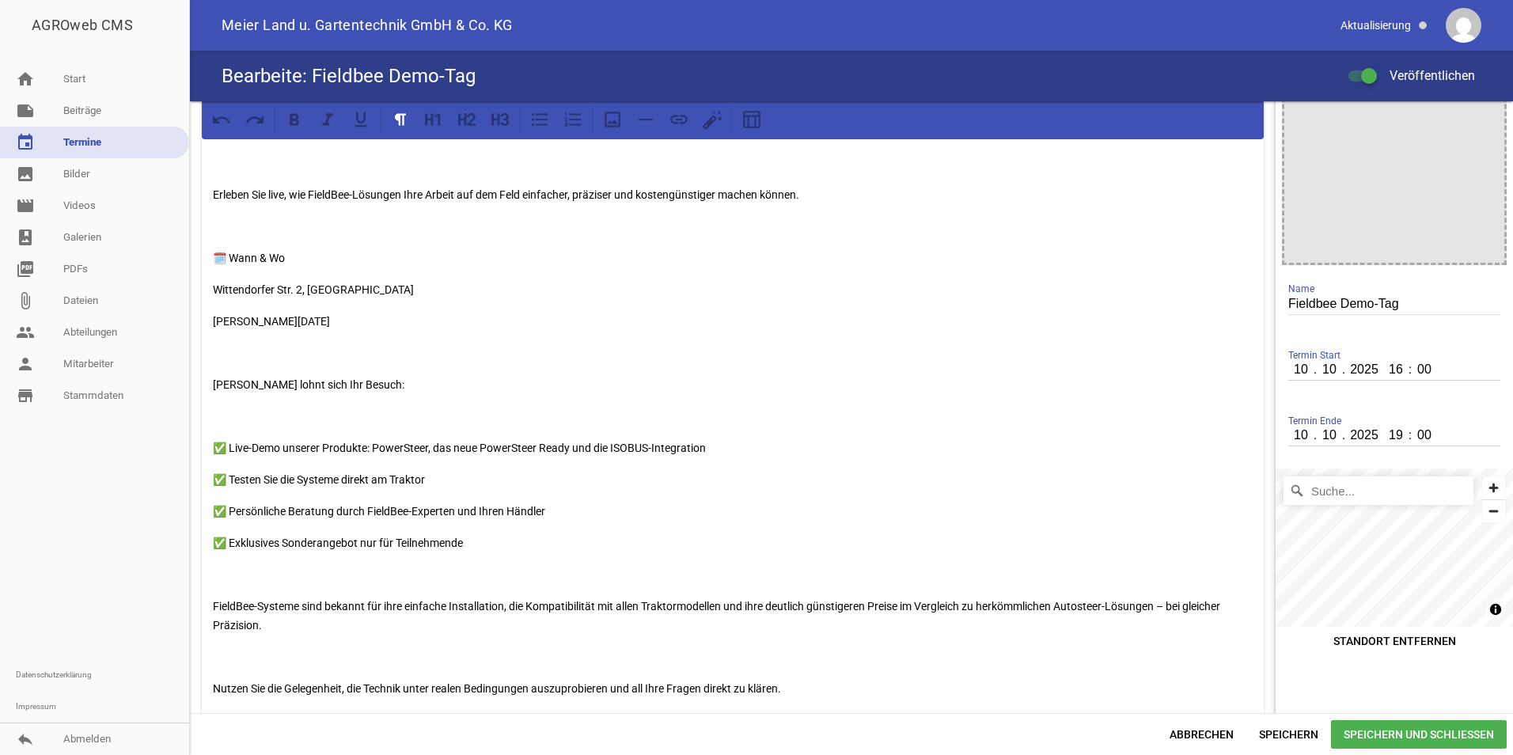
scroll to position [0, 0]
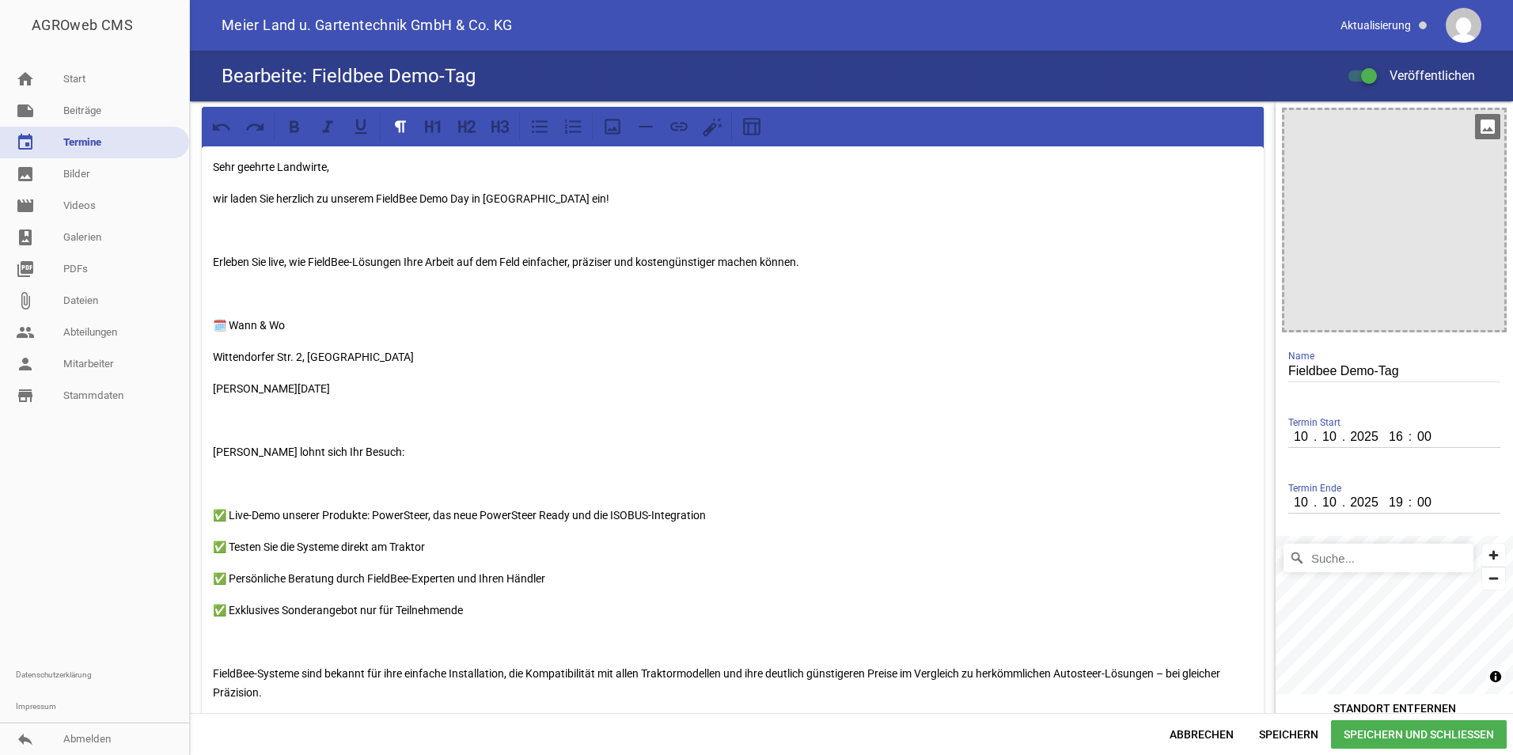
click at [1475, 123] on icon "image" at bounding box center [1487, 126] width 25 height 25
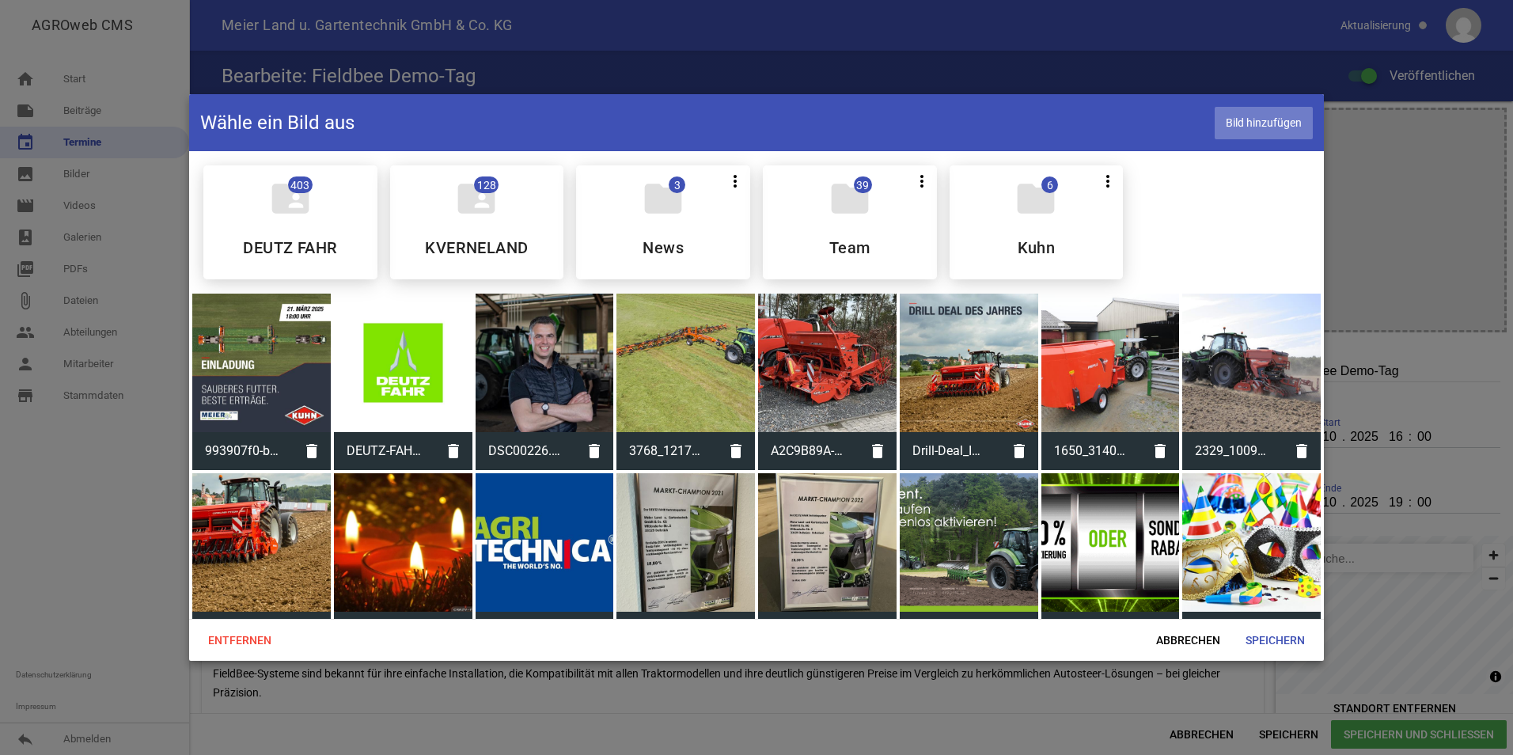
click at [1277, 129] on span "Bild hinzufügen" at bounding box center [1264, 123] width 98 height 32
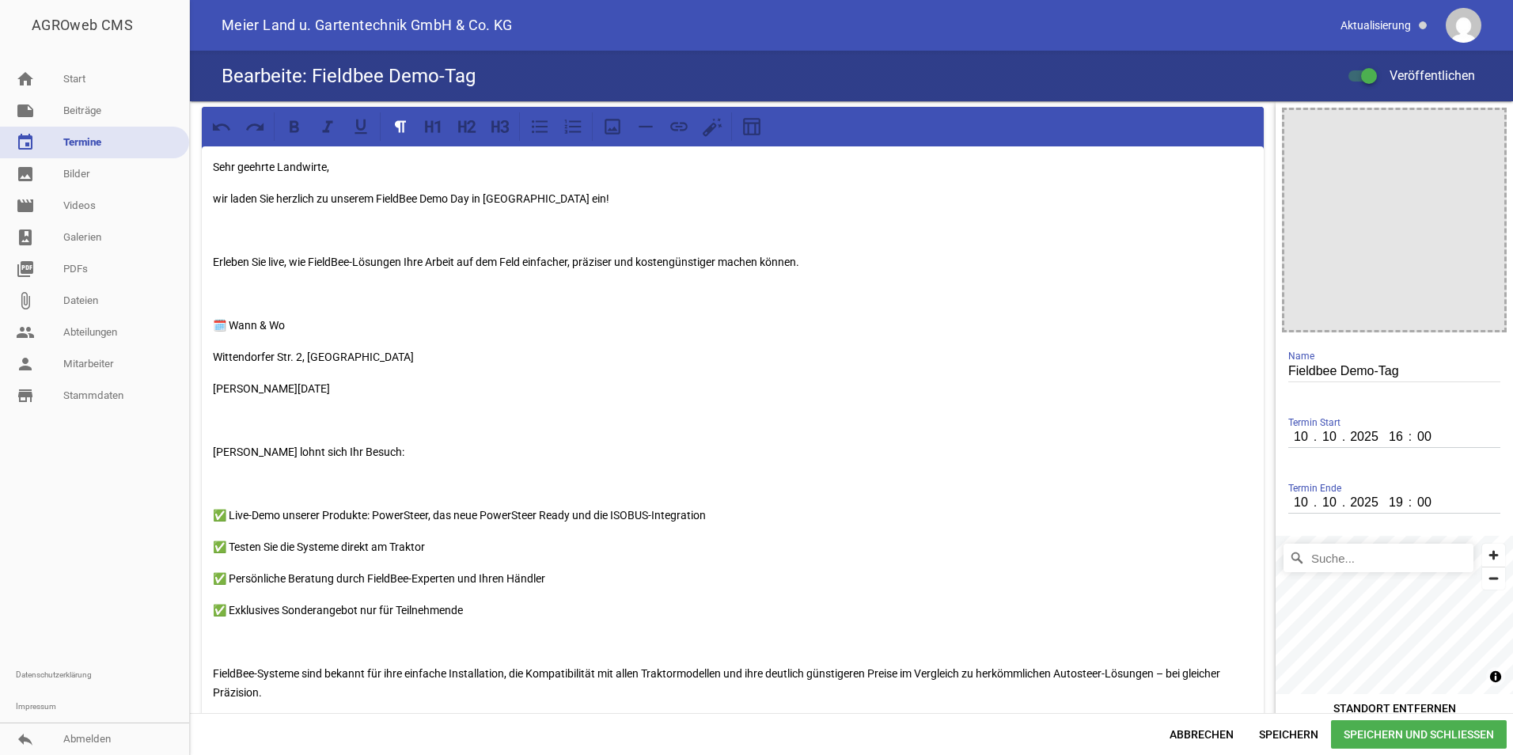
click at [1364, 734] on span "Speichern und Schließen" at bounding box center [1419, 734] width 176 height 28
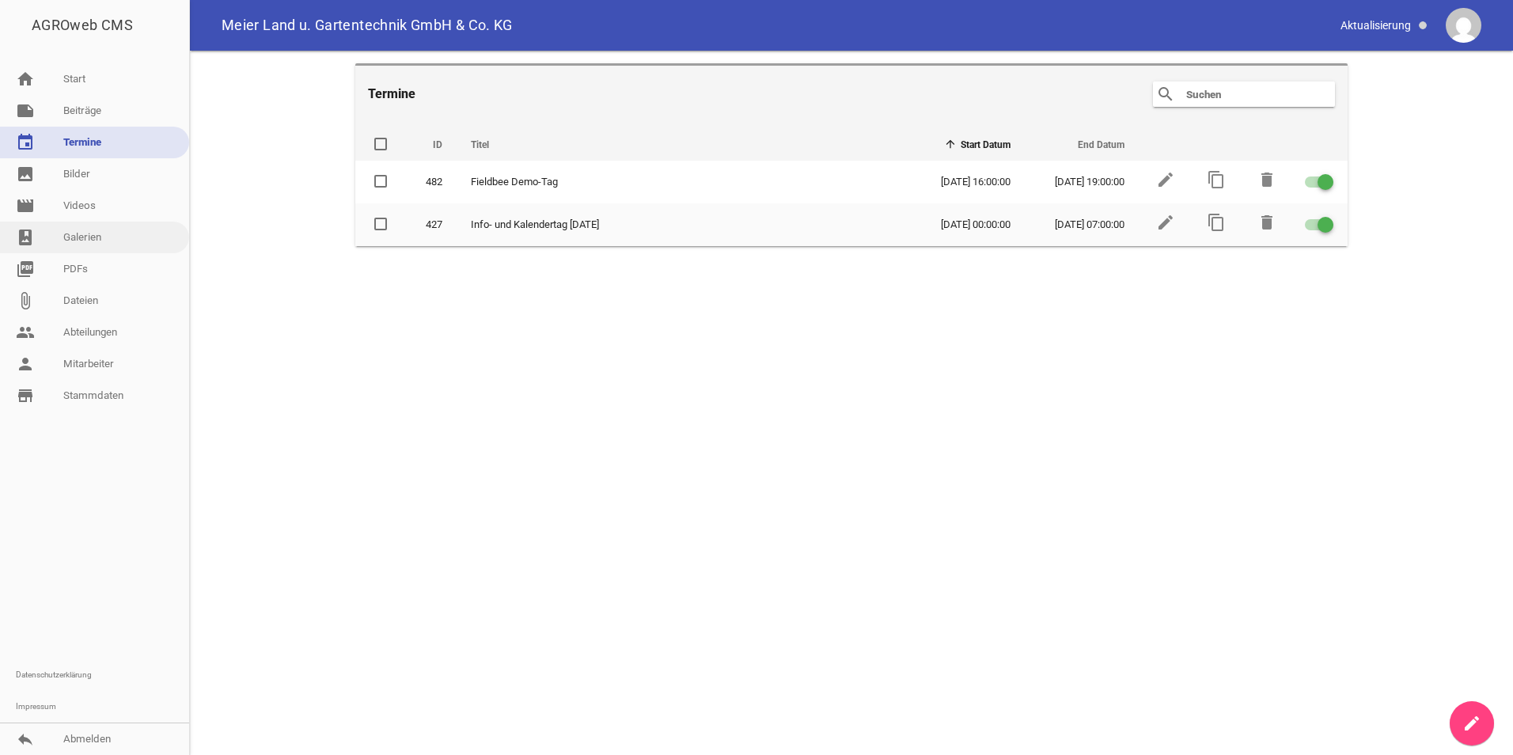
click at [69, 241] on link "photo_album Galerien" at bounding box center [94, 238] width 189 height 32
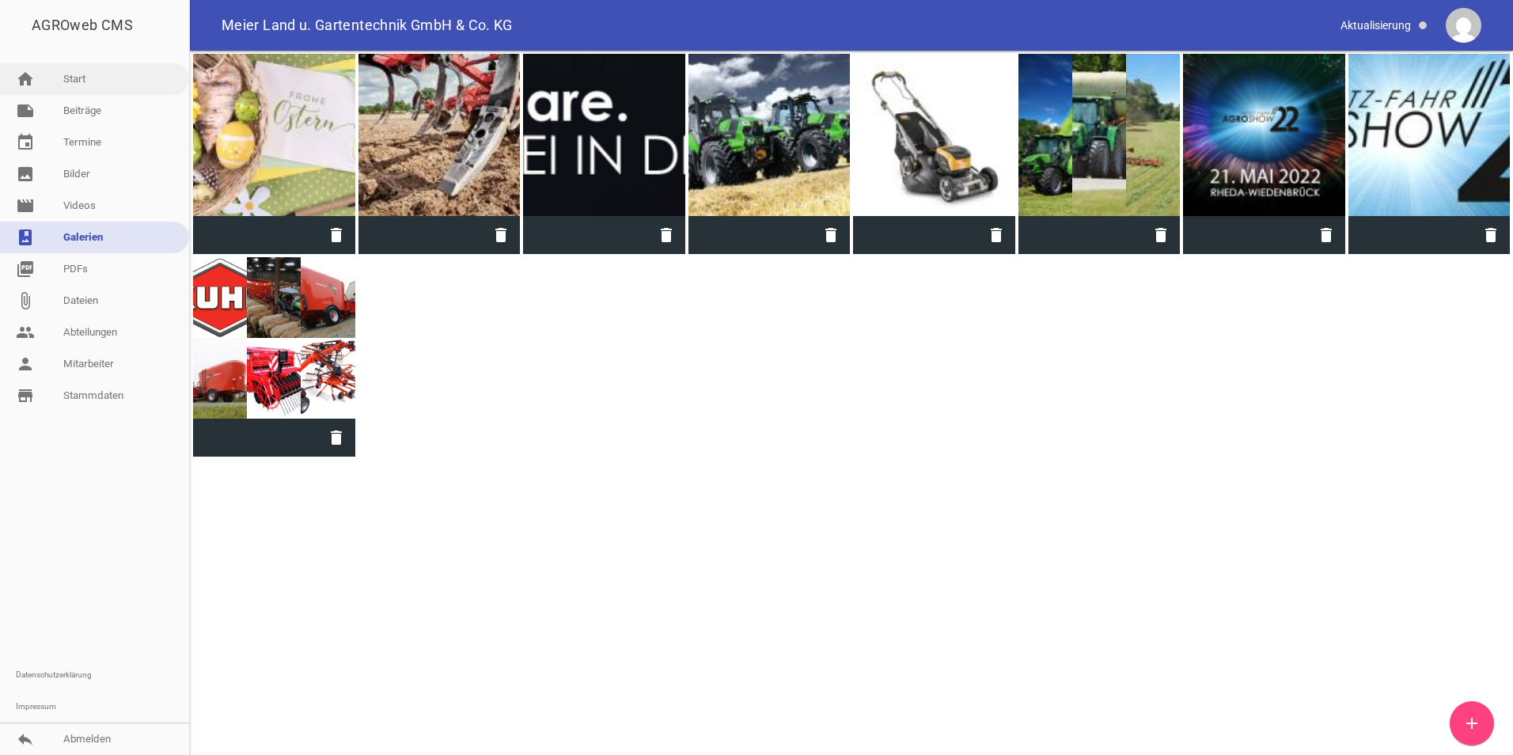
click at [72, 79] on link "home Start" at bounding box center [94, 79] width 189 height 32
